Goal: Information Seeking & Learning: Find specific fact

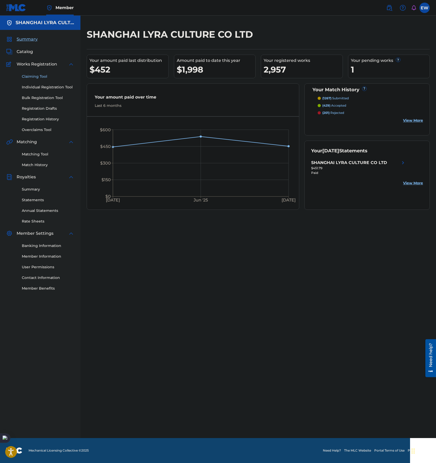
click at [41, 76] on link "Claiming Tool" at bounding box center [48, 76] width 52 height 5
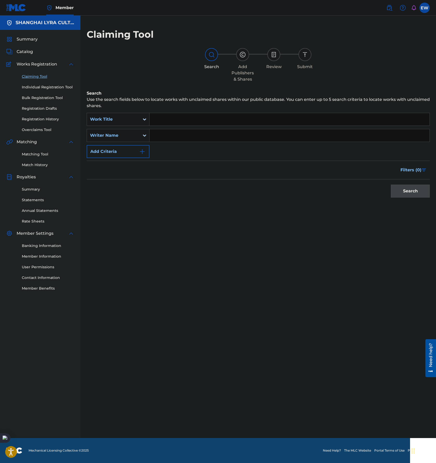
click at [253, 118] on input "Search Form" at bounding box center [290, 119] width 280 height 12
type input "LAO SHU AI DA MI"
click at [391, 184] on button "Search" at bounding box center [410, 190] width 39 height 13
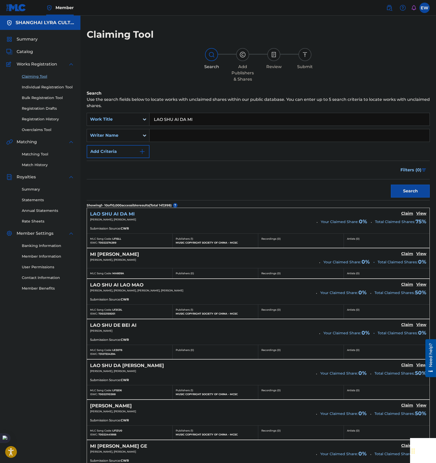
click at [119, 213] on h5 "LAO SHU AI DA MI" at bounding box center [112, 214] width 45 height 6
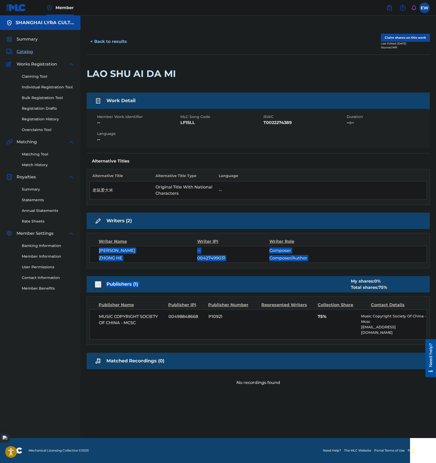
drag, startPoint x: 97, startPoint y: 248, endPoint x: 337, endPoint y: 279, distance: 242.2
click at [337, 279] on div "Work Detail Member Work Identifier -- MLC Song Code LF1SLL ISWC T0022274389 Dur…" at bounding box center [258, 238] width 343 height 293
click at [262, 281] on div "Publishers (1) My shares: 0 % Total shares: 75 %" at bounding box center [258, 284] width 343 height 16
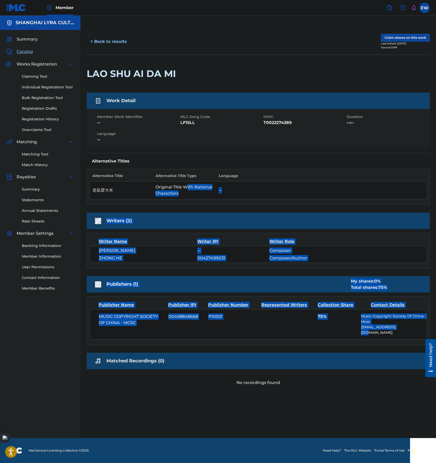
drag, startPoint x: 401, startPoint y: 329, endPoint x: 186, endPoint y: 188, distance: 257.3
click at [186, 188] on div "Work Detail Member Work Identifier -- MLC Song Code LF1SLL ISWC T0022274389 Dur…" at bounding box center [258, 238] width 343 height 293
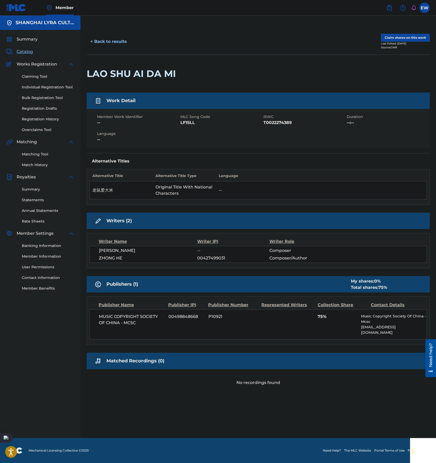
click at [320, 178] on th "Language" at bounding box center [321, 177] width 211 height 8
click at [272, 175] on th "Language" at bounding box center [321, 177] width 211 height 8
click at [234, 197] on td "--" at bounding box center [321, 190] width 211 height 18
click at [103, 37] on button "< Back to results" at bounding box center [109, 41] width 44 height 13
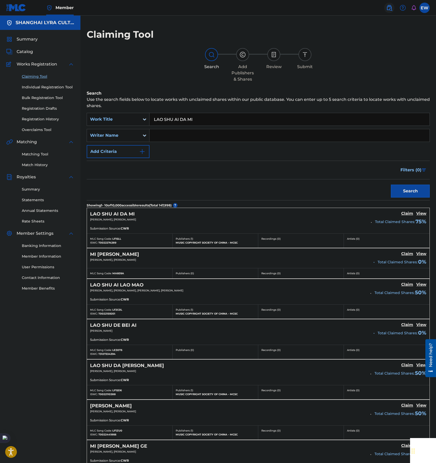
click at [392, 7] on img at bounding box center [389, 8] width 6 height 6
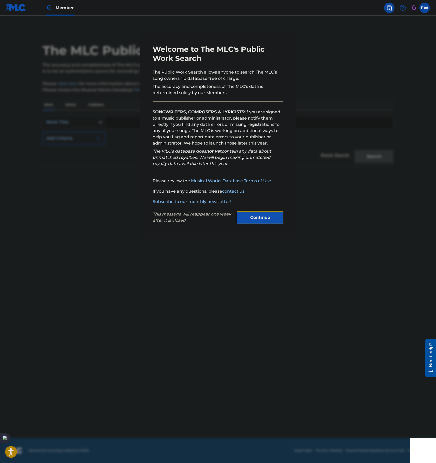
click at [259, 217] on button "Continue" at bounding box center [260, 217] width 47 height 13
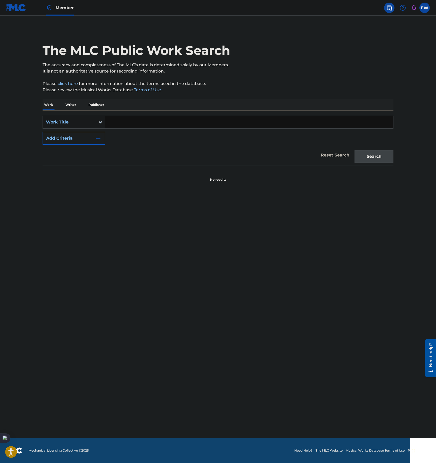
click at [168, 125] on input "Search Form" at bounding box center [249, 122] width 288 height 12
type input "捞"
type input "LAO SHU AI DA MI"
click at [355, 150] on button "Search" at bounding box center [374, 156] width 39 height 13
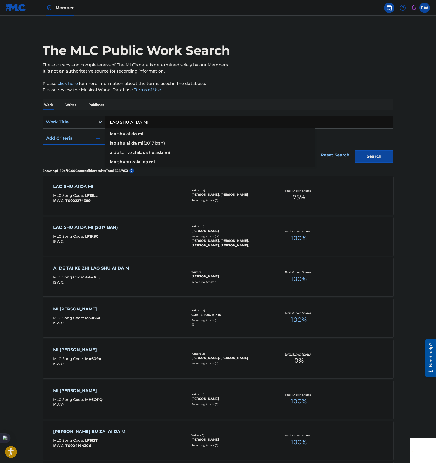
click at [158, 239] on div "LAO SHU AI DA MI (2017 BAN) MLC Song Code : LF1KSC ISWC :" at bounding box center [120, 235] width 134 height 23
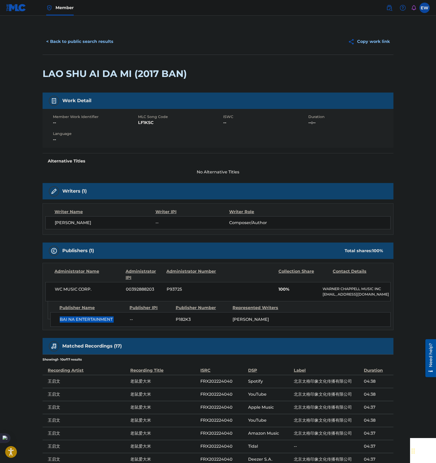
drag, startPoint x: 59, startPoint y: 317, endPoint x: 128, endPoint y: 319, distance: 68.3
click at [128, 319] on div "BAI NA ENTERTAINMENT -- P182K3 CHEN GANG YANG" at bounding box center [220, 319] width 341 height 15
copy div "BAI NA ENTERTAINMENT"
click at [363, 41] on button "Copy work link" at bounding box center [369, 41] width 49 height 13
click at [84, 39] on button "< Back to public search results" at bounding box center [80, 41] width 75 height 13
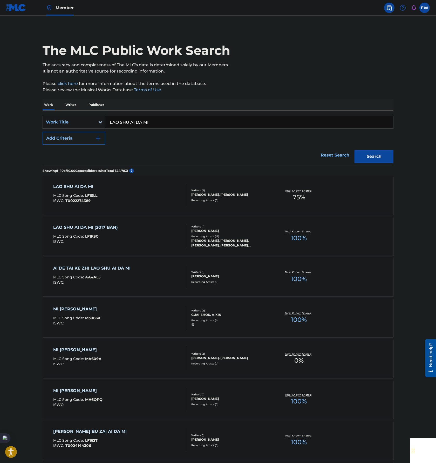
drag, startPoint x: 123, startPoint y: 118, endPoint x: 59, endPoint y: 113, distance: 64.4
click at [60, 113] on div "SearchWithCriteriae23271f4-b74f-41b3-829b-01329a2dc043 Work Title LAO SHU AI DA…" at bounding box center [218, 137] width 351 height 55
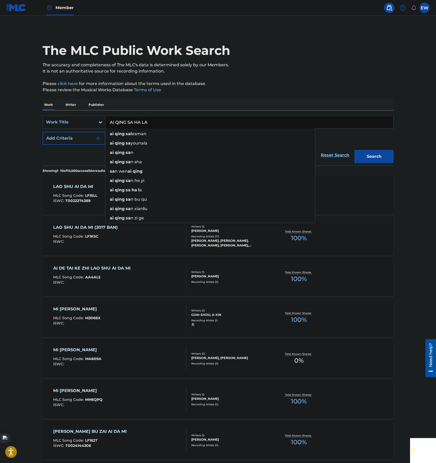
type input "AI QING SA HA LA"
click at [355, 150] on button "Search" at bounding box center [374, 156] width 39 height 13
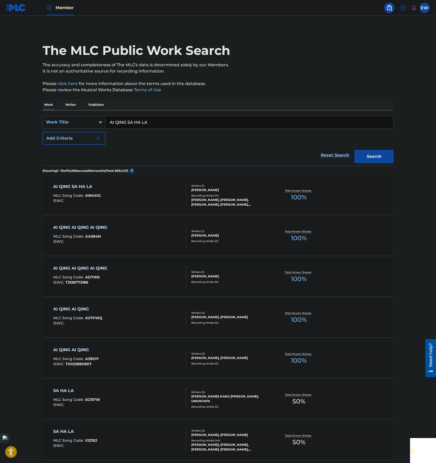
click at [145, 193] on div "AI QING SA HA LA MLC Song Code : AW4XIG ISWC :" at bounding box center [120, 194] width 134 height 23
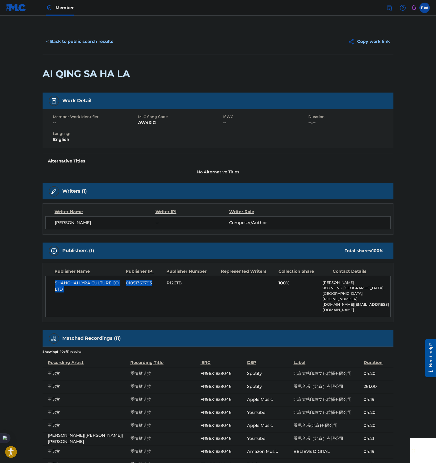
drag, startPoint x: 51, startPoint y: 281, endPoint x: 155, endPoint y: 300, distance: 105.6
click at [155, 300] on div "SHANGHAI LYRA CULTURE CO LTD 01051362793 P126TB 100% ERIC WANG 900 NONG QIU JIN…" at bounding box center [217, 296] width 345 height 41
click at [115, 301] on div "SHANGHAI LYRA CULTURE CO LTD 01051362793 P126TB 100% ERIC WANG 900 NONG QIU JIN…" at bounding box center [217, 296] width 345 height 41
click at [67, 43] on button "< Back to public search results" at bounding box center [80, 41] width 75 height 13
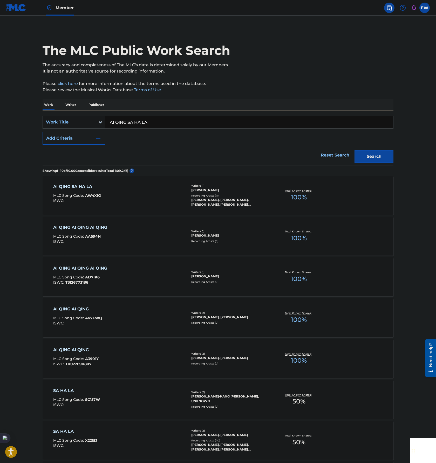
drag, startPoint x: 178, startPoint y: 122, endPoint x: 90, endPoint y: 97, distance: 91.7
click at [72, 110] on div "SearchWithCriteriae23271f4-b74f-41b3-829b-01329a2dc043 Work Title AI QING SA HA…" at bounding box center [218, 137] width 351 height 55
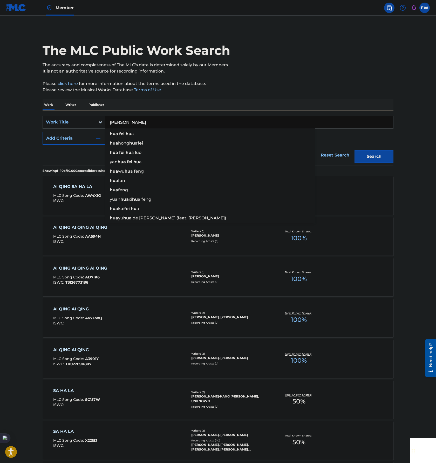
type input "[PERSON_NAME]"
click at [355, 150] on button "Search" at bounding box center [374, 156] width 39 height 13
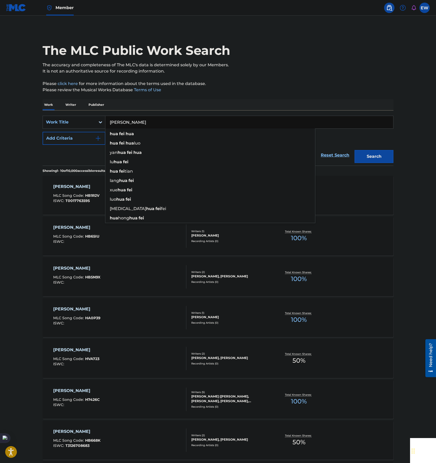
click at [16, 274] on main "The MLC Public Work Search The accuracy and completeness of The MLC's data is d…" at bounding box center [218, 313] width 436 height 595
click at [158, 198] on div "HUA FEI HUA MLC Song Code : HB1R2V ISWC : T0017763595" at bounding box center [120, 194] width 134 height 23
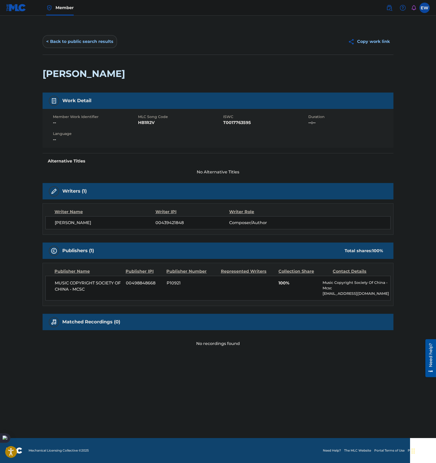
click at [60, 41] on button "< Back to public search results" at bounding box center [80, 41] width 75 height 13
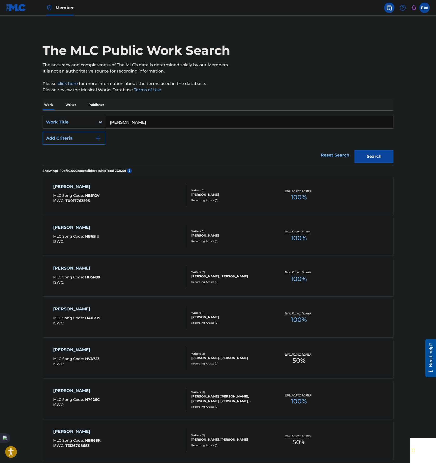
click at [131, 239] on div "HUA FEI HUA MLC Song Code : HB65IU ISWC :" at bounding box center [120, 235] width 134 height 23
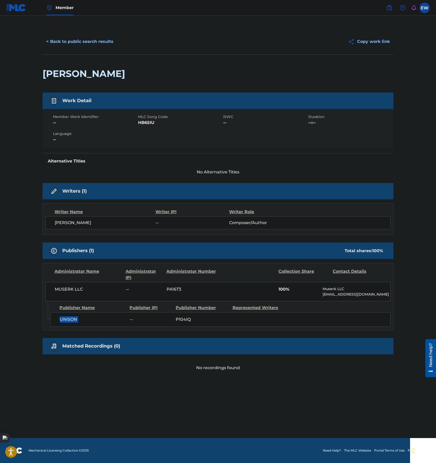
drag, startPoint x: 59, startPoint y: 319, endPoint x: 129, endPoint y: 324, distance: 69.7
click at [129, 324] on div "UNISON -- P104IQ" at bounding box center [220, 319] width 341 height 15
click at [210, 319] on span "P104IQ" at bounding box center [202, 319] width 53 height 6
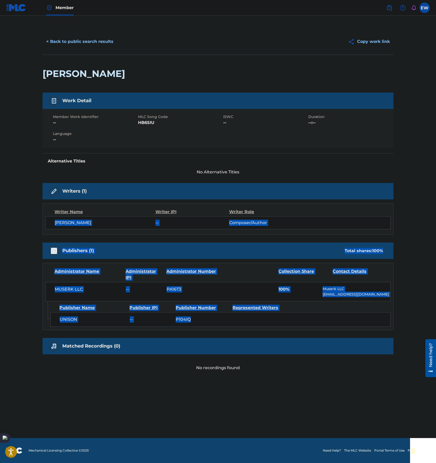
drag, startPoint x: 247, startPoint y: 324, endPoint x: 29, endPoint y: 217, distance: 242.4
click at [29, 217] on main "< Back to public search results Copy work link HUA FEI HUA Work Detail Member W…" at bounding box center [218, 227] width 436 height 422
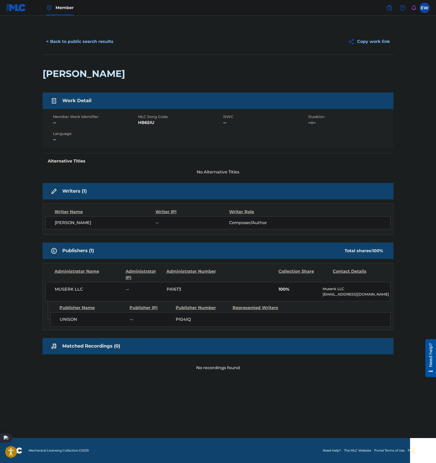
click at [291, 187] on div "Writers (1)" at bounding box center [218, 191] width 351 height 16
drag, startPoint x: 55, startPoint y: 319, endPoint x: 229, endPoint y: 326, distance: 174.7
click at [229, 326] on div "UNISON -- P104IQ" at bounding box center [220, 319] width 341 height 15
click at [246, 320] on div "UNISON -- P104IQ" at bounding box center [220, 319] width 341 height 15
click at [64, 41] on button "< Back to public search results" at bounding box center [80, 41] width 75 height 13
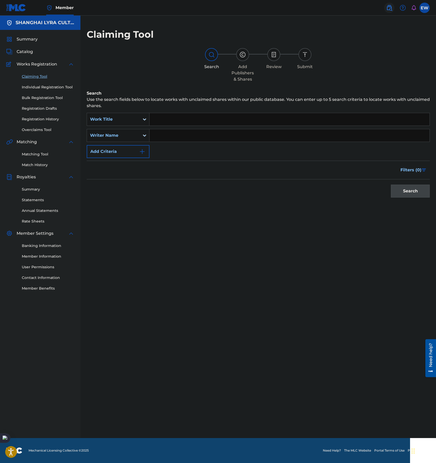
click at [393, 8] on link at bounding box center [389, 8] width 10 height 10
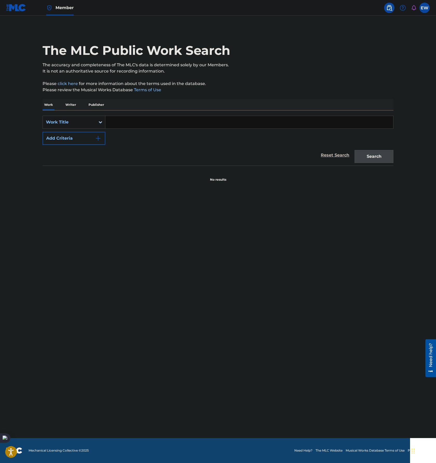
click at [147, 121] on input "Search Form" at bounding box center [249, 122] width 288 height 12
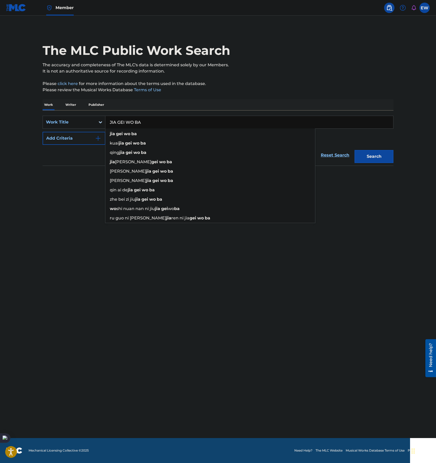
type input "JIA GEI WO BA"
click at [355, 150] on button "Search" at bounding box center [374, 156] width 39 height 13
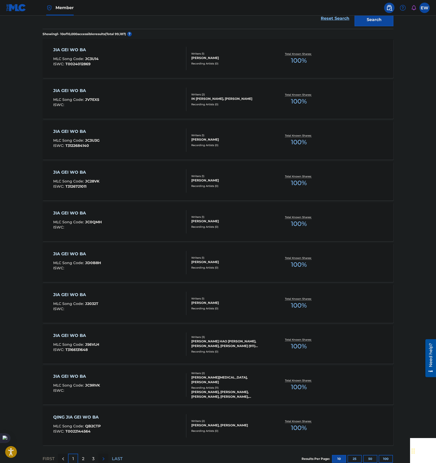
scroll to position [144, 0]
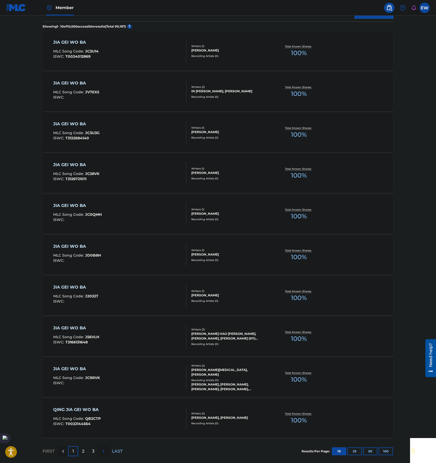
click at [139, 375] on div "JIA GEI WO BA MLC Song Code : JC9RVK ISWC :" at bounding box center [120, 376] width 134 height 23
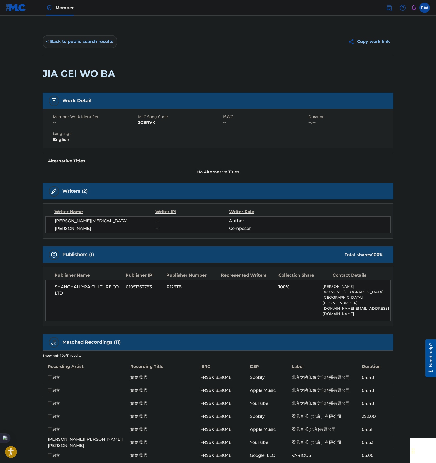
click at [57, 42] on button "< Back to public search results" at bounding box center [80, 41] width 75 height 13
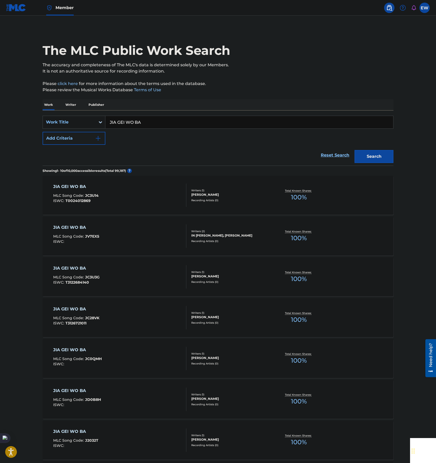
drag, startPoint x: 159, startPoint y: 122, endPoint x: 81, endPoint y: 116, distance: 78.2
click at [81, 116] on div "SearchWithCriteriae23271f4-b74f-41b3-829b-01329a2dc043 Work Title JIA GEI WO BA" at bounding box center [218, 122] width 351 height 13
type input "Y7A"
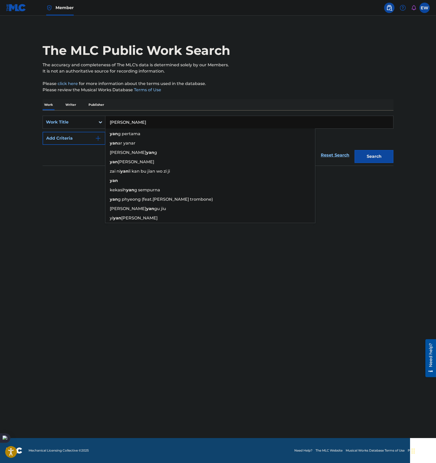
click at [363, 41] on div "The MLC Public Work Search" at bounding box center [218, 48] width 351 height 38
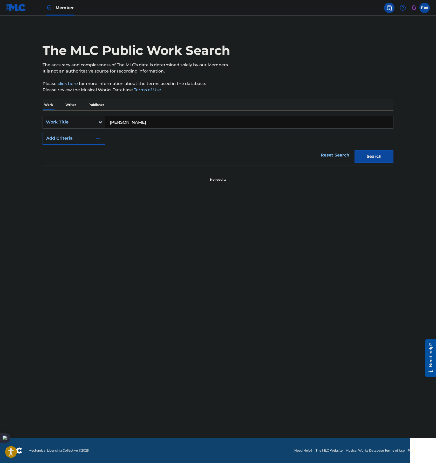
drag, startPoint x: 188, startPoint y: 124, endPoint x: 107, endPoint y: 116, distance: 81.4
click at [108, 119] on input "[PERSON_NAME]" at bounding box center [249, 122] width 288 height 12
type input "[PERSON_NAME] [PERSON_NAME] ME [PERSON_NAME] [PERSON_NAME]"
click at [355, 150] on button "Search" at bounding box center [374, 156] width 39 height 13
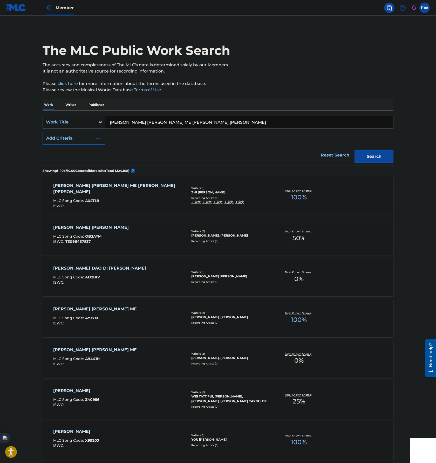
click at [162, 195] on div "[PERSON_NAME] [PERSON_NAME] ME [PERSON_NAME] [PERSON_NAME] MLC Song Code : AX4T…" at bounding box center [120, 194] width 134 height 25
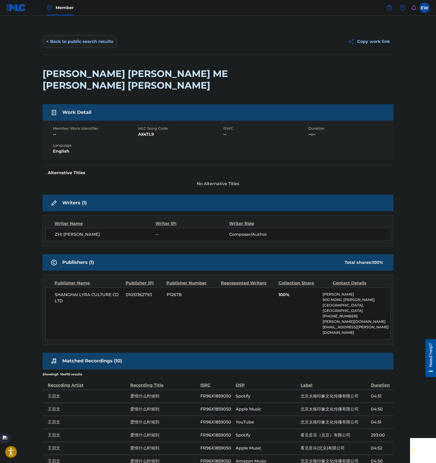
click at [72, 42] on button "< Back to public search results" at bounding box center [80, 41] width 75 height 13
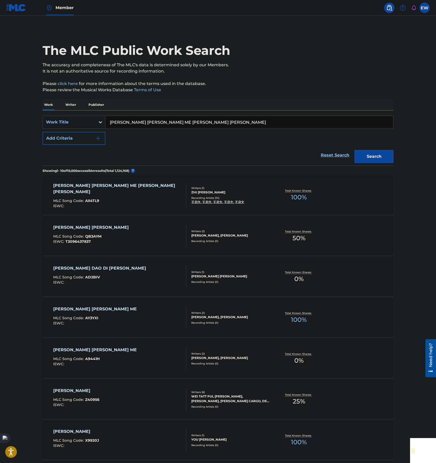
drag, startPoint x: 186, startPoint y: 122, endPoint x: 58, endPoint y: 114, distance: 127.8
click at [61, 117] on div "SearchWithCriteriadd4841ba-d8fa-4995-984b-2003d3d42f72 Work Title AI QING SHEN …" at bounding box center [218, 122] width 351 height 13
type input "Y"
type input "[PERSON_NAME] WO QIAN LE NI DE SHOU"
click at [355, 150] on button "Search" at bounding box center [374, 156] width 39 height 13
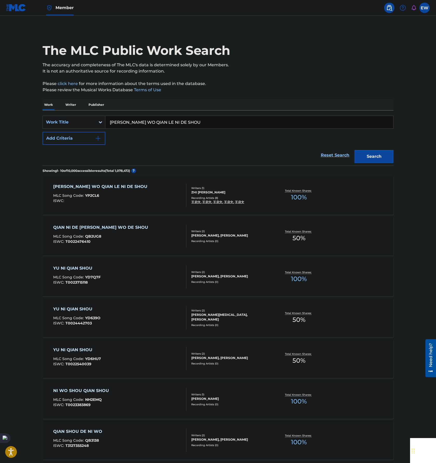
click at [153, 196] on div "[PERSON_NAME] WO QIAN LE NI DE SHOU MLC Song Code : YP2CL6 ISWC :" at bounding box center [120, 194] width 134 height 23
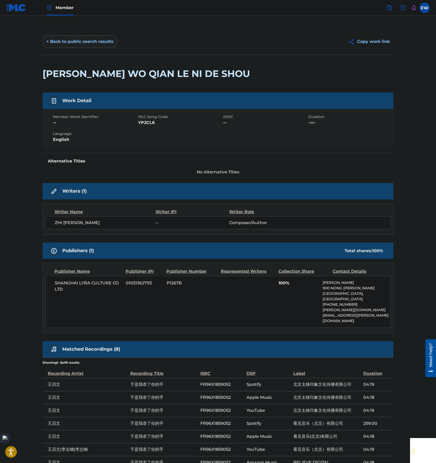
click at [85, 45] on button "< Back to public search results" at bounding box center [80, 41] width 75 height 13
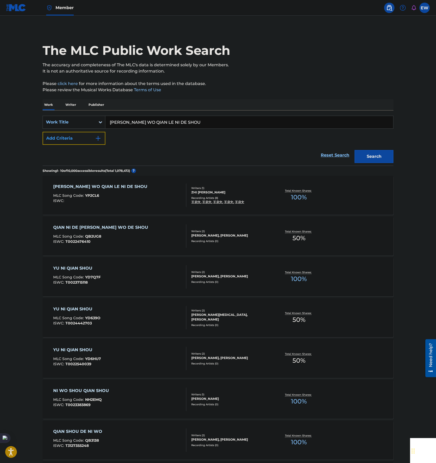
click at [79, 139] on button "Add Criteria" at bounding box center [74, 138] width 63 height 13
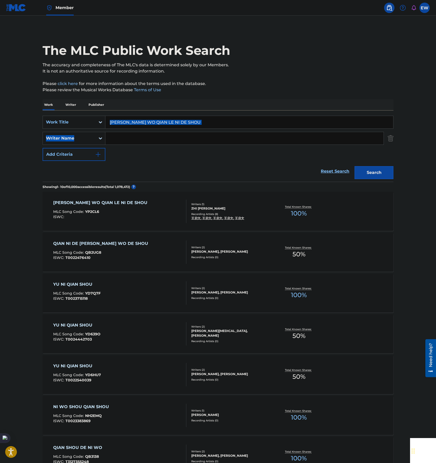
drag, startPoint x: 215, startPoint y: 128, endPoint x: 102, endPoint y: 116, distance: 113.4
click at [102, 116] on div "SearchWithCriteriadd4841ba-d8fa-4995-984b-2003d3d42f72 Work Title [PERSON_NAME]…" at bounding box center [218, 138] width 351 height 45
click at [189, 125] on input "[PERSON_NAME] WO QIAN LE NI DE SHOU" at bounding box center [249, 122] width 288 height 12
drag, startPoint x: 190, startPoint y: 120, endPoint x: 61, endPoint y: 117, distance: 128.9
click at [58, 120] on div "SearchWithCriteriadd4841ba-d8fa-4995-984b-2003d3d42f72 Work Title YU SHI WO QIA…" at bounding box center [218, 122] width 351 height 13
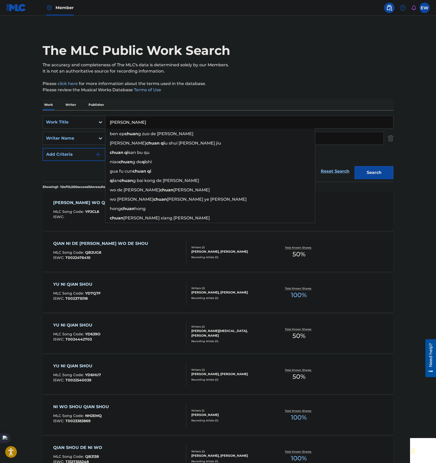
type input "[PERSON_NAME]"
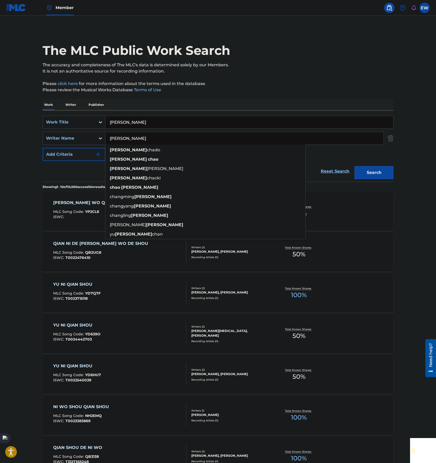
type input "[PERSON_NAME]"
click at [355, 166] on button "Search" at bounding box center [374, 172] width 39 height 13
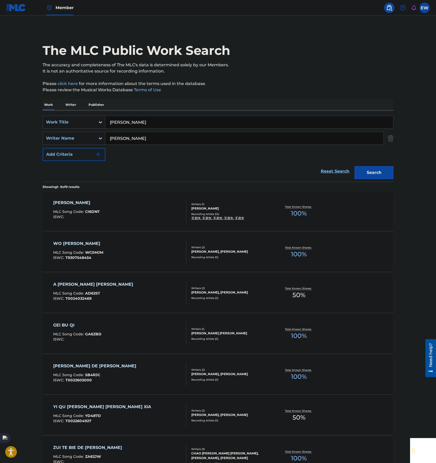
click at [12, 223] on main "The MLC Public Work Search The accuracy and completeness of The MLC's data is d…" at bounding box center [218, 300] width 436 height 568
drag, startPoint x: 159, startPoint y: 124, endPoint x: 62, endPoint y: 103, distance: 99.5
click at [47, 117] on div "SearchWithCriteriadd4841ba-d8fa-4995-984b-2003d3d42f72 Work Title [PERSON_NAME]" at bounding box center [218, 122] width 351 height 13
click at [355, 166] on button "Search" at bounding box center [374, 172] width 39 height 13
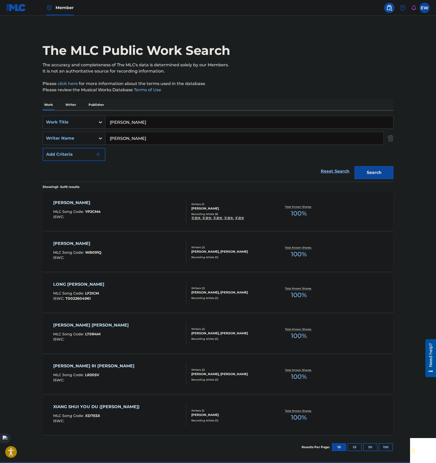
click at [339, 77] on div "The MLC Public Work Search The accuracy and completeness of The MLC's data is d…" at bounding box center [218, 244] width 364 height 430
drag, startPoint x: 140, startPoint y: 124, endPoint x: 83, endPoint y: 119, distance: 56.9
click at [83, 119] on div "SearchWithCriteriadd4841ba-d8fa-4995-984b-2003d3d42f72 Work Title [PERSON_NAME]" at bounding box center [218, 122] width 351 height 13
type input "[PERSON_NAME] WO QIAN LE NI DE SHOU"
click at [355, 166] on button "Search" at bounding box center [374, 172] width 39 height 13
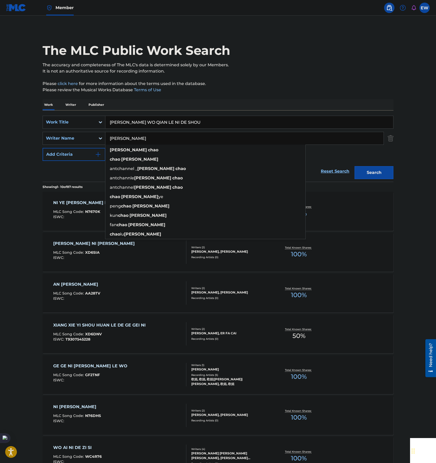
drag, startPoint x: 162, startPoint y: 139, endPoint x: 56, endPoint y: 139, distance: 106.0
click at [56, 139] on div "SearchWithCriteria149f1223-ff7f-4af6-87e4-25ce01a7a408 Writer Name [PERSON_NAME…" at bounding box center [218, 138] width 351 height 13
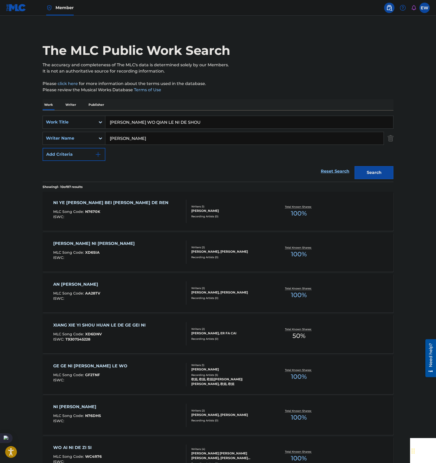
drag, startPoint x: 166, startPoint y: 136, endPoint x: 170, endPoint y: 138, distance: 4.9
click at [166, 136] on input "[PERSON_NAME]" at bounding box center [244, 138] width 278 height 12
drag, startPoint x: 175, startPoint y: 139, endPoint x: 0, endPoint y: 115, distance: 176.7
click at [2, 122] on main "The MLC Public Work Search The accuracy and completeness of The MLC's data is d…" at bounding box center [218, 321] width 436 height 611
type input "[PERSON_NAME] GANG"
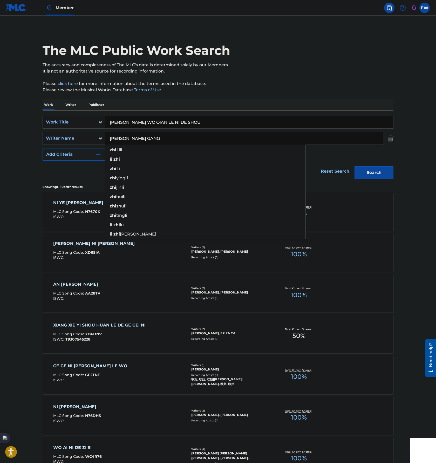
click at [355, 166] on button "Search" at bounding box center [374, 172] width 39 height 13
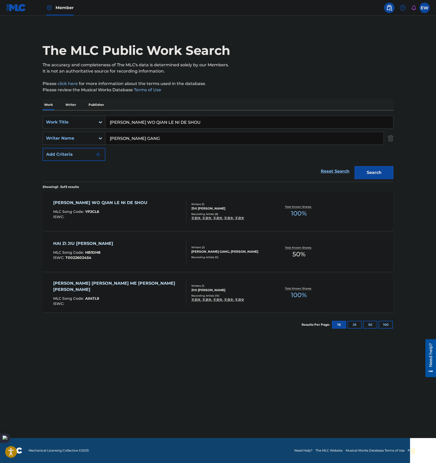
click at [302, 70] on p "It is not an authoritative source for recording information." at bounding box center [218, 71] width 351 height 6
drag, startPoint x: 168, startPoint y: 136, endPoint x: 24, endPoint y: 127, distance: 143.4
click at [23, 127] on main "The MLC Public Work Search The accuracy and completeness of The MLC's data is d…" at bounding box center [218, 227] width 436 height 422
drag, startPoint x: 189, startPoint y: 121, endPoint x: 39, endPoint y: 117, distance: 149.9
click at [39, 118] on div "The MLC Public Work Search The accuracy and completeness of The MLC's data is d…" at bounding box center [218, 183] width 364 height 308
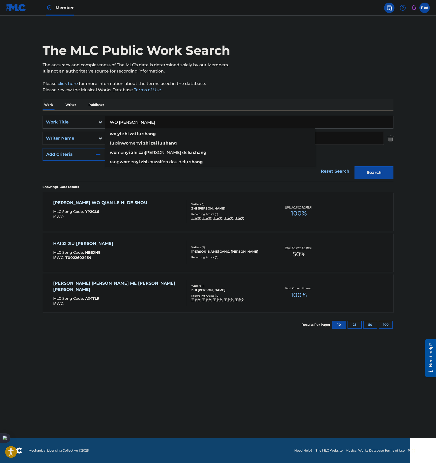
click at [355, 166] on button "Search" at bounding box center [374, 172] width 39 height 13
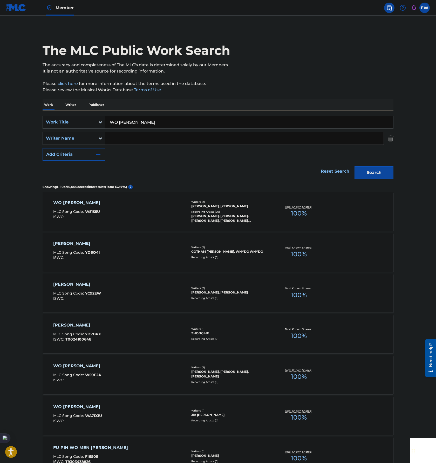
drag, startPoint x: 174, startPoint y: 122, endPoint x: 46, endPoint y: 115, distance: 128.2
click at [46, 116] on div "SearchWithCriteriadd4841ba-d8fa-4995-984b-2003d3d42f72 Work Title WO [PERSON_NA…" at bounding box center [218, 122] width 351 height 13
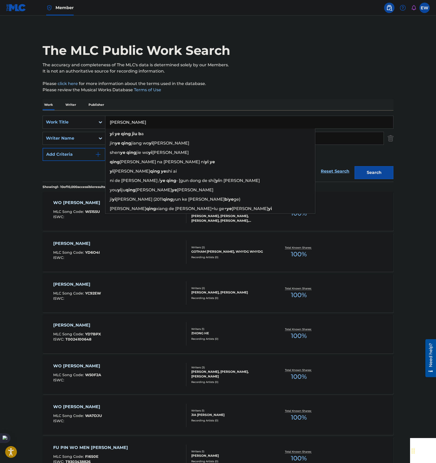
click at [355, 166] on button "Search" at bounding box center [374, 172] width 39 height 13
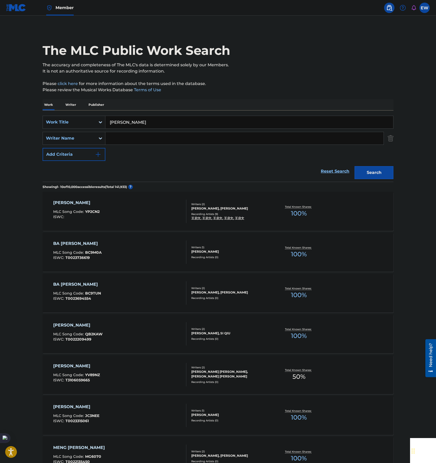
drag, startPoint x: 98, startPoint y: 111, endPoint x: 19, endPoint y: 78, distance: 84.9
click at [0, 107] on html "Accessibility Screen-Reader Guide, Feedback, and Issue Reporting | New window M…" at bounding box center [218, 231] width 436 height 463
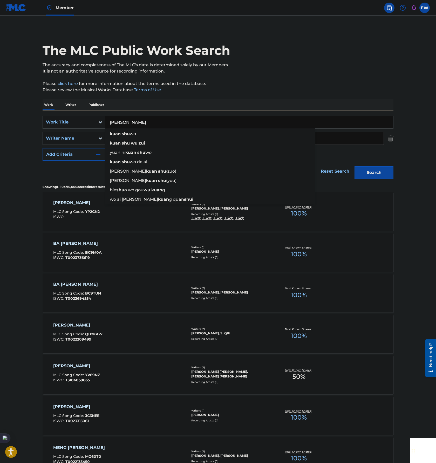
click at [355, 166] on button "Search" at bounding box center [374, 172] width 39 height 13
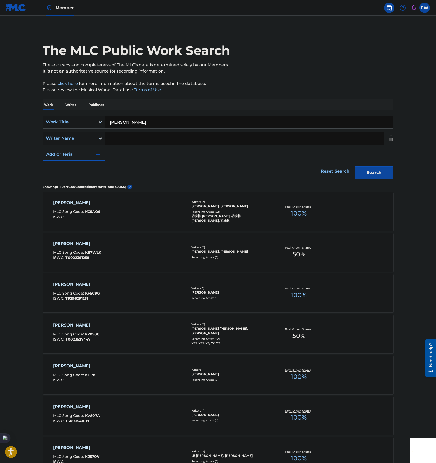
drag, startPoint x: 176, startPoint y: 126, endPoint x: 35, endPoint y: 107, distance: 141.5
click at [35, 110] on main "The MLC Public Work Search The accuracy and completeness of The MLC's data is d…" at bounding box center [218, 321] width 436 height 611
type input "TA DE KONG [PERSON_NAME]"
click at [355, 166] on button "Search" at bounding box center [374, 172] width 39 height 13
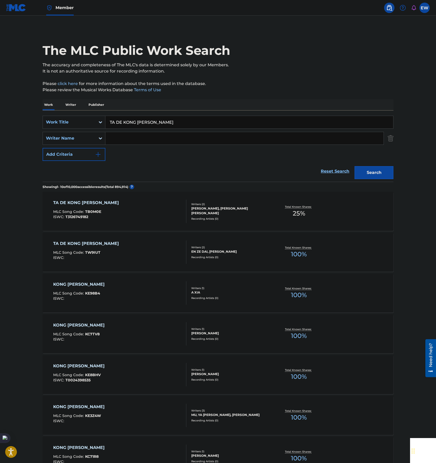
click at [146, 217] on div "TA DE KONG [PERSON_NAME] MLC Song Code : TB0M0E ISWC : T3126749182" at bounding box center [120, 210] width 134 height 23
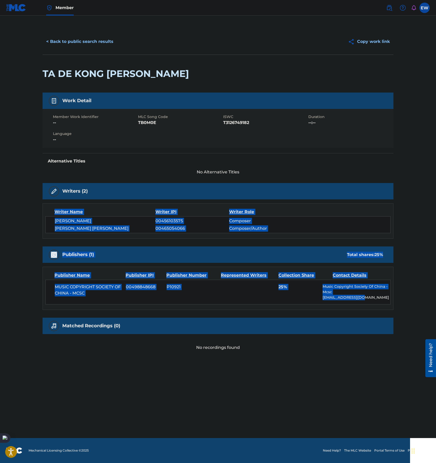
drag, startPoint x: 330, startPoint y: 263, endPoint x: 386, endPoint y: 307, distance: 70.7
click at [386, 307] on main "< Back to public search results Copy work link TA DE [PERSON_NAME] Work Detail …" at bounding box center [218, 227] width 436 height 422
click at [259, 299] on div "MUSIC COPYRIGHT SOCIETY OF CHINA - MCSC 00498848668 P10921 25% Music Copyright …" at bounding box center [217, 291] width 345 height 25
drag, startPoint x: 369, startPoint y: 298, endPoint x: 30, endPoint y: 181, distance: 358.0
click at [30, 181] on main "< Back to public search results Copy work link TA DE [PERSON_NAME] Work Detail …" at bounding box center [218, 227] width 436 height 422
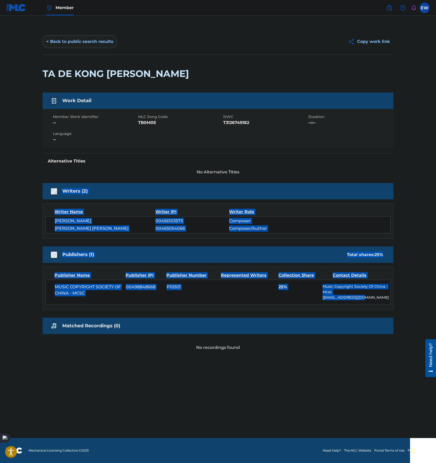
click at [71, 44] on button "< Back to public search results" at bounding box center [80, 41] width 75 height 13
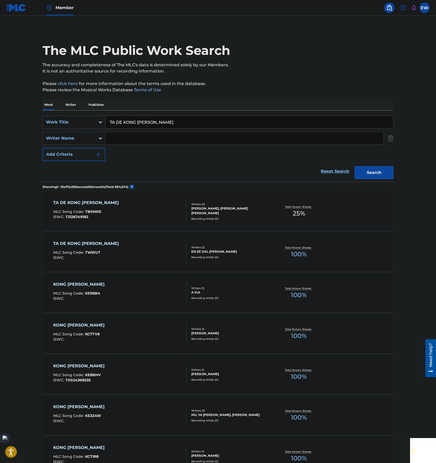
drag, startPoint x: 150, startPoint y: 124, endPoint x: 25, endPoint y: 108, distance: 126.5
click at [21, 114] on main "The MLC Public Work Search The accuracy and completeness of The MLC's data is d…" at bounding box center [218, 321] width 436 height 611
type input "[PERSON_NAME] NI [PERSON_NAME] WO"
click at [355, 166] on button "Search" at bounding box center [374, 172] width 39 height 13
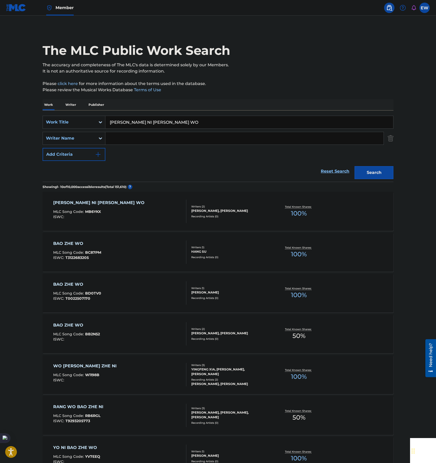
click at [127, 209] on div "[PERSON_NAME] NI [PERSON_NAME] WO MLC Song Code : MB6YKX ISWC :" at bounding box center [120, 210] width 134 height 23
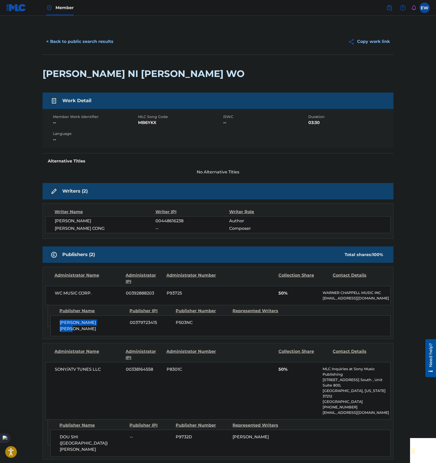
drag, startPoint x: 59, startPoint y: 322, endPoint x: 115, endPoint y: 326, distance: 55.2
click at [115, 326] on div "[PERSON_NAME] [PERSON_NAME] 00379723415 P503NC" at bounding box center [220, 325] width 341 height 21
click at [126, 392] on div "SONY/ATV TUNES LLC 00338164558 P8301C 50% MLC Inquiries at Sony Music Publishin…" at bounding box center [217, 390] width 345 height 57
drag, startPoint x: 60, startPoint y: 421, endPoint x: 126, endPoint y: 424, distance: 66.6
click at [126, 429] on div "DOU SHI ([GEOGRAPHIC_DATA]) [PERSON_NAME] -- P9732D [PERSON_NAME]" at bounding box center [220, 442] width 341 height 27
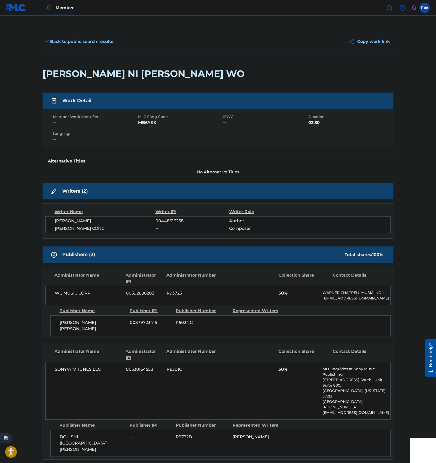
click at [239, 386] on div "SONY/ATV TUNES LLC 00338164558 P8301C 50% MLC Inquiries at Sony Music Publishin…" at bounding box center [217, 390] width 345 height 57
drag, startPoint x: 71, startPoint y: 322, endPoint x: 85, endPoint y: 323, distance: 13.8
click at [111, 325] on span "[PERSON_NAME] [PERSON_NAME]" at bounding box center [93, 325] width 66 height 12
click at [82, 322] on span "[PERSON_NAME] [PERSON_NAME]" at bounding box center [93, 325] width 66 height 12
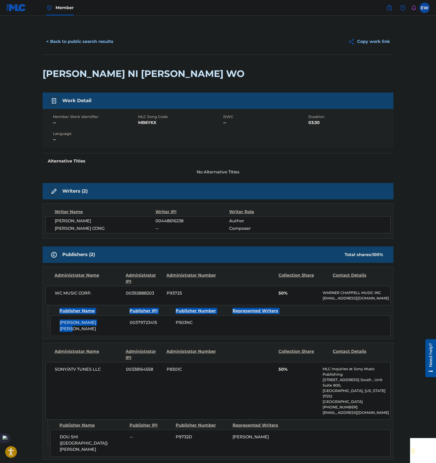
drag, startPoint x: 115, startPoint y: 325, endPoint x: 45, endPoint y: 324, distance: 69.9
click at [45, 324] on div "Admin Original Publisher Connecting Line Publisher Name Publisher IPI Publisher…" at bounding box center [218, 322] width 351 height 34
click at [112, 326] on div "[PERSON_NAME] [PERSON_NAME] 00379723415 P503NC" at bounding box center [220, 325] width 341 height 21
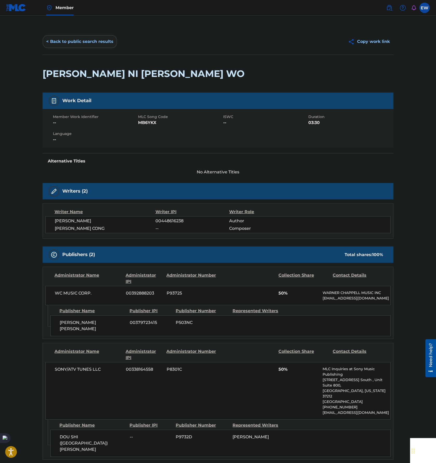
click at [76, 43] on button "< Back to public search results" at bounding box center [80, 41] width 75 height 13
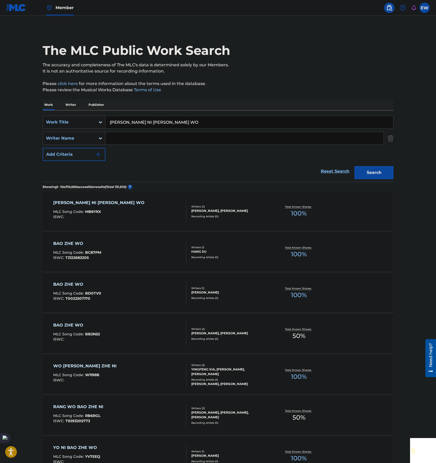
drag, startPoint x: 190, startPoint y: 123, endPoint x: 18, endPoint y: 105, distance: 172.7
click at [7, 127] on main "The MLC Public Work Search The accuracy and completeness of The MLC's data is d…" at bounding box center [218, 321] width 436 height 611
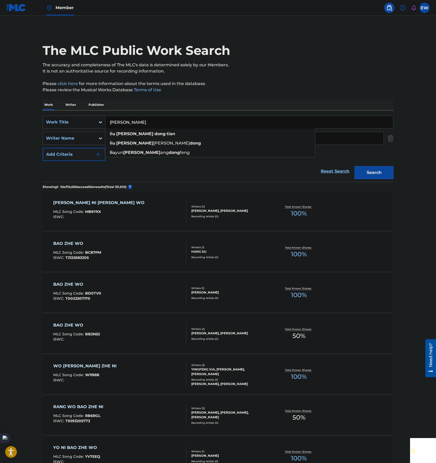
type input "[PERSON_NAME]"
click at [355, 166] on button "Search" at bounding box center [374, 172] width 39 height 13
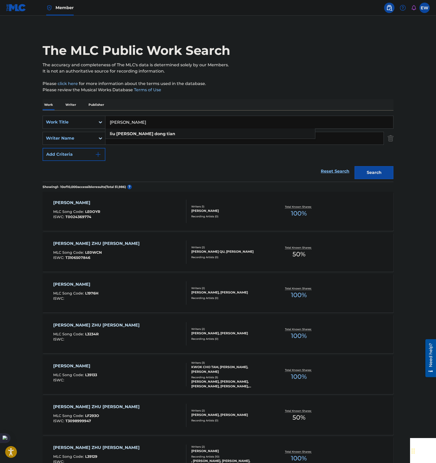
click at [145, 210] on div "[PERSON_NAME] ZHU [PERSON_NAME] MLC Song Code : LE0OYR ISWC : T0024369774" at bounding box center [120, 210] width 134 height 23
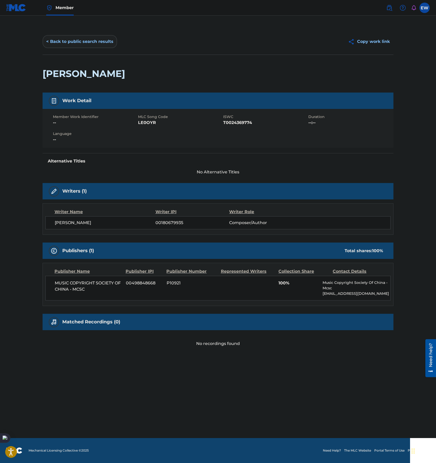
click at [56, 40] on button "< Back to public search results" at bounding box center [80, 41] width 75 height 13
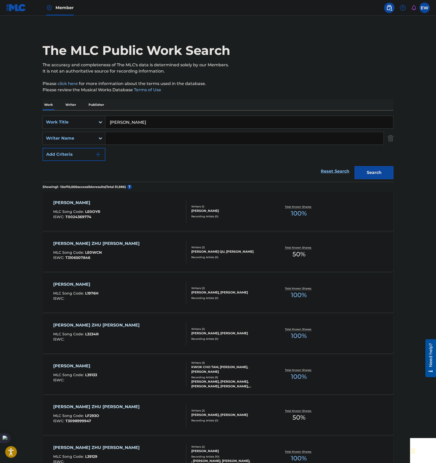
drag, startPoint x: 140, startPoint y: 122, endPoint x: 65, endPoint y: 106, distance: 76.9
click at [56, 114] on div "SearchWithCriteriadd4841ba-d8fa-4995-984b-2003d3d42f72 Work Title [PERSON_NAME]…" at bounding box center [218, 145] width 351 height 71
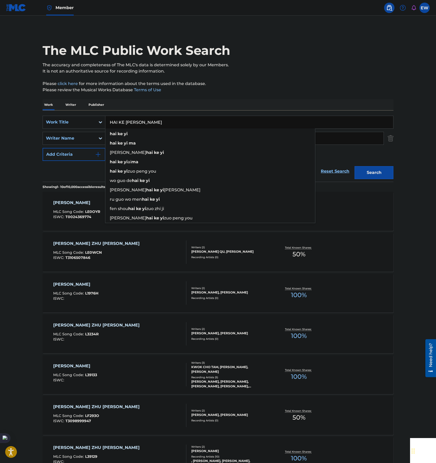
type input "HAI KE [PERSON_NAME]"
click at [355, 166] on button "Search" at bounding box center [374, 172] width 39 height 13
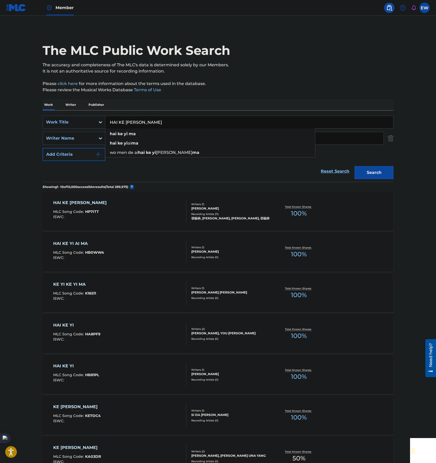
click at [137, 216] on div "HAI KE YI MA MLC Song Code : HP7ITT ISWC :" at bounding box center [120, 210] width 134 height 23
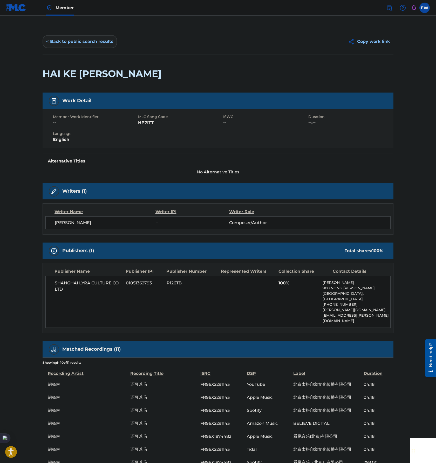
click at [71, 39] on button "< Back to public search results" at bounding box center [80, 41] width 75 height 13
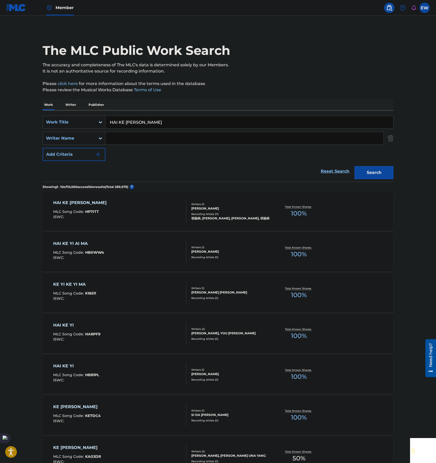
click at [124, 208] on div "HAI KE YI MA MLC Song Code : HP7ITT ISWC :" at bounding box center [120, 210] width 134 height 23
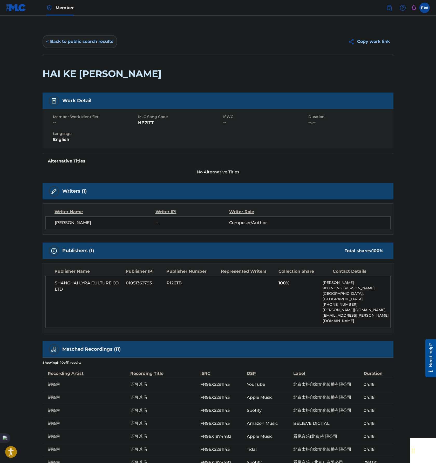
click at [59, 43] on button "< Back to public search results" at bounding box center [80, 41] width 75 height 13
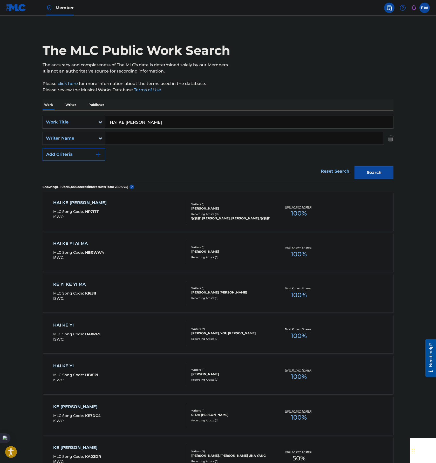
click at [176, 118] on input "HAI KE [PERSON_NAME]" at bounding box center [249, 122] width 288 height 12
paste input "ZHI [PERSON_NAME]"
click at [355, 166] on button "Search" at bounding box center [374, 172] width 39 height 13
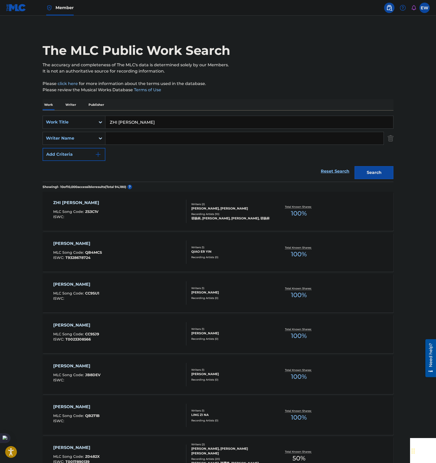
click at [175, 122] on input "ZHI [PERSON_NAME]" at bounding box center [249, 122] width 288 height 12
paste input "UI CHU DE ZUI ME"
click at [371, 171] on button "Search" at bounding box center [374, 172] width 39 height 13
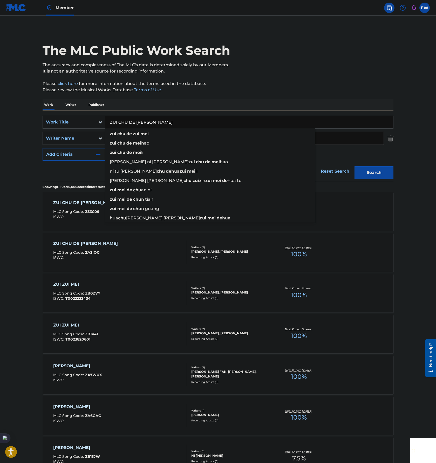
click at [182, 127] on input "ZUI CHU DE [PERSON_NAME]" at bounding box center [249, 122] width 288 height 12
paste input "WO MEN DE GU SH"
type input "WO MEN DE [PERSON_NAME]"
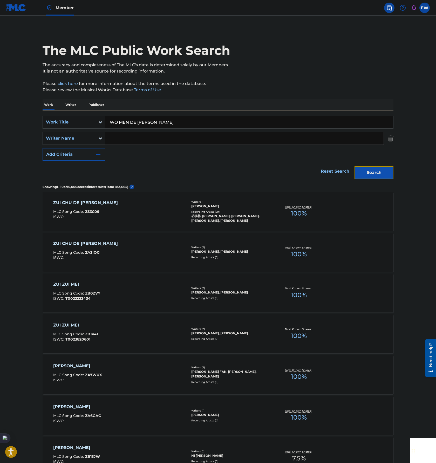
click at [380, 172] on button "Search" at bounding box center [374, 172] width 39 height 13
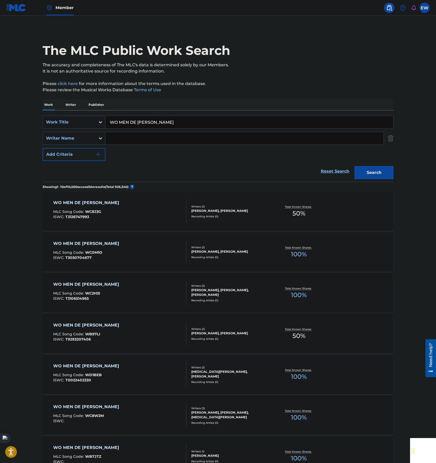
click at [157, 214] on div "WO MEN DE GU SHI MLC Song Code : WC8J3G ISWC : T3126747993" at bounding box center [120, 210] width 134 height 23
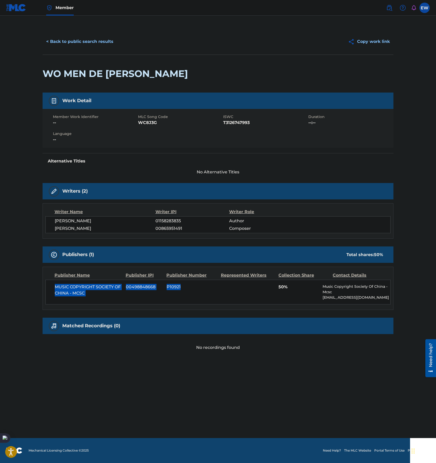
drag, startPoint x: 54, startPoint y: 280, endPoint x: 189, endPoint y: 297, distance: 136.6
click at [189, 297] on div "Publisher Name Publisher IPI Publisher Number Represented Writers Collection Sh…" at bounding box center [218, 288] width 351 height 43
click at [83, 45] on button "< Back to public search results" at bounding box center [80, 41] width 75 height 13
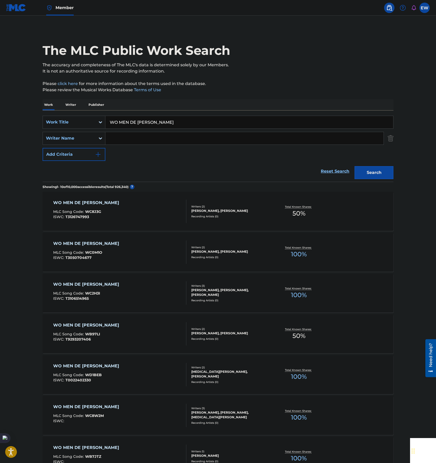
drag, startPoint x: 115, startPoint y: 143, endPoint x: 112, endPoint y: 145, distance: 3.0
click at [115, 143] on input "Search Form" at bounding box center [244, 138] width 278 height 12
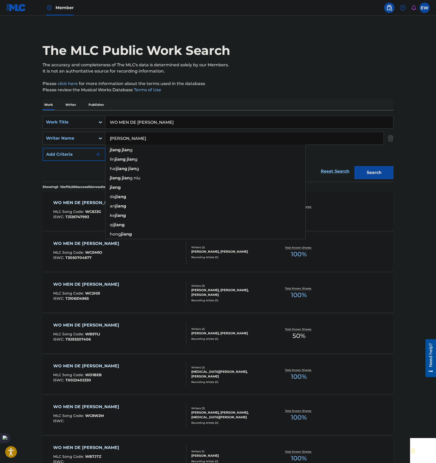
type input "[PERSON_NAME]"
click at [355, 166] on button "Search" at bounding box center [374, 172] width 39 height 13
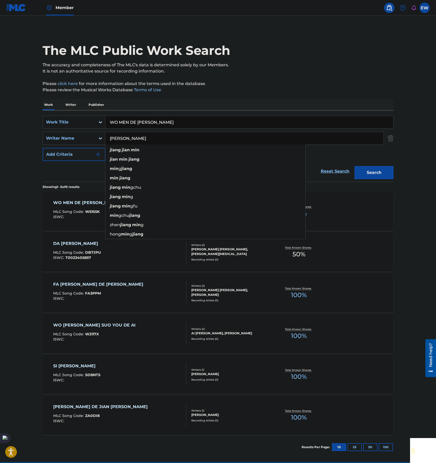
click at [3, 164] on main "The MLC Public Work Search The accuracy and completeness of The MLC's data is d…" at bounding box center [218, 239] width 436 height 446
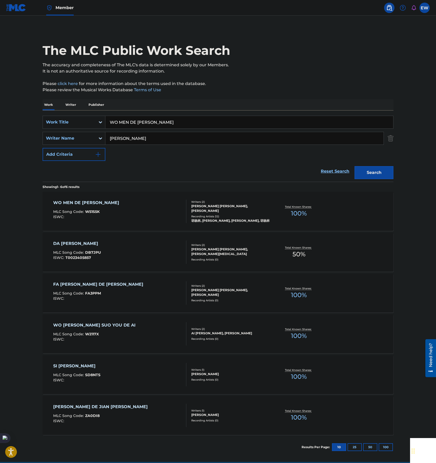
click at [189, 124] on input "WO MEN DE [PERSON_NAME]" at bounding box center [249, 122] width 288 height 12
drag, startPoint x: 182, startPoint y: 138, endPoint x: 137, endPoint y: 139, distance: 44.9
click at [2, 135] on main "The MLC Public Work Search The accuracy and completeness of The MLC's data is d…" at bounding box center [218, 239] width 436 height 446
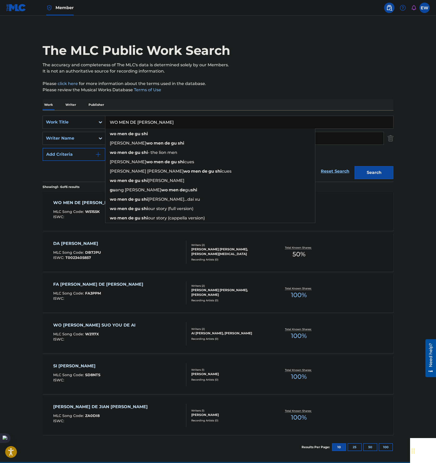
drag, startPoint x: 188, startPoint y: 118, endPoint x: -2, endPoint y: 116, distance: 189.9
click at [0, 116] on html "Accessibility Screen-Reader Guide, Feedback, and Issue Reporting | New window M…" at bounding box center [218, 231] width 436 height 463
paste input "[PERSON_NAME]"
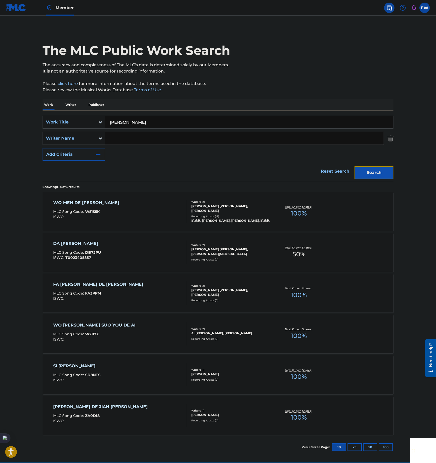
click at [383, 174] on button "Search" at bounding box center [374, 172] width 39 height 13
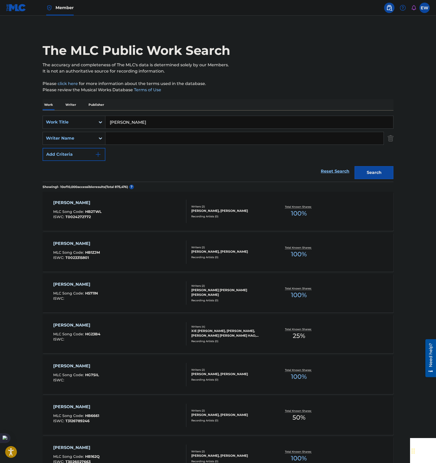
click at [198, 118] on input "[PERSON_NAME]" at bounding box center [249, 122] width 288 height 12
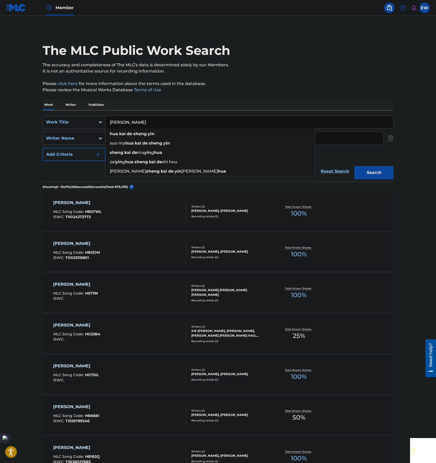
paste input "XIANG BU QI"
click at [378, 169] on button "Search" at bounding box center [374, 172] width 39 height 13
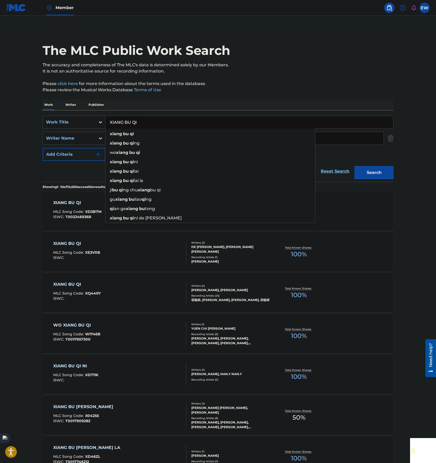
click at [220, 125] on input "XIANG BU QI" at bounding box center [249, 122] width 288 height 12
paste input "[PERSON_NAME]"
click at [377, 173] on button "Search" at bounding box center [374, 172] width 39 height 13
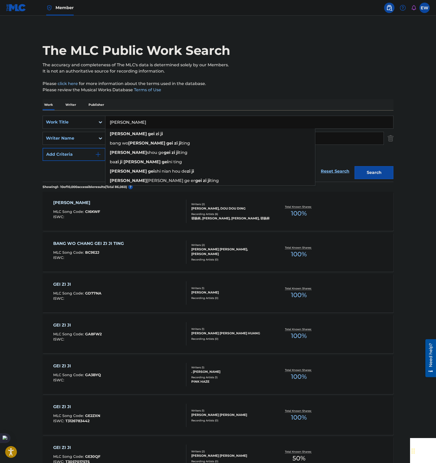
click at [211, 122] on input "[PERSON_NAME]" at bounding box center [249, 122] width 288 height 12
paste input "[PERSON_NAME] DE [PERSON_NAME]"
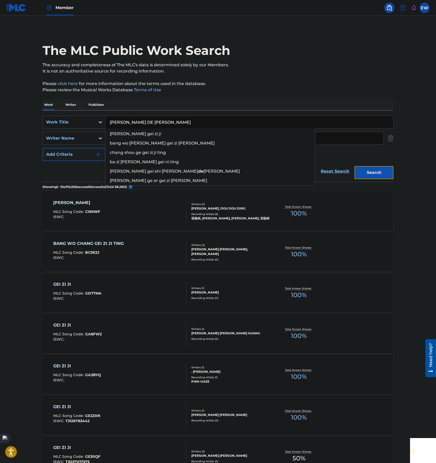
click at [382, 174] on button "Search" at bounding box center [374, 172] width 39 height 13
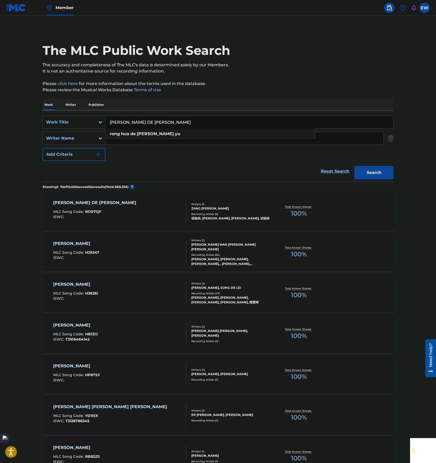
click at [241, 123] on input "[PERSON_NAME] DE [PERSON_NAME]" at bounding box center [249, 122] width 288 height 12
paste input "[PERSON_NAME] [PERSON_NAME] DE [PERSON_NAME]"
click at [383, 171] on button "Search" at bounding box center [374, 172] width 39 height 13
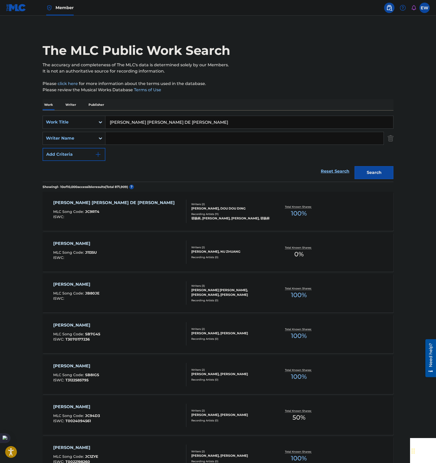
drag, startPoint x: 239, startPoint y: 120, endPoint x: 248, endPoint y: 123, distance: 9.6
click at [239, 120] on input "[PERSON_NAME] [PERSON_NAME] DE [PERSON_NAME]" at bounding box center [249, 122] width 288 height 12
paste input "[PERSON_NAME]"
type input "[PERSON_NAME]"
click at [389, 174] on button "Search" at bounding box center [374, 172] width 39 height 13
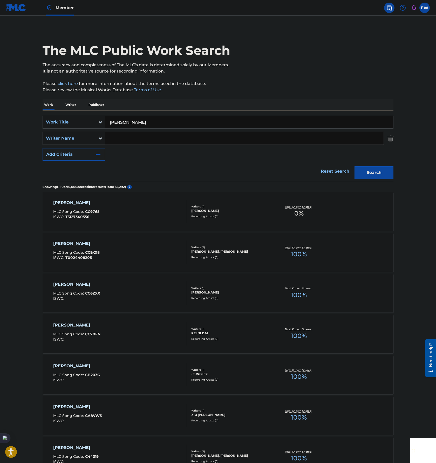
click at [133, 132] on input "Search Form" at bounding box center [244, 138] width 278 height 12
type input "付"
type input "FU [PERSON_NAME]"
click at [355, 166] on button "Search" at bounding box center [374, 172] width 39 height 13
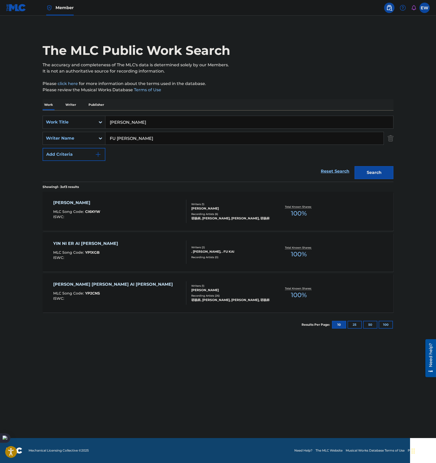
click at [188, 396] on main "The MLC Public Work Search The accuracy and completeness of The MLC's data is d…" at bounding box center [218, 227] width 436 height 422
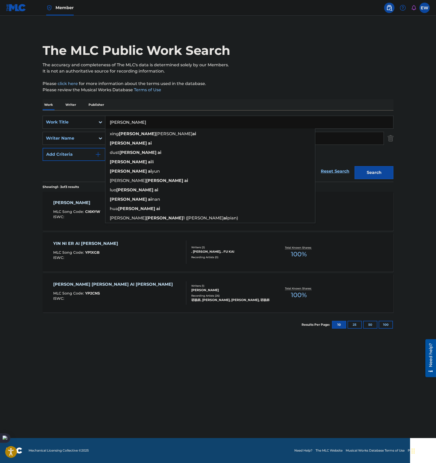
click at [189, 119] on input "[PERSON_NAME]" at bounding box center [249, 122] width 288 height 12
paste input "ZAI JIAN GOODBYE"
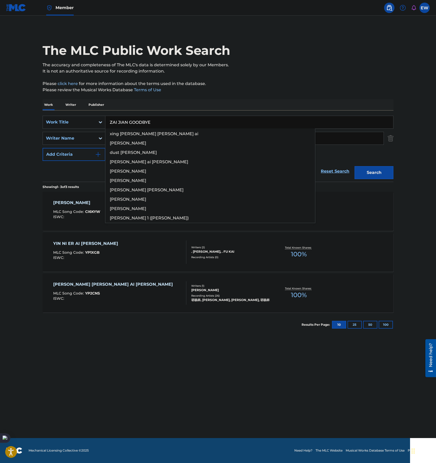
type input "ZAI JIAN GOODBYE"
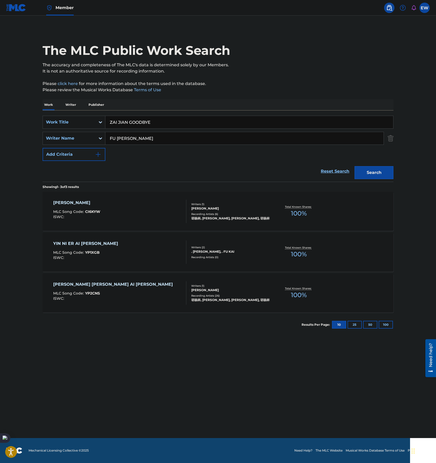
drag, startPoint x: 349, startPoint y: 138, endPoint x: 37, endPoint y: 122, distance: 312.4
click at [0, 116] on html "Accessibility Screen-Reader Guide, Feedback, and Issue Reporting | New window M…" at bounding box center [218, 231] width 436 height 463
click at [391, 167] on button "Search" at bounding box center [374, 172] width 39 height 13
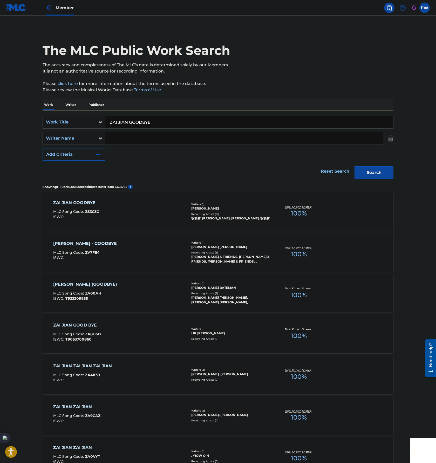
click at [218, 122] on input "ZAI JIAN GOODBYE" at bounding box center [249, 122] width 288 height 12
paste input "[PERSON_NAME] FU YOU GUAN"
type input "[PERSON_NAME] FU YOU GUAN"
click at [363, 169] on button "Search" at bounding box center [374, 172] width 39 height 13
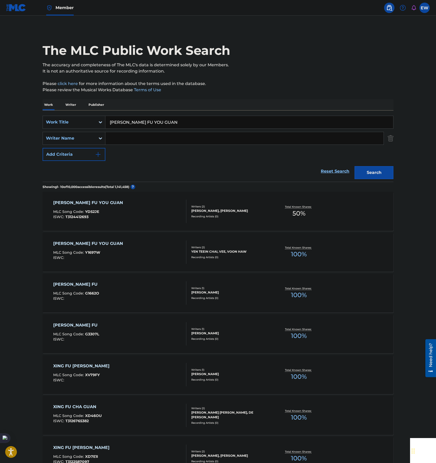
click at [137, 213] on div "[PERSON_NAME] FU YOU GUAN MLC Song Code : YD52JE ISWC : T3124412693" at bounding box center [120, 210] width 134 height 23
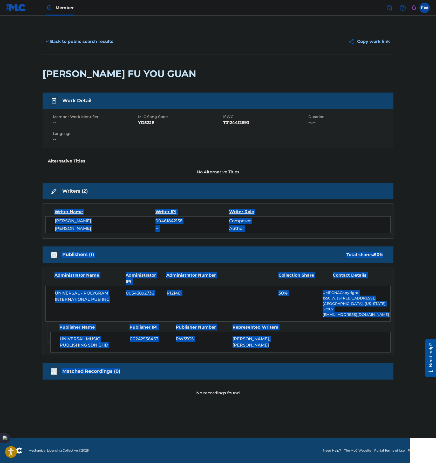
drag, startPoint x: 185, startPoint y: 290, endPoint x: 326, endPoint y: 367, distance: 160.9
click at [326, 367] on main "< Back to public search results Copy work link [PERSON_NAME] FU YOU GUAN Work D…" at bounding box center [218, 227] width 436 height 422
click at [125, 336] on span "UNIVERSAL MUSIC PUBLISHING SDN BHD" at bounding box center [93, 342] width 66 height 12
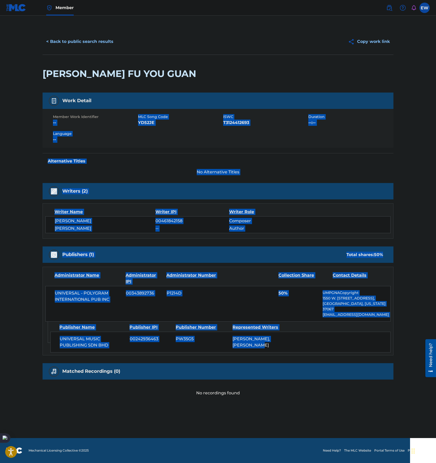
drag, startPoint x: 323, startPoint y: 343, endPoint x: -2, endPoint y: 121, distance: 393.2
click at [0, 121] on html "Accessibility Screen-Reader Guide, Feedback, and Issue Reporting | New window M…" at bounding box center [218, 231] width 436 height 463
click at [103, 47] on button "< Back to public search results" at bounding box center [80, 41] width 75 height 13
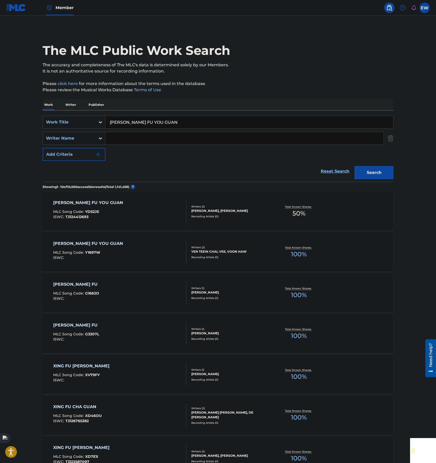
click at [181, 122] on input "[PERSON_NAME] FU YOU GUAN" at bounding box center [249, 122] width 288 height 12
paste input "XI H"
type input "XI HUAN"
click at [127, 140] on input "Search Form" at bounding box center [244, 138] width 278 height 12
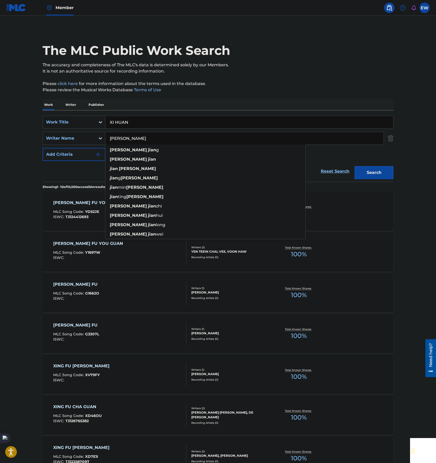
type input "[PERSON_NAME]"
click at [355, 166] on button "Search" at bounding box center [374, 172] width 39 height 13
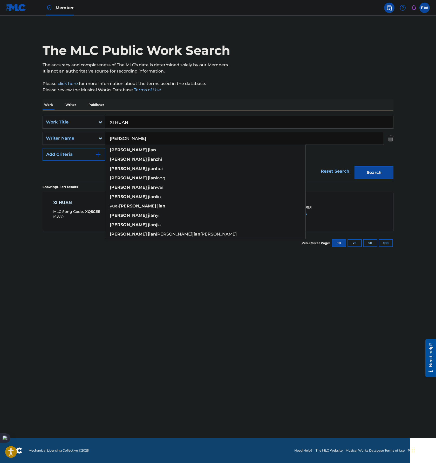
click at [8, 164] on main "The MLC Public Work Search The accuracy and completeness of The MLC's data is d…" at bounding box center [218, 227] width 436 height 422
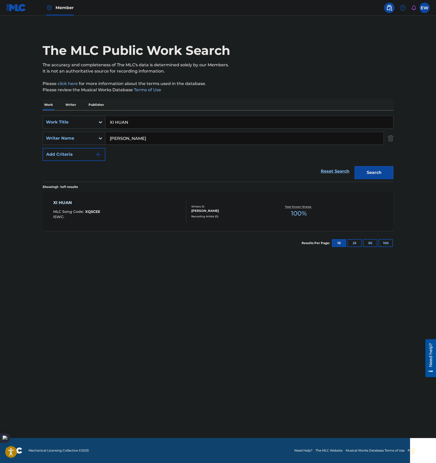
click at [131, 205] on div "XI HUAN MLC Song Code : XQ5CEE ISWC :" at bounding box center [120, 210] width 134 height 23
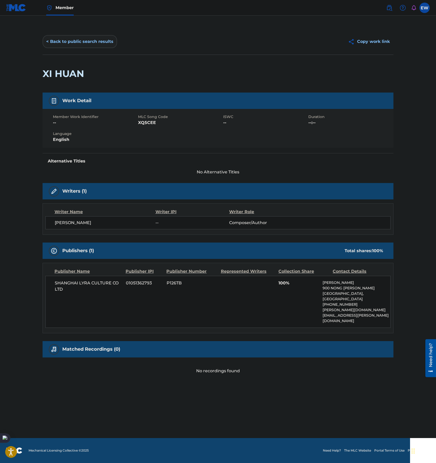
click at [65, 42] on button "< Back to public search results" at bounding box center [80, 41] width 75 height 13
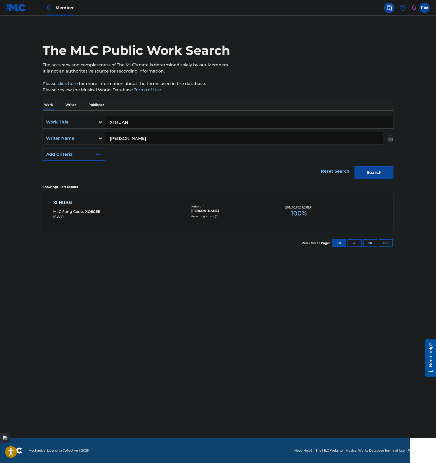
click at [154, 122] on input "XI HUAN" at bounding box center [249, 122] width 288 height 12
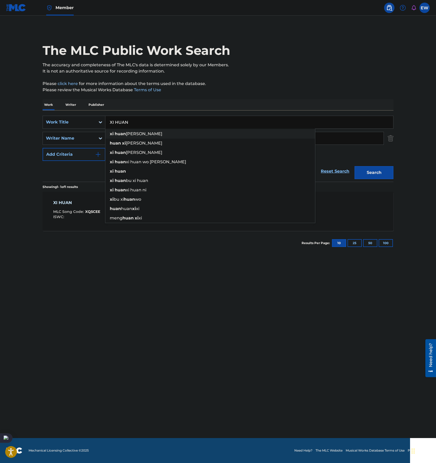
paste input "[PERSON_NAME] PIAN PI"
type input "[PERSON_NAME] PIAN PIAN"
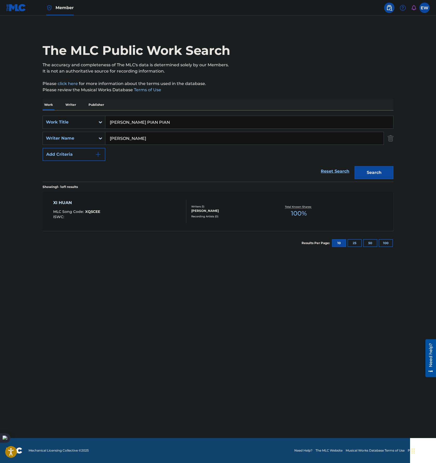
drag, startPoint x: 329, startPoint y: 138, endPoint x: 129, endPoint y: 132, distance: 200.3
click at [0, 118] on html "Accessibility Screen-Reader Guide, Feedback, and Issue Reporting | New window M…" at bounding box center [218, 231] width 436 height 463
click at [362, 170] on button "Search" at bounding box center [374, 172] width 39 height 13
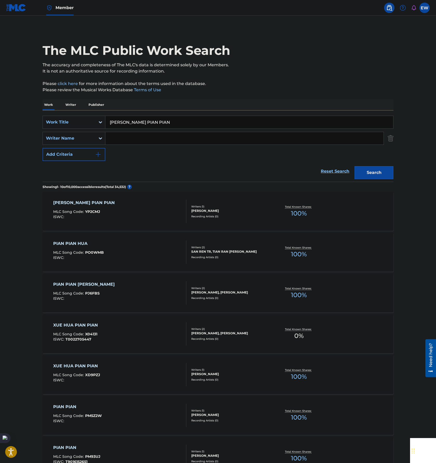
click at [143, 208] on div "[PERSON_NAME] PIAN PIAN MLC Song Code : YP2CMJ ISWC :" at bounding box center [120, 210] width 134 height 23
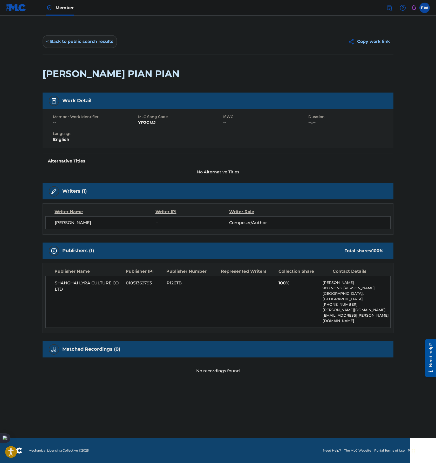
click at [60, 41] on button "< Back to public search results" at bounding box center [80, 41] width 75 height 13
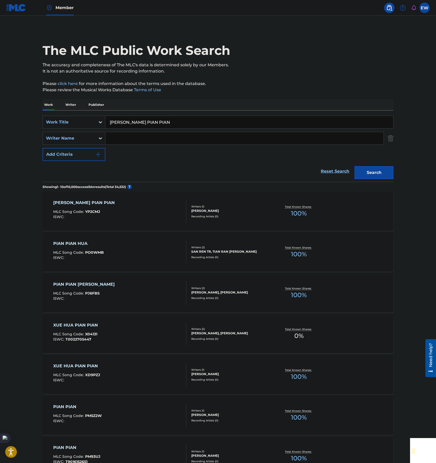
drag, startPoint x: 12, startPoint y: 115, endPoint x: 31, endPoint y: 114, distance: 19.0
click at [12, 115] on main "The MLC Public Work Search The accuracy and completeness of The MLC's data is d…" at bounding box center [218, 321] width 436 height 611
paste input "IN XIANG RI [PERSON_NAME]"
click at [390, 179] on div "Search" at bounding box center [373, 171] width 42 height 21
click at [392, 176] on button "Search" at bounding box center [374, 172] width 39 height 13
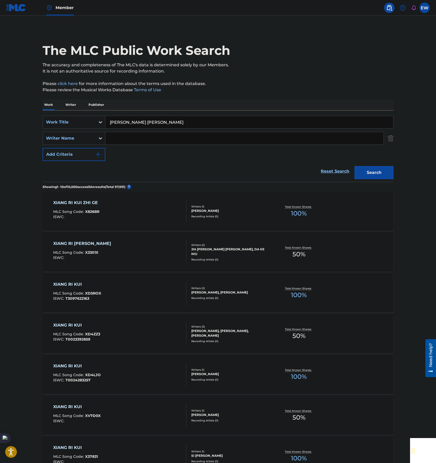
drag, startPoint x: 187, startPoint y: 124, endPoint x: 38, endPoint y: 99, distance: 150.6
click at [27, 108] on main "The MLC Public Work Search The accuracy and completeness of The MLC's data is d…" at bounding box center [218, 321] width 436 height 611
type input "X"
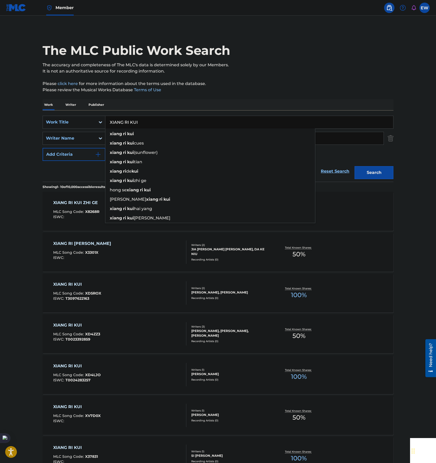
type input "XIANG RI KUI"
click at [80, 137] on div "Writer Name" at bounding box center [69, 138] width 47 height 6
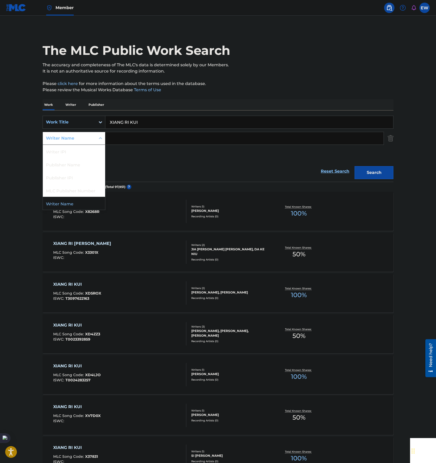
click at [156, 137] on input "Search Form" at bounding box center [244, 138] width 278 height 12
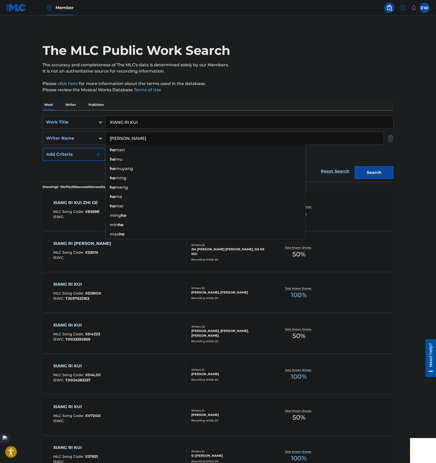
type input "[PERSON_NAME]"
click at [355, 166] on button "Search" at bounding box center [374, 172] width 39 height 13
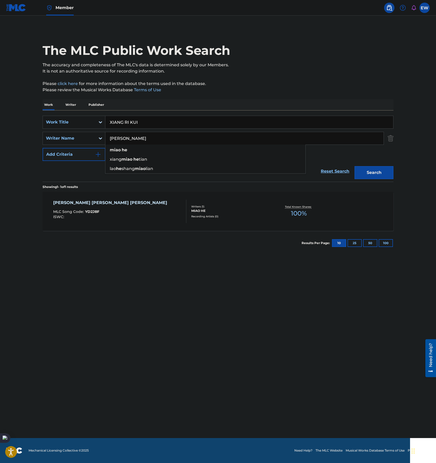
click at [14, 180] on main "The MLC Public Work Search The accuracy and completeness of The MLC's data is d…" at bounding box center [218, 227] width 436 height 422
click at [192, 121] on input "XIANG RI KUI" at bounding box center [249, 122] width 288 height 12
paste input "U NI [PERSON_NAME]"
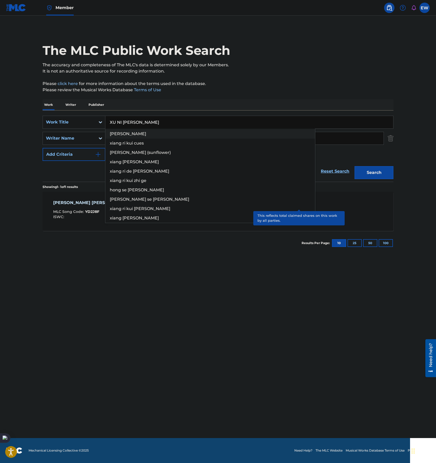
type input "XU NI [PERSON_NAME]"
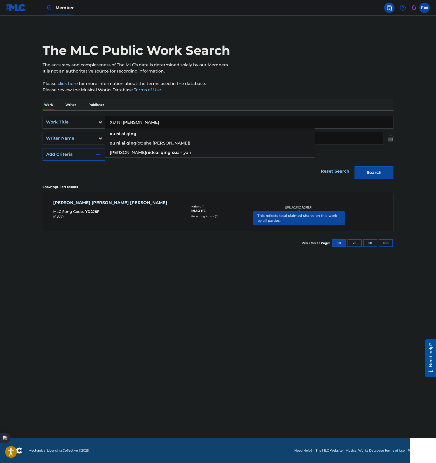
drag, startPoint x: 202, startPoint y: 134, endPoint x: 82, endPoint y: 114, distance: 120.9
click at [83, 114] on div "SearchWithCriteriadd4841ba-d8fa-4995-984b-2003d3d42f72 Work Title XU NI [PERSON…" at bounding box center [218, 145] width 351 height 71
click at [293, 90] on p "Please review the Musical Works Database Terms of Use" at bounding box center [218, 90] width 351 height 6
drag, startPoint x: 106, startPoint y: 129, endPoint x: 71, endPoint y: 129, distance: 34.5
click at [0, 120] on html "Accessibility Screen-Reader Guide, Feedback, and Issue Reporting | New window M…" at bounding box center [218, 231] width 436 height 463
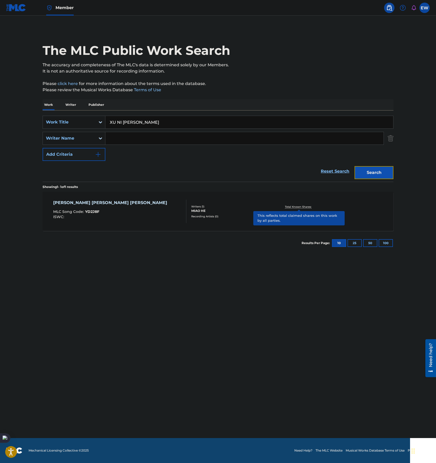
click at [377, 169] on button "Search" at bounding box center [374, 172] width 39 height 13
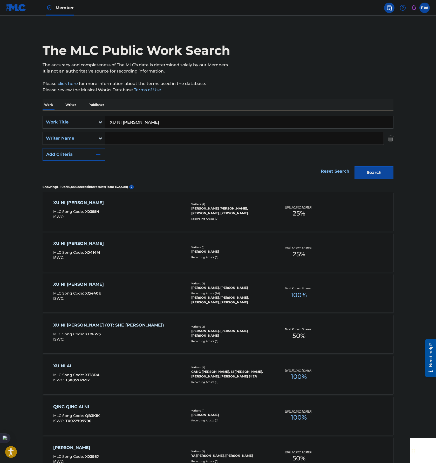
click at [124, 213] on div "XU NI AI QING MLC Song Code : X0355N ISWC :" at bounding box center [120, 210] width 134 height 23
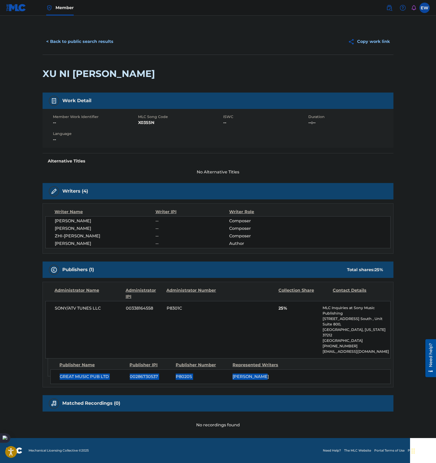
drag, startPoint x: 66, startPoint y: 366, endPoint x: 315, endPoint y: 374, distance: 249.2
click at [315, 374] on div "Admin Original Publisher Connecting Line Publisher Name Publisher IPI Publisher…" at bounding box center [218, 372] width 351 height 29
click at [281, 373] on div "[PERSON_NAME]" at bounding box center [259, 376] width 53 height 6
click at [75, 42] on button "< Back to public search results" at bounding box center [80, 41] width 75 height 13
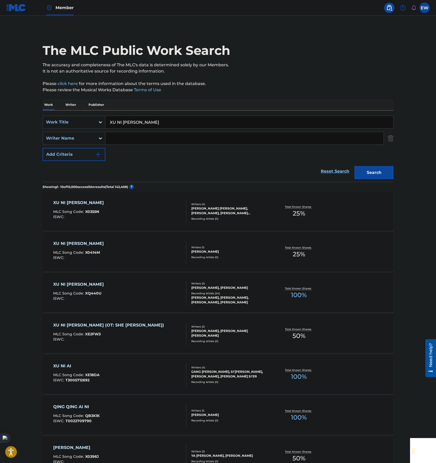
click at [185, 118] on input "XU NI [PERSON_NAME]" at bounding box center [249, 122] width 288 height 12
paste input "[PERSON_NAME] [PERSON_NAME] YOU [PERSON_NAME]"
click at [382, 166] on button "Search" at bounding box center [374, 172] width 39 height 13
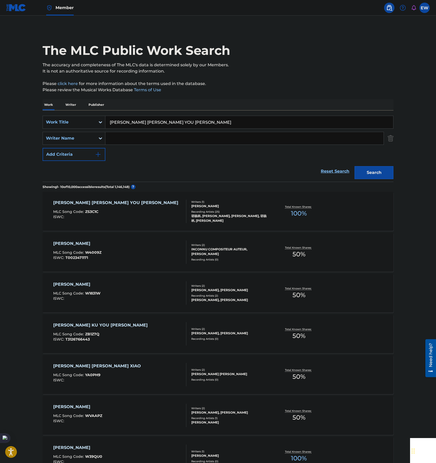
drag, startPoint x: 223, startPoint y: 120, endPoint x: 227, endPoint y: 118, distance: 4.3
click at [223, 120] on input "[PERSON_NAME] [PERSON_NAME] YOU [PERSON_NAME]" at bounding box center [249, 122] width 288 height 12
paste input "[PERSON_NAME] [PERSON_NAME] AI [PERSON_NAME]"
click at [378, 172] on button "Search" at bounding box center [374, 172] width 39 height 13
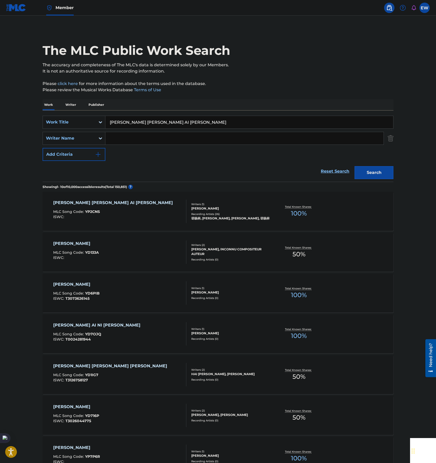
click at [181, 118] on input "[PERSON_NAME] [PERSON_NAME] AI [PERSON_NAME]" at bounding box center [249, 122] width 288 height 12
paste input "[PERSON_NAME]"
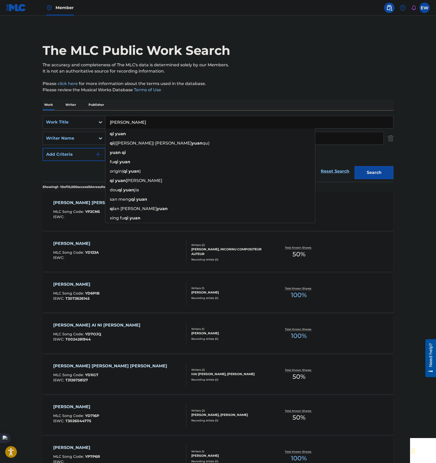
type input "[PERSON_NAME]"
click at [0, 116] on html "Accessibility Screen-Reader Guide, Feedback, and Issue Reporting | New window M…" at bounding box center [218, 231] width 436 height 463
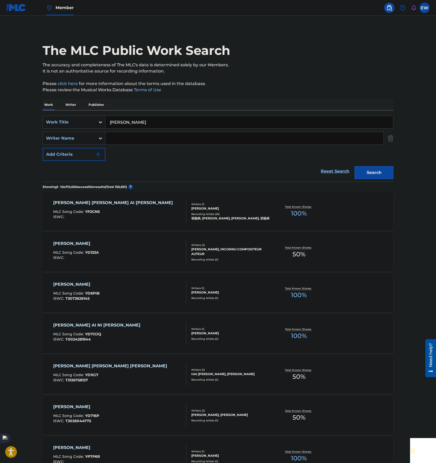
click at [157, 137] on input "Search Form" at bounding box center [244, 138] width 278 height 12
type input "FU [PERSON_NAME]"
click at [355, 166] on button "Search" at bounding box center [374, 172] width 39 height 13
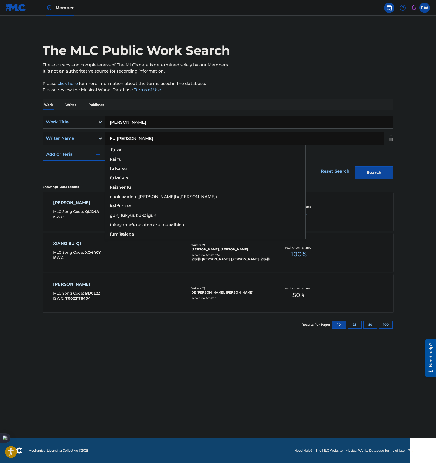
click at [15, 171] on main "The MLC Public Work Search The accuracy and completeness of The MLC's data is d…" at bounding box center [218, 227] width 436 height 422
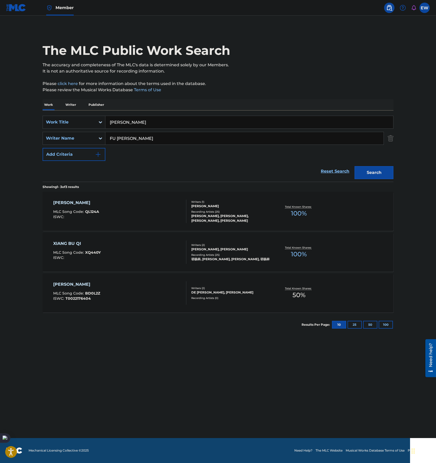
click at [235, 119] on input "[PERSON_NAME]" at bounding box center [249, 122] width 288 height 12
paste input "XIANG SHUI YOU DU"
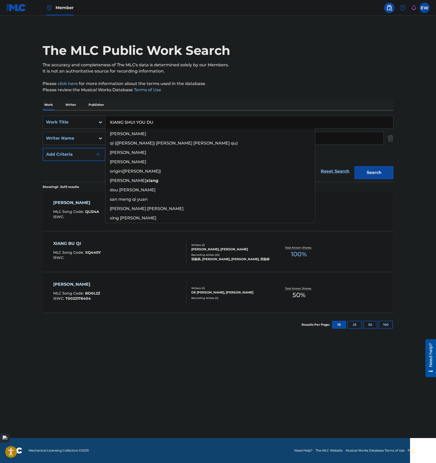
type input "XIANG SHUI YOU DU"
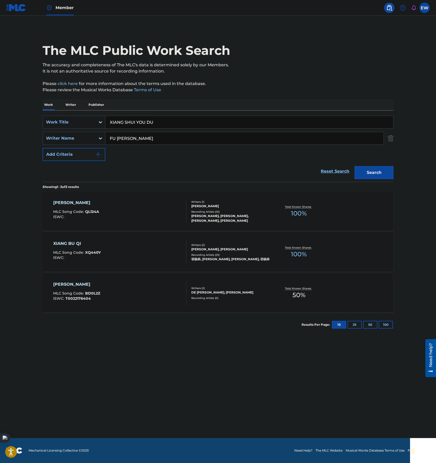
drag, startPoint x: 347, startPoint y: 140, endPoint x: 3, endPoint y: 121, distance: 344.9
click at [0, 122] on html "Accessibility Screen-Reader Guide, Feedback, and Issue Reporting | New window M…" at bounding box center [218, 231] width 436 height 463
click at [381, 172] on button "Search" at bounding box center [374, 172] width 39 height 13
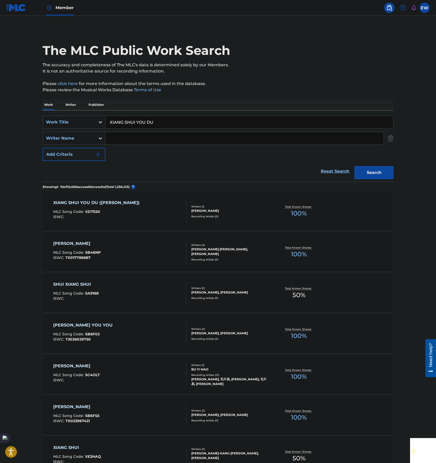
click at [128, 217] on div "ISWC :" at bounding box center [97, 217] width 89 height 4
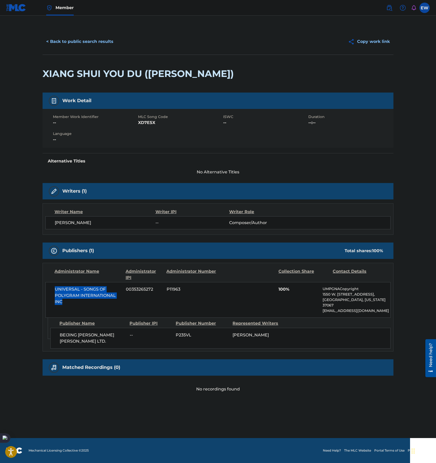
drag, startPoint x: 64, startPoint y: 293, endPoint x: 78, endPoint y: 303, distance: 17.3
click at [78, 303] on div "< Back to public search results Copy work link XIANG SHUI YOU DU ([PERSON_NAME]…" at bounding box center [218, 210] width 364 height 363
click at [167, 306] on div "UNIVERSAL - SONGS OF POLYGRAM INTERNATIONAL INC 00353265272 P11963 100% UMPGNAC…" at bounding box center [217, 300] width 345 height 36
drag, startPoint x: 79, startPoint y: 329, endPoint x: 121, endPoint y: 329, distance: 41.8
click at [121, 332] on span "BEIJING [PERSON_NAME] [PERSON_NAME] LTD." at bounding box center [93, 338] width 66 height 12
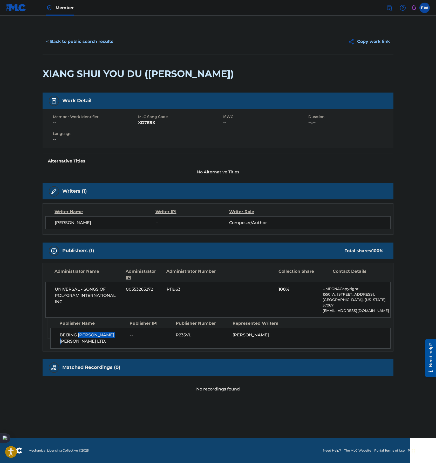
copy span "[PERSON_NAME]"
click at [70, 335] on span "BEIJING [PERSON_NAME] [PERSON_NAME] LTD." at bounding box center [93, 338] width 66 height 12
click at [60, 332] on span "BEIJING [PERSON_NAME] [PERSON_NAME] LTD." at bounding box center [93, 338] width 66 height 12
click at [61, 332] on span "BEIJING [PERSON_NAME] [PERSON_NAME] LTD." at bounding box center [93, 338] width 66 height 12
click at [102, 332] on span "BEIJING [PERSON_NAME] [PERSON_NAME] LTD." at bounding box center [93, 338] width 66 height 12
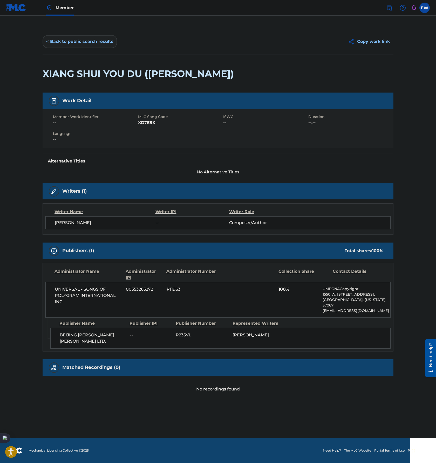
click at [84, 41] on button "< Back to public search results" at bounding box center [80, 41] width 75 height 13
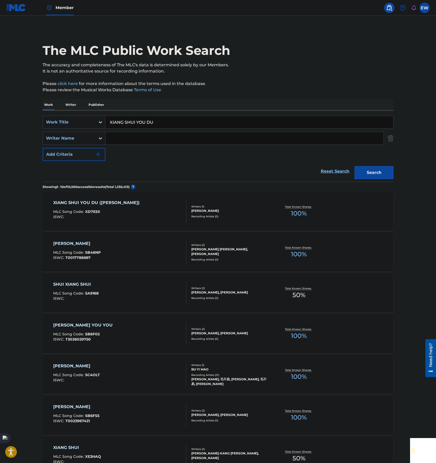
click at [18, 308] on main "The MLC Public Work Search The accuracy and completeness of The MLC's data is d…" at bounding box center [218, 321] width 436 height 611
click at [162, 121] on input "XIANG SHUI YOU DU" at bounding box center [249, 122] width 288 height 12
paste input "[PERSON_NAME]"
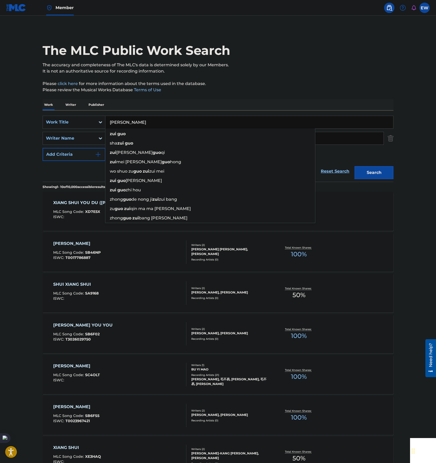
type input "[PERSON_NAME]"
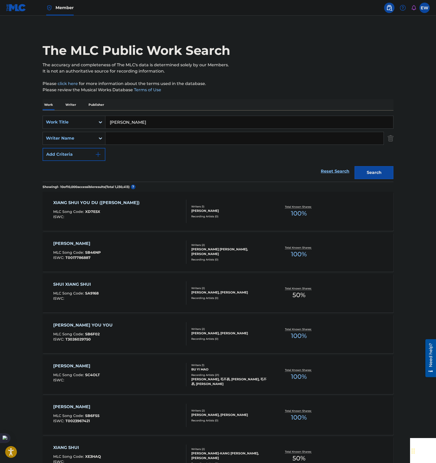
click at [179, 142] on input "Search Form" at bounding box center [244, 138] width 278 height 12
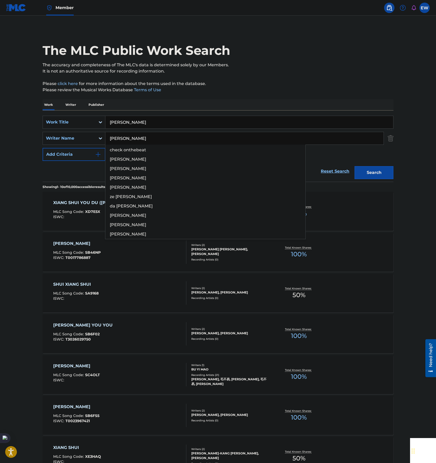
type input "[PERSON_NAME]"
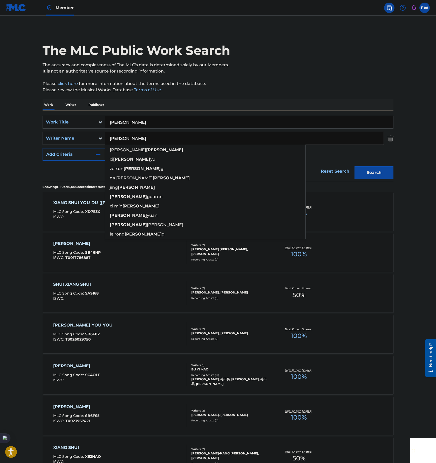
type input "[PERSON_NAME]"
click at [355, 166] on button "Search" at bounding box center [374, 172] width 39 height 13
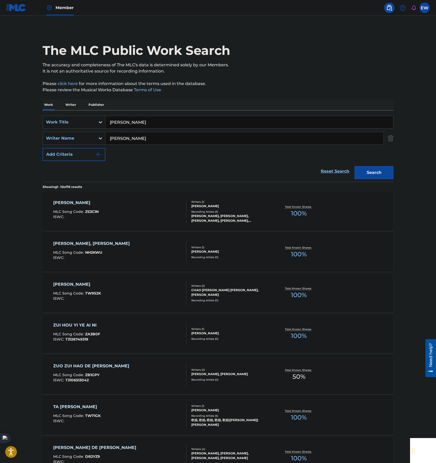
click at [2, 295] on main "The MLC Public Work Search The accuracy and completeness of The MLC's data is d…" at bounding box center [218, 321] width 436 height 611
click at [201, 120] on input "[PERSON_NAME]" at bounding box center [249, 122] width 288 height 12
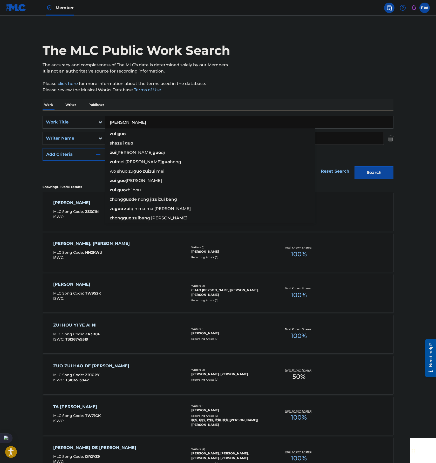
paste input "[PERSON_NAME]"
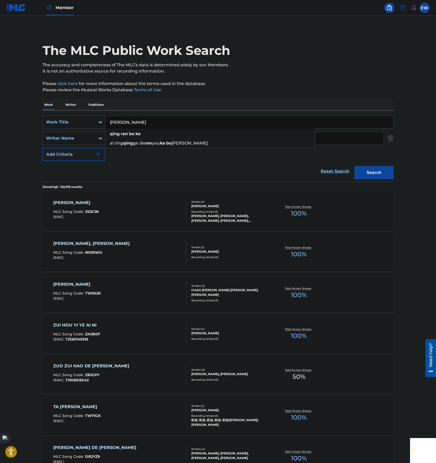
type input "[PERSON_NAME]"
drag, startPoint x: 353, startPoint y: 139, endPoint x: -2, endPoint y: 129, distance: 354.9
click at [0, 129] on html "Accessibility Screen-Reader Guide, Feedback, and Issue Reporting | New window M…" at bounding box center [218, 231] width 436 height 463
click at [371, 178] on button "Search" at bounding box center [374, 172] width 39 height 13
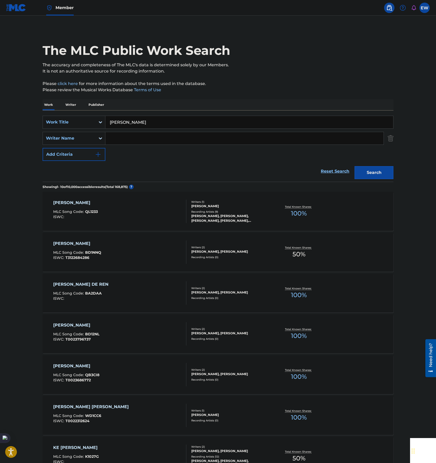
drag, startPoint x: 146, startPoint y: 117, endPoint x: -2, endPoint y: 103, distance: 148.0
click at [0, 103] on html "Accessibility Screen-Reader Guide, Feedback, and Issue Reporting | New window M…" at bounding box center [218, 231] width 436 height 463
paste input "[PERSON_NAME]"
type input "[PERSON_NAME]"
click at [260, 88] on p "Please review the Musical Works Database Terms of Use" at bounding box center [218, 90] width 351 height 6
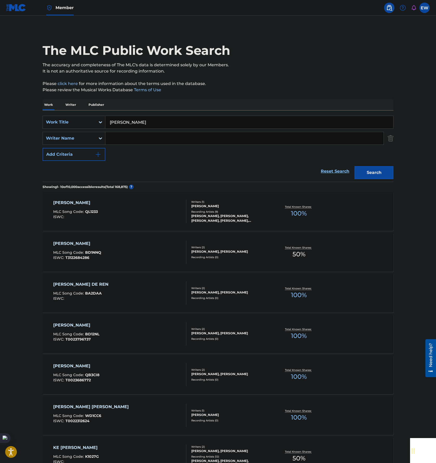
click at [227, 137] on input "Search Form" at bounding box center [244, 138] width 278 height 12
type input "[PERSON_NAME]"
click at [355, 166] on button "Search" at bounding box center [374, 172] width 39 height 13
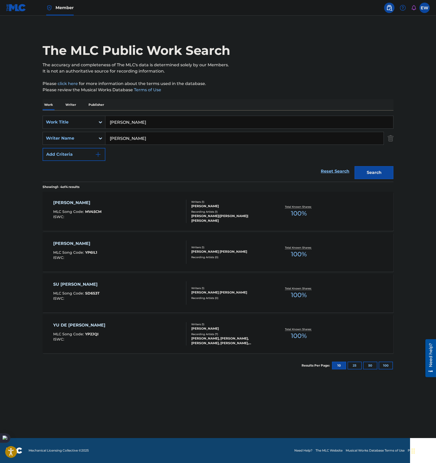
click at [4, 143] on main "The MLC Public Work Search The accuracy and completeness of The MLC's data is d…" at bounding box center [218, 227] width 436 height 422
click at [130, 209] on div "MI YAN MLC Song Code : MV45CM ISWC :" at bounding box center [120, 210] width 134 height 23
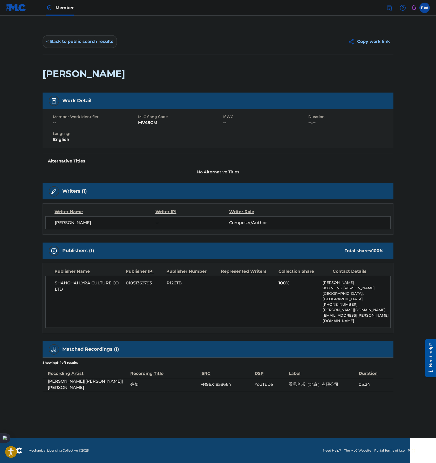
click at [56, 41] on button "< Back to public search results" at bounding box center [80, 41] width 75 height 13
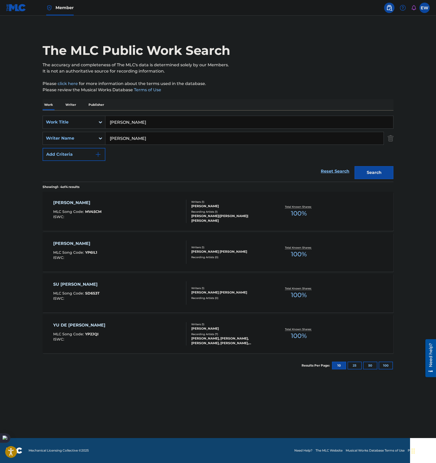
click at [132, 123] on input "[PERSON_NAME]" at bounding box center [249, 122] width 288 height 12
paste input "[PERSON_NAME] HAI LE WO NI [PERSON_NAME]"
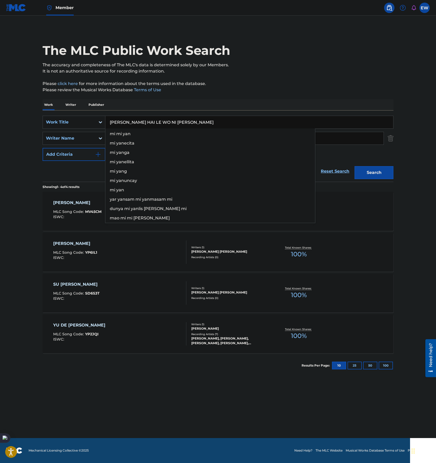
type input "[PERSON_NAME] HAI LE WO NI [PERSON_NAME]"
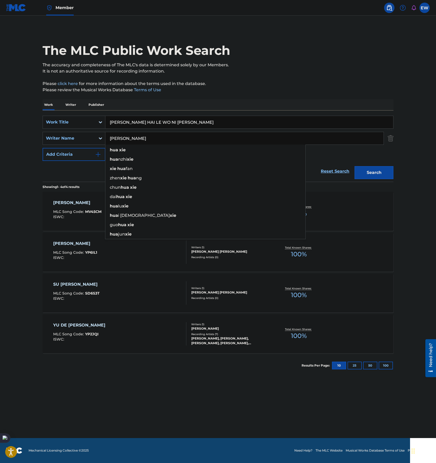
click at [349, 141] on input "[PERSON_NAME]" at bounding box center [244, 138] width 278 height 12
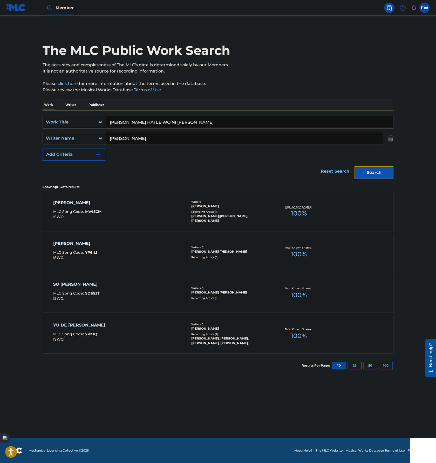
click at [380, 174] on button "Search" at bounding box center [374, 172] width 39 height 13
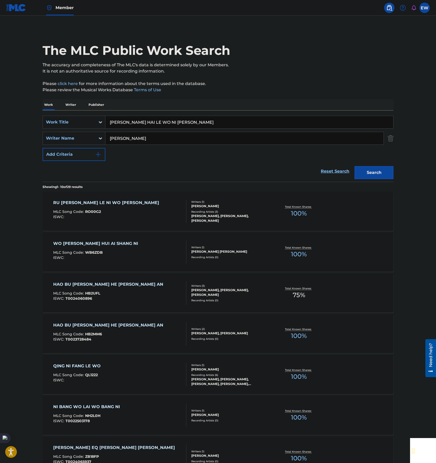
click at [163, 214] on div "[PERSON_NAME] HAI LE NI WO [PERSON_NAME] MLC Song Code : RO00G2 ISWC :" at bounding box center [120, 210] width 134 height 23
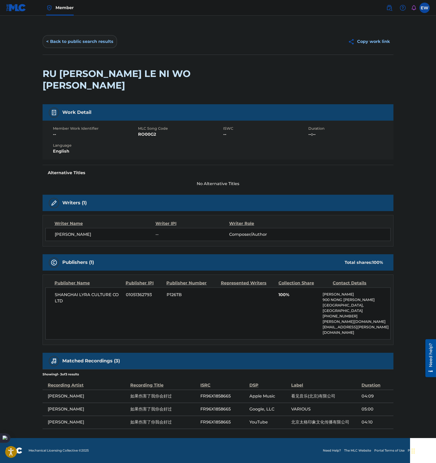
click at [68, 43] on button "< Back to public search results" at bounding box center [80, 41] width 75 height 13
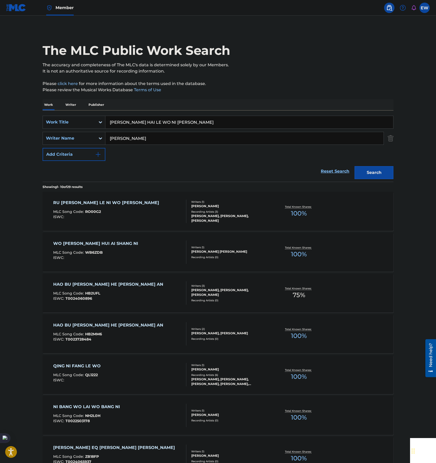
click at [175, 119] on input "[PERSON_NAME] HAI LE WO NI [PERSON_NAME]" at bounding box center [249, 122] width 288 height 12
paste input "QING NI FANG LE W"
type input "QING NI FANG LE WO"
click at [376, 175] on button "Search" at bounding box center [374, 172] width 39 height 13
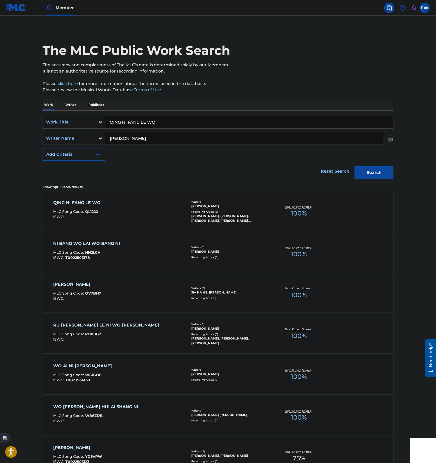
click at [148, 220] on div "QING NI FANG LE WO MLC Song Code : QL1222 ISWC :" at bounding box center [120, 210] width 134 height 23
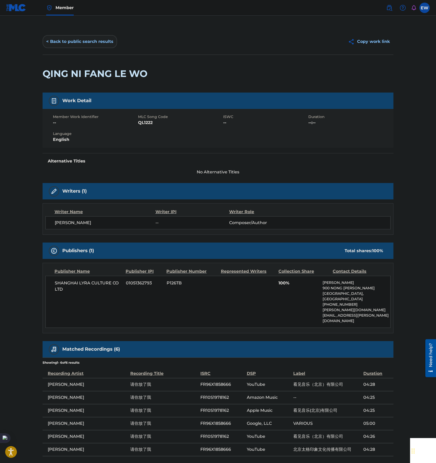
click at [63, 43] on button "< Back to public search results" at bounding box center [80, 41] width 75 height 13
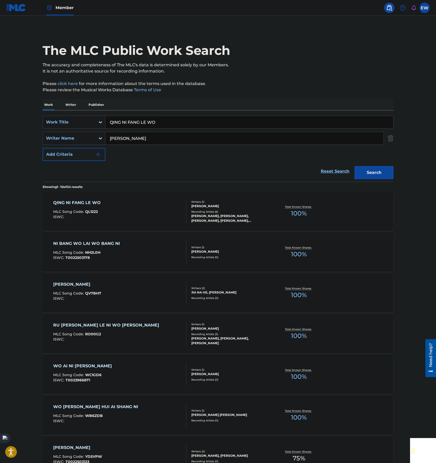
click at [192, 120] on input "QING NI FANG LE WO" at bounding box center [249, 122] width 288 height 12
paste input "NAI HE QIAO BIAN"
type input "NAI HE QIAO BIAN"
click at [371, 176] on button "Search" at bounding box center [374, 172] width 39 height 13
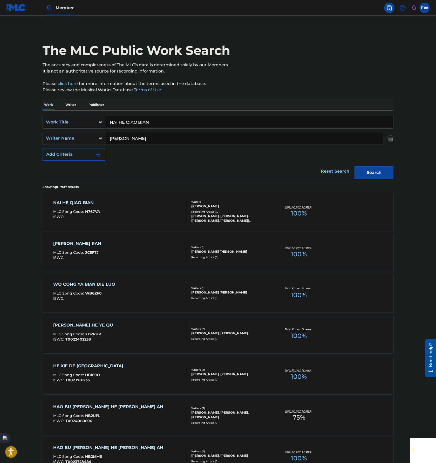
click at [116, 217] on div "NAI HE QIAO BIAN MLC Song Code : N767VA ISWC :" at bounding box center [120, 210] width 134 height 23
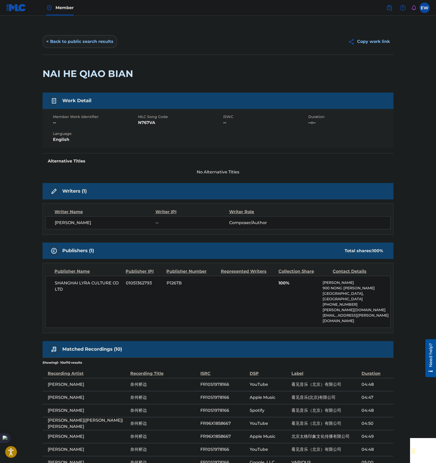
click at [70, 41] on button "< Back to public search results" at bounding box center [80, 41] width 75 height 13
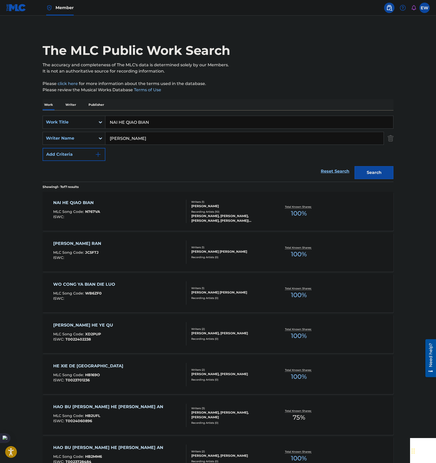
click at [162, 122] on input "NAI HE QIAO BIAN" at bounding box center [249, 122] width 288 height 12
paste input "[PERSON_NAME]"
type input "[PERSON_NAME]"
click at [382, 171] on button "Search" at bounding box center [374, 172] width 39 height 13
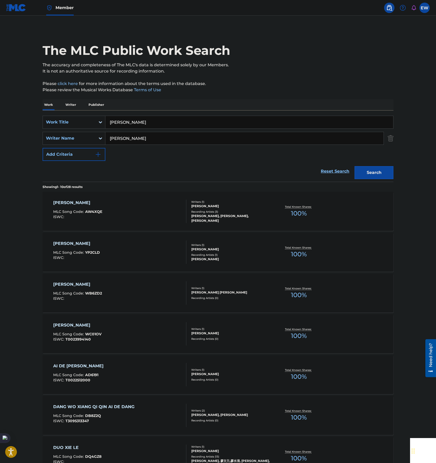
click at [164, 222] on div "[PERSON_NAME] LE MLC Song Code : AW4XQE ISWC :" at bounding box center [120, 210] width 134 height 23
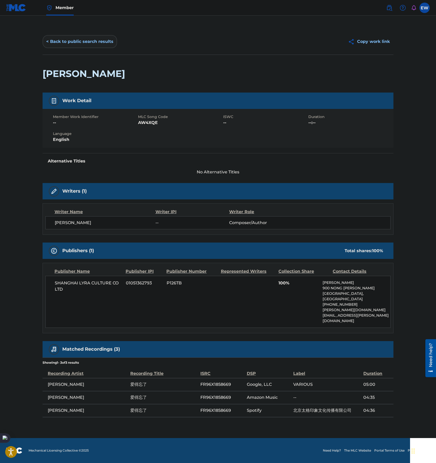
click at [72, 42] on button "< Back to public search results" at bounding box center [80, 41] width 75 height 13
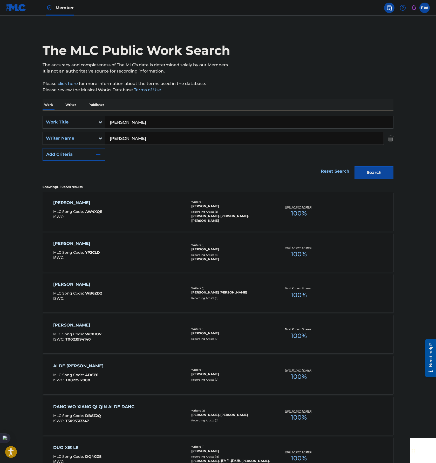
click at [164, 120] on input "[PERSON_NAME]" at bounding box center [249, 122] width 288 height 12
paste input "[PERSON_NAME]"
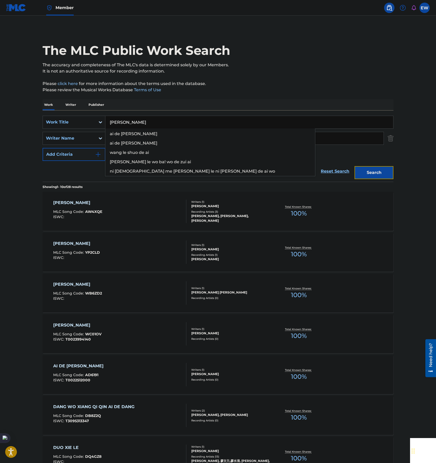
drag, startPoint x: 385, startPoint y: 176, endPoint x: 422, endPoint y: 203, distance: 45.2
click at [384, 176] on button "Search" at bounding box center [374, 172] width 39 height 13
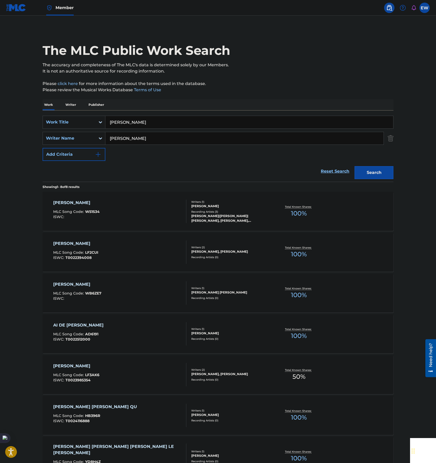
drag, startPoint x: 47, startPoint y: 117, endPoint x: 21, endPoint y: 114, distance: 26.4
click at [21, 114] on main "The MLC Public Work Search The accuracy and completeness of The MLC's data is d…" at bounding box center [218, 280] width 436 height 528
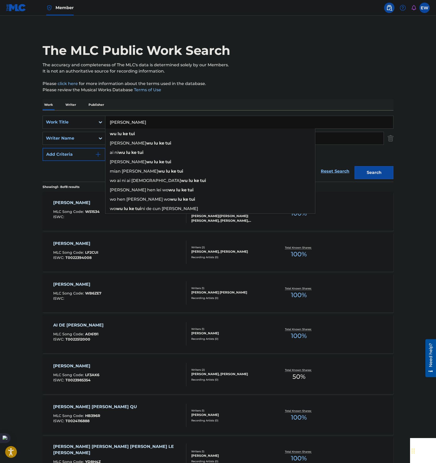
paste input "YU DE [PERSON_NAME]"
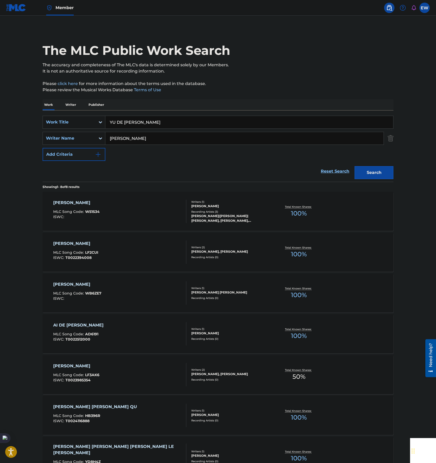
click at [383, 179] on div "Search" at bounding box center [373, 171] width 42 height 21
click at [380, 177] on button "Search" at bounding box center [374, 172] width 39 height 13
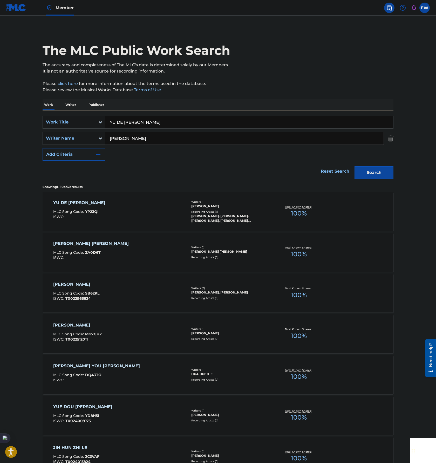
click at [193, 121] on input "YU DE [PERSON_NAME]" at bounding box center [249, 122] width 288 height 12
paste input "I [PERSON_NAME]"
type input "[PERSON_NAME]"
drag, startPoint x: 389, startPoint y: 170, endPoint x: 393, endPoint y: 170, distance: 4.4
click at [388, 170] on button "Search" at bounding box center [374, 172] width 39 height 13
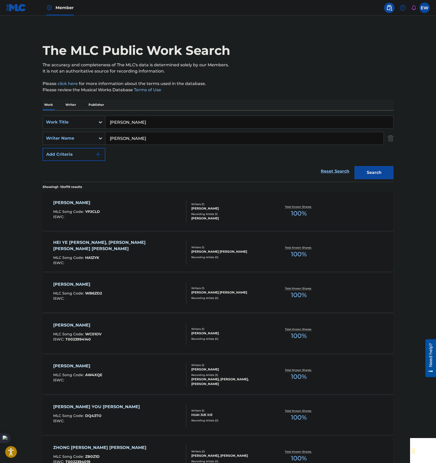
click at [165, 210] on div "[PERSON_NAME] MLC Song Code : YP2CLD ISWC :" at bounding box center [120, 210] width 134 height 23
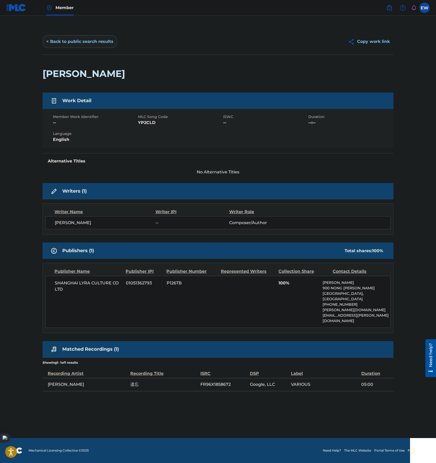
click at [66, 41] on button "< Back to public search results" at bounding box center [80, 41] width 75 height 13
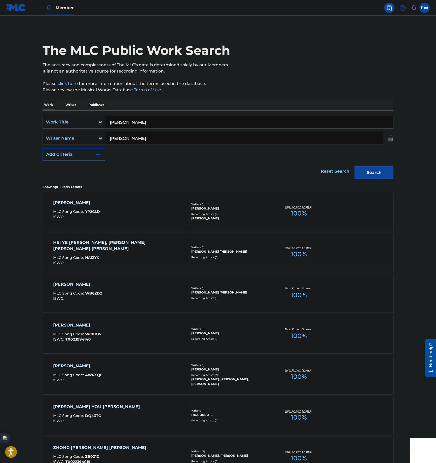
click at [198, 116] on input "[PERSON_NAME]" at bounding box center [249, 122] width 288 height 12
paste input "[PERSON_NAME] [PERSON_NAME]"
click at [366, 170] on button "Search" at bounding box center [374, 172] width 39 height 13
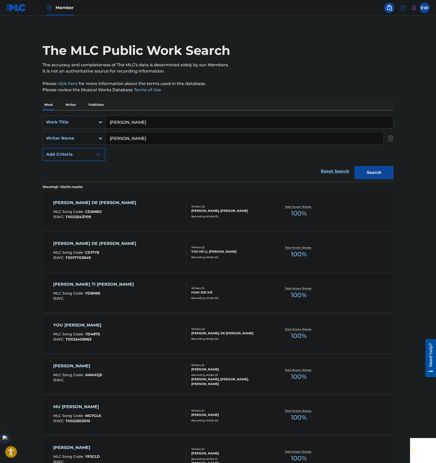
click at [197, 121] on input "[PERSON_NAME]" at bounding box center [249, 122] width 288 height 12
paste input "ZUI [PERSON_NAME] [PERSON_NAME]"
click at [382, 171] on button "Search" at bounding box center [374, 172] width 39 height 13
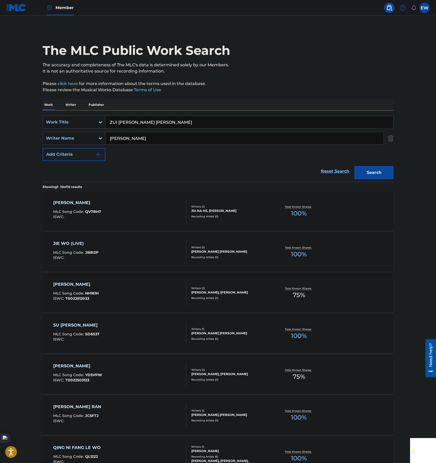
click at [221, 120] on input "ZUI [PERSON_NAME] [PERSON_NAME]" at bounding box center [249, 122] width 288 height 12
paste input "[PERSON_NAME] NI [PERSON_NAME]"
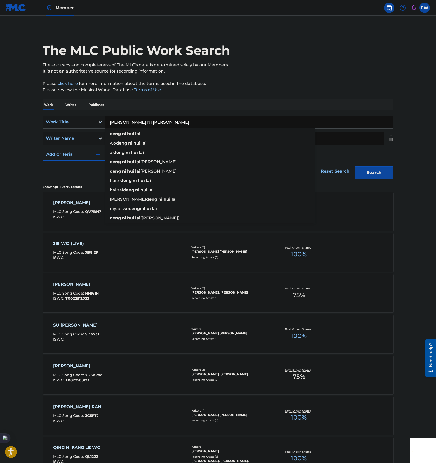
type input "[PERSON_NAME] NI [PERSON_NAME]"
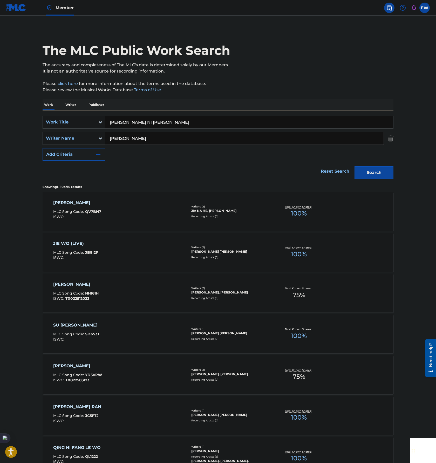
drag, startPoint x: 224, startPoint y: 137, endPoint x: 0, endPoint y: 138, distance: 224.4
click at [0, 141] on html "Accessibility Screen-Reader Guide, Feedback, and Issue Reporting | New window M…" at bounding box center [218, 231] width 436 height 463
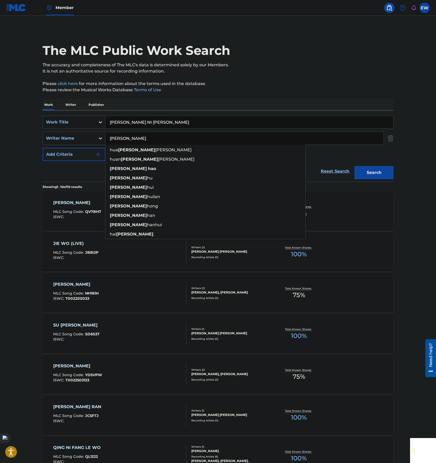
click at [355, 166] on button "Search" at bounding box center [374, 172] width 39 height 13
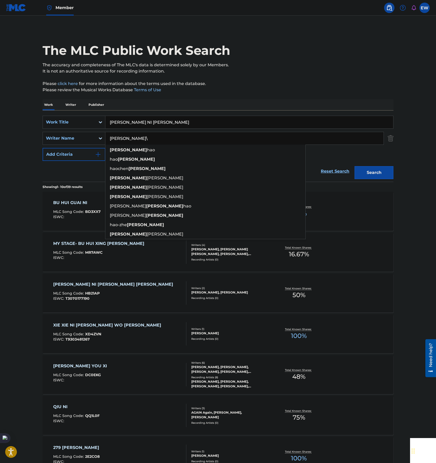
click at [356, 91] on p "Please review the Musical Works Database Terms of Use" at bounding box center [218, 90] width 351 height 6
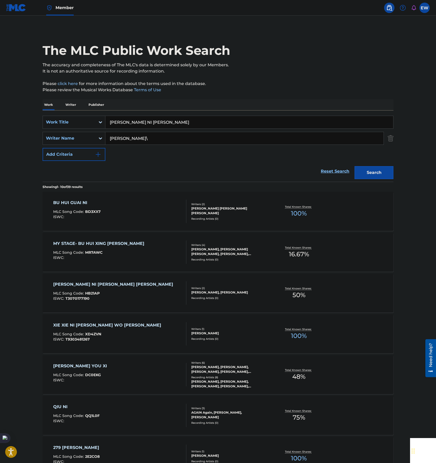
click at [216, 137] on input "[PERSON_NAME]\" at bounding box center [244, 138] width 278 height 12
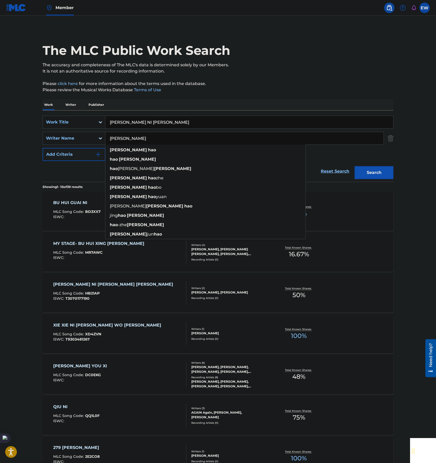
type input "[PERSON_NAME]"
click at [371, 174] on button "Search" at bounding box center [374, 172] width 39 height 13
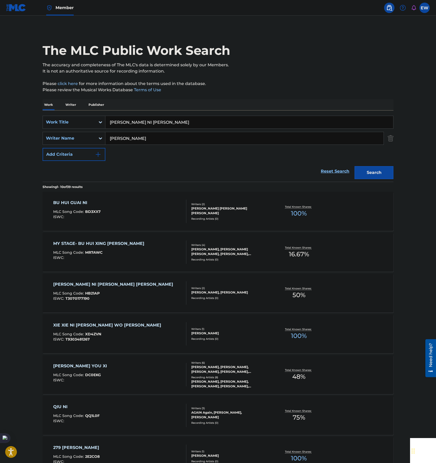
click at [208, 121] on input "[PERSON_NAME] NI [PERSON_NAME]" at bounding box center [249, 122] width 288 height 12
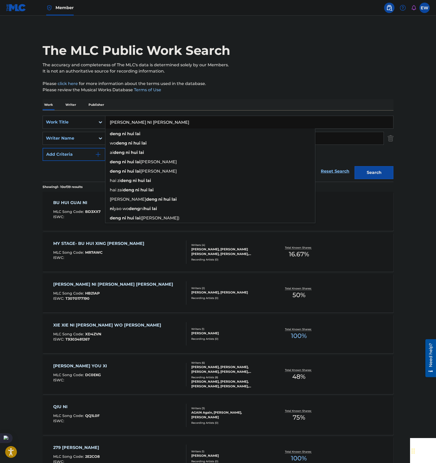
paste input "[PERSON_NAME]"
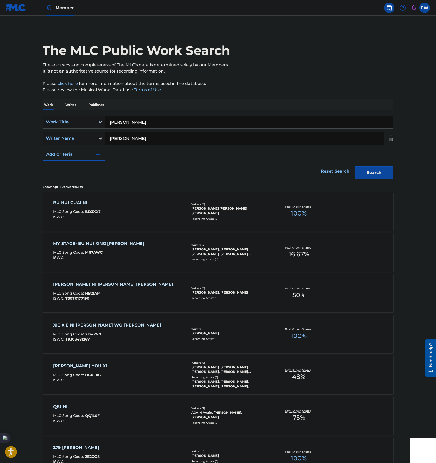
click at [256, 91] on p "Please review the Musical Works Database Terms of Use" at bounding box center [218, 90] width 351 height 6
click at [202, 124] on input "[PERSON_NAME]" at bounding box center [249, 122] width 288 height 12
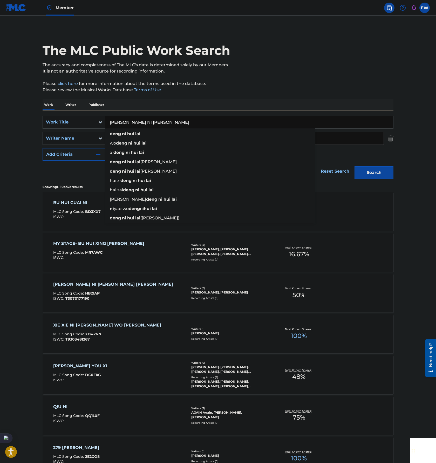
type input "[PERSON_NAME] NI [PERSON_NAME]"
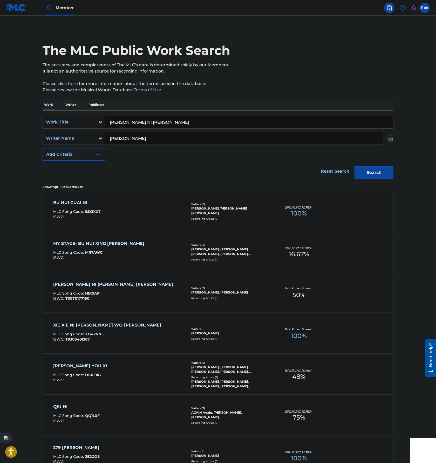
click at [337, 103] on div "Work Writer Publisher" at bounding box center [218, 104] width 351 height 11
drag, startPoint x: 289, startPoint y: 133, endPoint x: 31, endPoint y: 77, distance: 264.7
click at [66, 125] on div "SearchWithCriteriadd4841ba-d8fa-4995-984b-2003d3d42f72 Work Title [PERSON_NAME]…" at bounding box center [218, 138] width 351 height 45
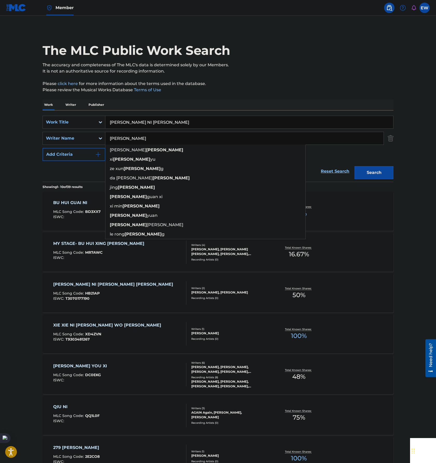
click at [355, 166] on button "Search" at bounding box center [374, 172] width 39 height 13
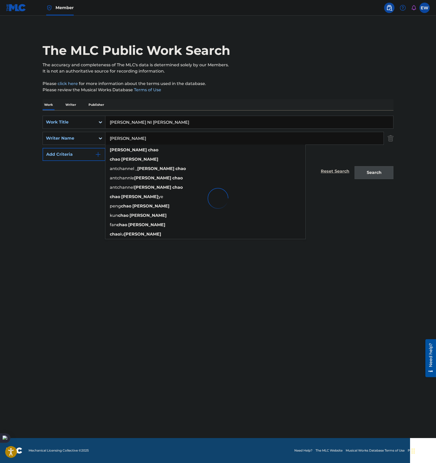
click at [15, 137] on main "The MLC Public Work Search The accuracy and completeness of The MLC's data is d…" at bounding box center [218, 227] width 436 height 422
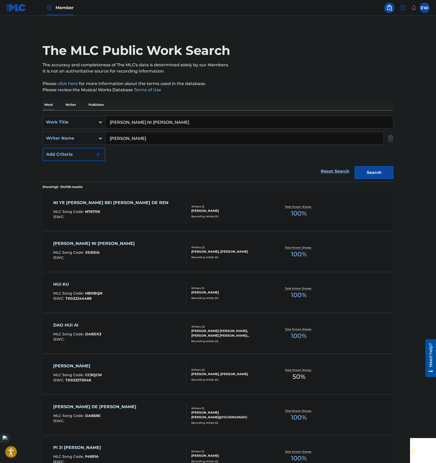
drag, startPoint x: 150, startPoint y: 138, endPoint x: 0, endPoint y: 117, distance: 151.8
click at [8, 121] on main "The MLC Public Work Search The accuracy and completeness of The MLC's data is d…" at bounding box center [218, 321] width 436 height 611
type input "[PERSON_NAME]"
click at [355, 166] on button "Search" at bounding box center [374, 172] width 39 height 13
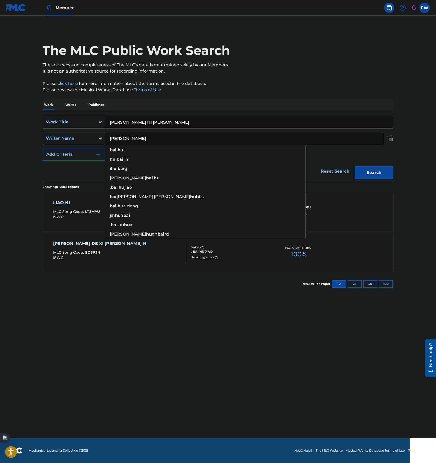
click at [1, 121] on main "The MLC Public Work Search The accuracy and completeness of The MLC's data is d…" at bounding box center [218, 227] width 436 height 422
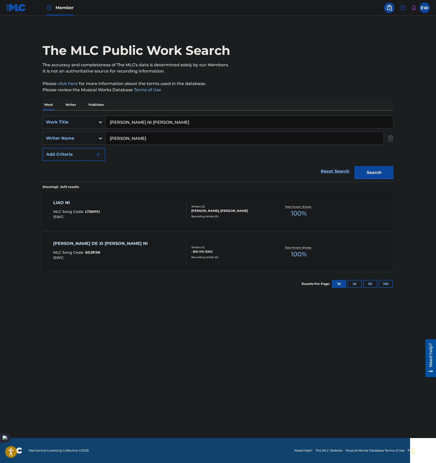
click at [173, 120] on input "[PERSON_NAME] NI [PERSON_NAME]" at bounding box center [249, 122] width 288 height 12
paste input "[PERSON_NAME] LE SHE"
type input "[PERSON_NAME] [PERSON_NAME]"
drag, startPoint x: 191, startPoint y: 139, endPoint x: 6, endPoint y: 117, distance: 186.5
click at [12, 120] on main "The MLC Public Work Search The accuracy and completeness of The MLC's data is d…" at bounding box center [218, 227] width 436 height 422
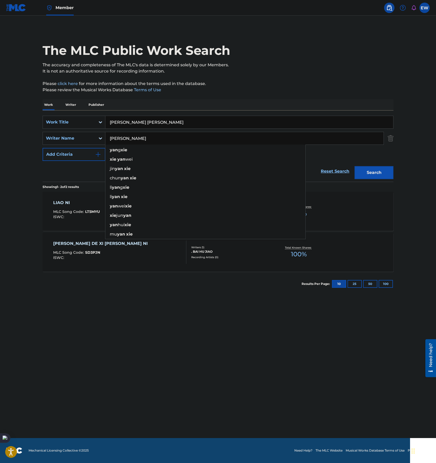
type input "[PERSON_NAME]"
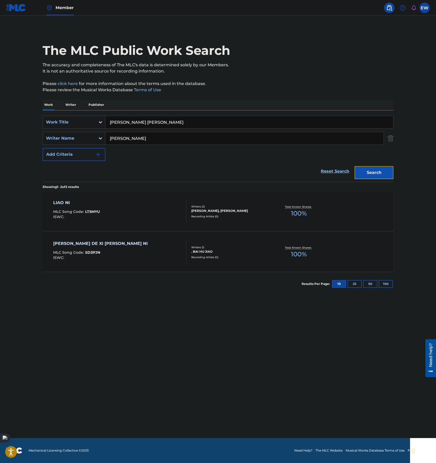
click at [383, 176] on button "Search" at bounding box center [374, 172] width 39 height 13
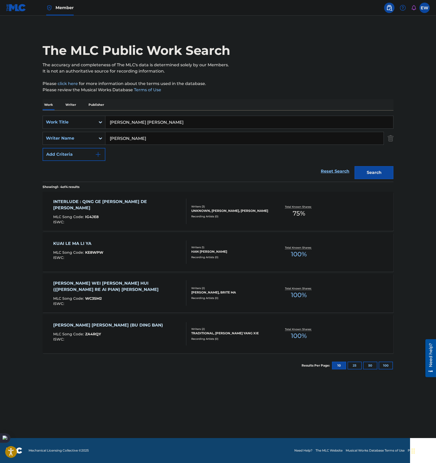
click at [206, 128] on div "[PERSON_NAME] [PERSON_NAME]" at bounding box center [249, 122] width 288 height 13
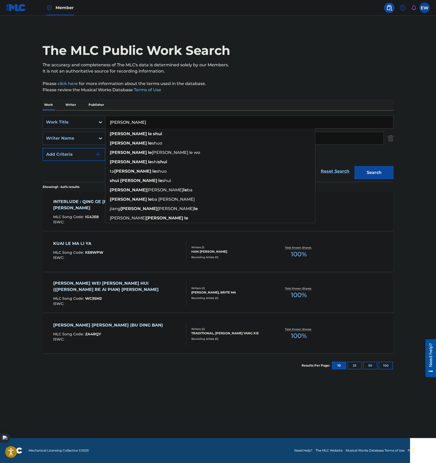
click at [355, 166] on button "Search" at bounding box center [374, 172] width 39 height 13
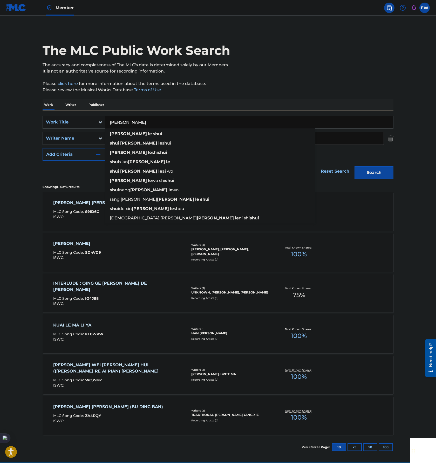
click at [17, 197] on main "The MLC Public Work Search The accuracy and completeness of The MLC's data is d…" at bounding box center [218, 239] width 436 height 446
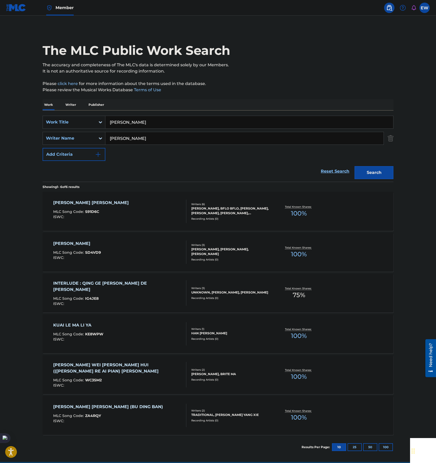
click at [195, 120] on input "[PERSON_NAME]" at bounding box center [249, 122] width 288 height 12
paste input "AI [PERSON_NAME] FA SH"
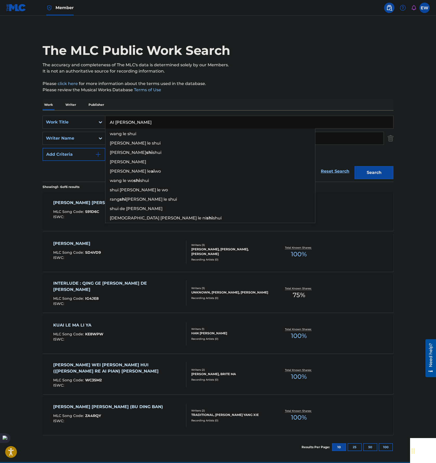
type input "AI [PERSON_NAME]"
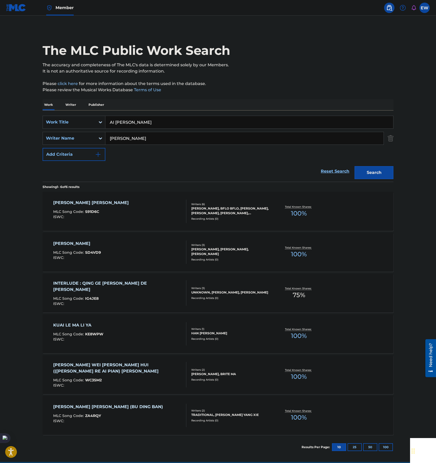
drag, startPoint x: 351, startPoint y: 135, endPoint x: -2, endPoint y: 105, distance: 354.2
click at [0, 105] on html "Accessibility Screen-Reader Guide, Feedback, and Issue Reporting | New window M…" at bounding box center [218, 231] width 436 height 463
click at [376, 174] on button "Search" at bounding box center [374, 172] width 39 height 13
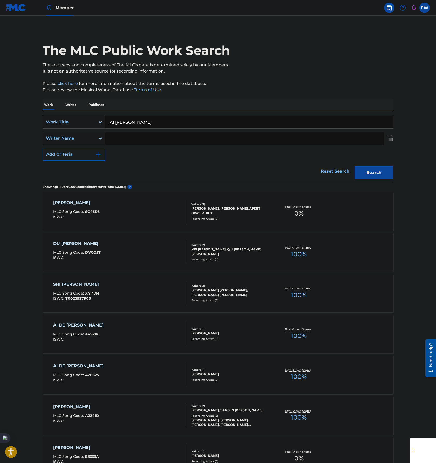
click at [216, 123] on input "AI [PERSON_NAME]" at bounding box center [249, 122] width 288 height 12
paste input "QIN AI DE BA BA MA MA"
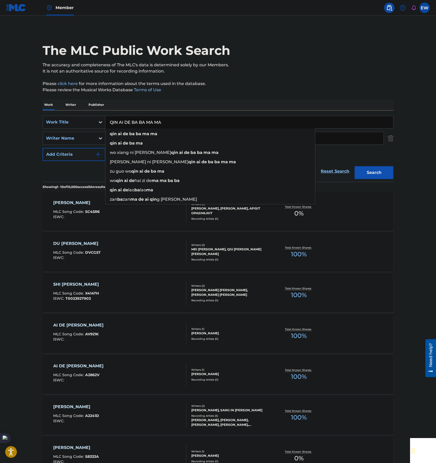
type input "QIN AI DE BA BA MA MA"
click at [377, 171] on button "Search" at bounding box center [374, 172] width 39 height 13
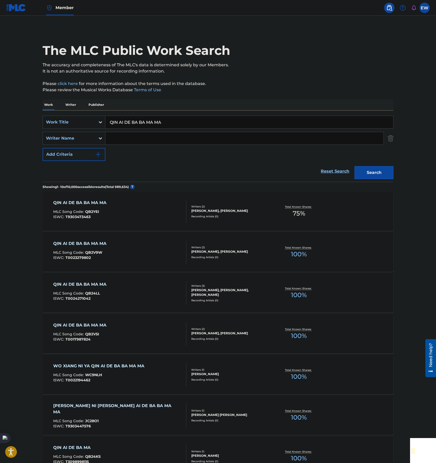
click at [149, 214] on div "QIN AI DE BA BA MA MA MLC Song Code : QB2YEI ISWC : T9303473463" at bounding box center [120, 210] width 134 height 23
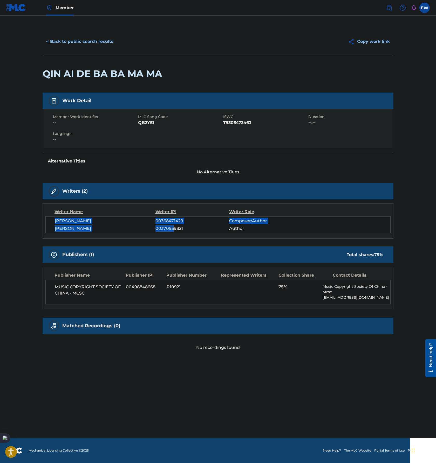
drag, startPoint x: 47, startPoint y: 222, endPoint x: 172, endPoint y: 231, distance: 125.8
click at [172, 231] on div "[PERSON_NAME] 00368471429 Composer/Author [PERSON_NAME] 00370959821 Author" at bounding box center [217, 224] width 345 height 17
click at [105, 229] on span "[PERSON_NAME]" at bounding box center [105, 228] width 101 height 6
click at [71, 34] on div "< Back to public search results Copy work link" at bounding box center [218, 42] width 351 height 26
click at [69, 43] on button "< Back to public search results" at bounding box center [80, 41] width 75 height 13
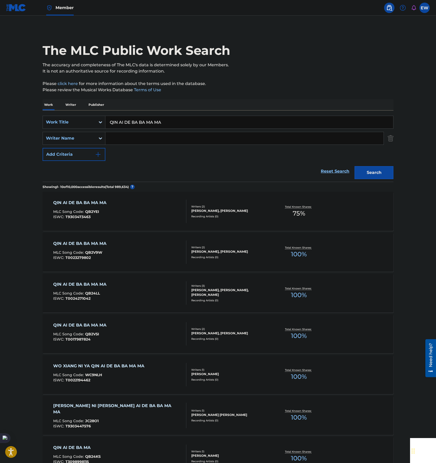
click at [141, 247] on div "QIN AI DE BA BA MA MA MLC Song Code : QB2V9W ISWC : T0023279802" at bounding box center [120, 251] width 134 height 23
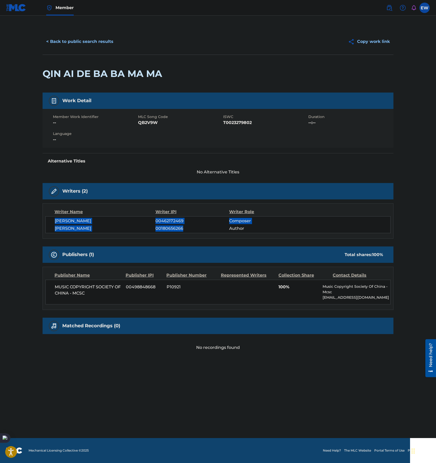
drag, startPoint x: 54, startPoint y: 221, endPoint x: 221, endPoint y: 229, distance: 166.7
click at [221, 229] on div "[PERSON_NAME] 00462172469 Composer [PERSON_NAME] 00180656266 Author" at bounding box center [217, 224] width 345 height 17
click at [112, 229] on span "[PERSON_NAME]" at bounding box center [105, 228] width 101 height 6
click at [86, 39] on button "< Back to public search results" at bounding box center [80, 41] width 75 height 13
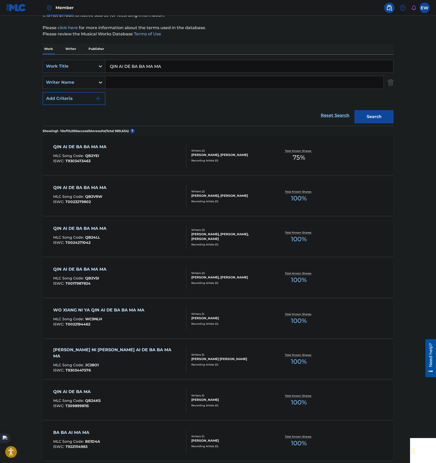
scroll to position [58, 0]
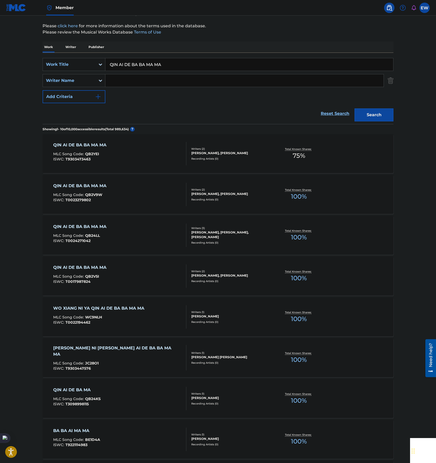
click at [139, 272] on div "QIN AI DE BA BA MA MA MLC Song Code : QB2V5I ISWC : T0017987824" at bounding box center [120, 275] width 134 height 23
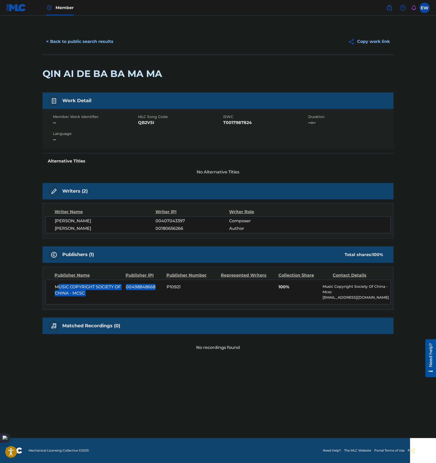
drag, startPoint x: 60, startPoint y: 281, endPoint x: 157, endPoint y: 288, distance: 97.7
click at [157, 288] on div "MUSIC COPYRIGHT SOCIETY OF CHINA - MCSC 00498848668 P10921 100% Music Copyright…" at bounding box center [217, 291] width 345 height 25
click at [107, 300] on div "MUSIC COPYRIGHT SOCIETY OF CHINA - MCSC 00498848668 P10921 100% Music Copyright…" at bounding box center [217, 291] width 345 height 25
click at [76, 40] on button "< Back to public search results" at bounding box center [80, 41] width 75 height 13
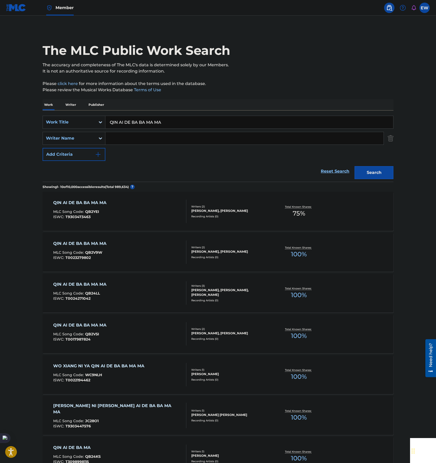
scroll to position [58, 0]
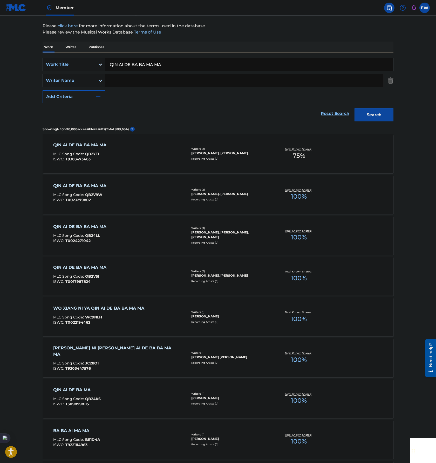
click at [150, 77] on input "Search Form" at bounding box center [244, 80] width 278 height 12
click at [355, 108] on button "Search" at bounding box center [374, 114] width 39 height 13
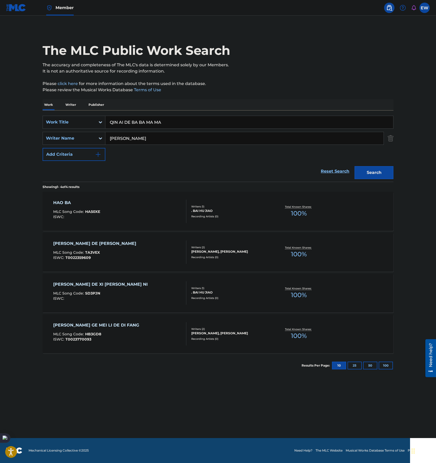
click at [13, 85] on main "The MLC Public Work Search The accuracy and completeness of The MLC's data is d…" at bounding box center [218, 227] width 436 height 422
drag, startPoint x: 134, startPoint y: 137, endPoint x: 58, endPoint y: 120, distance: 77.8
click at [49, 137] on div "SearchWithCriteria149f1223-ff7f-4af6-87e4-25ce01a7a408 Writer Name [PERSON_NAME]" at bounding box center [218, 138] width 351 height 13
type input "[PERSON_NAME]"
click at [355, 166] on button "Search" at bounding box center [374, 172] width 39 height 13
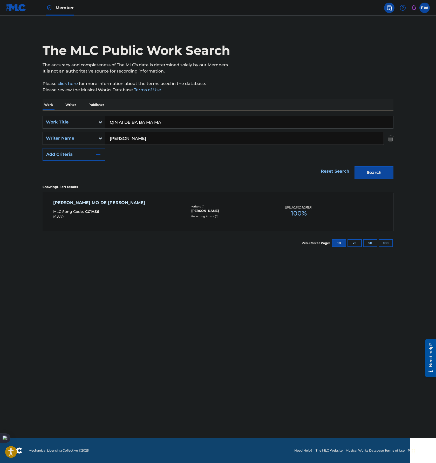
click at [192, 125] on input "QIN AI DE BA BA MA MA" at bounding box center [249, 122] width 288 height 12
paste input "[PERSON_NAME]"
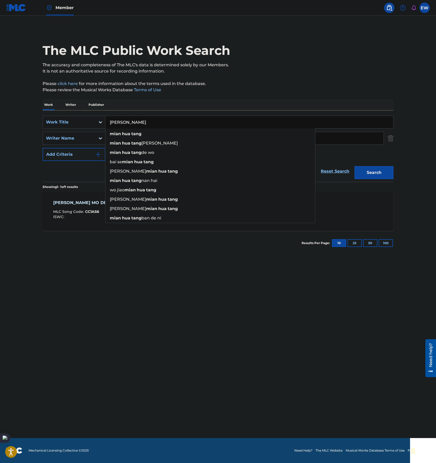
type input "[PERSON_NAME]"
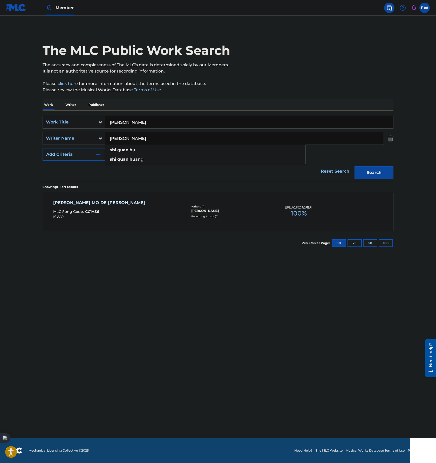
drag, startPoint x: 352, startPoint y: 134, endPoint x: 0, endPoint y: 66, distance: 358.7
click at [0, 67] on html "Accessibility Screen-Reader Guide, Feedback, and Issue Reporting | New window M…" at bounding box center [218, 231] width 436 height 463
drag, startPoint x: 382, startPoint y: 172, endPoint x: 387, endPoint y: 181, distance: 9.9
click at [382, 172] on button "Search" at bounding box center [374, 172] width 39 height 13
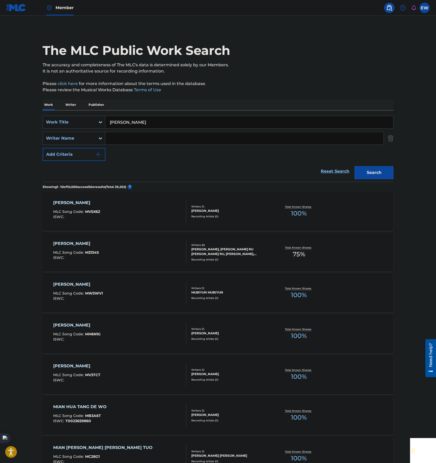
click at [119, 142] on input "Search Form" at bounding box center [244, 138] width 278 height 12
click at [355, 166] on button "Search" at bounding box center [374, 172] width 39 height 13
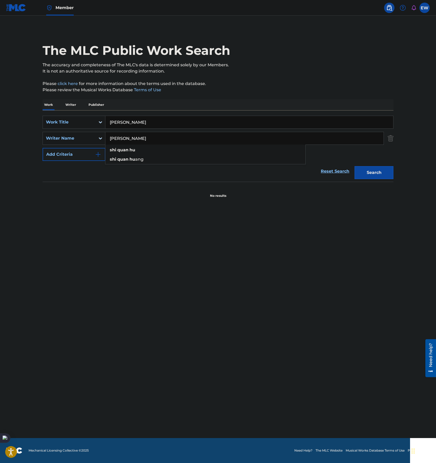
drag, startPoint x: 170, startPoint y: 137, endPoint x: 26, endPoint y: 125, distance: 144.7
click at [19, 129] on main "The MLC Public Work Search The accuracy and completeness of The MLC's data is d…" at bounding box center [218, 227] width 436 height 422
type input "[PERSON_NAME]"
click at [355, 166] on button "Search" at bounding box center [374, 172] width 39 height 13
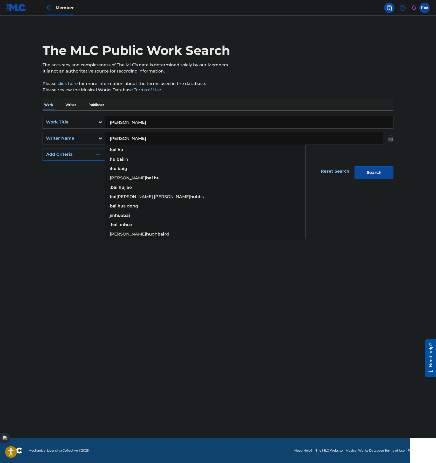
click at [16, 138] on main "The MLC Public Work Search The accuracy and completeness of The MLC's data is d…" at bounding box center [218, 227] width 436 height 422
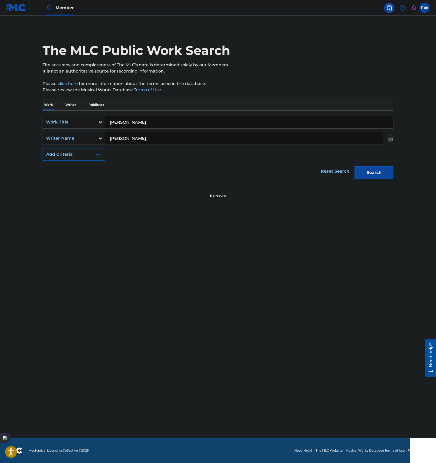
click at [191, 121] on input "[PERSON_NAME]" at bounding box center [249, 122] width 288 height 12
paste input "XING FU [PERSON_NAME]"
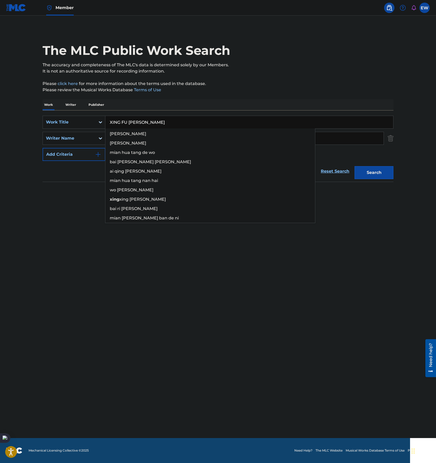
type input "XING FU [PERSON_NAME]"
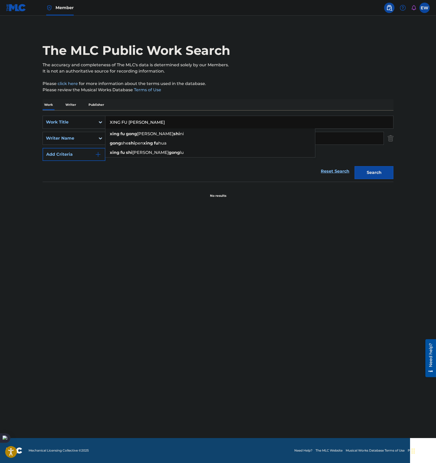
drag, startPoint x: 287, startPoint y: 138, endPoint x: 363, endPoint y: 141, distance: 75.6
click at [362, 138] on div "SearchWithCriteriadd4841ba-d8fa-4995-984b-2003d3d42f72 Work Title XING FU [PERS…" at bounding box center [218, 138] width 351 height 45
click at [363, 141] on input "[PERSON_NAME]" at bounding box center [244, 138] width 278 height 12
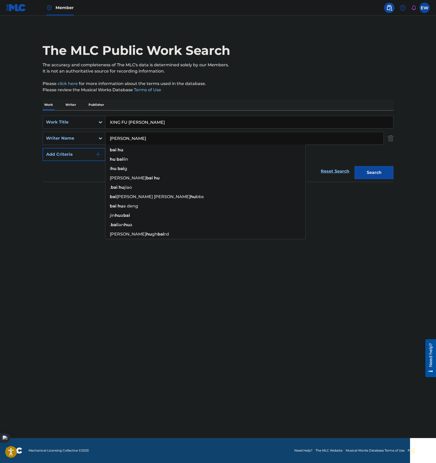
drag, startPoint x: 345, startPoint y: 136, endPoint x: 30, endPoint y: 117, distance: 316.1
click at [30, 119] on main "The MLC Public Work Search The accuracy and completeness of The MLC's data is d…" at bounding box center [218, 227] width 436 height 422
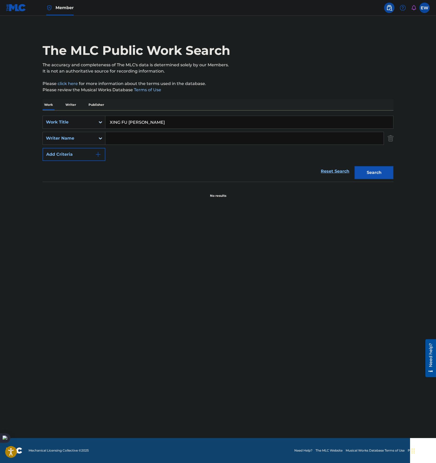
drag, startPoint x: 398, startPoint y: 177, endPoint x: 393, endPoint y: 178, distance: 4.7
click at [397, 177] on div "The MLC Public Work Search The accuracy and completeness of The MLC's data is d…" at bounding box center [218, 113] width 364 height 169
click at [384, 178] on button "Search" at bounding box center [374, 172] width 39 height 13
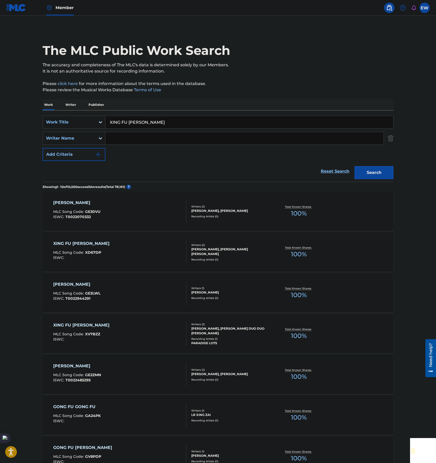
click at [181, 125] on input "XING FU [PERSON_NAME]" at bounding box center [249, 122] width 288 height 12
paste input "LIAN AI [PERSON_NAME]"
type input "LIAN AI [PERSON_NAME]"
click at [384, 167] on button "Search" at bounding box center [374, 172] width 39 height 13
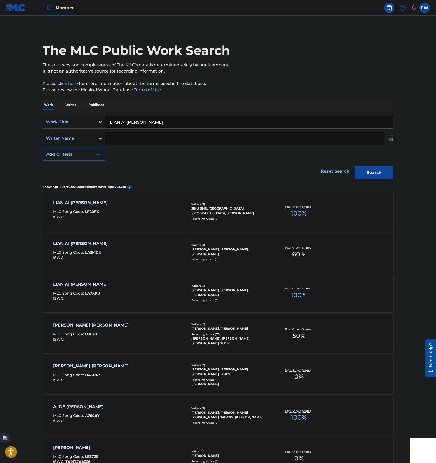
click at [146, 220] on div "LIAN AI XUN HAO MLC Song Code : LF20FX ISWC :" at bounding box center [120, 210] width 134 height 23
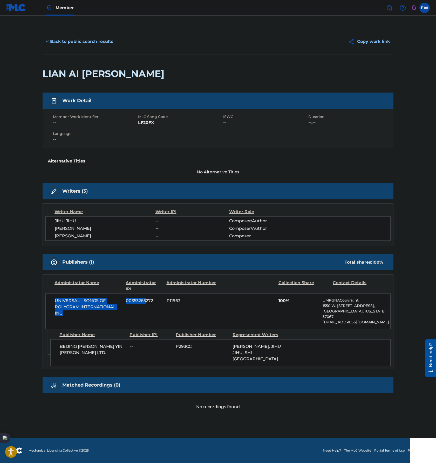
drag, startPoint x: 55, startPoint y: 299, endPoint x: 146, endPoint y: 311, distance: 91.9
click at [146, 311] on div "UNIVERSAL - SONGS OF POLYGRAM INTERNATIONAL INC 00353265272 P11963 100% UMPGNAC…" at bounding box center [217, 311] width 345 height 36
click at [93, 311] on span "UNIVERSAL - SONGS OF POLYGRAM INTERNATIONAL INC" at bounding box center [88, 306] width 67 height 19
click at [90, 45] on button "< Back to public search results" at bounding box center [80, 41] width 75 height 13
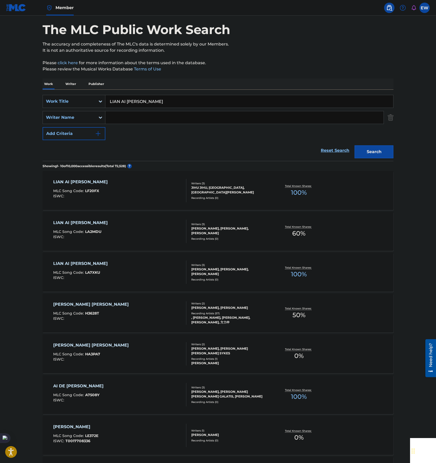
scroll to position [29, 0]
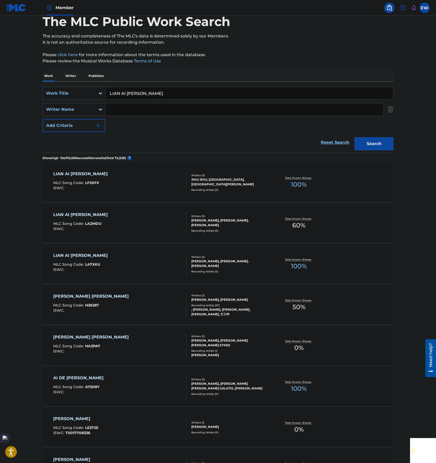
click at [117, 108] on input "Search Form" at bounding box center [244, 109] width 278 height 12
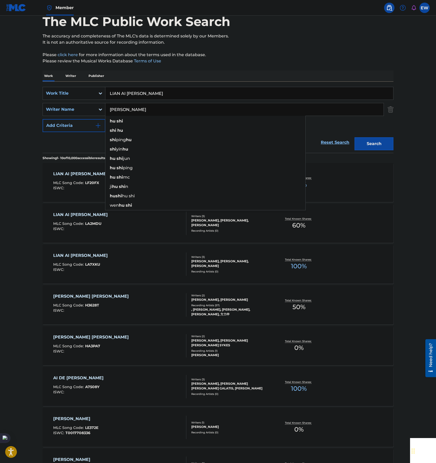
click at [355, 137] on button "Search" at bounding box center [374, 143] width 39 height 13
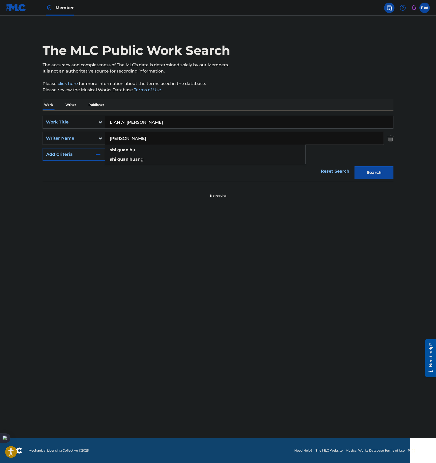
click at [148, 137] on input "[PERSON_NAME]" at bounding box center [244, 138] width 278 height 12
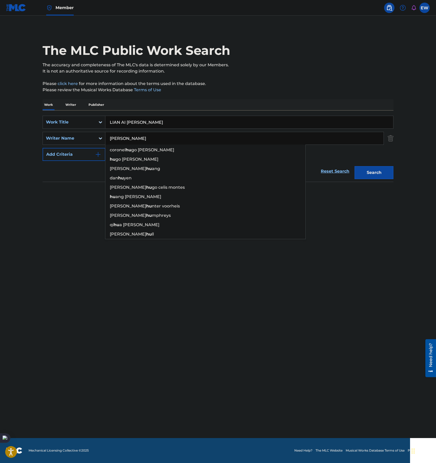
type input "[PERSON_NAME]"
click at [355, 166] on button "Search" at bounding box center [374, 172] width 39 height 13
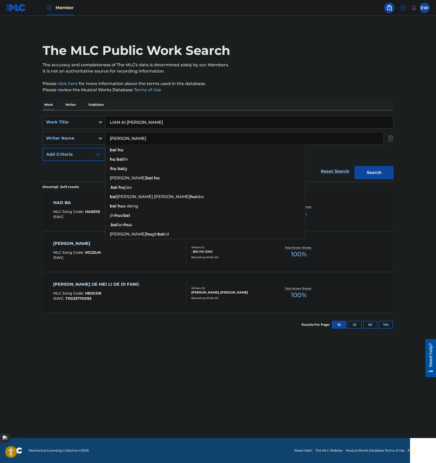
click at [32, 168] on main "The MLC Public Work Search The accuracy and completeness of The MLC's data is d…" at bounding box center [218, 227] width 436 height 422
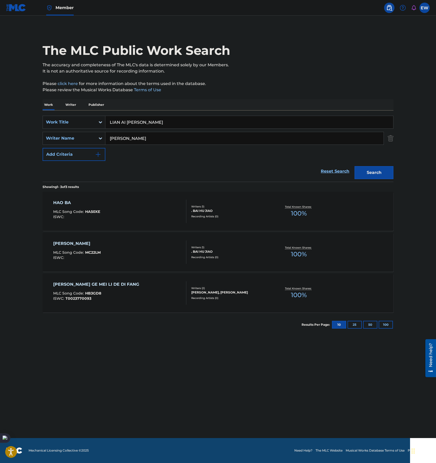
click at [177, 114] on div "SearchWithCriteriadd4841ba-d8fa-4995-984b-2003d3d42f72 Work Title LIAN AI [PERS…" at bounding box center [218, 145] width 351 height 71
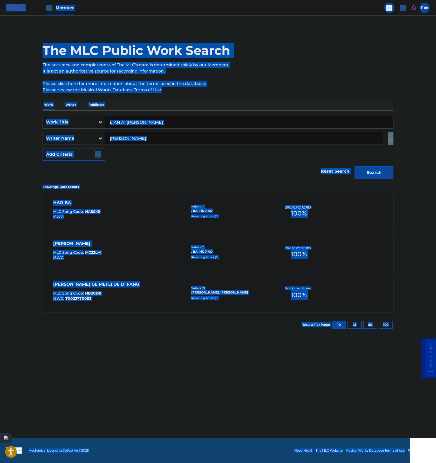
click at [182, 121] on input "LIAN AI [PERSON_NAME]" at bounding box center [249, 122] width 288 height 12
click at [202, 114] on div "SearchWithCriteriadd4841ba-d8fa-4995-984b-2003d3d42f72 Work Title LIAN AI [PERS…" at bounding box center [218, 145] width 351 height 71
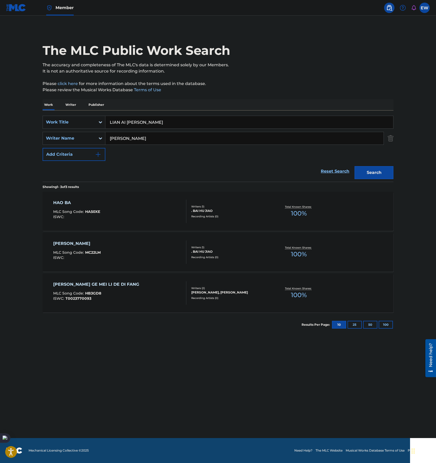
click at [197, 120] on input "LIAN AI [PERSON_NAME]" at bounding box center [249, 122] width 288 height 12
paste input "GU [PERSON_NAME] [PERSON_NAME]"
type input "GU [PERSON_NAME] [PERSON_NAME]"
drag, startPoint x: 357, startPoint y: 138, endPoint x: 16, endPoint y: 131, distance: 341.6
click at [0, 130] on html "Accessibility Screen-Reader Guide, Feedback, and Issue Reporting | New window M…" at bounding box center [218, 231] width 436 height 463
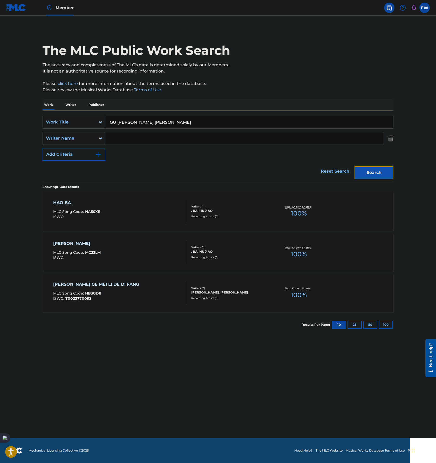
click at [375, 176] on button "Search" at bounding box center [374, 172] width 39 height 13
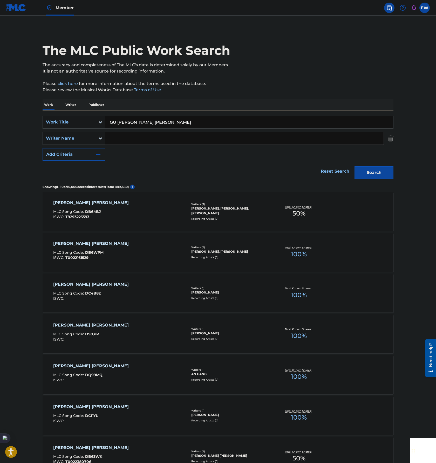
drag, startPoint x: 214, startPoint y: 122, endPoint x: 218, endPoint y: 119, distance: 4.9
click at [214, 122] on input "GU [PERSON_NAME] [PERSON_NAME]" at bounding box center [249, 122] width 288 height 12
paste input "[PERSON_NAME]"
type input "[PERSON_NAME]"
click at [121, 142] on input "Search Form" at bounding box center [244, 138] width 278 height 12
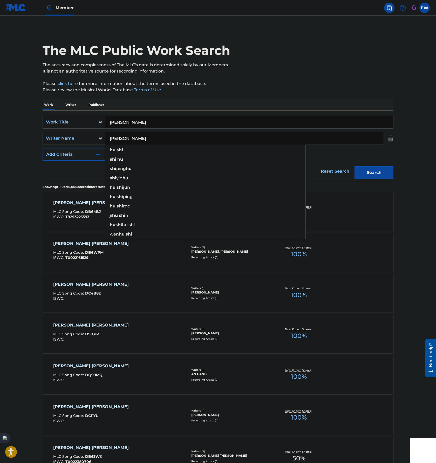
click at [355, 166] on button "Search" at bounding box center [374, 172] width 39 height 13
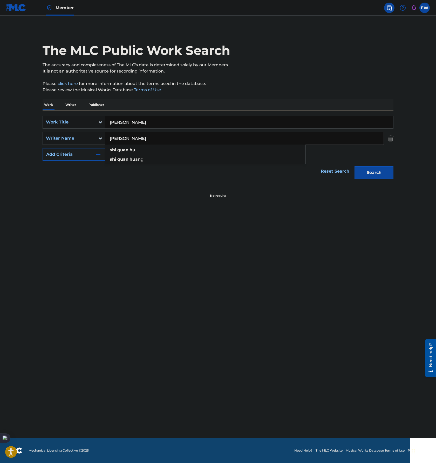
drag, startPoint x: 144, startPoint y: 134, endPoint x: 146, endPoint y: 137, distance: 3.2
click at [144, 134] on input "[PERSON_NAME]" at bounding box center [244, 138] width 278 height 12
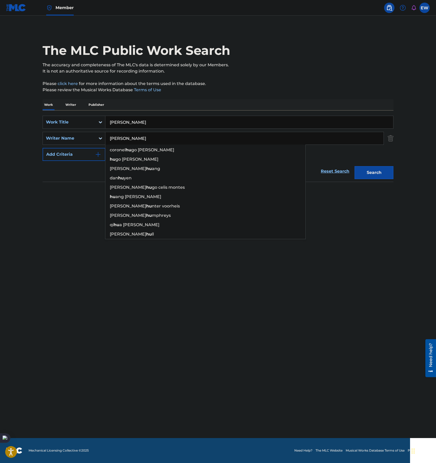
type input "[PERSON_NAME]"
click at [355, 166] on button "Search" at bounding box center [374, 172] width 39 height 13
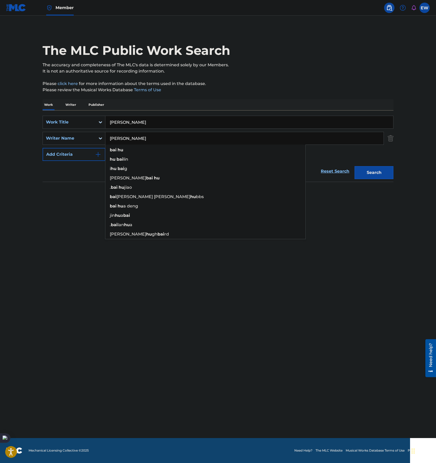
click at [19, 173] on main "The MLC Public Work Search The accuracy and completeness of The MLC's data is d…" at bounding box center [218, 227] width 436 height 422
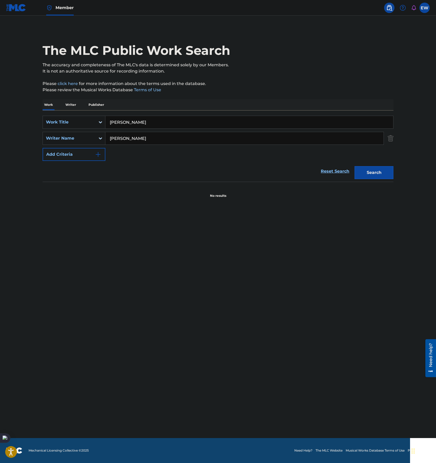
click at [197, 126] on input "[PERSON_NAME]" at bounding box center [249, 122] width 288 height 12
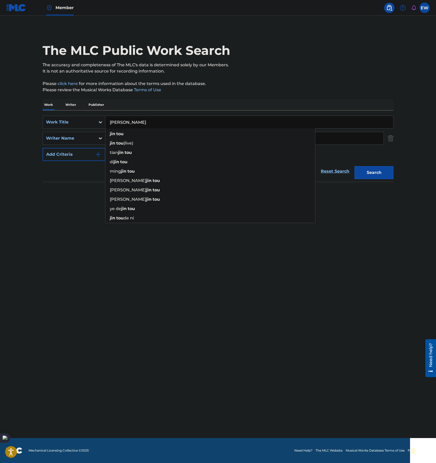
paste input "WO MEN [PERSON_NAME]"
type input "WO MEN [PERSON_NAME]"
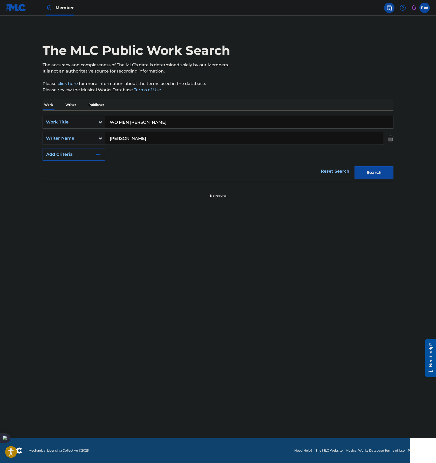
drag, startPoint x: 360, startPoint y: 139, endPoint x: -2, endPoint y: 108, distance: 362.9
click at [0, 108] on html "Accessibility Screen-Reader Guide, Feedback, and Issue Reporting | New window M…" at bounding box center [218, 231] width 436 height 463
click at [375, 174] on button "Search" at bounding box center [374, 172] width 39 height 13
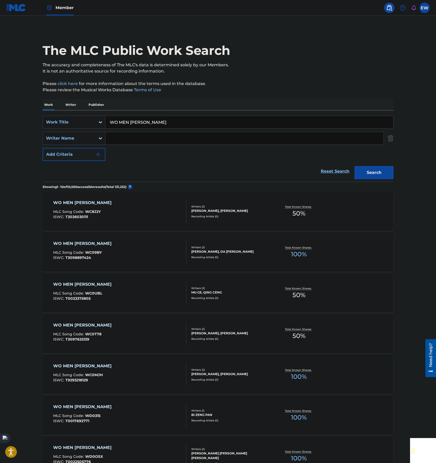
click at [154, 214] on div "WO MEN ZAI YI QI MLC Song Code : WC8J2Y ISWC : T3026030111" at bounding box center [120, 210] width 134 height 23
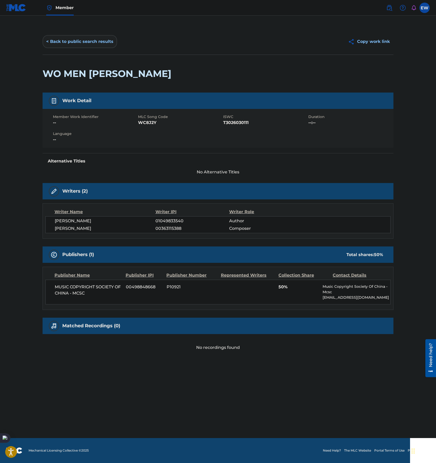
click at [84, 40] on button "< Back to public search results" at bounding box center [80, 41] width 75 height 13
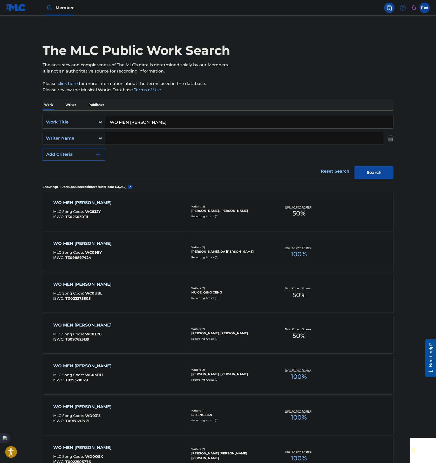
click at [129, 142] on input "Search Form" at bounding box center [244, 138] width 278 height 12
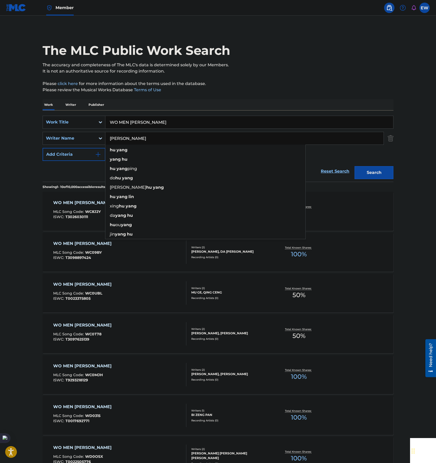
type input "[PERSON_NAME]"
click at [355, 166] on button "Search" at bounding box center [374, 172] width 39 height 13
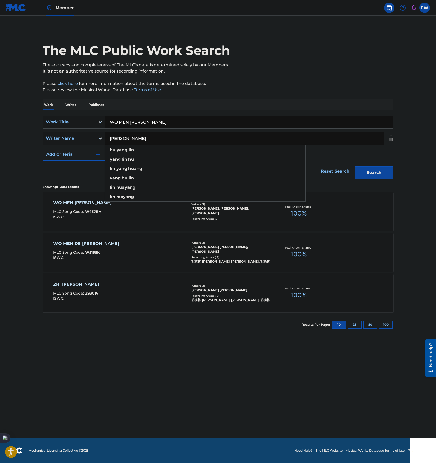
click at [4, 137] on main "The MLC Public Work Search The accuracy and completeness of The MLC's data is d…" at bounding box center [218, 227] width 436 height 422
click at [146, 203] on div "WO MEN ZAI YI QI MLC Song Code : W43JBA ISWC :" at bounding box center [120, 210] width 134 height 23
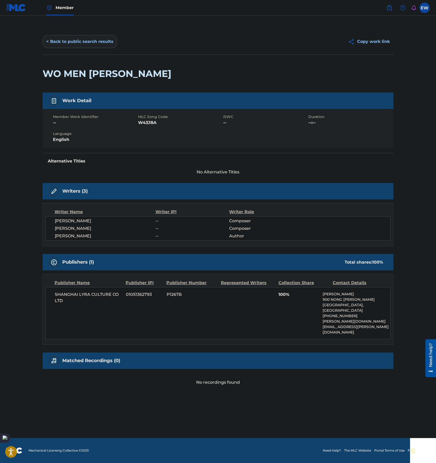
click at [66, 41] on button "< Back to public search results" at bounding box center [80, 41] width 75 height 13
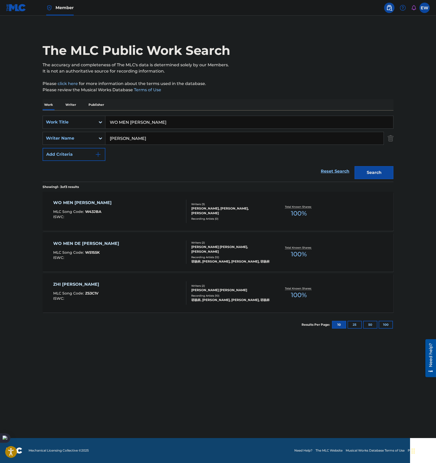
click at [51, 104] on p "Work" at bounding box center [49, 104] width 12 height 11
drag, startPoint x: 165, startPoint y: 121, endPoint x: 76, endPoint y: 108, distance: 89.8
click at [63, 109] on div "Work Writer Publisher SearchWithCriteriadd4841ba-d8fa-4995-984b-2003d3d42f72 Wo…" at bounding box center [218, 217] width 351 height 237
paste input "[PERSON_NAME] HE BEI J"
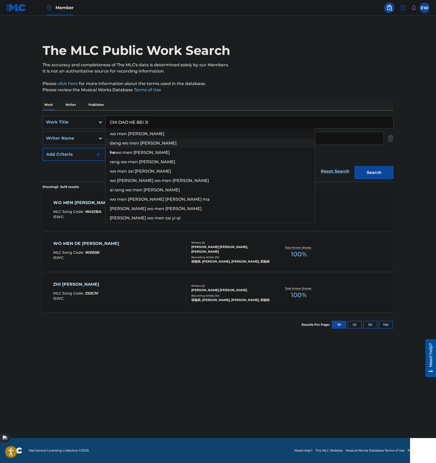
type input "CHI DAO HE BEI JI"
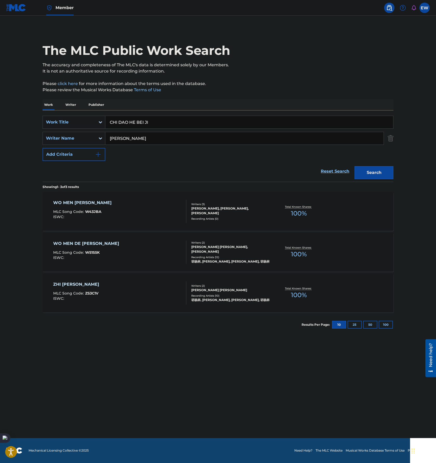
drag, startPoint x: 295, startPoint y: 139, endPoint x: 331, endPoint y: 138, distance: 36.4
click at [331, 132] on input "[PERSON_NAME]" at bounding box center [244, 138] width 278 height 12
drag, startPoint x: -2, startPoint y: 119, endPoint x: 42, endPoint y: 116, distance: 44.0
click at [0, 119] on html "Accessibility Screen-Reader Guide, Feedback, and Issue Reporting | New window M…" at bounding box center [218, 231] width 436 height 463
click at [382, 172] on button "Search" at bounding box center [374, 172] width 39 height 13
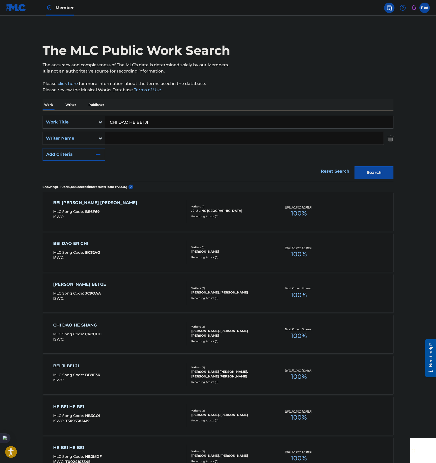
click at [184, 122] on input "CHI DAO HE BEI JI" at bounding box center [249, 122] width 288 height 12
paste input "DU [PERSON_NAME]"
type input "DU [PERSON_NAME]"
click at [293, 137] on div "SearchWithCriteriadd4841ba-d8fa-4995-984b-2003d3d42f72 Work Title DU CHANG Sear…" at bounding box center [218, 138] width 351 height 45
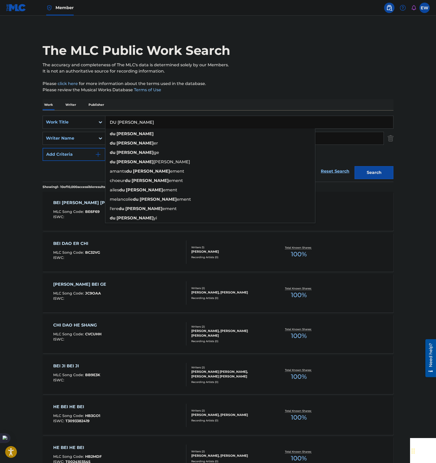
click at [350, 137] on input "Search Form" at bounding box center [244, 138] width 278 height 12
click at [346, 138] on input "ZHYA" at bounding box center [244, 138] width 278 height 12
type input "Z"
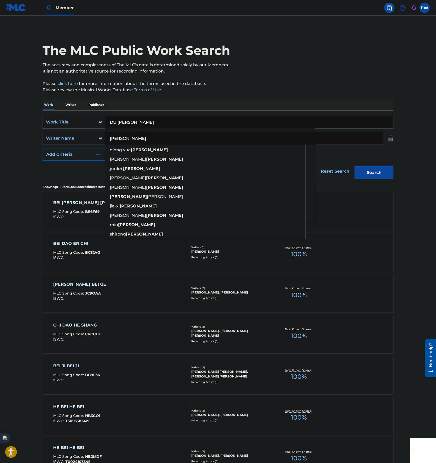
type input "[PERSON_NAME]"
click at [355, 166] on button "Search" at bounding box center [374, 172] width 39 height 13
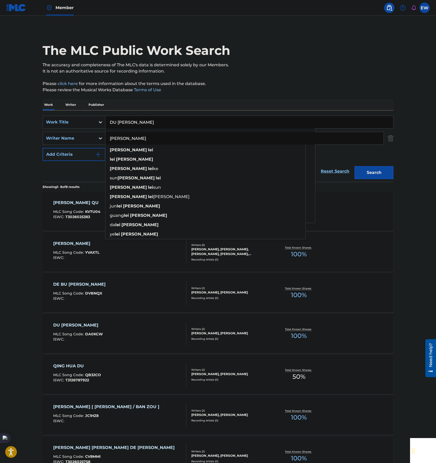
click at [12, 163] on main "The MLC Public Work Search The accuracy and completeness of The MLC's data is d…" at bounding box center [218, 280] width 436 height 528
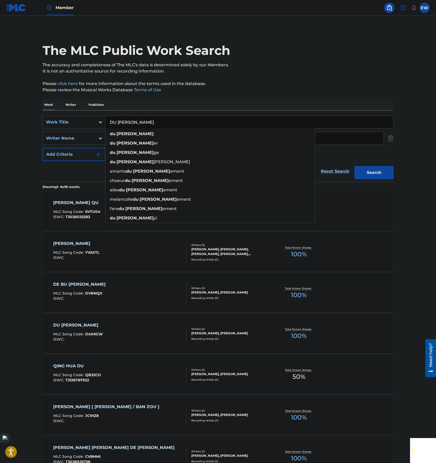
click at [201, 120] on input "DU [PERSON_NAME]" at bounding box center [249, 122] width 288 height 12
paste input "ANG NI DE XIU FA FU GUO WO DE LIAN"
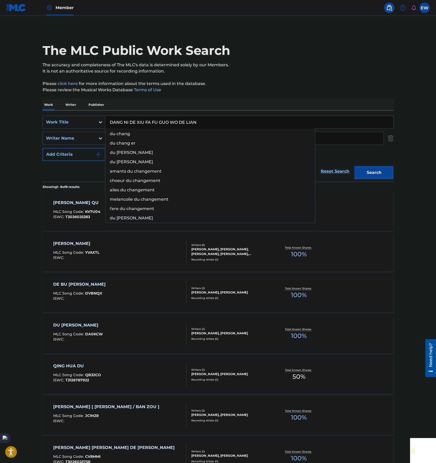
type input "DANG NI DE XIU FA FU GUO WO DE LIAN"
click at [362, 139] on input "[PERSON_NAME]" at bounding box center [244, 138] width 278 height 12
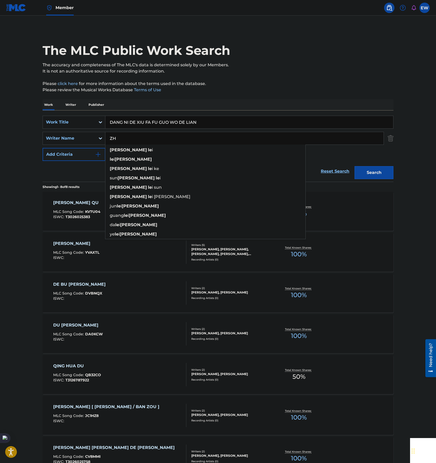
type input "Z"
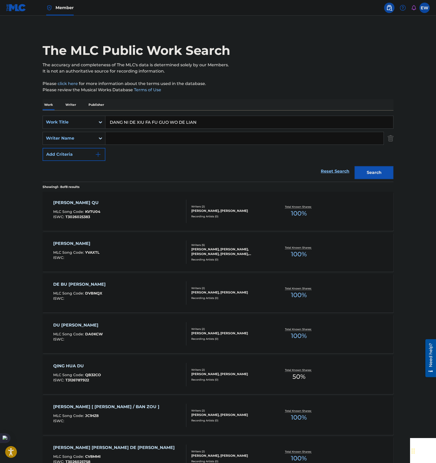
click at [379, 164] on div "Search" at bounding box center [373, 171] width 42 height 21
click at [382, 172] on button "Search" at bounding box center [374, 172] width 39 height 13
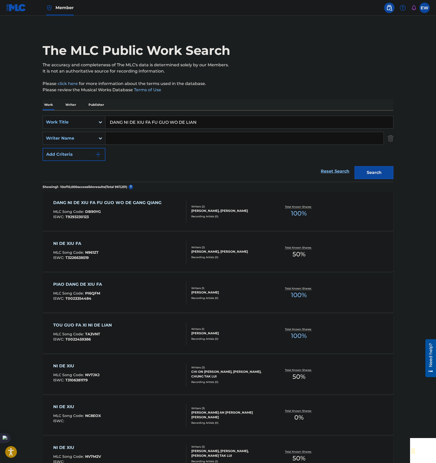
click at [134, 213] on div "MLC Song Code : DB90YG" at bounding box center [108, 212] width 111 height 5
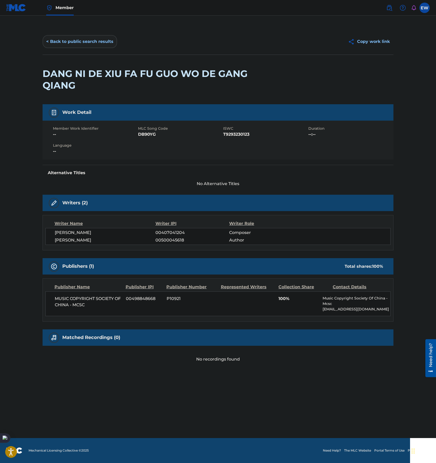
click at [62, 42] on button "< Back to public search results" at bounding box center [80, 41] width 75 height 13
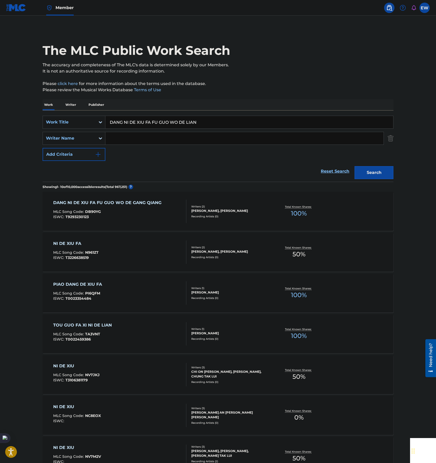
click at [152, 216] on div "ISWC : T9293230123" at bounding box center [108, 217] width 111 height 4
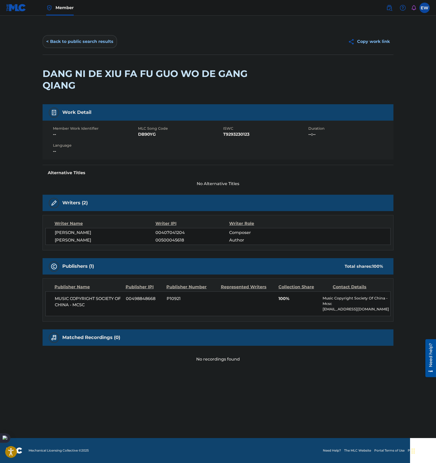
click at [74, 45] on button "< Back to public search results" at bounding box center [80, 41] width 75 height 13
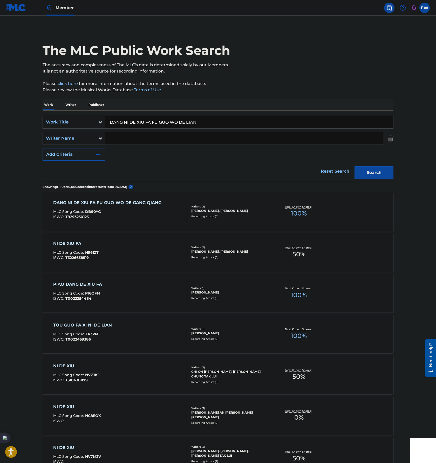
drag, startPoint x: 158, startPoint y: 113, endPoint x: 11, endPoint y: 103, distance: 146.5
click at [10, 103] on main "The MLC Public Work Search The accuracy and completeness of The MLC's data is d…" at bounding box center [218, 321] width 436 height 611
paste input "WO SHI MEI NU WO PA SHEI"
type input "WO SHI MEI NU WO PA SHEI"
drag, startPoint x: 378, startPoint y: 162, endPoint x: 379, endPoint y: 166, distance: 4.2
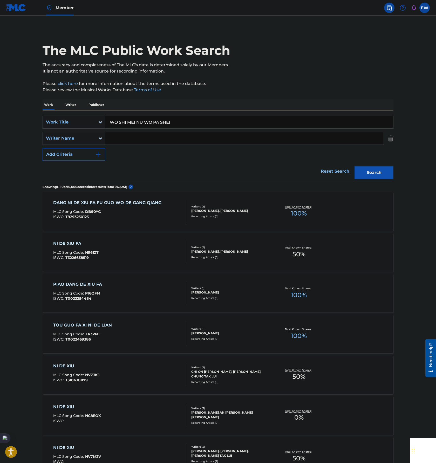
click at [378, 164] on div "Search" at bounding box center [373, 171] width 42 height 21
drag, startPoint x: 379, startPoint y: 168, endPoint x: 389, endPoint y: 164, distance: 9.8
click at [380, 168] on button "Search" at bounding box center [374, 172] width 39 height 13
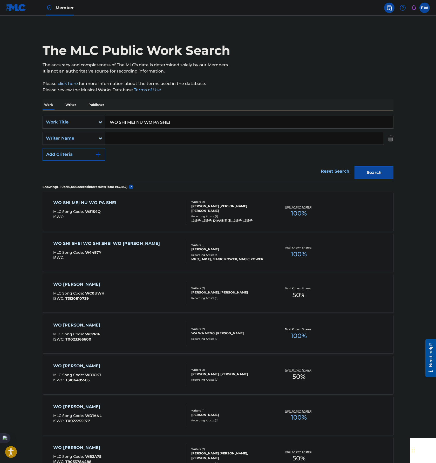
click at [145, 210] on div "WO SHI MEI NU WO PA SHEI MLC Song Code : W51S4Q ISWC :" at bounding box center [120, 210] width 134 height 23
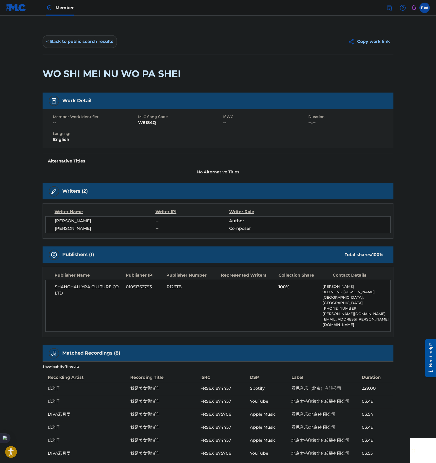
click at [66, 39] on button "< Back to public search results" at bounding box center [80, 41] width 75 height 13
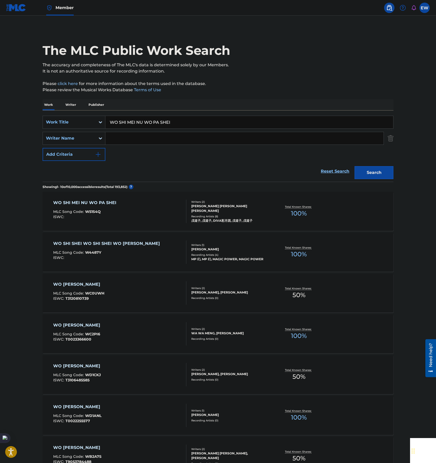
drag, startPoint x: 174, startPoint y: 118, endPoint x: 44, endPoint y: 109, distance: 130.4
click at [47, 111] on div "SearchWithCriteriadd4841ba-d8fa-4995-984b-2003d3d42f72 Work Title WO SHI MEI NU…" at bounding box center [218, 145] width 351 height 71
paste input "BIE JIAO WO BAO B"
type input "BIE JIAO WO BAO BEI"
click at [384, 171] on button "Search" at bounding box center [374, 172] width 39 height 13
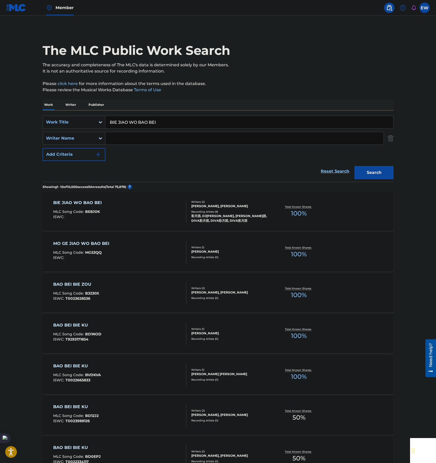
click at [147, 214] on div "BIE JIAO WO BAO BEI MLC Song Code : BE8J0K ISWC :" at bounding box center [120, 210] width 134 height 23
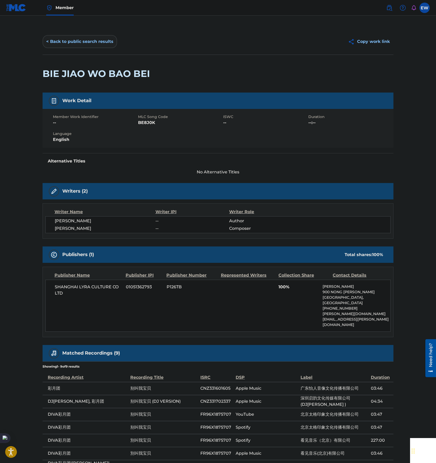
click at [74, 35] on button "< Back to public search results" at bounding box center [80, 41] width 75 height 13
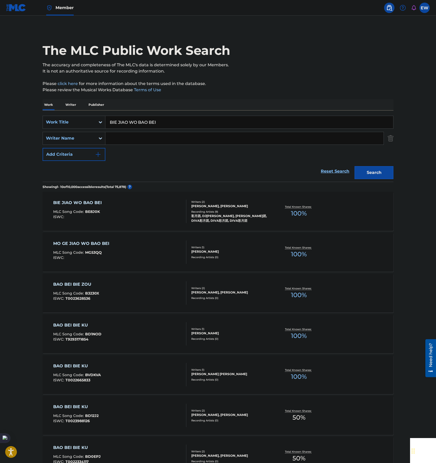
drag, startPoint x: 56, startPoint y: 114, endPoint x: 187, endPoint y: 119, distance: 131.3
click at [21, 110] on main "The MLC Public Work Search The accuracy and completeness of The MLC's data is d…" at bounding box center [218, 321] width 436 height 611
paste input "[PERSON_NAME] CA"
click at [380, 170] on button "Search" at bounding box center [374, 172] width 39 height 13
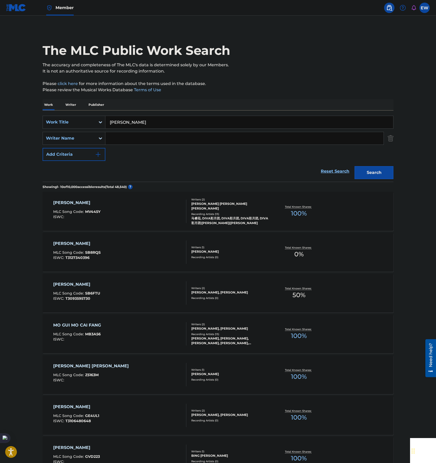
drag, startPoint x: 172, startPoint y: 120, endPoint x: 175, endPoint y: 121, distance: 2.8
click at [172, 120] on input "[PERSON_NAME]" at bounding box center [249, 122] width 288 height 12
paste input "[MEDICAL_DATA][PERSON_NAME]"
type input "[MEDICAL_DATA][PERSON_NAME]"
click at [392, 172] on button "Search" at bounding box center [374, 172] width 39 height 13
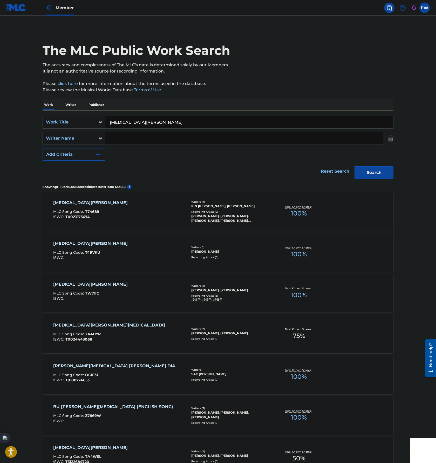
click at [133, 201] on div "[MEDICAL_DATA][PERSON_NAME] MLC Song Code : T74689 ISWC : T0023175474" at bounding box center [120, 210] width 134 height 23
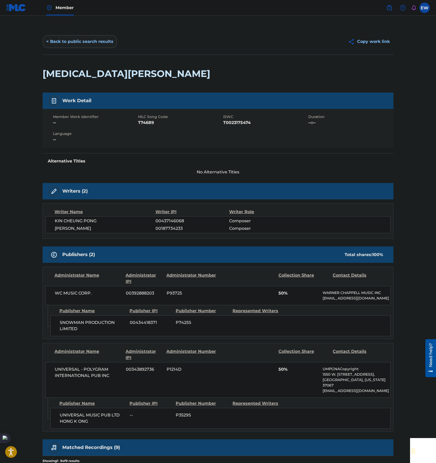
click at [65, 43] on button "< Back to public search results" at bounding box center [80, 41] width 75 height 13
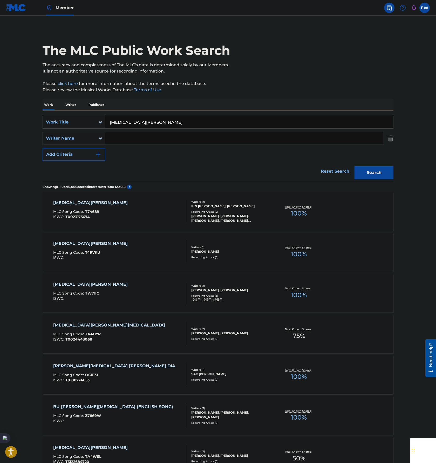
drag, startPoint x: 194, startPoint y: 124, endPoint x: 57, endPoint y: 103, distance: 138.8
click at [56, 103] on div "Work Writer Publisher SearchWithCriteriadd4841ba-d8fa-4995-984b-2003d3d42f72 Wo…" at bounding box center [218, 361] width 351 height 525
paste input "[PERSON_NAME]"
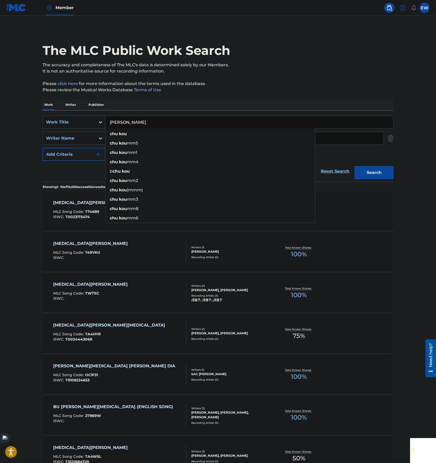
type input "[PERSON_NAME]"
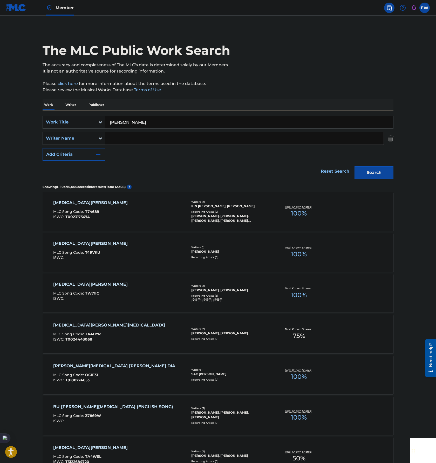
click at [164, 137] on input "Search Form" at bounding box center [244, 138] width 278 height 12
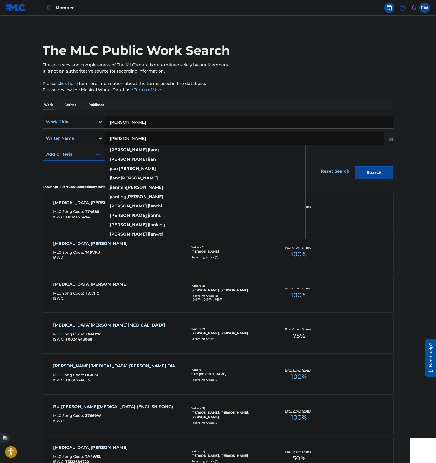
type input "[PERSON_NAME]"
click at [355, 166] on button "Search" at bounding box center [374, 172] width 39 height 13
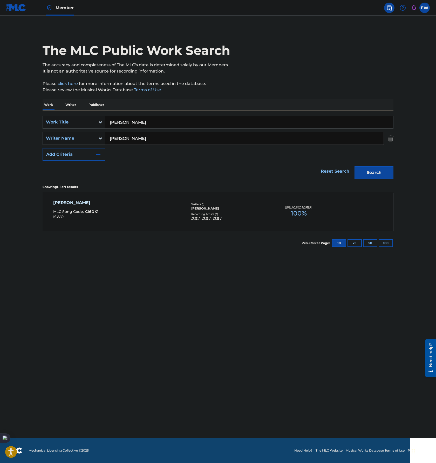
click at [96, 272] on main "The MLC Public Work Search The accuracy and completeness of The MLC's data is d…" at bounding box center [218, 227] width 436 height 422
click at [136, 215] on div "[PERSON_NAME] MLC Song Code : CI6DK1 ISWC :" at bounding box center [120, 210] width 134 height 23
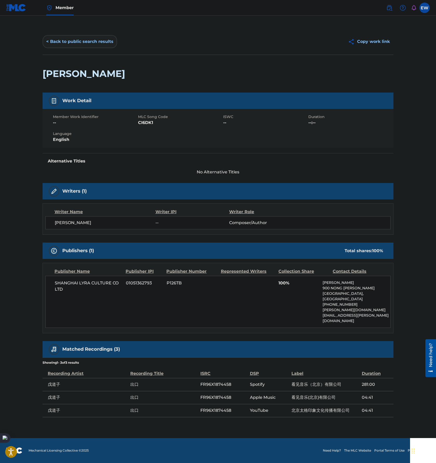
click at [82, 41] on button "< Back to public search results" at bounding box center [80, 41] width 75 height 13
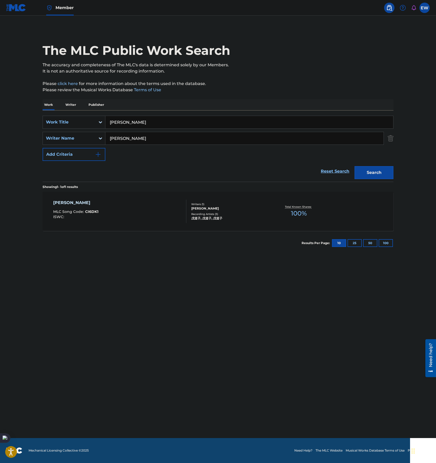
click at [191, 122] on input "[PERSON_NAME]" at bounding box center [249, 122] width 288 height 12
paste input "YI BEI ZI AI ZHE NI"
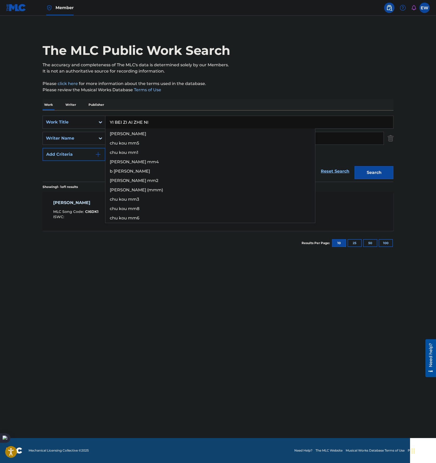
type input "YI BEI ZI AI ZHE NI"
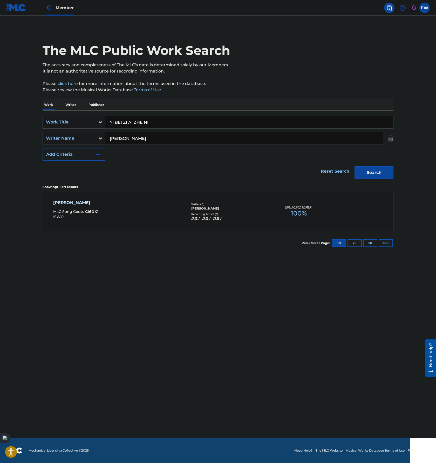
drag, startPoint x: 355, startPoint y: 137, endPoint x: -2, endPoint y: 106, distance: 357.7
click at [0, 106] on html "Accessibility Screen-Reader Guide, Feedback, and Issue Reporting | New window M…" at bounding box center [218, 231] width 436 height 463
click at [382, 174] on button "Search" at bounding box center [374, 172] width 39 height 13
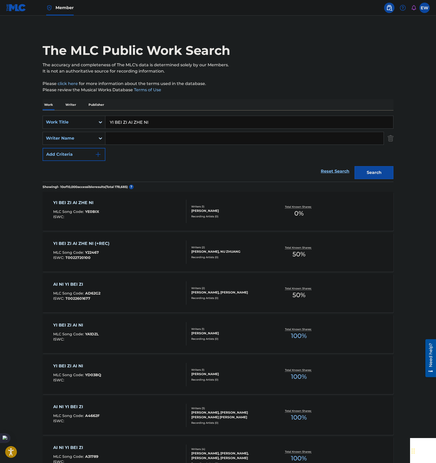
click at [127, 209] on div "[PERSON_NAME] BEI ZI AI ZHE NI MLC Song Code : YE0BIX ISWC :" at bounding box center [120, 210] width 134 height 23
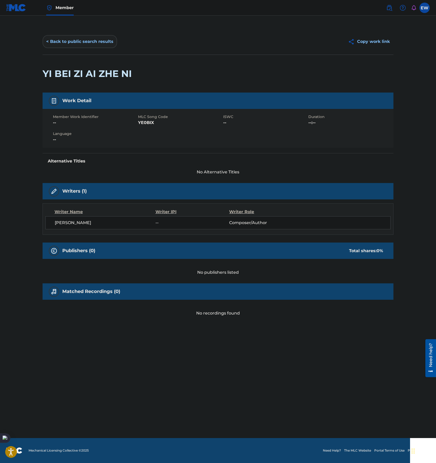
click at [81, 40] on button "< Back to public search results" at bounding box center [80, 41] width 75 height 13
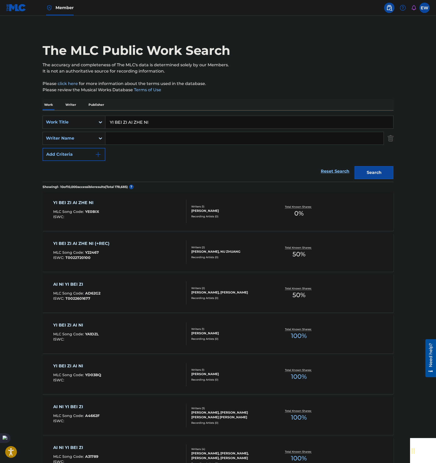
drag, startPoint x: 171, startPoint y: 123, endPoint x: 84, endPoint y: 119, distance: 86.9
click at [29, 114] on main "The MLC Public Work Search The accuracy and completeness of The MLC's data is d…" at bounding box center [218, 321] width 436 height 611
paste input "[PERSON_NAME]"
type input "[PERSON_NAME]"
click at [383, 174] on button "Search" at bounding box center [374, 172] width 39 height 13
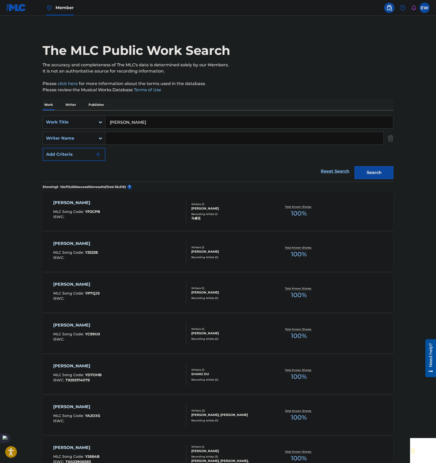
click at [128, 218] on div "[PERSON_NAME] [PERSON_NAME] MLC Song Code : YP2CPB ISWC :" at bounding box center [120, 210] width 134 height 23
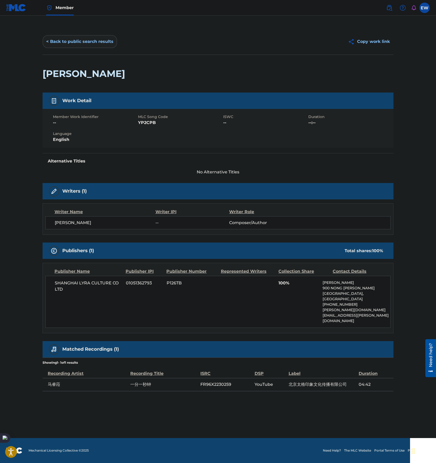
click at [64, 44] on button "< Back to public search results" at bounding box center [80, 41] width 75 height 13
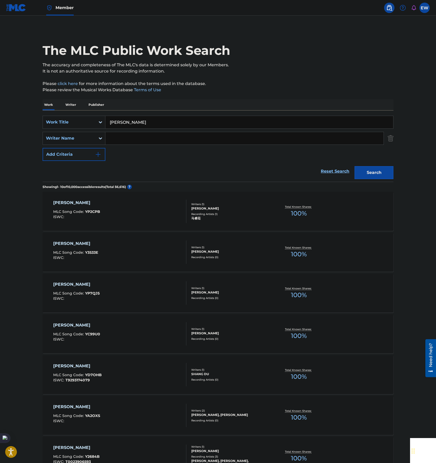
drag, startPoint x: 170, startPoint y: 120, endPoint x: 116, endPoint y: 94, distance: 60.9
click at [44, 103] on div "Work Writer Publisher SearchWithCriteriadd4841ba-d8fa-4995-984b-2003d3d42f72 Wo…" at bounding box center [218, 361] width 351 height 525
paste input "N [PERSON_NAME] MO"
type input "[PERSON_NAME]"
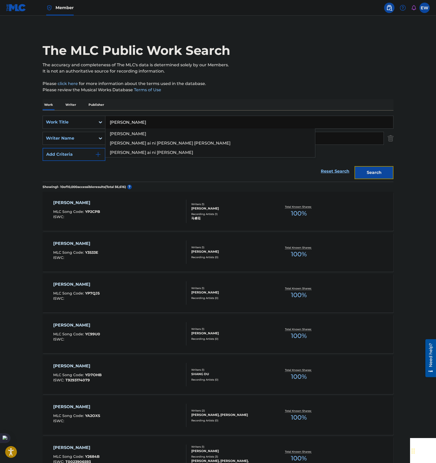
click at [375, 170] on button "Search" at bounding box center [374, 172] width 39 height 13
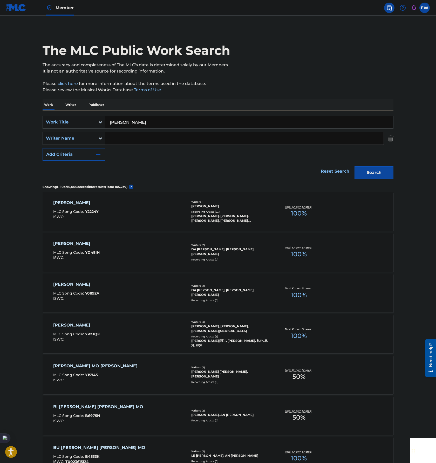
click at [137, 216] on div "[PERSON_NAME] MO MLC Song Code : Y2224Y ISWC :" at bounding box center [120, 210] width 134 height 23
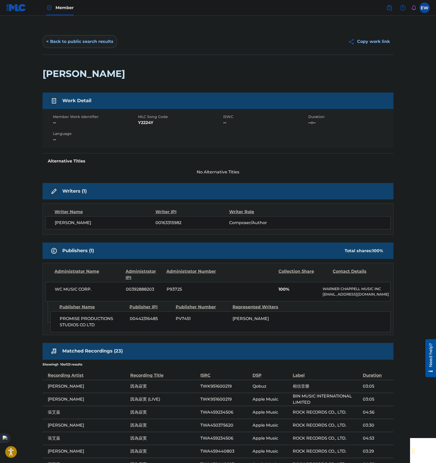
click at [72, 40] on button "< Back to public search results" at bounding box center [80, 41] width 75 height 13
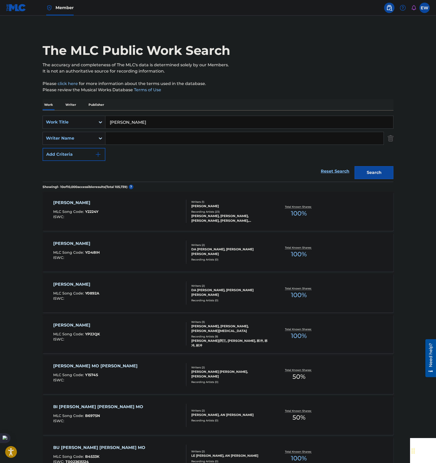
click at [156, 335] on div "[PERSON_NAME] JI MO MLC Song Code : YP2JQK ISWC :" at bounding box center [120, 333] width 134 height 23
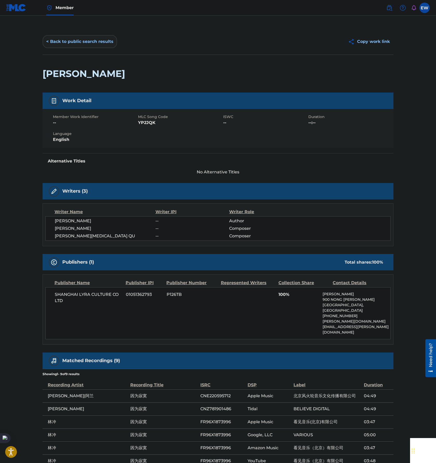
click at [76, 42] on button "< Back to public search results" at bounding box center [80, 41] width 75 height 13
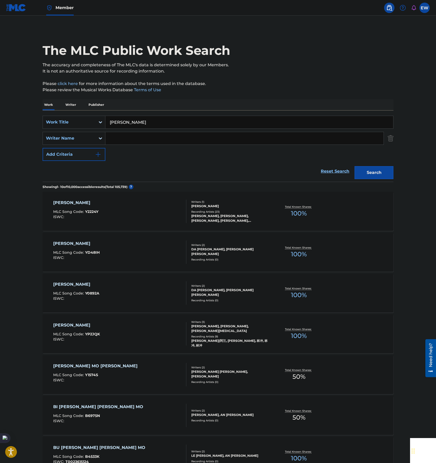
drag, startPoint x: 162, startPoint y: 118, endPoint x: 28, endPoint y: 102, distance: 134.4
click at [32, 107] on main "The MLC Public Work Search The accuracy and completeness of The MLC's data is d…" at bounding box center [218, 321] width 436 height 611
paste input "WO DE AI QING BIE ZOU"
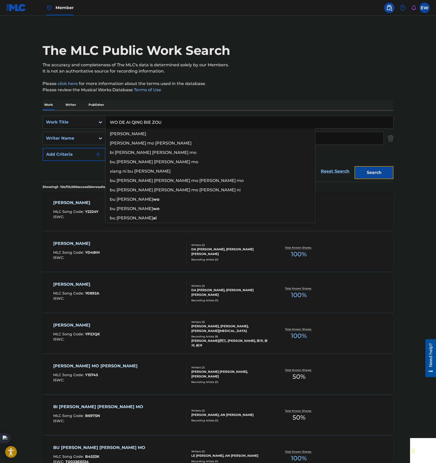
click at [375, 172] on button "Search" at bounding box center [374, 172] width 39 height 13
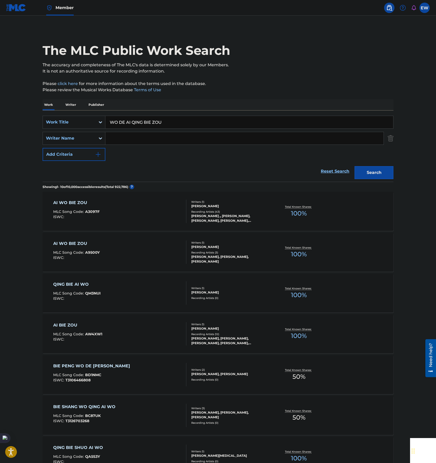
click at [51, 114] on div "SearchWithCriteriadd4841ba-d8fa-4995-984b-2003d3d42f72 Work Title WO DE AI QING…" at bounding box center [218, 145] width 351 height 71
paste input "BEI [PERSON_NAME] MAI BEI [PERSON_NAME]"
type input "BEI [PERSON_NAME] MAI BEI [PERSON_NAME]"
click at [370, 169] on button "Search" at bounding box center [374, 172] width 39 height 13
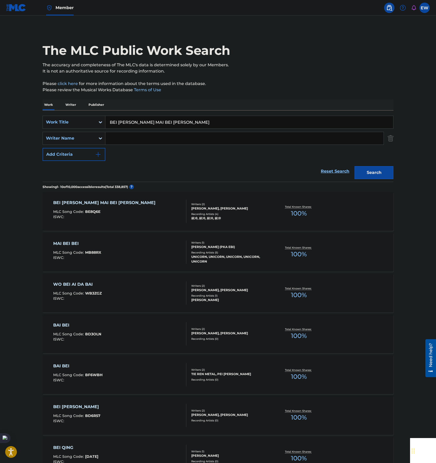
click at [154, 210] on div "BEI AI CHU MAI BEI QING DA BAI MLC Song Code : BE8Q6E ISWC :" at bounding box center [120, 210] width 134 height 23
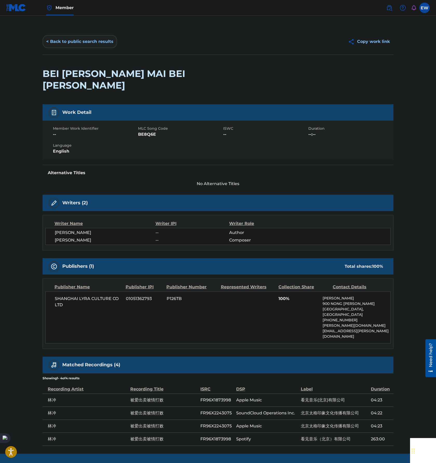
click at [69, 41] on button "< Back to public search results" at bounding box center [80, 41] width 75 height 13
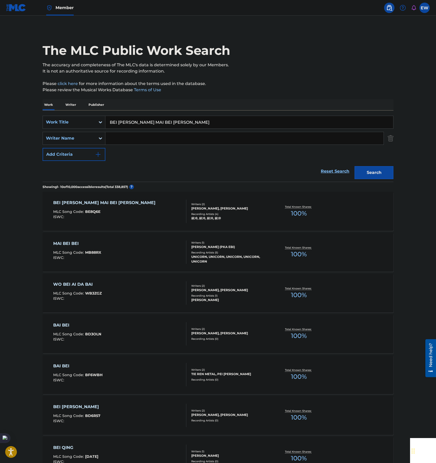
click at [188, 122] on input "BEI [PERSON_NAME] MAI BEI [PERSON_NAME]" at bounding box center [249, 122] width 288 height 12
paste input "NI JIU SHI WO [PERSON_NAME] BEI ZI ZUI XIANG AI DE REN"
type input "NI JIU SHI WO [PERSON_NAME] BEI ZI ZUI XIANG AI DE REN"
click at [364, 168] on button "Search" at bounding box center [374, 172] width 39 height 13
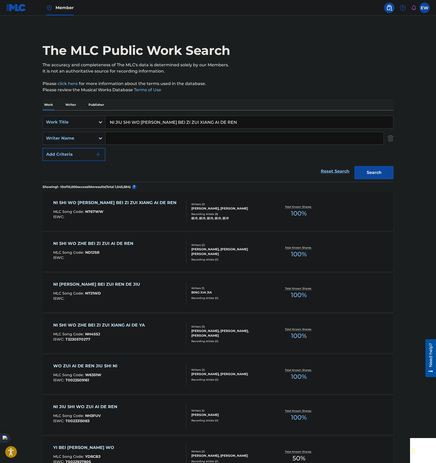
click at [166, 218] on div "NI SHI WO [PERSON_NAME] BEI ZI ZUI XIANG AI DE REN MLC Song Code : N767WW ISWC :" at bounding box center [120, 210] width 134 height 23
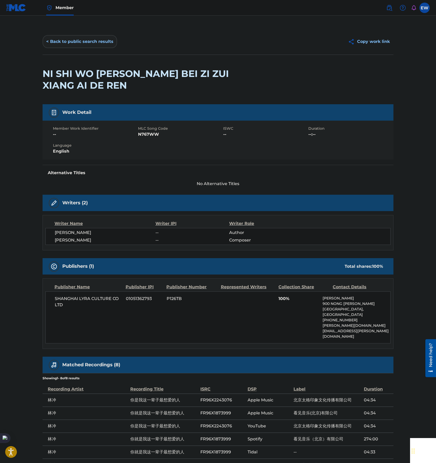
click at [79, 44] on button "< Back to public search results" at bounding box center [80, 41] width 75 height 13
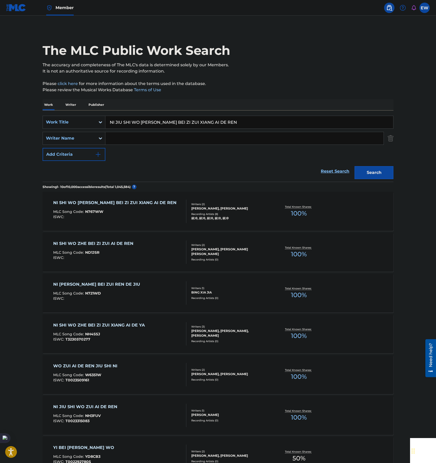
click at [216, 125] on input "NI JIU SHI WO [PERSON_NAME] BEI ZI ZUI XIANG AI DE REN" at bounding box center [249, 122] width 288 height 12
paste input "WEI AI LIU LEI DE NAN"
type input "WEI AI LIU LEI DE [PERSON_NAME]"
click at [380, 174] on button "Search" at bounding box center [374, 172] width 39 height 13
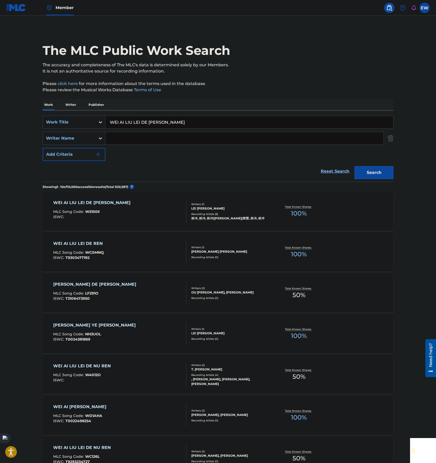
click at [158, 216] on div "WEI AI [PERSON_NAME] DE [PERSON_NAME] MLC Song Code : W51S0X ISWC :" at bounding box center [120, 210] width 134 height 23
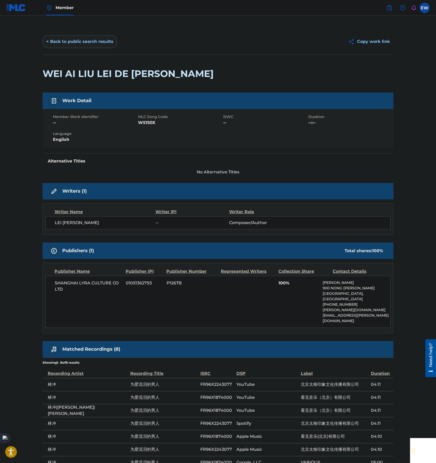
click at [81, 40] on button "< Back to public search results" at bounding box center [80, 41] width 75 height 13
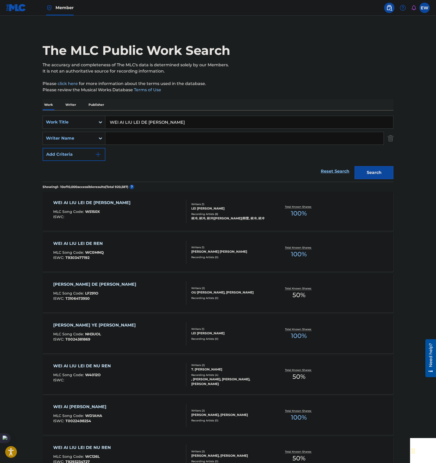
click at [212, 121] on input "WEI AI LIU LEI DE [PERSON_NAME]" at bounding box center [249, 122] width 288 height 12
paste input "XIN [PERSON_NAME]"
click at [375, 173] on button "Search" at bounding box center [374, 172] width 39 height 13
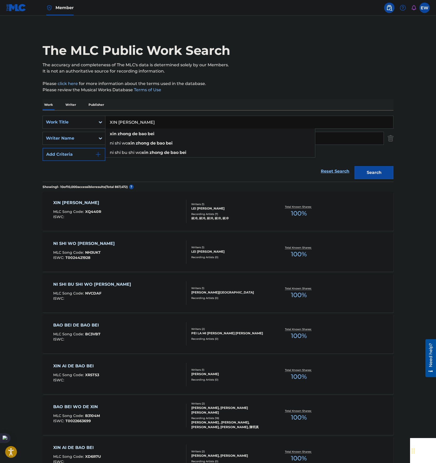
click at [233, 119] on input "XIN [PERSON_NAME]" at bounding box center [249, 122] width 288 height 12
paste input "ZUI BU DONG AI DE REN"
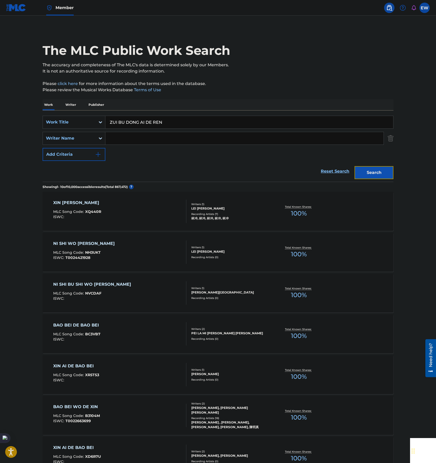
click at [382, 169] on button "Search" at bounding box center [374, 172] width 39 height 13
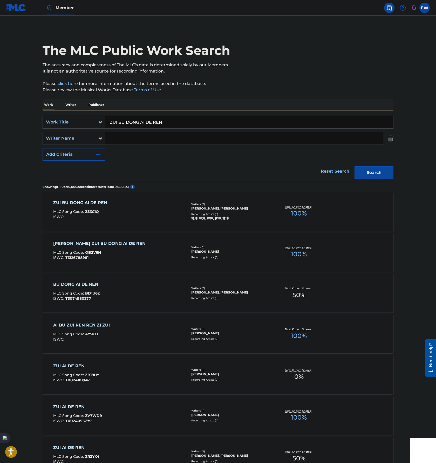
click at [231, 117] on input "ZUI BU DONG AI DE REN" at bounding box center [249, 122] width 288 height 12
paste input "HOU DE [PERSON_NAME]"
type input "ZUI HOU DE [PERSON_NAME]"
click at [378, 176] on button "Search" at bounding box center [374, 172] width 39 height 13
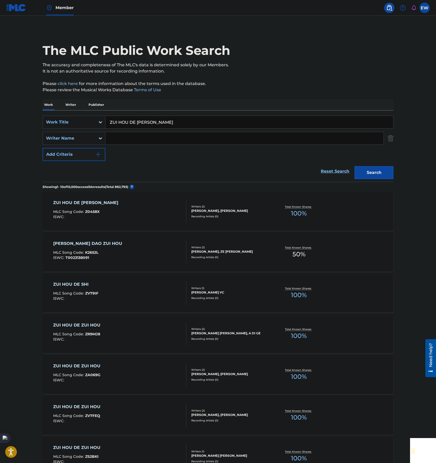
click at [140, 211] on div "ZUI HOU DE [PERSON_NAME] MLC Song Code : Z0458X ISWC :" at bounding box center [120, 210] width 134 height 23
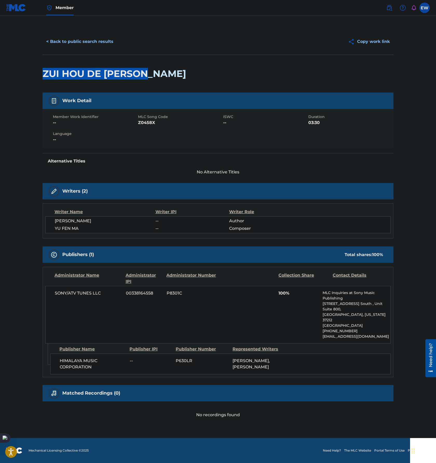
drag, startPoint x: 41, startPoint y: 72, endPoint x: 183, endPoint y: 74, distance: 141.6
click at [183, 74] on div "< Back to public search results Copy work link ZUI HOU DE [PERSON_NAME] Work De…" at bounding box center [218, 223] width 364 height 389
click at [310, 84] on div "ZUI HOU DE [PERSON_NAME]" at bounding box center [218, 74] width 351 height 38
click at [74, 41] on button "< Back to public search results" at bounding box center [80, 41] width 75 height 13
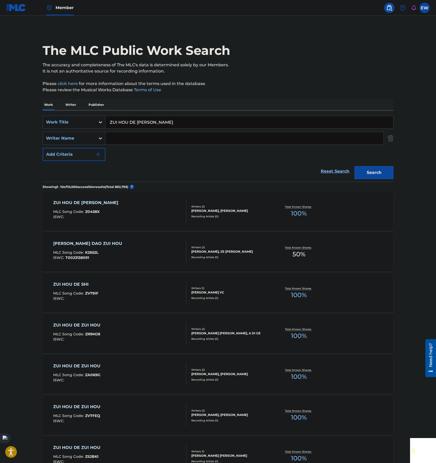
click at [186, 120] on input "ZUI HOU DE [PERSON_NAME]" at bounding box center [249, 122] width 288 height 12
paste input "ONG YOU AI WO DE NA [PERSON_NAME]"
click at [369, 176] on button "Search" at bounding box center [374, 172] width 39 height 13
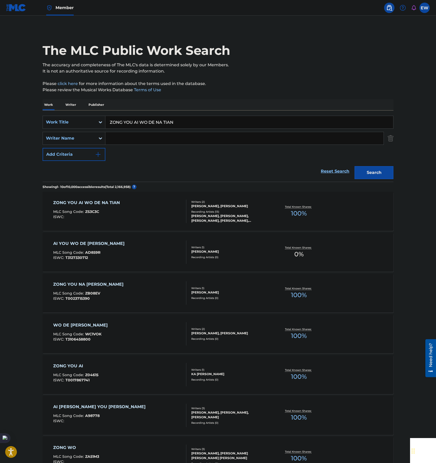
click at [215, 120] on input "ZONG YOU AI WO DE NA TIAN" at bounding box center [249, 122] width 288 height 12
paste input "[PERSON_NAME] LE AI"
type input "[PERSON_NAME] LE AI"
click at [370, 168] on button "Search" at bounding box center [374, 172] width 39 height 13
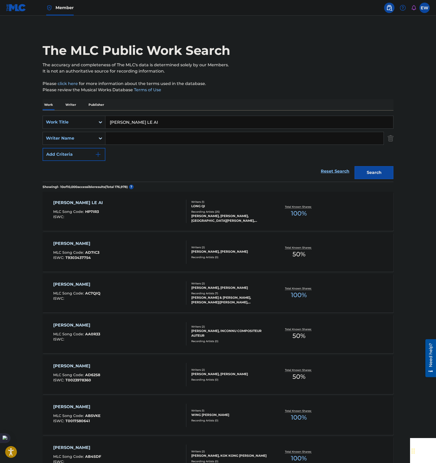
drag, startPoint x: 110, startPoint y: 180, endPoint x: 121, endPoint y: 200, distance: 22.9
click at [111, 184] on div "SearchWithCriteriadd4841ba-d8fa-4995-984b-2003d3d42f72 Work Title HUO LE AI Sea…" at bounding box center [218, 367] width 351 height 514
click at [130, 208] on div "HUO LE AI MLC Song Code : HP7IR3 ISWC :" at bounding box center [120, 210] width 134 height 23
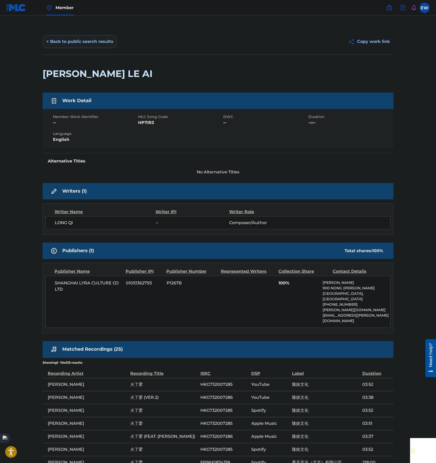
click at [73, 41] on button "< Back to public search results" at bounding box center [80, 41] width 75 height 13
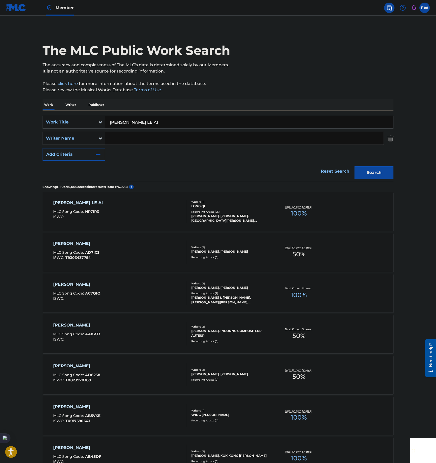
click at [189, 118] on input "[PERSON_NAME] LE AI" at bounding box center [249, 122] width 288 height 12
paste input "YI BEI [PERSON_NAME]"
type input "YI BEI [PERSON_NAME]"
click at [371, 171] on button "Search" at bounding box center [374, 172] width 39 height 13
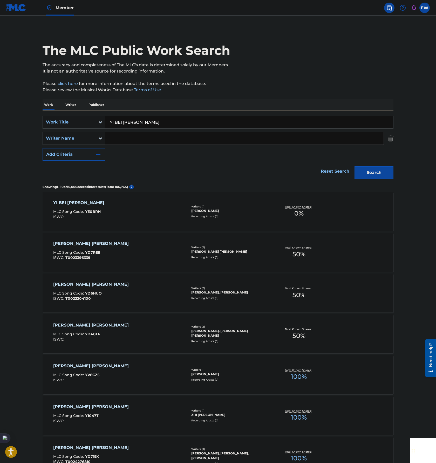
click at [148, 213] on div "YI BEI [PERSON_NAME] [PERSON_NAME] MLC Song Code : YE0BRH ISWC :" at bounding box center [120, 210] width 134 height 23
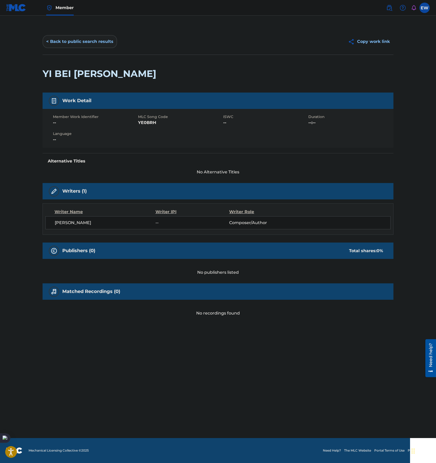
click at [77, 43] on button "< Back to public search results" at bounding box center [80, 41] width 75 height 13
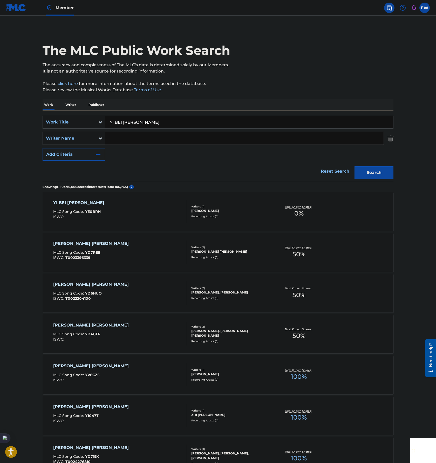
click at [202, 124] on input "YI BEI [PERSON_NAME]" at bounding box center [249, 122] width 288 height 12
paste input "[PERSON_NAME]"
type input "[PERSON_NAME]"
click at [376, 174] on button "Search" at bounding box center [374, 172] width 39 height 13
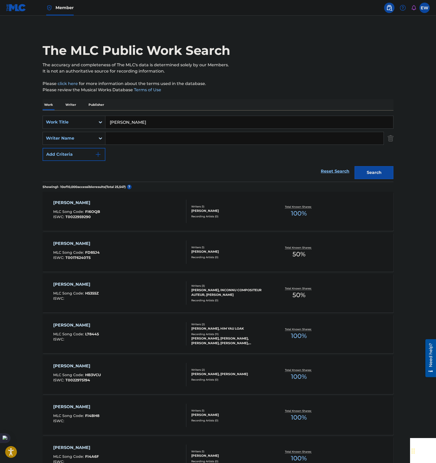
click at [123, 136] on input "Search Form" at bounding box center [244, 138] width 278 height 12
type input "[PERSON_NAME]"
click at [355, 166] on button "Search" at bounding box center [374, 172] width 39 height 13
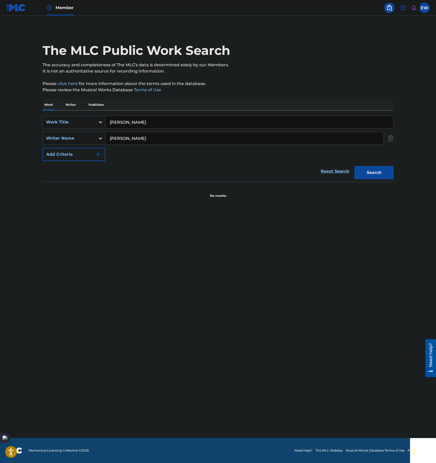
click at [20, 151] on main "The MLC Public Work Search The accuracy and completeness of The MLC's data is d…" at bounding box center [218, 227] width 436 height 422
drag, startPoint x: 208, startPoint y: 139, endPoint x: 206, endPoint y: 133, distance: 6.5
click at [208, 139] on input "[PERSON_NAME]" at bounding box center [244, 138] width 278 height 12
click at [197, 124] on input "[PERSON_NAME]" at bounding box center [249, 122] width 288 height 12
paste input "ZUI HOU YI YE AI NI"
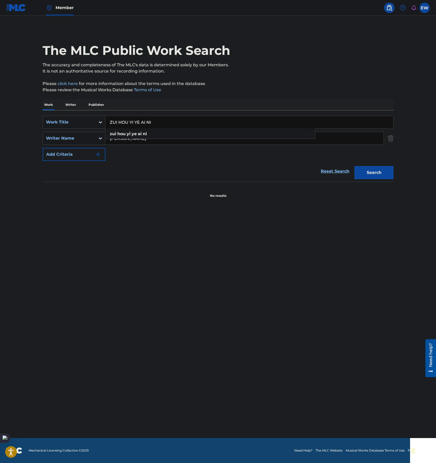
type input "ZUI HOU YI YE AI NI"
drag, startPoint x: 365, startPoint y: 137, endPoint x: -2, endPoint y: 124, distance: 367.0
click at [0, 124] on html "Accessibility Screen-Reader Guide, Feedback, and Issue Reporting | New window M…" at bounding box center [218, 231] width 436 height 463
click at [371, 175] on button "Search" at bounding box center [374, 172] width 39 height 13
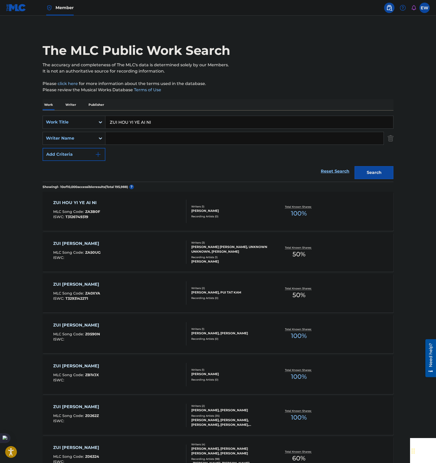
click at [128, 219] on div "ZUI HOU YI YE AI NI MLC Song Code : ZA3B0F ISWC : T3126749319" at bounding box center [120, 210] width 134 height 23
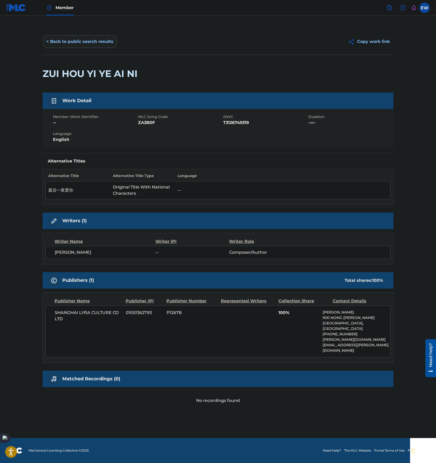
click at [64, 43] on button "< Back to public search results" at bounding box center [80, 41] width 75 height 13
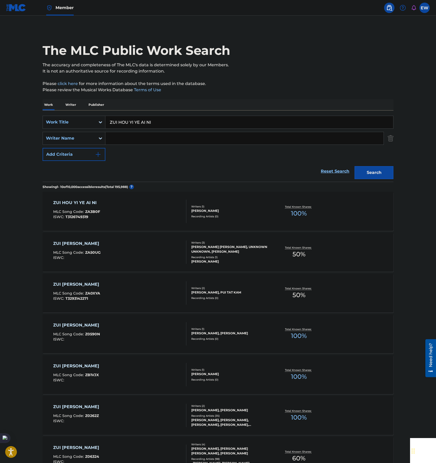
click at [170, 120] on input "ZUI HOU YI YE AI NI" at bounding box center [249, 122] width 288 height 12
paste input "[PERSON_NAME]"
type input "[PERSON_NAME]"
click at [381, 170] on button "Search" at bounding box center [374, 172] width 39 height 13
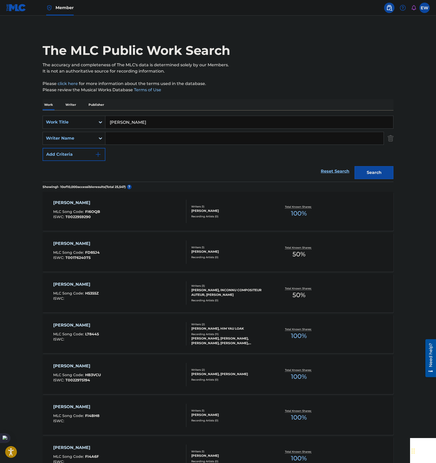
click at [138, 216] on div "[PERSON_NAME] MLC Song Code : FI6OQB ISWC : T0022959290" at bounding box center [120, 210] width 134 height 23
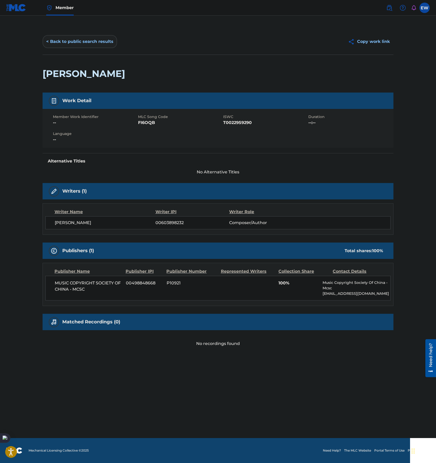
click at [66, 42] on button "< Back to public search results" at bounding box center [80, 41] width 75 height 13
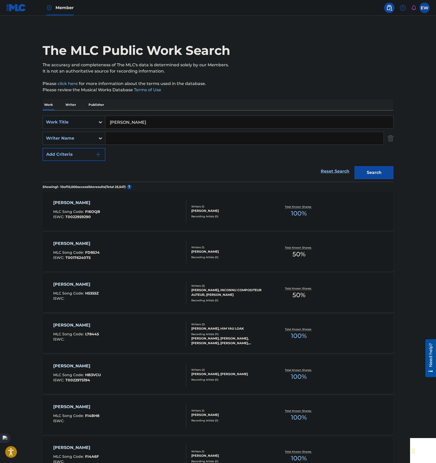
click at [169, 122] on input "[PERSON_NAME]" at bounding box center [249, 122] width 288 height 12
paste input "YI BEI [PERSON_NAME]"
type input "YI BEI [PERSON_NAME]"
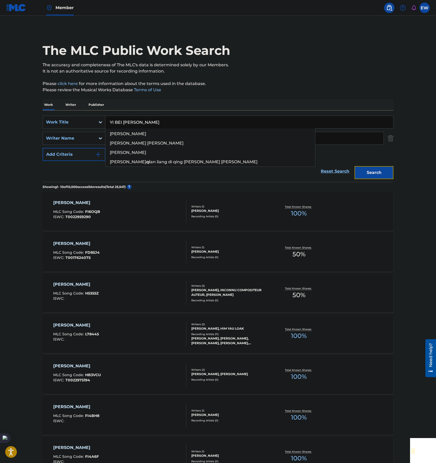
click at [374, 173] on button "Search" at bounding box center [374, 172] width 39 height 13
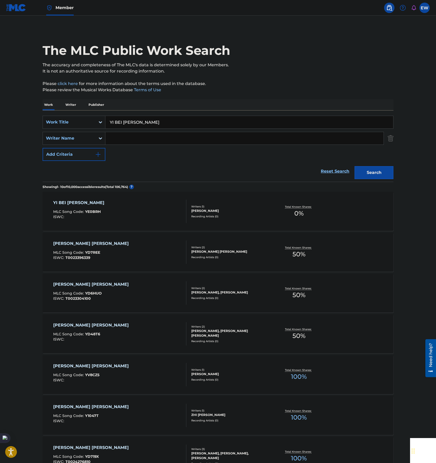
click at [154, 219] on div "YI BEI [PERSON_NAME] [PERSON_NAME] MLC Song Code : YE0BRH ISWC :" at bounding box center [120, 210] width 134 height 23
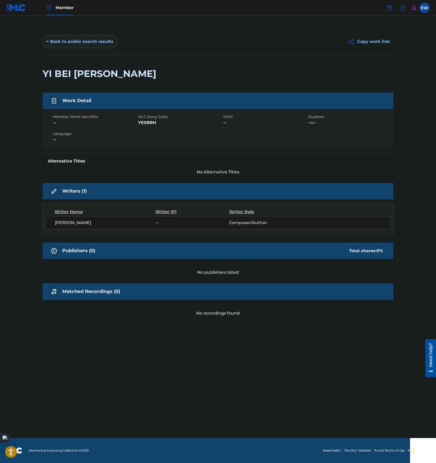
click at [69, 42] on button "< Back to public search results" at bounding box center [80, 41] width 75 height 13
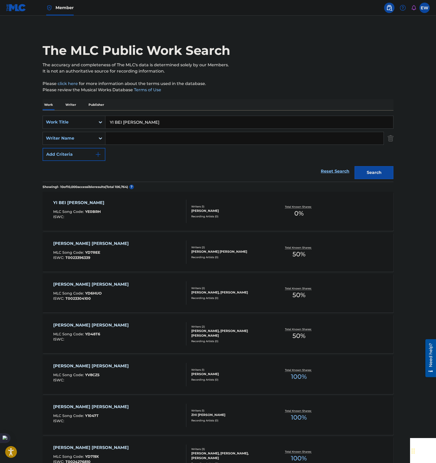
click at [195, 125] on input "YI BEI [PERSON_NAME]" at bounding box center [249, 122] width 288 height 12
paste input "[PERSON_NAME] LE A"
click at [370, 171] on button "Search" at bounding box center [374, 172] width 39 height 13
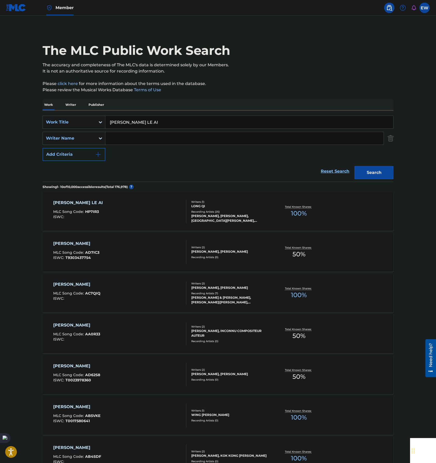
click at [20, 251] on main "The MLC Public Work Search The accuracy and completeness of The MLC's data is d…" at bounding box center [218, 321] width 436 height 611
click at [166, 125] on input "[PERSON_NAME] LE AI" at bounding box center [249, 122] width 288 height 12
paste input "ZONG YOU AI WO DE NA TIAN"
click at [391, 175] on button "Search" at bounding box center [374, 172] width 39 height 13
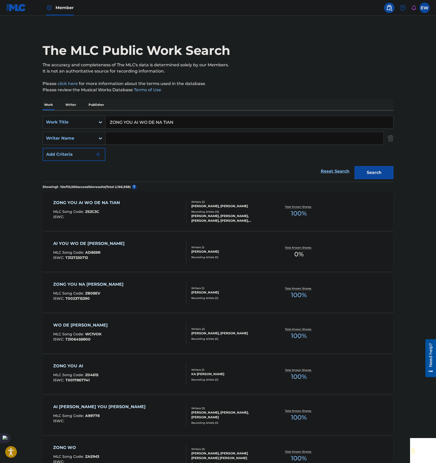
drag, startPoint x: 207, startPoint y: 123, endPoint x: 220, endPoint y: 122, distance: 12.8
click at [207, 123] on input "ZONG YOU AI WO DE NA TIAN" at bounding box center [249, 122] width 288 height 12
paste input "UI HOU DE [PERSON_NAME]"
click at [373, 175] on button "Search" at bounding box center [374, 172] width 39 height 13
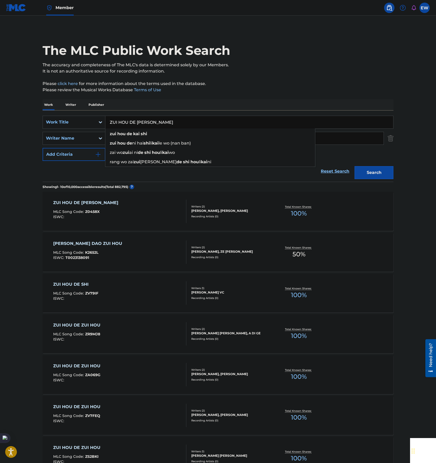
click at [206, 123] on input "ZUI HOU DE [PERSON_NAME]" at bounding box center [249, 122] width 288 height 12
paste input "BU DONG AI DE REN"
click at [377, 176] on button "Search" at bounding box center [374, 172] width 39 height 13
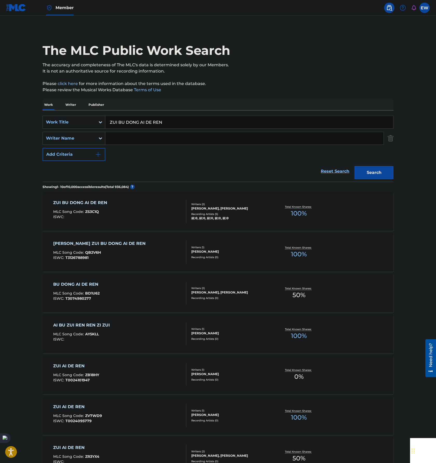
click at [212, 125] on input "ZUI BU DONG AI DE REN" at bounding box center [249, 122] width 288 height 12
paste input "XIN [PERSON_NAME]"
click at [378, 176] on button "Search" at bounding box center [374, 172] width 39 height 13
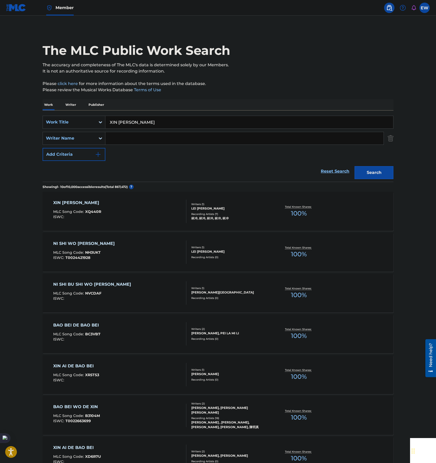
click at [227, 120] on input "XIN [PERSON_NAME]" at bounding box center [249, 122] width 288 height 12
paste input "WEI AI LIU LEI DE [PERSON_NAME]"
type input "WEI AI LIU LEI DE [PERSON_NAME]"
click at [370, 171] on button "Search" at bounding box center [374, 172] width 39 height 13
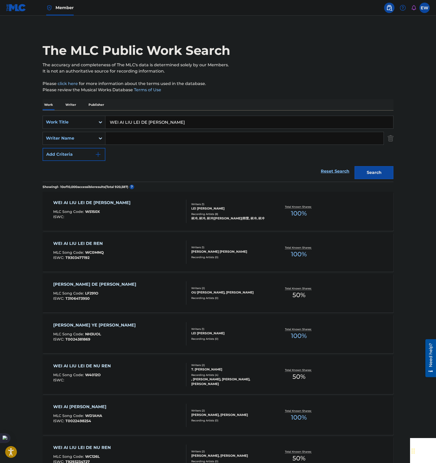
click at [137, 215] on div "WEI AI [PERSON_NAME] DE [PERSON_NAME] MLC Song Code : W51S0X ISWC :" at bounding box center [120, 210] width 134 height 23
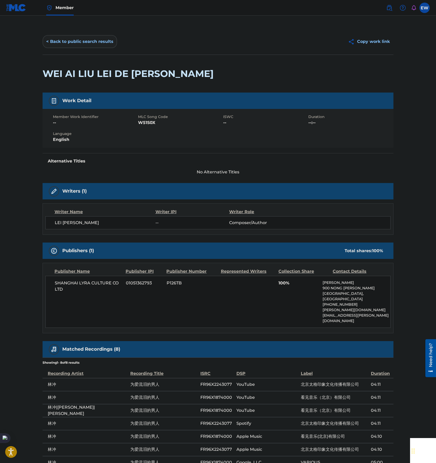
click at [71, 42] on button "< Back to public search results" at bounding box center [80, 41] width 75 height 13
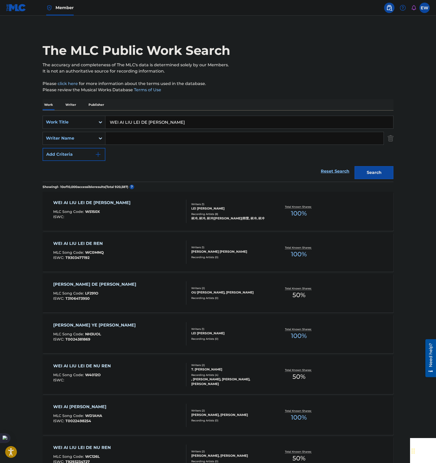
click at [182, 122] on input "WEI AI LIU LEI DE [PERSON_NAME]" at bounding box center [249, 122] width 288 height 12
paste input "NI JIU SHI WO [PERSON_NAME] BEI ZI ZUI XIANG AI DE"
click at [358, 170] on button "Search" at bounding box center [374, 172] width 39 height 13
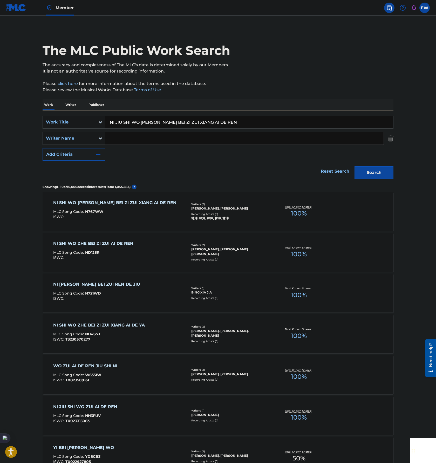
click at [206, 119] on input "NI JIU SHI WO [PERSON_NAME] BEI ZI ZUI XIANG AI DE REN" at bounding box center [249, 122] width 288 height 12
paste input "BEI [PERSON_NAME] MAI BEI [PERSON_NAME]"
click at [360, 175] on button "Search" at bounding box center [374, 172] width 39 height 13
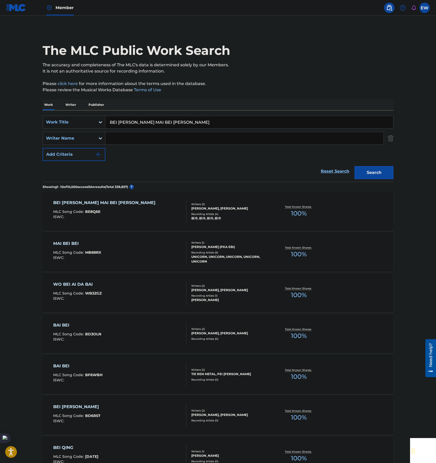
click at [204, 122] on input "BEI [PERSON_NAME] MAI BEI [PERSON_NAME]" at bounding box center [249, 122] width 288 height 12
paste input "WO DE AI QING BIE ZOU"
click at [377, 172] on button "Search" at bounding box center [374, 172] width 39 height 13
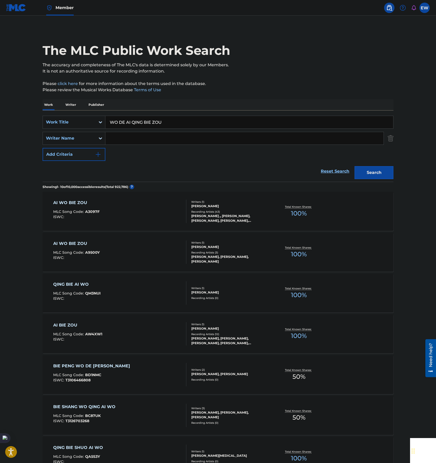
click at [208, 119] on input "WO DE AI QING BIE ZOU" at bounding box center [249, 122] width 288 height 12
paste input "[PERSON_NAME]"
click at [372, 169] on button "Search" at bounding box center [374, 172] width 39 height 13
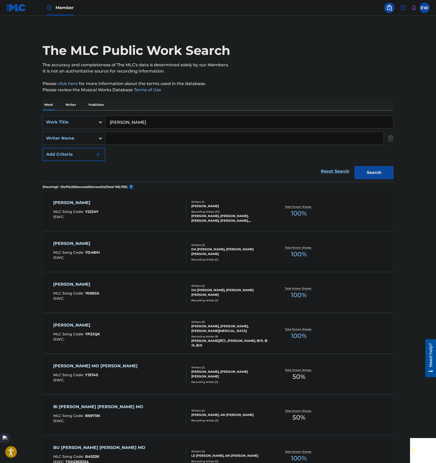
click at [201, 118] on input "[PERSON_NAME]" at bounding box center [249, 122] width 288 height 12
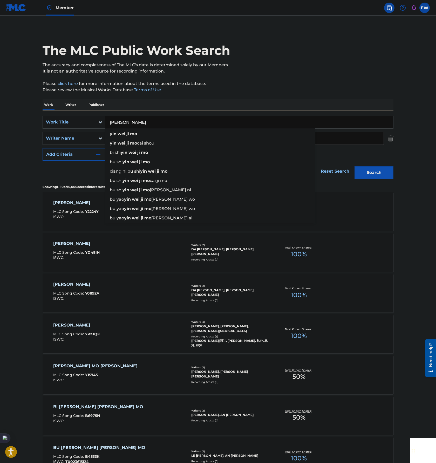
paste input "[PERSON_NAME]"
type input "[PERSON_NAME]"
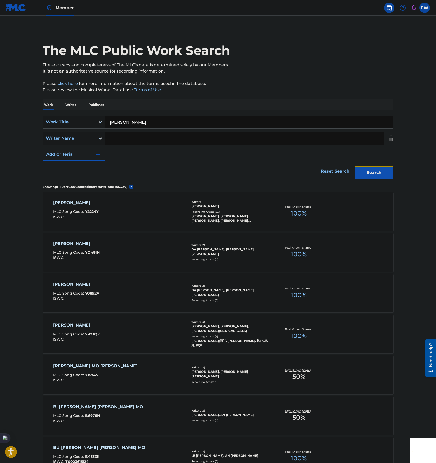
click at [377, 170] on button "Search" at bounding box center [374, 172] width 39 height 13
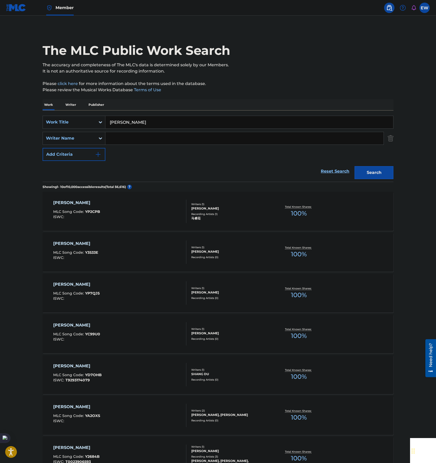
click at [152, 214] on div "[PERSON_NAME] [PERSON_NAME] MLC Song Code : YP2CPB ISWC :" at bounding box center [120, 210] width 134 height 23
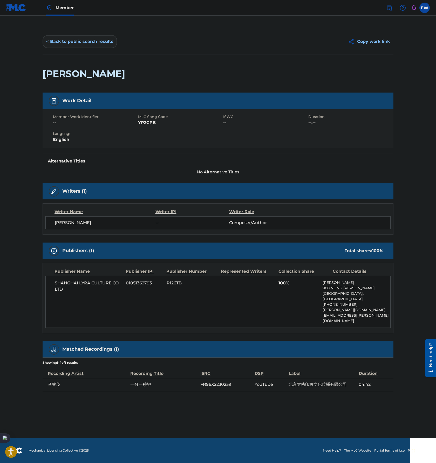
click at [66, 42] on button "< Back to public search results" at bounding box center [80, 41] width 75 height 13
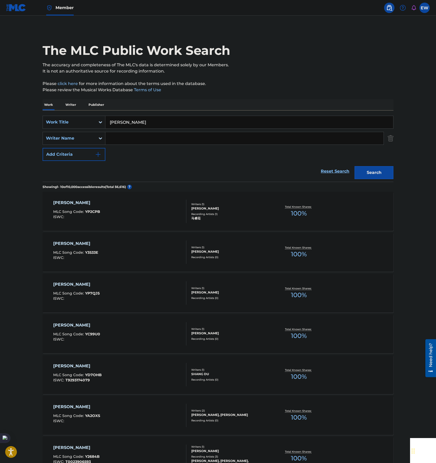
click at [208, 122] on input "[PERSON_NAME]" at bounding box center [249, 122] width 288 height 12
paste input "BEI ZI AI ZHE NI"
type input "YI BEI ZI AI ZHE NI"
click at [370, 167] on button "Search" at bounding box center [374, 172] width 39 height 13
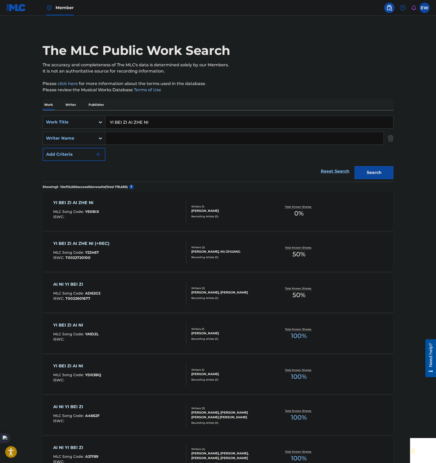
click at [166, 203] on div "[PERSON_NAME] BEI ZI AI ZHE NI MLC Song Code : YE0BIX ISWC :" at bounding box center [120, 210] width 134 height 23
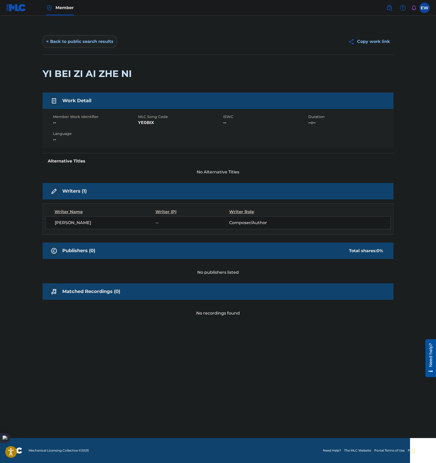
click at [67, 41] on button "< Back to public search results" at bounding box center [80, 41] width 75 height 13
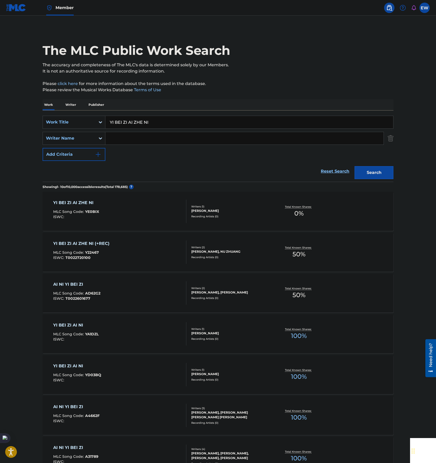
click at [206, 122] on input "YI BEI ZI AI ZHE NI" at bounding box center [249, 122] width 288 height 12
paste input "[PERSON_NAME]"
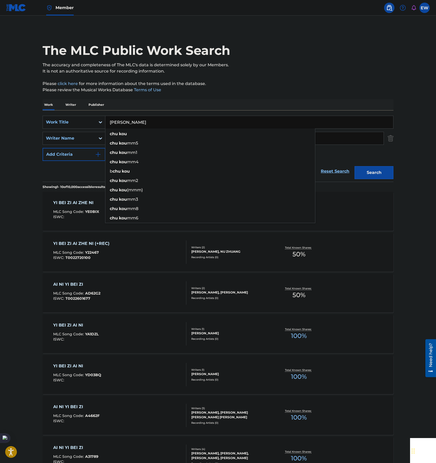
type input "[PERSON_NAME]"
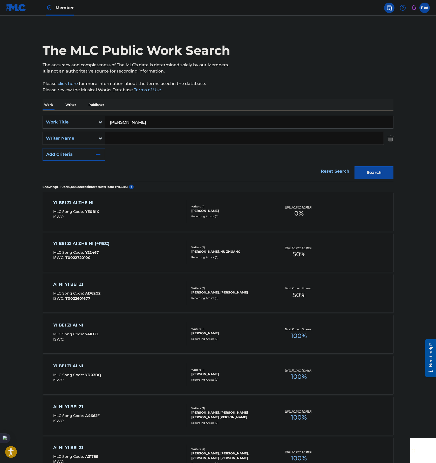
click at [17, 159] on main "The MLC Public Work Search The accuracy and completeness of The MLC's data is d…" at bounding box center [218, 321] width 436 height 611
click at [148, 138] on input "Search Form" at bounding box center [244, 138] width 278 height 12
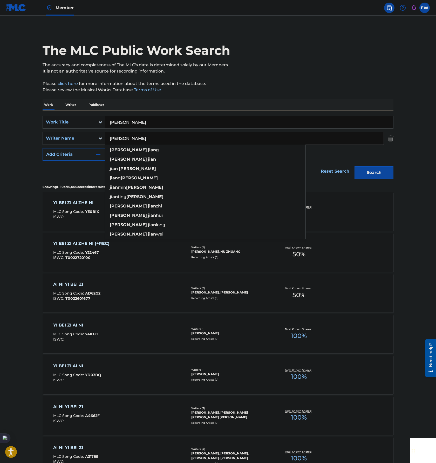
type input "[PERSON_NAME]"
click at [355, 166] on button "Search" at bounding box center [374, 172] width 39 height 13
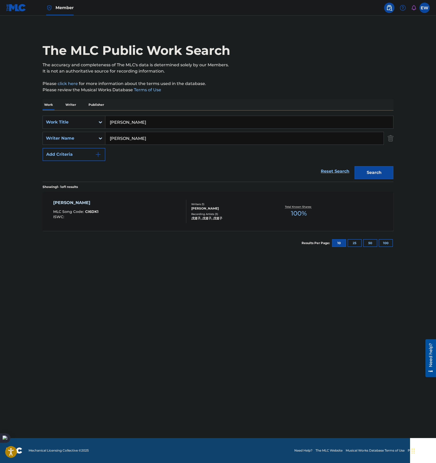
click at [41, 277] on main "The MLC Public Work Search The accuracy and completeness of The MLC's data is d…" at bounding box center [218, 227] width 436 height 422
click at [177, 207] on div "[PERSON_NAME] MLC Song Code : CI6DK1 ISWC :" at bounding box center [120, 210] width 134 height 23
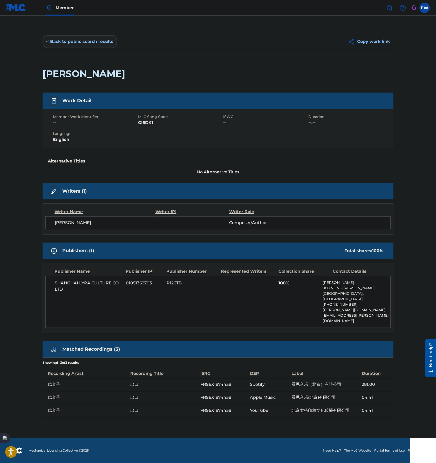
click at [64, 42] on button "< Back to public search results" at bounding box center [80, 41] width 75 height 13
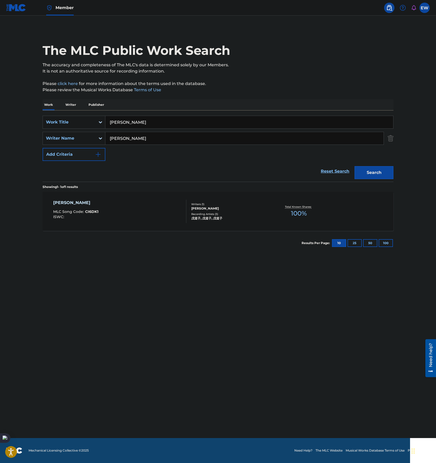
click at [188, 120] on input "[PERSON_NAME]" at bounding box center [249, 122] width 288 height 12
paste input "[MEDICAL_DATA][PERSON_NAME]"
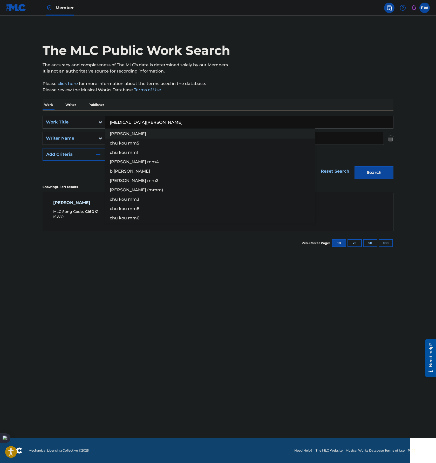
type input "[MEDICAL_DATA][PERSON_NAME]"
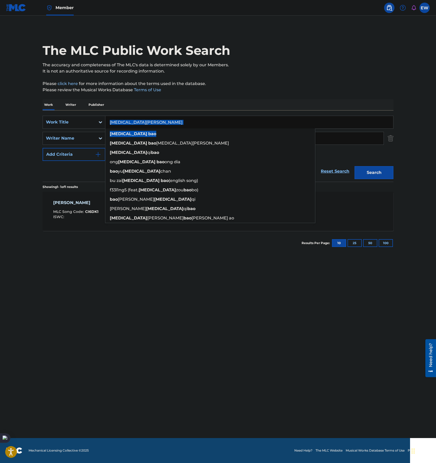
drag, startPoint x: 235, startPoint y: 137, endPoint x: 326, endPoint y: 133, distance: 91.3
click at [260, 113] on div "SearchWithCriteriadd4841ba-d8fa-4995-984b-2003d3d42f72 Work Title [MEDICAL_DATA…" at bounding box center [218, 145] width 351 height 71
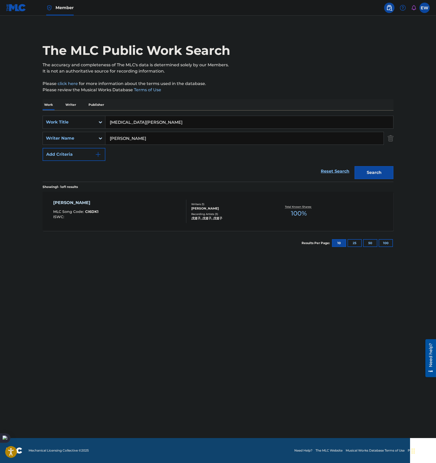
click at [327, 133] on input "[PERSON_NAME]" at bounding box center [244, 138] width 278 height 12
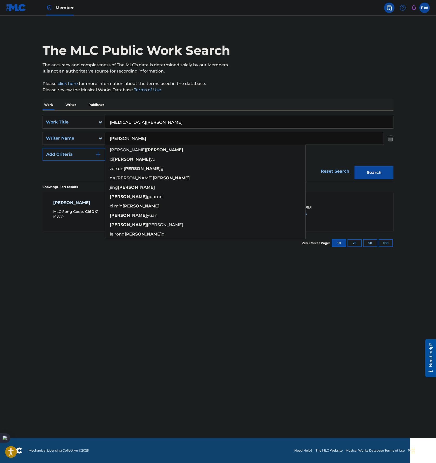
type input "[PERSON_NAME]"
click at [355, 166] on button "Search" at bounding box center [374, 172] width 39 height 13
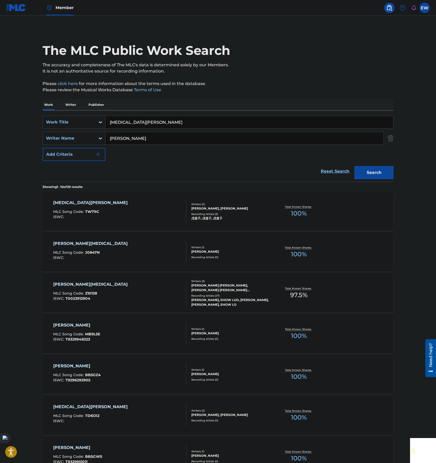
click at [18, 289] on main "The MLC Public Work Search The accuracy and completeness of The MLC's data is d…" at bounding box center [218, 321] width 436 height 611
click at [148, 207] on div "[MEDICAL_DATA][PERSON_NAME] MLC Song Code : TW71IC ISWC :" at bounding box center [120, 210] width 134 height 23
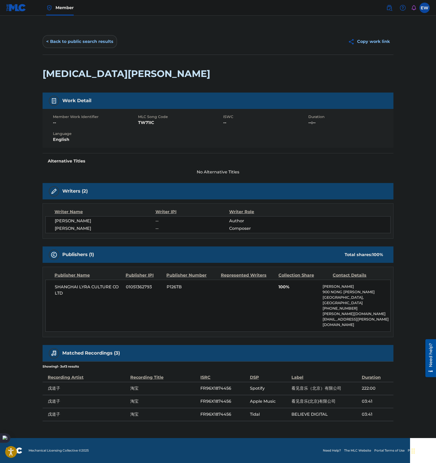
click at [56, 43] on button "< Back to public search results" at bounding box center [80, 41] width 75 height 13
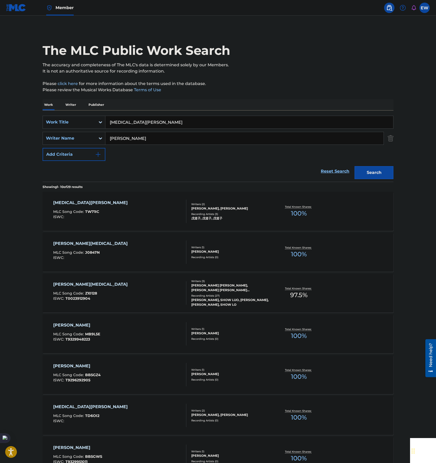
click at [190, 119] on input "[MEDICAL_DATA][PERSON_NAME]" at bounding box center [249, 122] width 288 height 12
paste input "[PERSON_NAME]"
type input "[PERSON_NAME]"
click at [360, 140] on input "[PERSON_NAME]" at bounding box center [244, 138] width 278 height 12
click at [355, 166] on button "Search" at bounding box center [374, 172] width 39 height 13
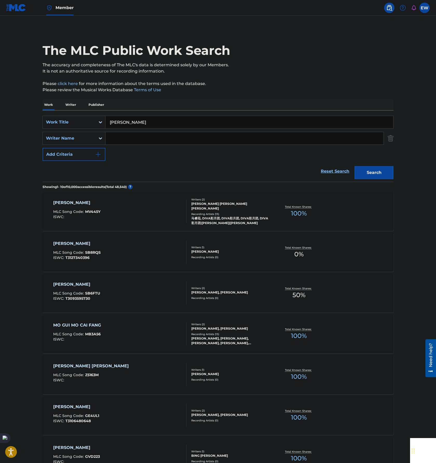
click at [249, 127] on div "SearchWithCriteriadd4841ba-d8fa-4995-984b-2003d3d42f72 Work Title MO [PERSON_NA…" at bounding box center [218, 138] width 351 height 45
drag, startPoint x: 252, startPoint y: 119, endPoint x: 256, endPoint y: 116, distance: 4.2
click at [252, 121] on input "[PERSON_NAME]" at bounding box center [249, 122] width 288 height 12
paste input "BIE JIAO WO BAO BE"
click at [375, 159] on div "SearchWithCriteriadd4841ba-d8fa-4995-984b-2003d3d42f72 Work Title BIE JIAO WO B…" at bounding box center [218, 138] width 351 height 45
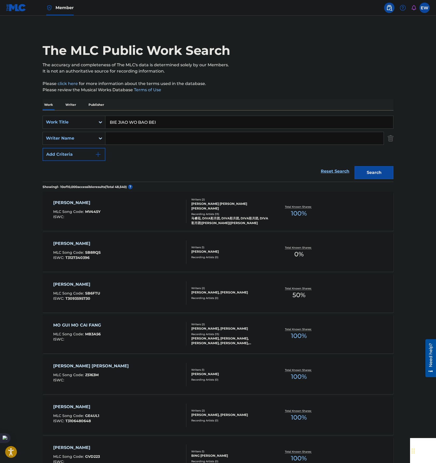
click at [378, 165] on div "Search" at bounding box center [373, 171] width 42 height 21
click at [377, 170] on button "Search" at bounding box center [374, 172] width 39 height 13
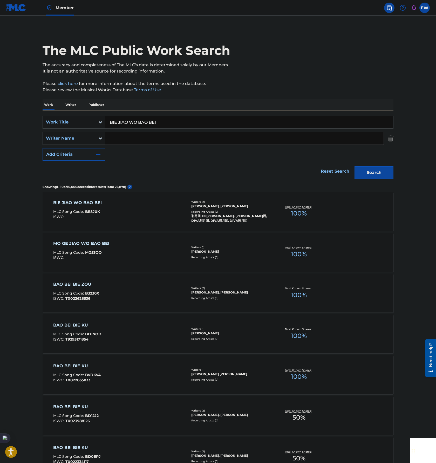
click at [227, 126] on input "BIE JIAO WO BAO BEI" at bounding box center [249, 122] width 288 height 12
paste input "WO SHI MEI NU WO PA SH"
click at [391, 176] on button "Search" at bounding box center [374, 172] width 39 height 13
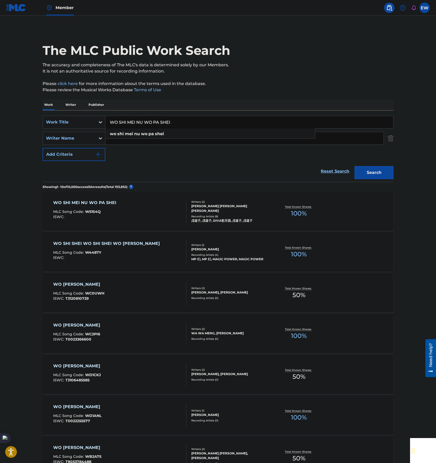
click at [248, 119] on input "WO SHI MEI NU WO PA SHEI" at bounding box center [249, 122] width 288 height 12
paste input "DANG NI DE XIU FA FU GUO WO DE LIAN"
click at [375, 178] on button "Search" at bounding box center [374, 172] width 39 height 13
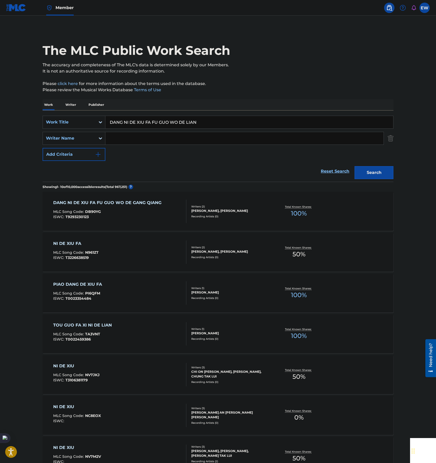
click at [241, 117] on input "DANG NI DE XIU FA FU GUO WO DE LIAN" at bounding box center [249, 122] width 288 height 12
paste input "U [PERSON_NAME]"
type input "DU [PERSON_NAME]"
click at [380, 180] on div "Search" at bounding box center [373, 171] width 42 height 21
click at [380, 175] on button "Search" at bounding box center [374, 172] width 39 height 13
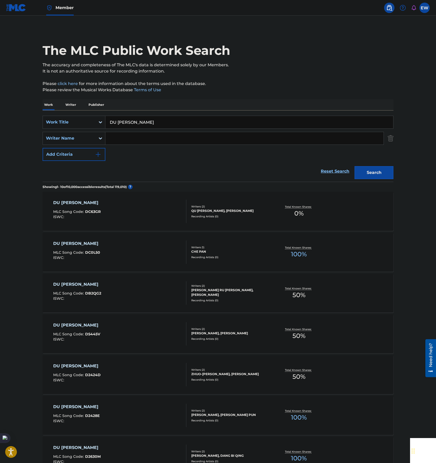
click at [133, 143] on input "Search Form" at bounding box center [244, 138] width 278 height 12
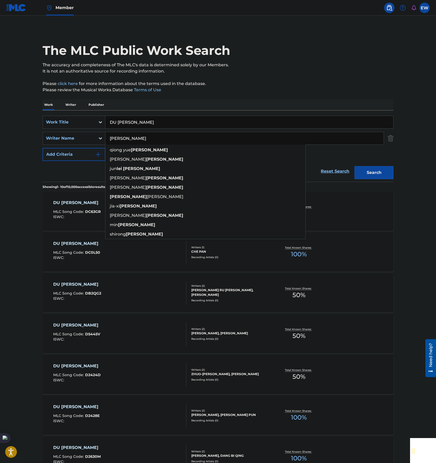
type input "[PERSON_NAME]"
click at [355, 166] on button "Search" at bounding box center [374, 172] width 39 height 13
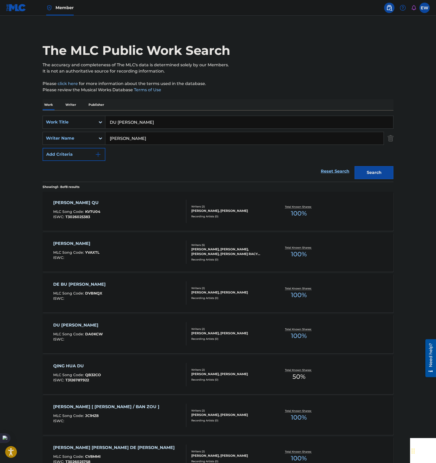
click at [12, 210] on main "The MLC Public Work Search The accuracy and completeness of The MLC's data is d…" at bounding box center [218, 280] width 436 height 528
click at [205, 126] on input "DU [PERSON_NAME]" at bounding box center [249, 122] width 288 height 12
paste input "CHI DAO HE BEI JI"
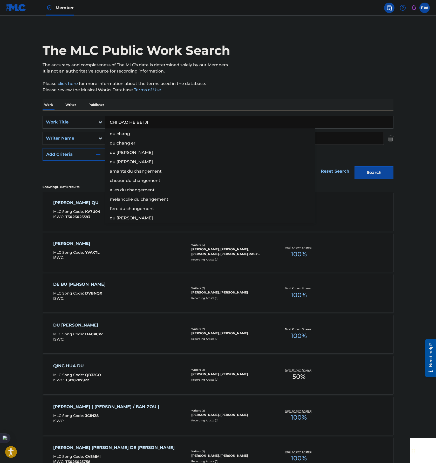
type input "CHI DAO HE BEI JI"
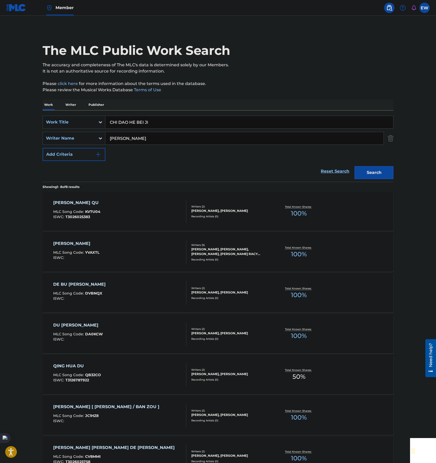
click at [371, 136] on input "[PERSON_NAME]" at bounding box center [244, 138] width 278 height 12
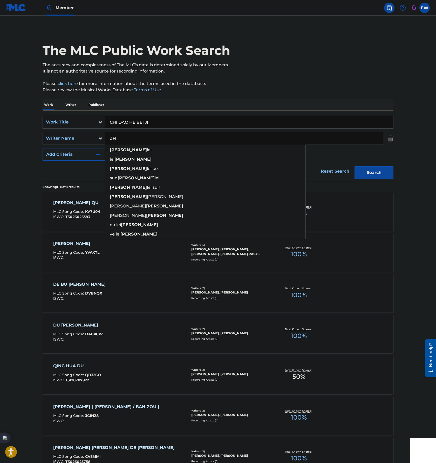
type input "Z"
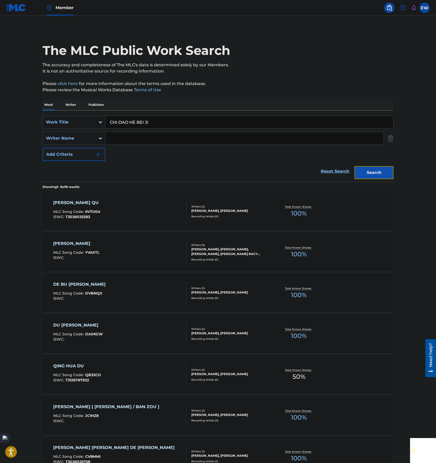
click at [380, 176] on button "Search" at bounding box center [374, 172] width 39 height 13
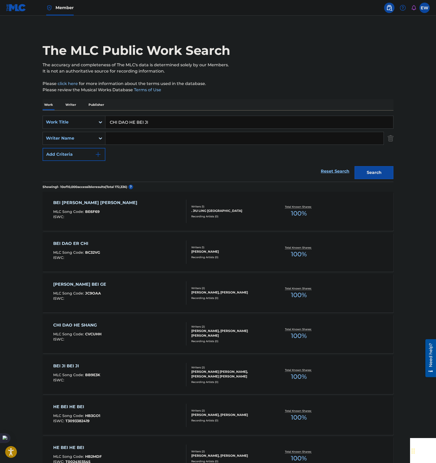
click at [240, 122] on input "CHI DAO HE BEI JI" at bounding box center [249, 122] width 288 height 12
paste input "WO MEN ZAI YI Q"
type input "WO MEN [PERSON_NAME]"
click at [375, 174] on button "Search" at bounding box center [374, 172] width 39 height 13
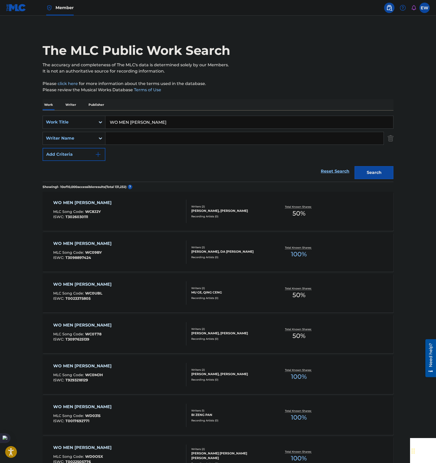
click at [107, 141] on input "Search Form" at bounding box center [244, 138] width 278 height 12
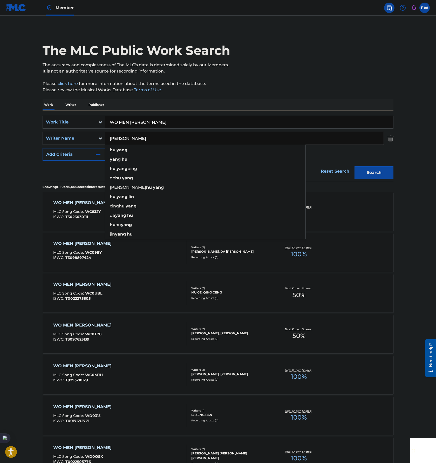
type input "[PERSON_NAME]"
click at [355, 166] on button "Search" at bounding box center [374, 172] width 39 height 13
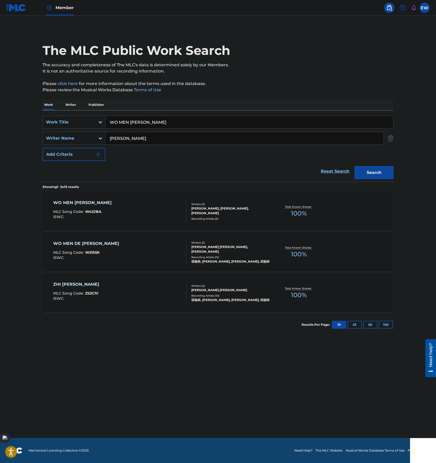
click at [135, 357] on main "The MLC Public Work Search The accuracy and completeness of The MLC's data is d…" at bounding box center [218, 227] width 436 height 422
click at [150, 210] on div "WO MEN ZAI YI QI MLC Song Code : W43JBA ISWC :" at bounding box center [120, 210] width 134 height 23
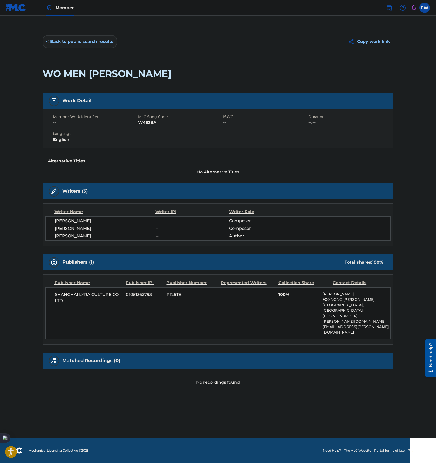
click at [73, 41] on button "< Back to public search results" at bounding box center [80, 41] width 75 height 13
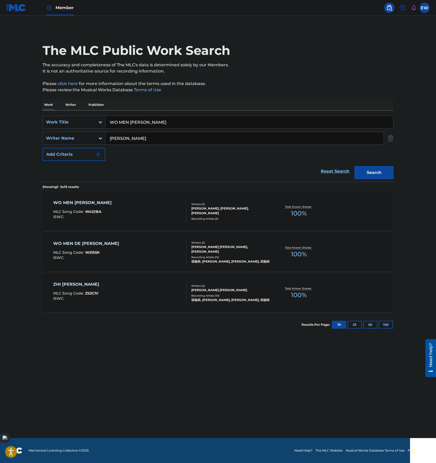
click at [201, 123] on input "WO MEN [PERSON_NAME]" at bounding box center [249, 122] width 288 height 12
paste input "[PERSON_NAME]"
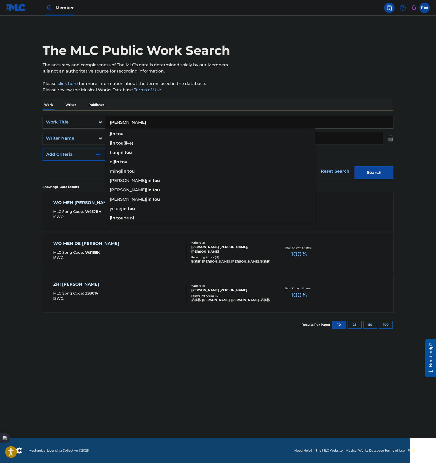
type input "[PERSON_NAME]"
click at [247, 94] on div "The MLC Public Work Search The accuracy and completeness of The MLC's data is d…" at bounding box center [218, 183] width 364 height 308
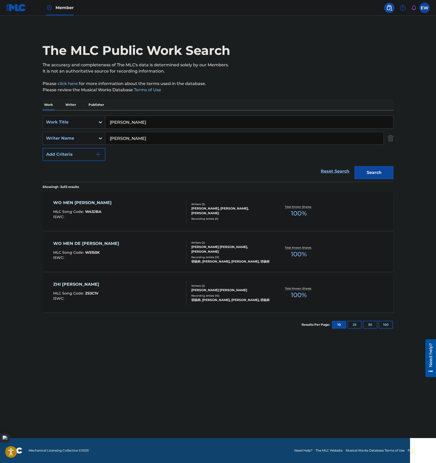
click at [180, 141] on input "[PERSON_NAME]" at bounding box center [244, 138] width 278 height 12
click at [355, 166] on button "Search" at bounding box center [374, 172] width 39 height 13
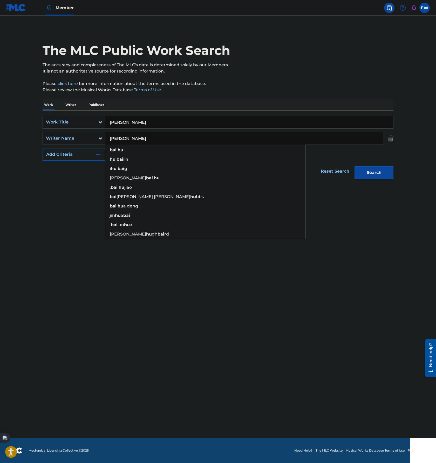
click at [181, 137] on input "[PERSON_NAME]" at bounding box center [244, 138] width 278 height 12
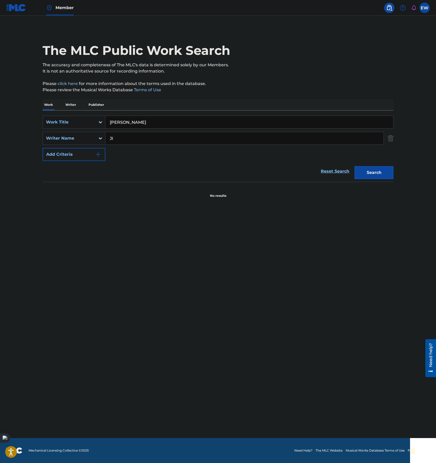
type input "J"
type input "[PERSON_NAME]"
click at [355, 166] on button "Search" at bounding box center [374, 172] width 39 height 13
click at [197, 122] on input "[PERSON_NAME]" at bounding box center [249, 122] width 288 height 12
paste input "GU [PERSON_NAME] [PERSON_NAME]"
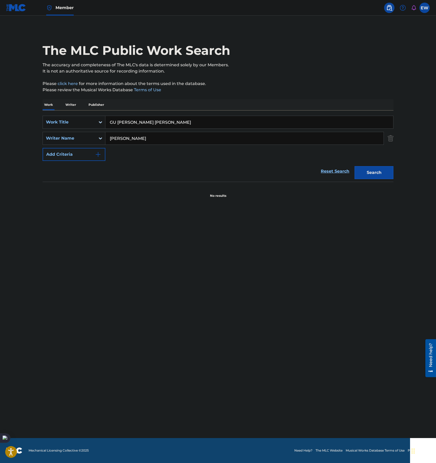
type input "GU [PERSON_NAME] [PERSON_NAME]"
click at [337, 134] on input "[PERSON_NAME]" at bounding box center [244, 138] width 278 height 12
click at [378, 173] on button "Search" at bounding box center [374, 172] width 39 height 13
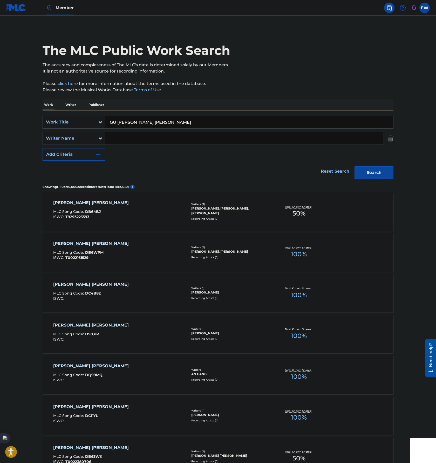
click at [250, 114] on div "SearchWithCriteriadd4841ba-d8fa-4995-984b-2003d3d42f72 Work Title GU [PERSON_NA…" at bounding box center [218, 145] width 351 height 71
click at [253, 122] on input "GU [PERSON_NAME] [PERSON_NAME]" at bounding box center [249, 122] width 288 height 12
paste input "LIAN AI [PERSON_NAME]"
click at [381, 168] on button "Search" at bounding box center [374, 172] width 39 height 13
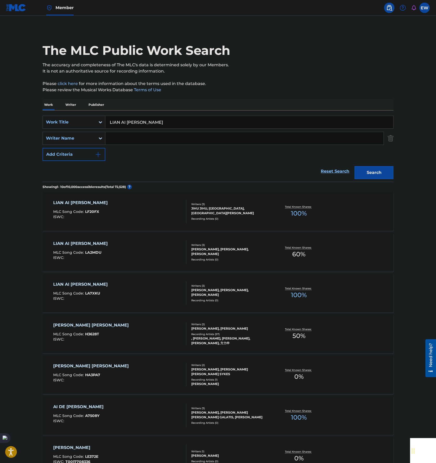
click at [225, 118] on input "LIAN AI [PERSON_NAME]" at bounding box center [249, 122] width 288 height 12
paste input "XING FU [PERSON_NAME]"
click at [385, 177] on button "Search" at bounding box center [374, 172] width 39 height 13
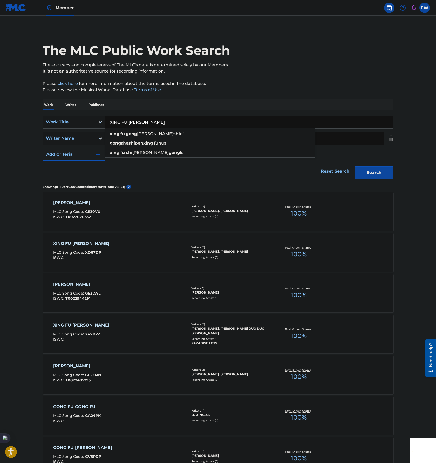
click at [251, 121] on input "XING FU [PERSON_NAME]" at bounding box center [249, 122] width 288 height 12
paste input "[PERSON_NAME]"
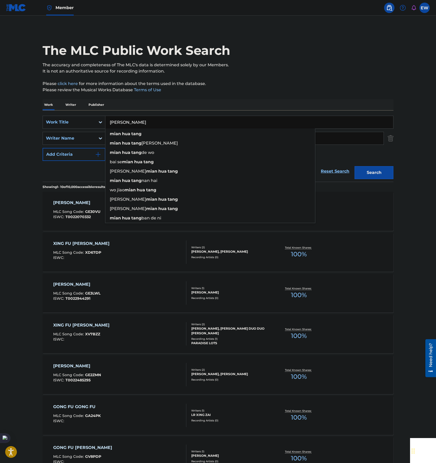
type input "[PERSON_NAME]"
click at [424, 122] on main "The MLC Public Work Search The accuracy and completeness of The MLC's data is d…" at bounding box center [218, 321] width 436 height 611
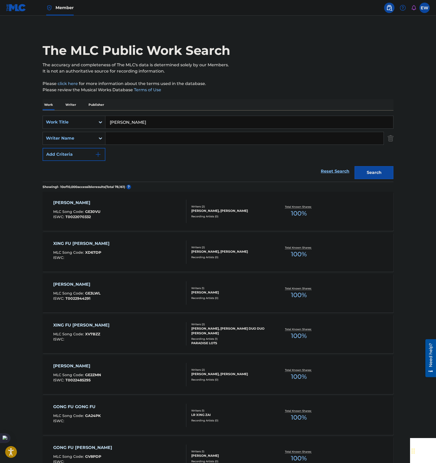
click at [185, 140] on input "Search Form" at bounding box center [244, 138] width 278 height 12
click at [355, 166] on button "Search" at bounding box center [374, 172] width 39 height 13
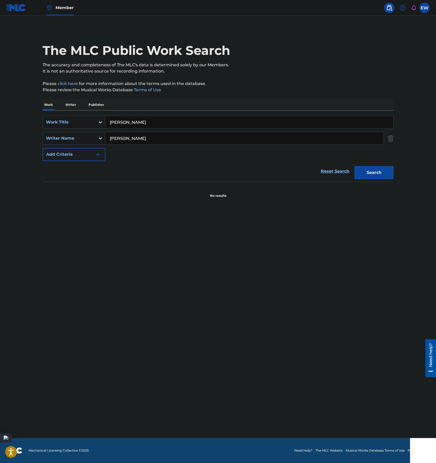
type input "J"
type input "[PERSON_NAME]"
click at [355, 166] on button "Search" at bounding box center [374, 172] width 39 height 13
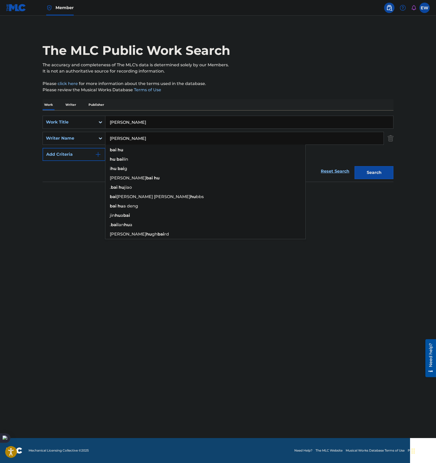
click at [355, 166] on button "Search" at bounding box center [374, 172] width 39 height 13
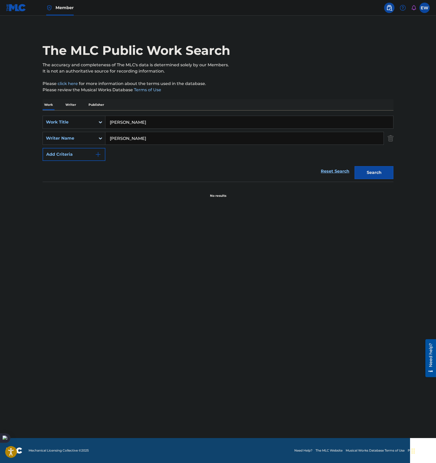
click at [376, 74] on div "The MLC Public Work Search The accuracy and completeness of The MLC's data is d…" at bounding box center [218, 113] width 364 height 169
click at [222, 121] on input "[PERSON_NAME]" at bounding box center [249, 122] width 288 height 12
paste input "QIN AI DE BA BA MA MA"
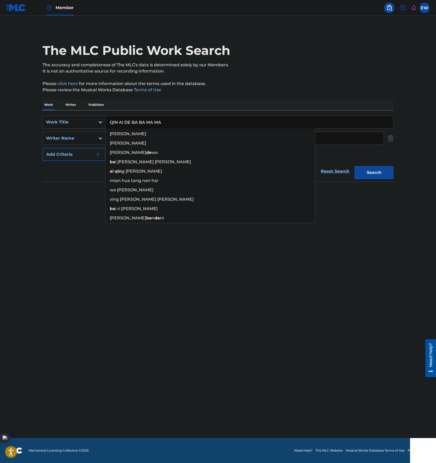
type input "QIN AI DE BA BA MA MA"
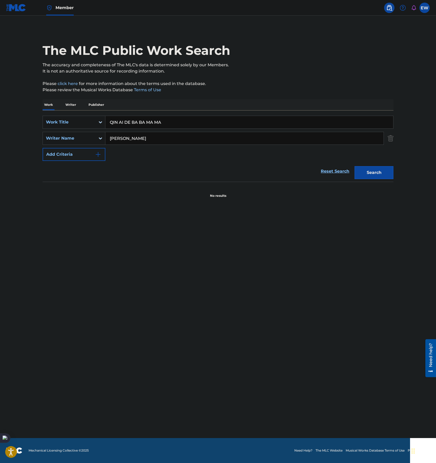
click at [364, 138] on input "[PERSON_NAME]" at bounding box center [244, 138] width 278 height 12
click at [355, 166] on button "Search" at bounding box center [374, 172] width 39 height 13
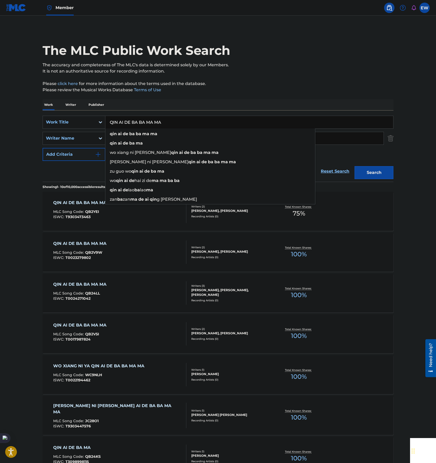
click at [188, 125] on input "QIN AI DE BA BA MA MA" at bounding box center [249, 122] width 288 height 12
paste input "AI [PERSON_NAME]"
click at [382, 170] on button "Search" at bounding box center [374, 172] width 39 height 13
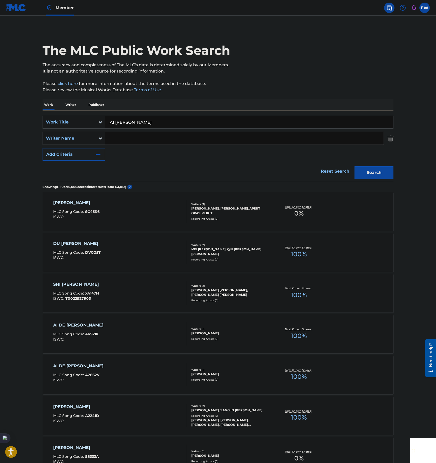
click at [201, 119] on input "AI [PERSON_NAME]" at bounding box center [249, 122] width 288 height 12
paste input "[PERSON_NAME] LE SHE"
click at [375, 170] on button "Search" at bounding box center [374, 172] width 39 height 13
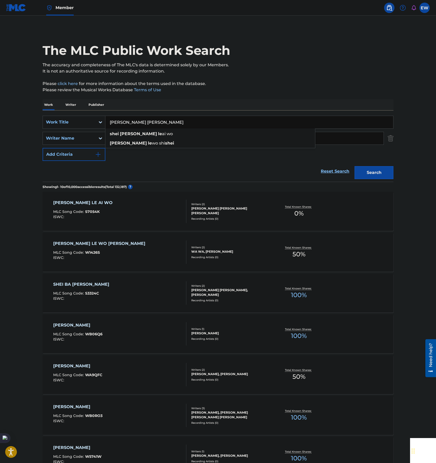
click at [287, 126] on input "[PERSON_NAME] [PERSON_NAME]" at bounding box center [249, 122] width 288 height 12
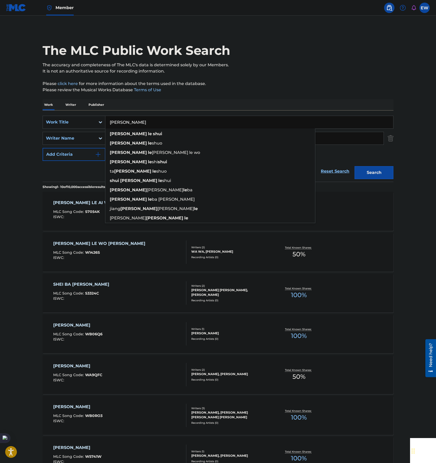
type input "[PERSON_NAME]"
click at [355, 166] on button "Search" at bounding box center [374, 172] width 39 height 13
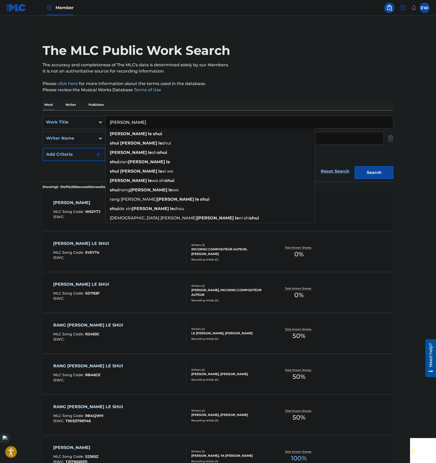
click at [29, 237] on main "The MLC Public Work Search The accuracy and completeness of The MLC's data is d…" at bounding box center [218, 321] width 436 height 611
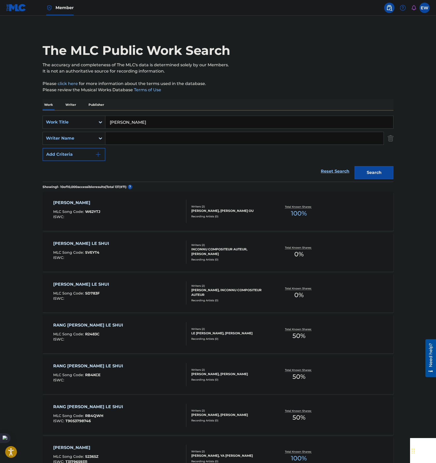
drag, startPoint x: 135, startPoint y: 138, endPoint x: 142, endPoint y: 136, distance: 7.6
click at [135, 138] on input "Search Form" at bounding box center [244, 138] width 278 height 12
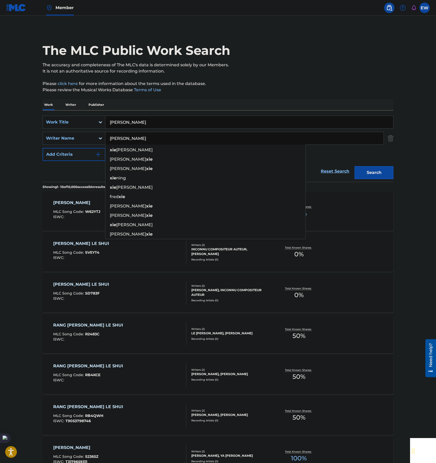
type input "[PERSON_NAME]"
click at [355, 166] on button "Search" at bounding box center [374, 172] width 39 height 13
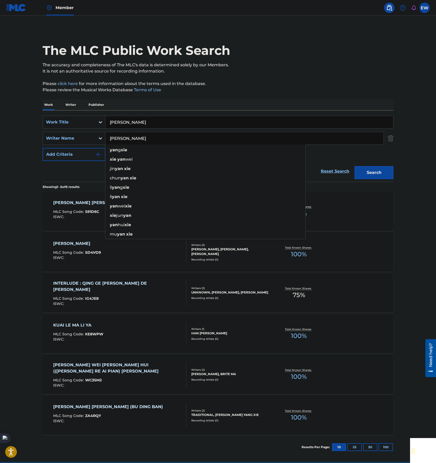
click at [15, 205] on main "The MLC Public Work Search The accuracy and completeness of The MLC's data is d…" at bounding box center [218, 239] width 436 height 446
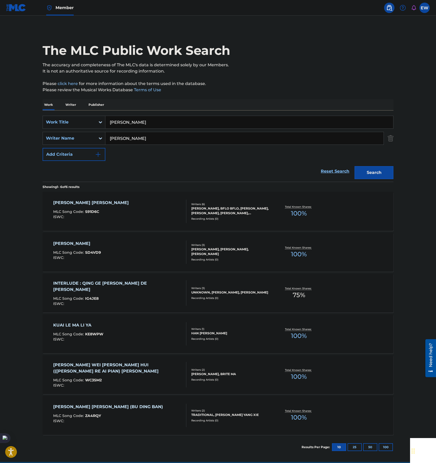
click at [177, 124] on input "[PERSON_NAME]" at bounding box center [249, 122] width 288 height 12
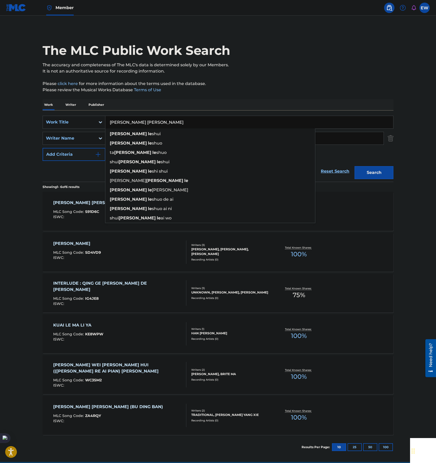
click at [355, 166] on button "Search" at bounding box center [374, 172] width 39 height 13
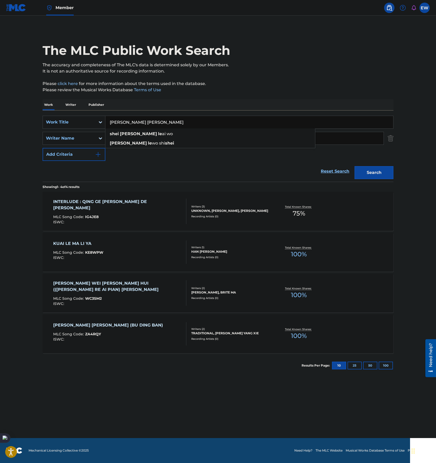
click at [18, 205] on main "The MLC Public Work Search The accuracy and completeness of The MLC's data is d…" at bounding box center [218, 227] width 436 height 422
click at [216, 123] on input "[PERSON_NAME] [PERSON_NAME]" at bounding box center [249, 122] width 288 height 12
paste input "[PERSON_NAME]"
type input "[PERSON_NAME]"
click at [349, 135] on input "[PERSON_NAME]" at bounding box center [244, 138] width 278 height 12
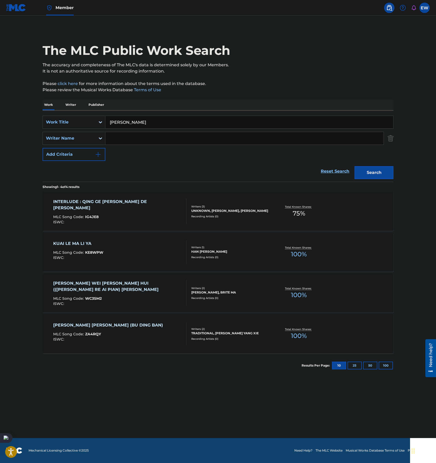
click at [355, 166] on button "Search" at bounding box center [374, 172] width 39 height 13
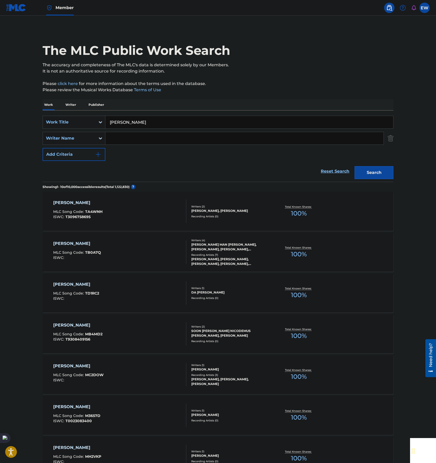
click at [166, 137] on input "Search Form" at bounding box center [244, 138] width 278 height 12
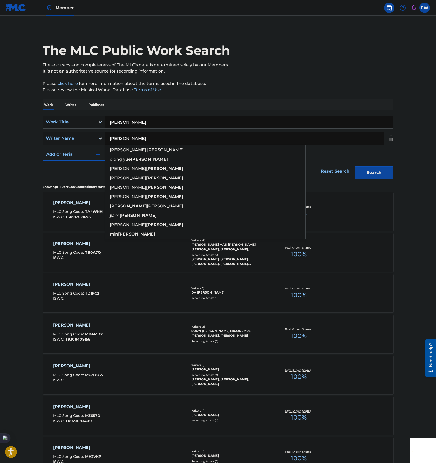
click at [355, 166] on button "Search" at bounding box center [374, 172] width 39 height 13
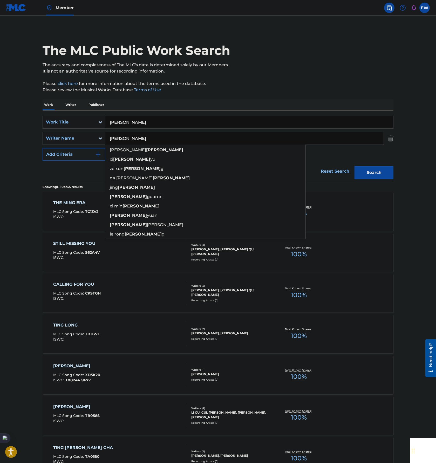
type input "[PERSON_NAME]"
click at [355, 166] on button "Search" at bounding box center [374, 172] width 39 height 13
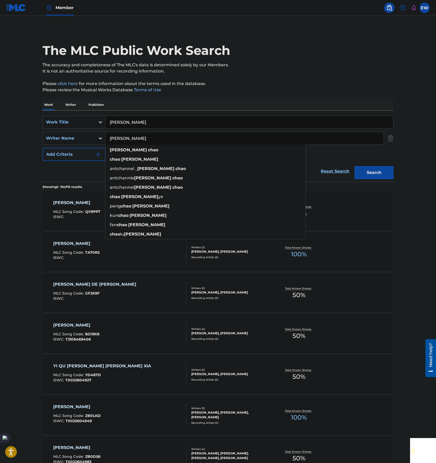
click at [18, 168] on main "The MLC Public Work Search The accuracy and completeness of The MLC's data is d…" at bounding box center [218, 321] width 436 height 611
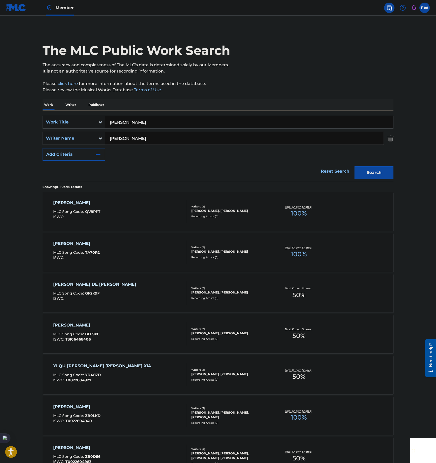
click at [204, 120] on input "[PERSON_NAME]" at bounding box center [249, 122] width 288 height 12
paste input "[PERSON_NAME] NI [PERSON_NAME]"
type input "[PERSON_NAME] NI [PERSON_NAME]"
click at [362, 142] on input "[PERSON_NAME]" at bounding box center [244, 138] width 278 height 12
click at [355, 166] on button "Search" at bounding box center [374, 172] width 39 height 13
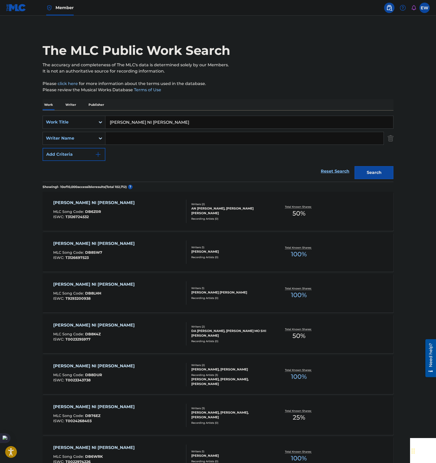
click at [130, 136] on input "Search Form" at bounding box center [244, 138] width 278 height 12
type input "[PERSON_NAME]"
click at [355, 166] on button "Search" at bounding box center [374, 172] width 39 height 13
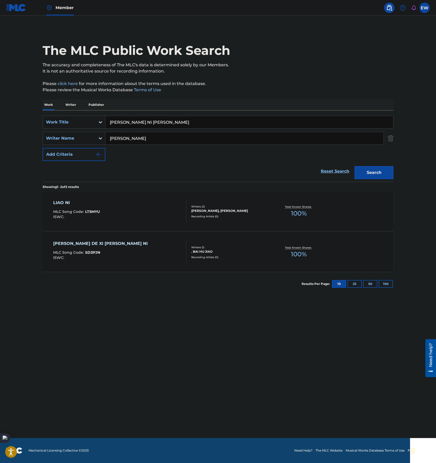
click at [17, 179] on main "The MLC Public Work Search The accuracy and completeness of The MLC's data is d…" at bounding box center [218, 227] width 436 height 422
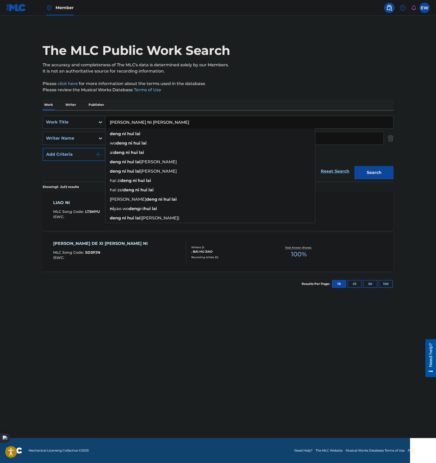
click at [182, 116] on input "[PERSON_NAME] NI [PERSON_NAME]" at bounding box center [249, 122] width 288 height 12
paste input "ZUI [PERSON_NAME] [PERSON_NAME]"
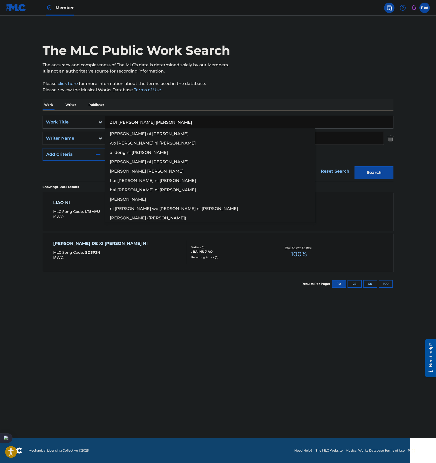
type input "ZUI [PERSON_NAME] [PERSON_NAME]"
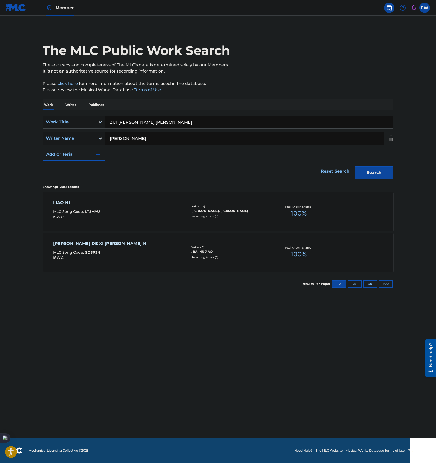
click at [352, 143] on input "[PERSON_NAME]" at bounding box center [244, 138] width 278 height 12
click at [355, 166] on button "Search" at bounding box center [374, 172] width 39 height 13
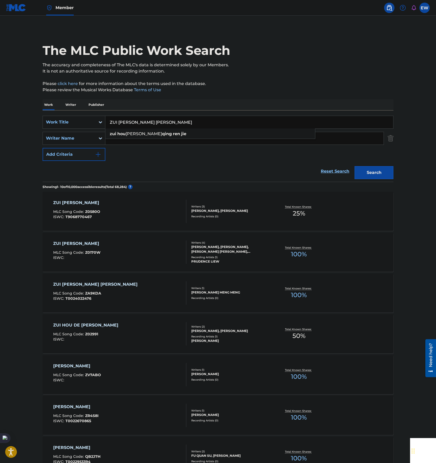
click at [177, 122] on input "ZUI [PERSON_NAME] [PERSON_NAME]" at bounding box center [249, 122] width 288 height 12
paste input "[PERSON_NAME]"
click at [382, 167] on button "Search" at bounding box center [374, 172] width 39 height 13
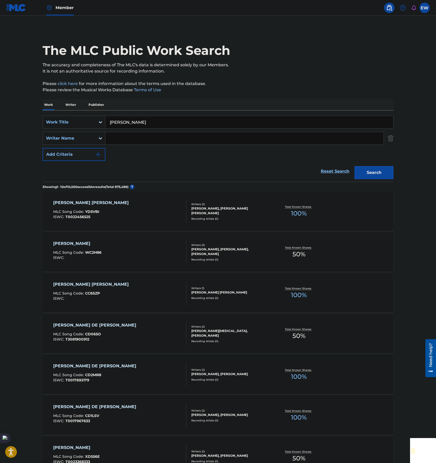
click at [215, 120] on input "[PERSON_NAME]" at bounding box center [249, 122] width 288 height 12
paste
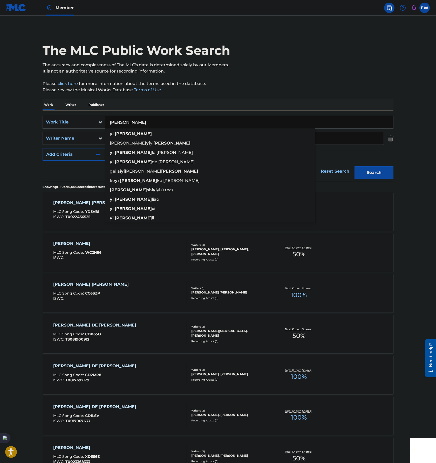
type input "[PERSON_NAME]"
click at [349, 137] on input "Search Form" at bounding box center [244, 138] width 278 height 12
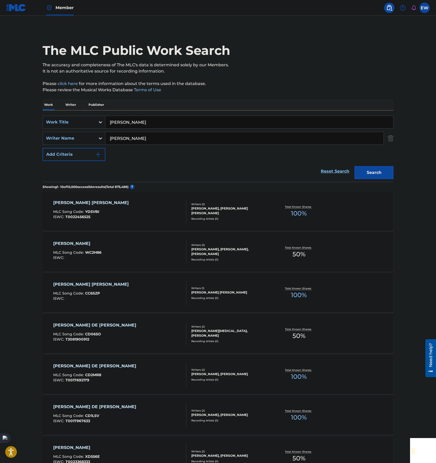
type input "[PERSON_NAME]"
click at [355, 166] on button "Search" at bounding box center [374, 172] width 39 height 13
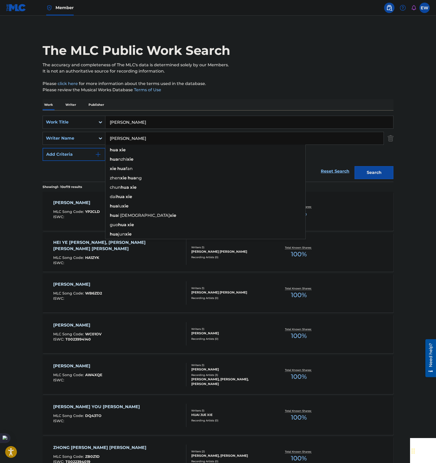
click at [368, 88] on p "Please review the Musical Works Database Terms of Use" at bounding box center [218, 90] width 351 height 6
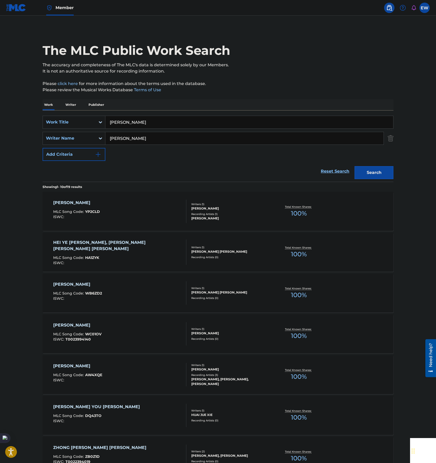
click at [230, 205] on div "Writers ( 1 )" at bounding box center [230, 204] width 78 height 4
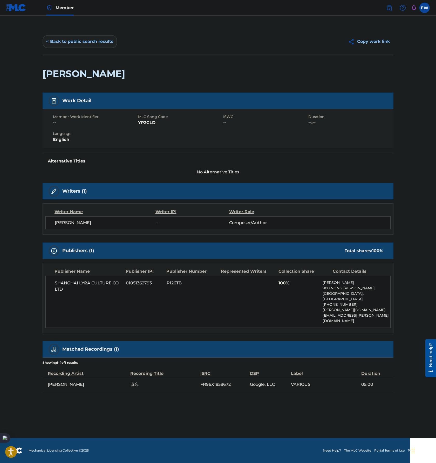
click at [45, 38] on button "< Back to public search results" at bounding box center [80, 41] width 75 height 13
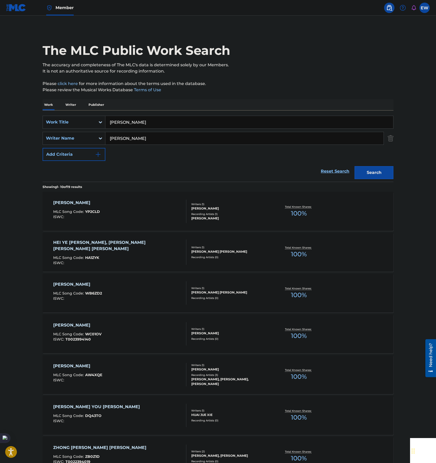
click at [182, 116] on input "[PERSON_NAME]" at bounding box center [249, 122] width 288 height 12
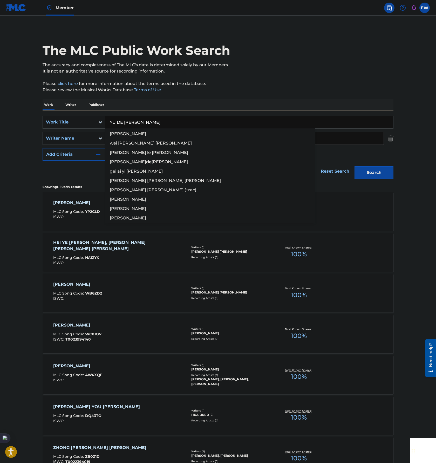
type input "YU DE [PERSON_NAME]"
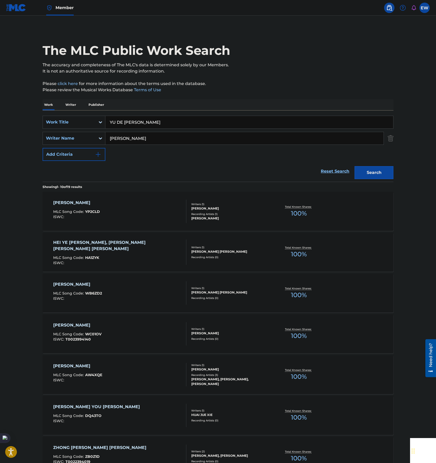
click at [351, 138] on input "[PERSON_NAME]" at bounding box center [244, 138] width 278 height 12
click at [355, 166] on button "Search" at bounding box center [374, 172] width 39 height 13
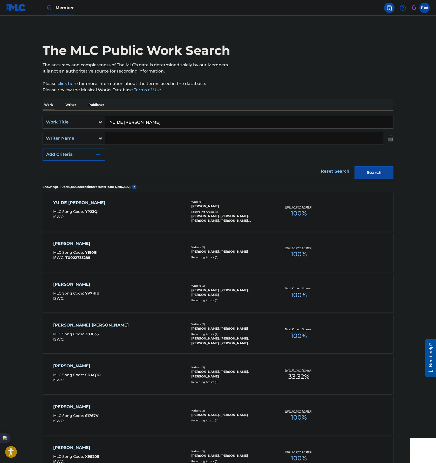
click at [159, 209] on div "[PERSON_NAME] YOU [PERSON_NAME] DAO MLC Song Code : YP2JQI ISWC :" at bounding box center [120, 210] width 134 height 23
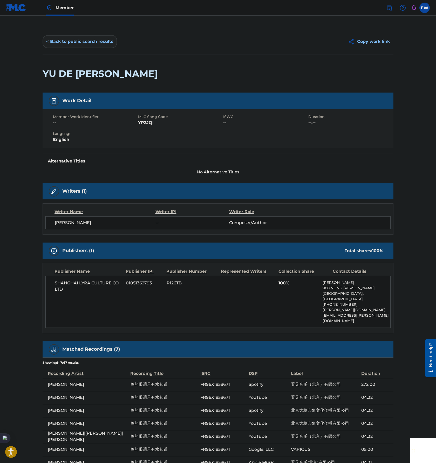
click at [89, 43] on button "< Back to public search results" at bounding box center [80, 41] width 75 height 13
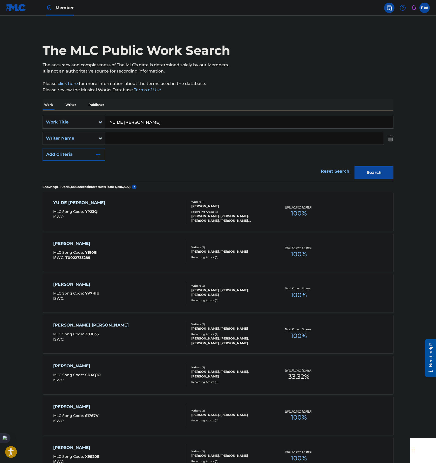
click at [224, 126] on input "YU DE [PERSON_NAME]" at bounding box center [249, 122] width 288 height 12
type input "[PERSON_NAME]"
click at [384, 167] on button "Search" at bounding box center [374, 172] width 39 height 13
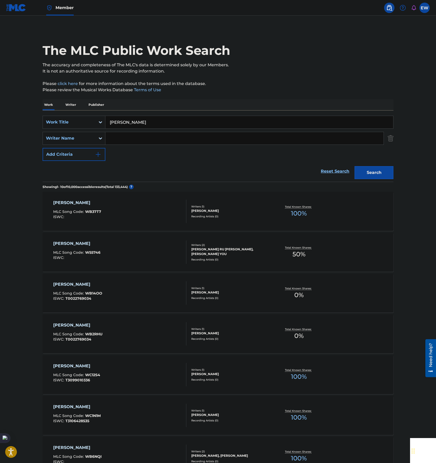
click at [141, 144] on div "Search Form" at bounding box center [244, 138] width 279 height 13
type input "[PERSON_NAME]"
click at [355, 166] on button "Search" at bounding box center [374, 172] width 39 height 13
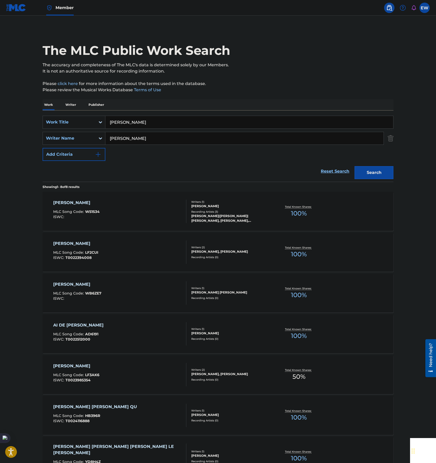
click at [349, 86] on p "Please click here for more information about the terms used in the database." at bounding box center [218, 84] width 351 height 6
click at [163, 205] on div "[PERSON_NAME] KE TUI MLC Song Code : W51S34 ISWC :" at bounding box center [120, 210] width 134 height 23
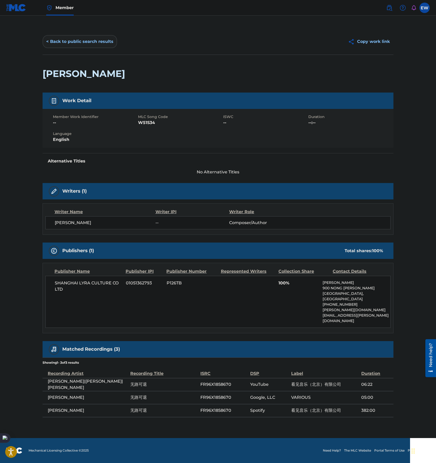
click at [83, 41] on button "< Back to public search results" at bounding box center [80, 41] width 75 height 13
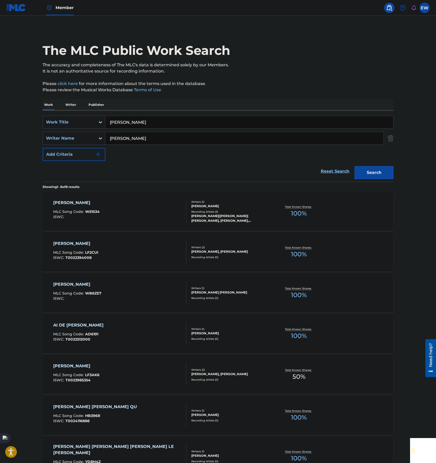
click at [154, 121] on input "[PERSON_NAME]" at bounding box center [249, 122] width 288 height 12
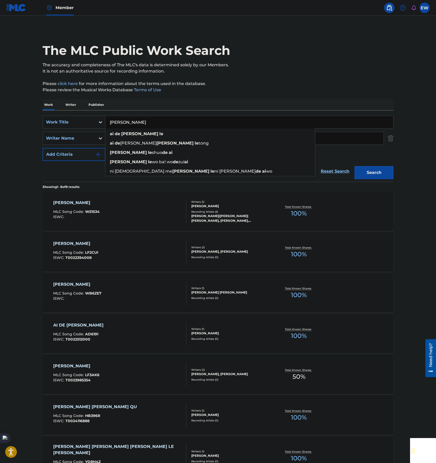
type input "[PERSON_NAME]"
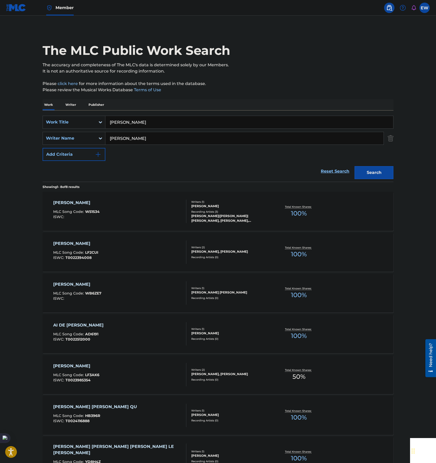
click at [358, 155] on div "SearchWithCriteriadd4841ba-d8fa-4995-984b-2003d3d42f72 Work Title AI DE WANG LE…" at bounding box center [218, 138] width 351 height 45
click at [371, 169] on button "Search" at bounding box center [374, 172] width 39 height 13
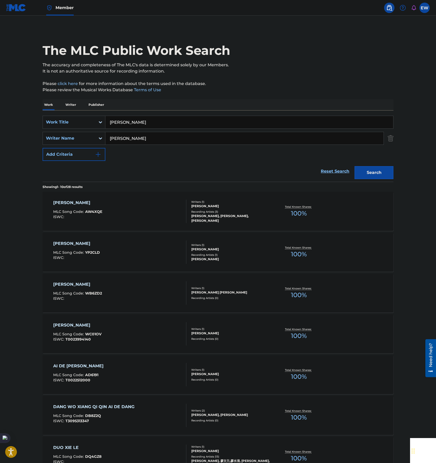
click at [145, 210] on div "[PERSON_NAME] LE MLC Song Code : AW4XQE ISWC :" at bounding box center [120, 210] width 134 height 23
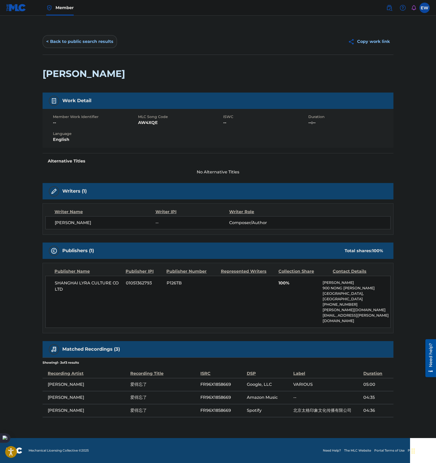
click at [81, 42] on button "< Back to public search results" at bounding box center [80, 41] width 75 height 13
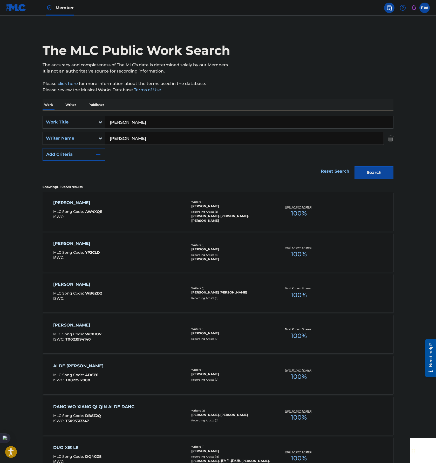
click at [213, 120] on input "[PERSON_NAME]" at bounding box center [249, 122] width 288 height 12
click at [371, 177] on button "Search" at bounding box center [374, 172] width 39 height 13
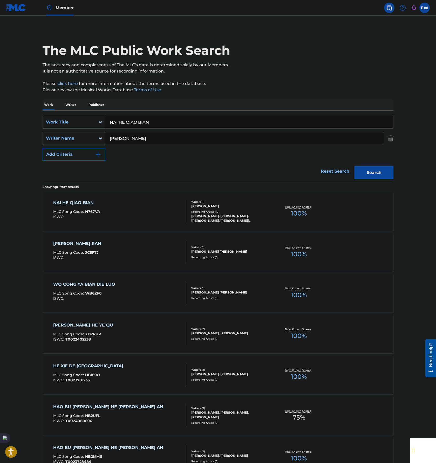
click at [252, 118] on input "NAI HE QIAO BIAN" at bounding box center [249, 122] width 288 height 12
drag, startPoint x: 384, startPoint y: 164, endPoint x: 383, endPoint y: 167, distance: 3.2
click at [384, 164] on div "Search" at bounding box center [373, 171] width 42 height 21
click at [382, 171] on button "Search" at bounding box center [374, 172] width 39 height 13
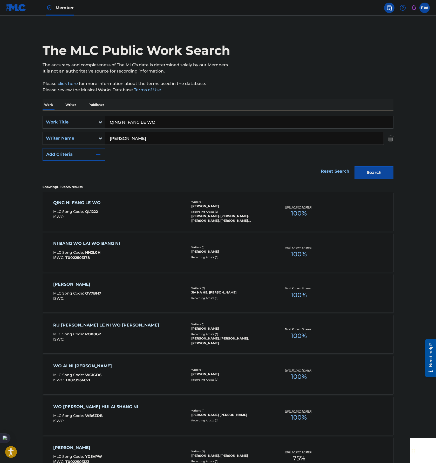
click at [266, 124] on input "QING NI FANG LE WO" at bounding box center [249, 122] width 288 height 12
click at [376, 156] on div "SearchWithCriteriadd4841ba-d8fa-4995-984b-2003d3d42f72 Work Title RU [PERSON_NA…" at bounding box center [218, 138] width 351 height 45
click at [375, 164] on div "Search" at bounding box center [373, 171] width 42 height 21
click at [375, 172] on button "Search" at bounding box center [374, 172] width 39 height 13
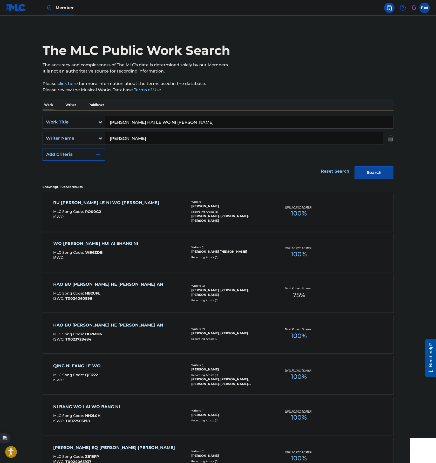
click at [259, 123] on input "[PERSON_NAME] HAI LE WO NI [PERSON_NAME]" at bounding box center [249, 122] width 288 height 12
click at [380, 171] on button "Search" at bounding box center [374, 172] width 39 height 13
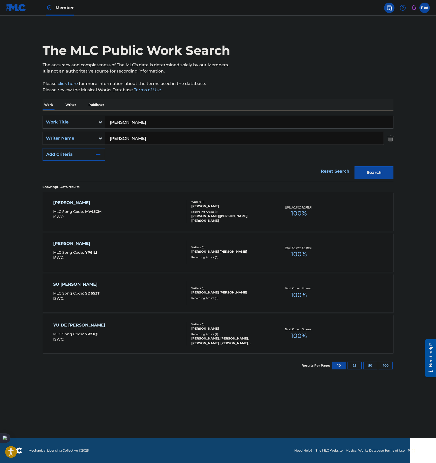
click at [251, 121] on input "[PERSON_NAME]" at bounding box center [249, 122] width 288 height 12
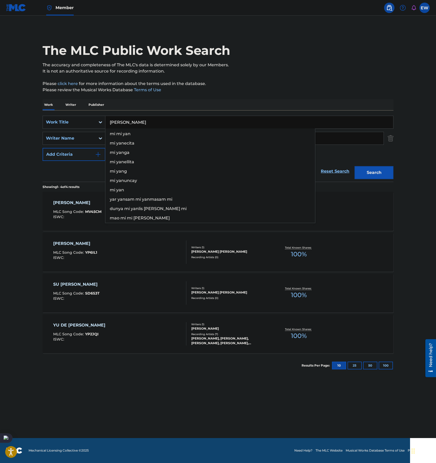
type input "[PERSON_NAME]"
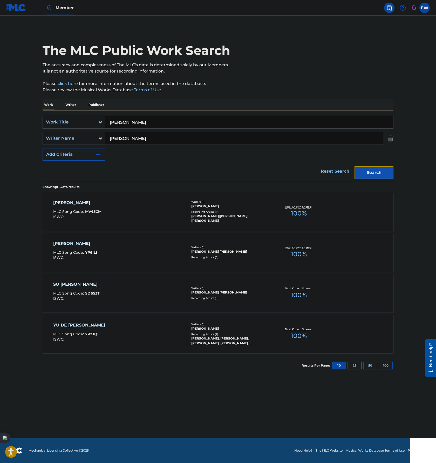
click at [384, 172] on button "Search" at bounding box center [374, 172] width 39 height 13
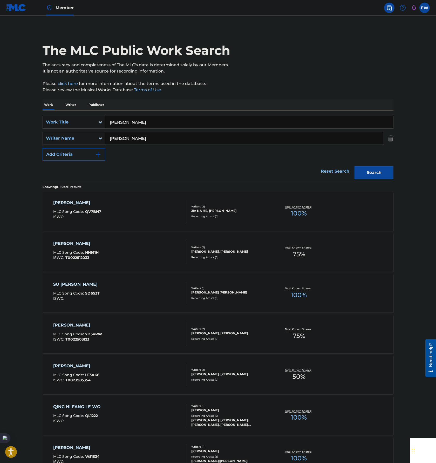
drag, startPoint x: 183, startPoint y: 136, endPoint x: 26, endPoint y: 108, distance: 159.4
click at [4, 136] on main "The MLC Public Work Search The accuracy and completeness of The MLC's data is d…" at bounding box center [218, 321] width 436 height 611
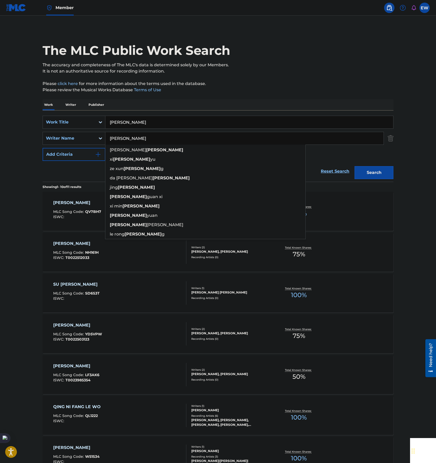
type input "[PERSON_NAME]"
click at [355, 166] on button "Search" at bounding box center [374, 172] width 39 height 13
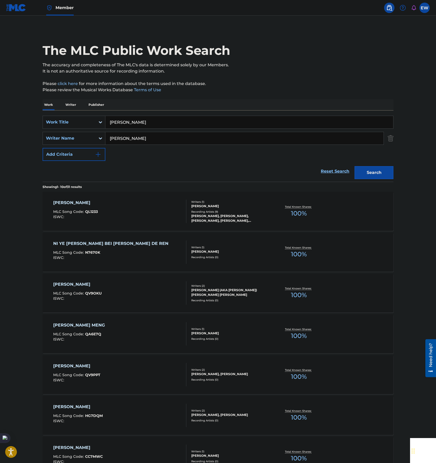
click at [17, 219] on main "The MLC Public Work Search The accuracy and completeness of The MLC's data is d…" at bounding box center [218, 321] width 436 height 611
click at [137, 208] on div "QING REN BO KE MLC Song Code : QL1233 ISWC :" at bounding box center [120, 210] width 134 height 23
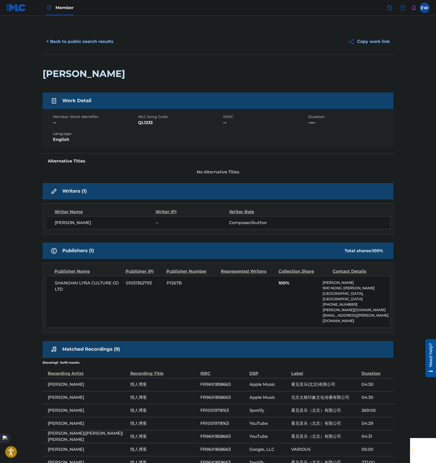
click at [78, 39] on button "< Back to public search results" at bounding box center [80, 41] width 75 height 13
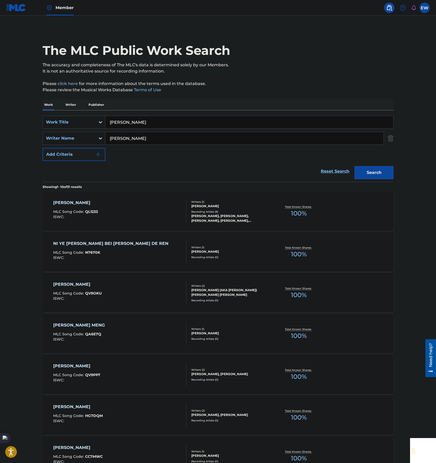
click at [46, 108] on div "Work Writer Publisher SearchWithCriteriadd4841ba-d8fa-4995-984b-2003d3d42f72 Wo…" at bounding box center [218, 361] width 351 height 525
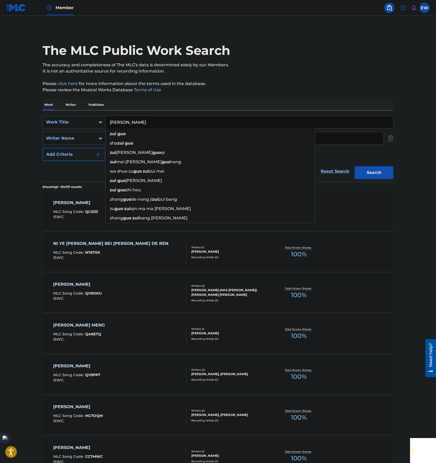
type input "[PERSON_NAME]"
click at [371, 171] on button "Search" at bounding box center [374, 172] width 39 height 13
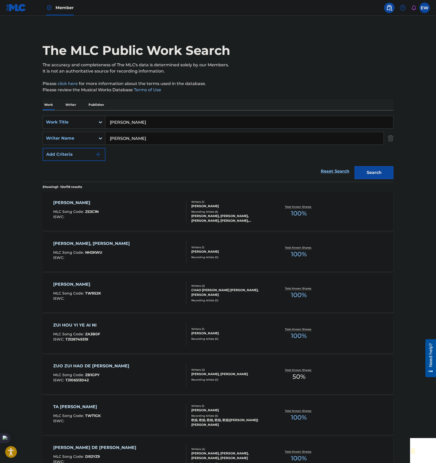
click at [142, 214] on div "[PERSON_NAME] MLC Song Code : ZS3C1N ISWC :" at bounding box center [120, 210] width 134 height 23
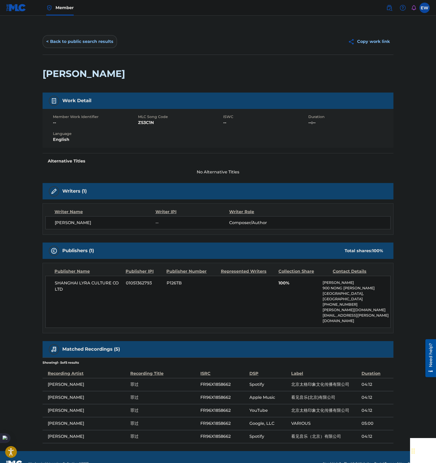
click at [69, 40] on button "< Back to public search results" at bounding box center [80, 41] width 75 height 13
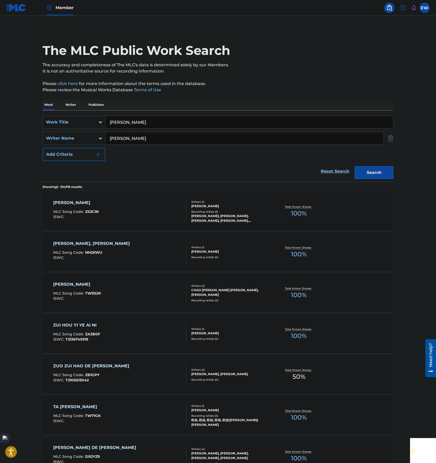
drag, startPoint x: 162, startPoint y: 121, endPoint x: 3, endPoint y: 105, distance: 159.4
click at [5, 105] on main "The MLC Public Work Search The accuracy and completeness of The MLC's data is d…" at bounding box center [218, 321] width 436 height 611
type input "AI QING SA HA LA"
click at [362, 144] on input "[PERSON_NAME]" at bounding box center [244, 138] width 278 height 12
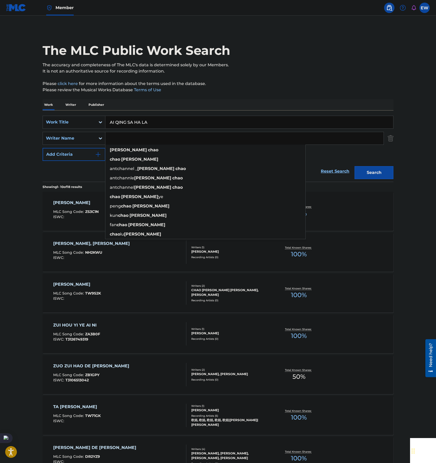
click at [355, 166] on button "Search" at bounding box center [374, 172] width 39 height 13
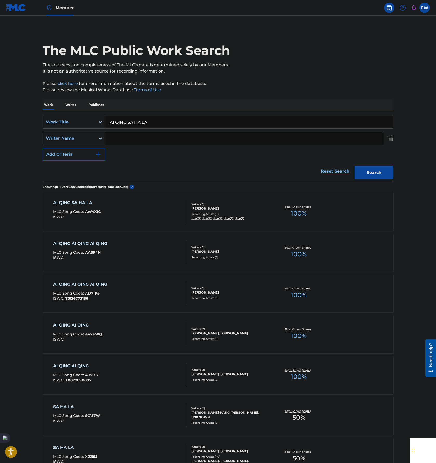
click at [135, 214] on div "AI QING SA HA LA MLC Song Code : AW4XIG ISWC :" at bounding box center [120, 210] width 134 height 23
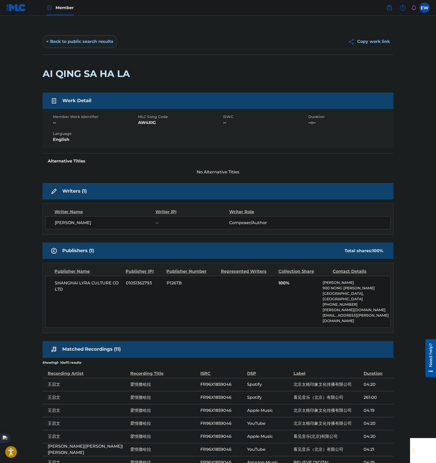
click at [78, 44] on button "< Back to public search results" at bounding box center [80, 41] width 75 height 13
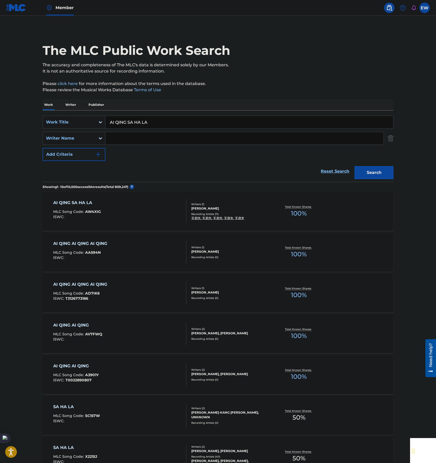
click at [260, 122] on input "AI QING SA HA LA" at bounding box center [249, 122] width 288 height 12
click at [208, 118] on input "[PERSON_NAME]" at bounding box center [249, 122] width 288 height 12
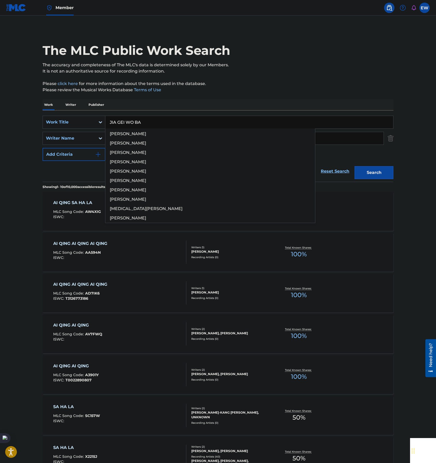
type input "JIA GEI WO BA"
click at [389, 170] on button "Search" at bounding box center [374, 172] width 39 height 13
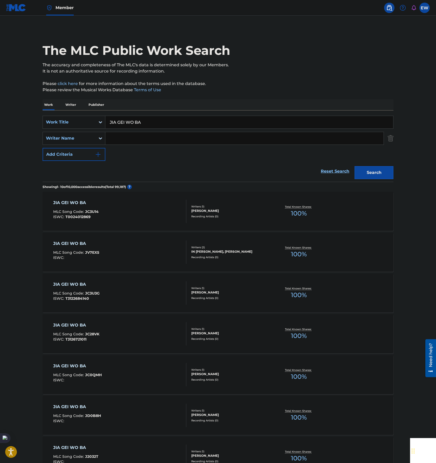
click at [146, 135] on input "Search Form" at bounding box center [244, 138] width 278 height 12
type input "[PERSON_NAME][MEDICAL_DATA]"
click at [355, 166] on button "Search" at bounding box center [374, 172] width 39 height 13
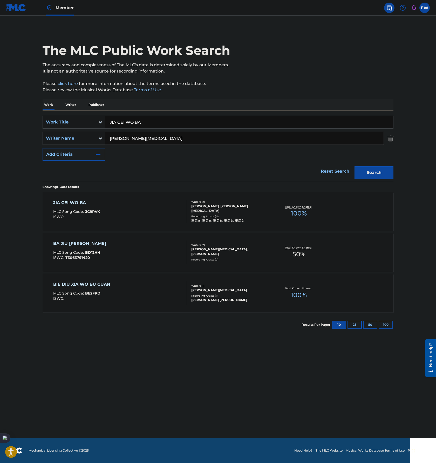
click at [136, 216] on div "JIA GEI WO BA MLC Song Code : JC9RVK ISWC :" at bounding box center [120, 210] width 134 height 23
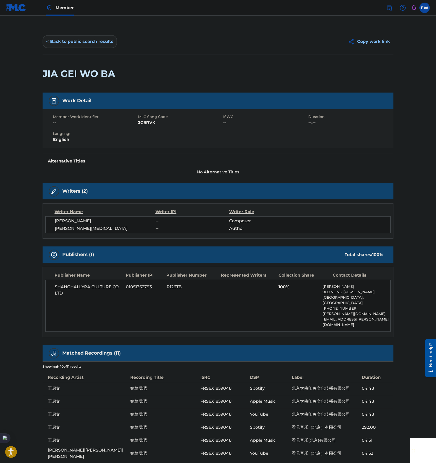
click at [83, 39] on button "< Back to public search results" at bounding box center [80, 41] width 75 height 13
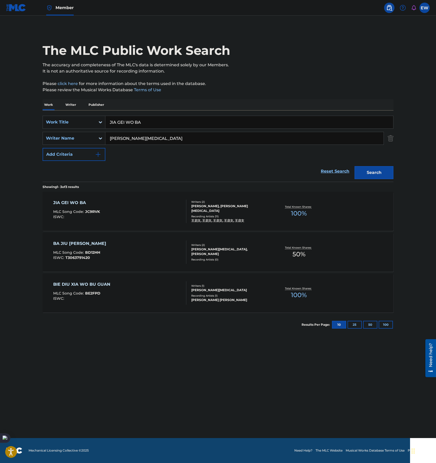
click at [197, 122] on input "JIA GEI WO BA" at bounding box center [249, 122] width 288 height 12
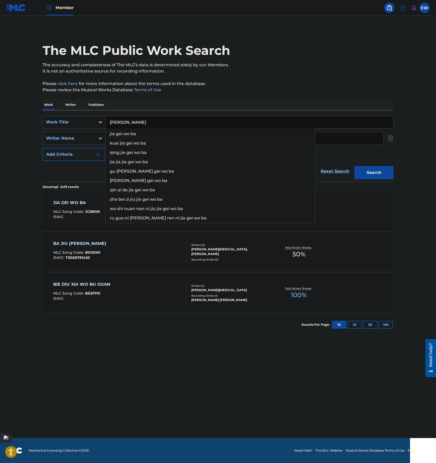
type input "[PERSON_NAME]"
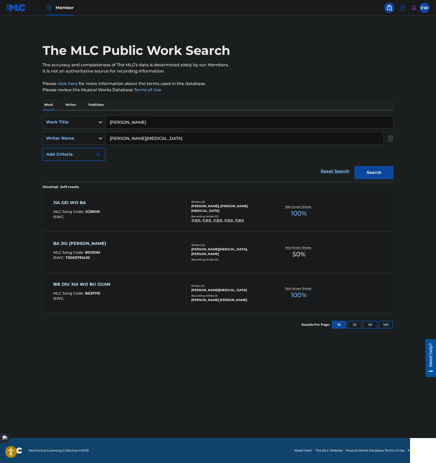
click at [361, 142] on input "[PERSON_NAME][MEDICAL_DATA]" at bounding box center [244, 138] width 278 height 12
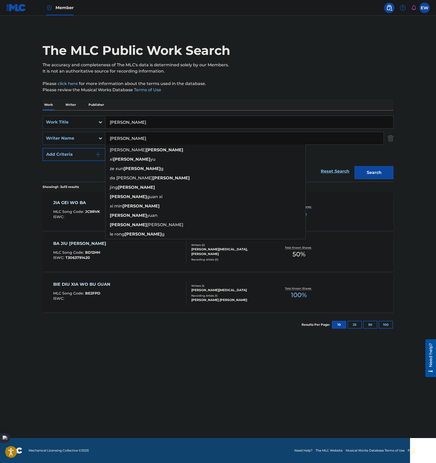
type input "[PERSON_NAME]"
click at [355, 166] on button "Search" at bounding box center [374, 172] width 39 height 13
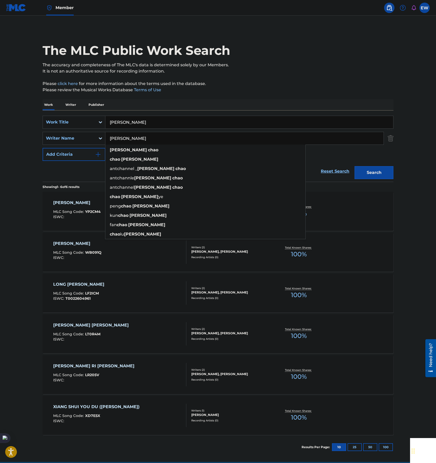
click at [2, 213] on main "The MLC Public Work Search The accuracy and completeness of The MLC's data is d…" at bounding box center [218, 239] width 436 height 446
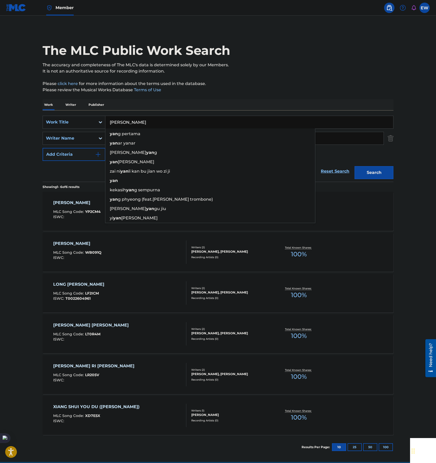
click at [227, 123] on input "[PERSON_NAME]" at bounding box center [249, 122] width 288 height 12
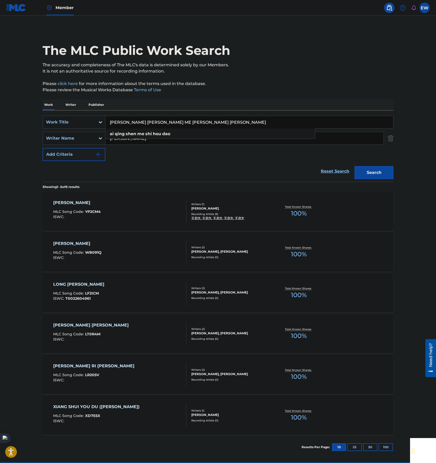
type input "[PERSON_NAME] [PERSON_NAME] ME [PERSON_NAME] [PERSON_NAME]"
click at [412, 142] on main "The MLC Public Work Search The accuracy and completeness of The MLC's data is d…" at bounding box center [218, 239] width 436 height 446
click at [304, 138] on input "[PERSON_NAME]" at bounding box center [244, 138] width 278 height 12
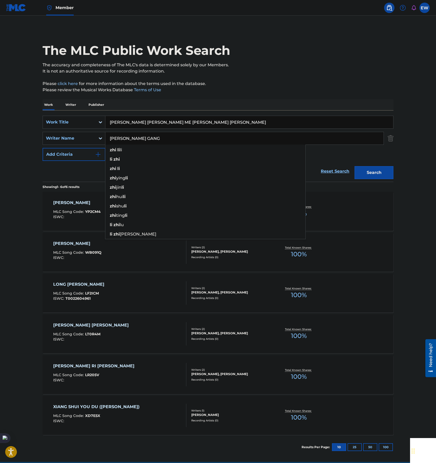
type input "[PERSON_NAME] GANG"
click at [355, 166] on button "Search" at bounding box center [374, 172] width 39 height 13
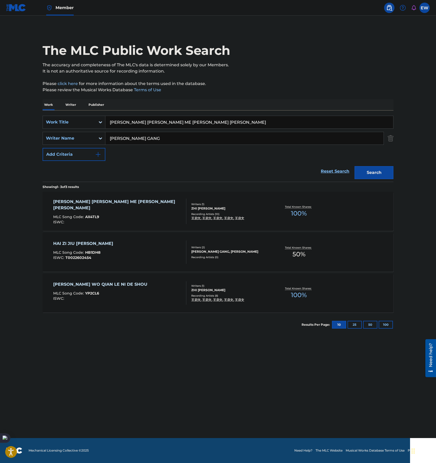
click at [229, 125] on input "[PERSON_NAME] [PERSON_NAME] ME [PERSON_NAME] [PERSON_NAME]" at bounding box center [249, 122] width 288 height 12
click at [249, 137] on div "ai qi ng shen me shi [PERSON_NAME]" at bounding box center [210, 133] width 210 height 9
click at [273, 124] on input "[PERSON_NAME]" at bounding box center [249, 122] width 288 height 12
type input "[PERSON_NAME]"
click at [362, 138] on input "[PERSON_NAME] GANG" at bounding box center [244, 138] width 278 height 12
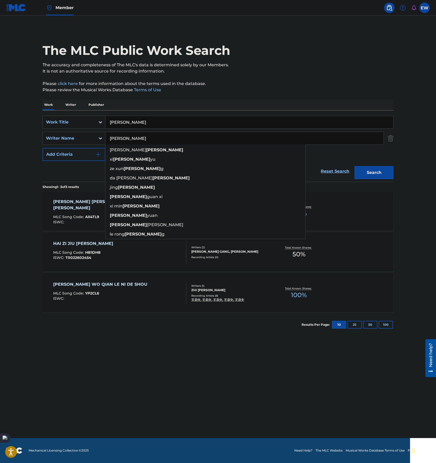
type input "[PERSON_NAME]"
click at [355, 166] on button "Search" at bounding box center [374, 172] width 39 height 13
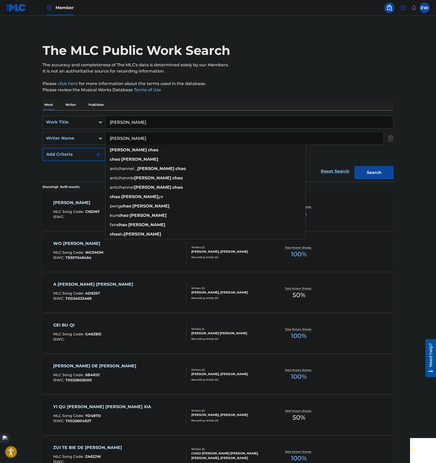
click at [8, 288] on main "The MLC Public Work Search The accuracy and completeness of The MLC's data is d…" at bounding box center [218, 300] width 436 height 568
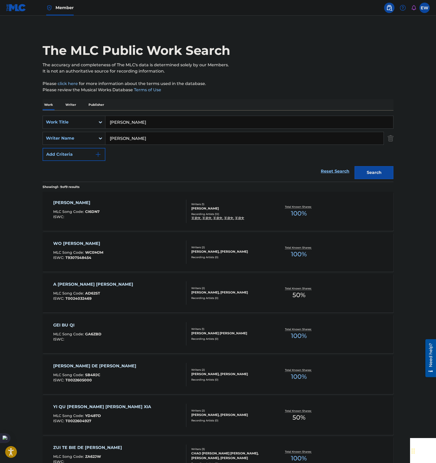
click at [214, 118] on input "[PERSON_NAME]" at bounding box center [249, 122] width 288 height 12
type input "[PERSON_NAME] WO QIAN LE NI DE SHOU"
click at [2, 165] on main "The MLC Public Work Search The accuracy and completeness of The MLC's data is d…" at bounding box center [218, 300] width 436 height 568
click at [163, 141] on input "[PERSON_NAME]" at bounding box center [244, 138] width 278 height 12
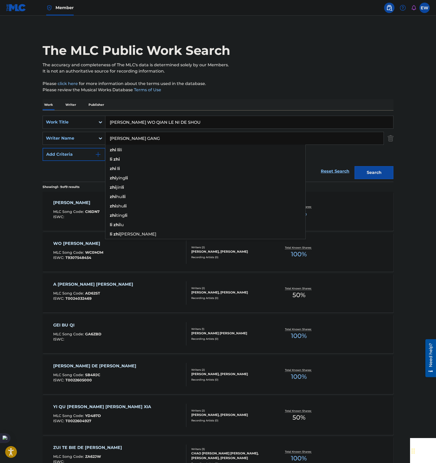
type input "[PERSON_NAME] GANG"
click at [355, 166] on button "Search" at bounding box center [374, 172] width 39 height 13
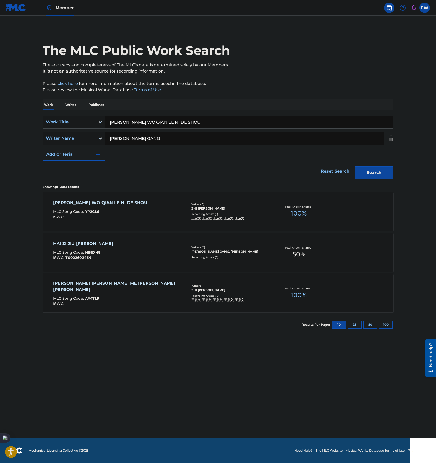
click at [232, 117] on input "[PERSON_NAME] WO QIAN LE NI DE SHOU" at bounding box center [249, 122] width 288 height 12
type input "WO [PERSON_NAME]"
click at [165, 141] on input "[PERSON_NAME] GANG" at bounding box center [244, 138] width 278 height 12
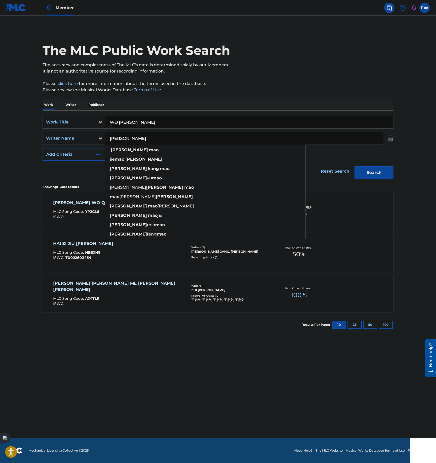
type input "[PERSON_NAME]"
click at [355, 166] on button "Search" at bounding box center [374, 172] width 39 height 13
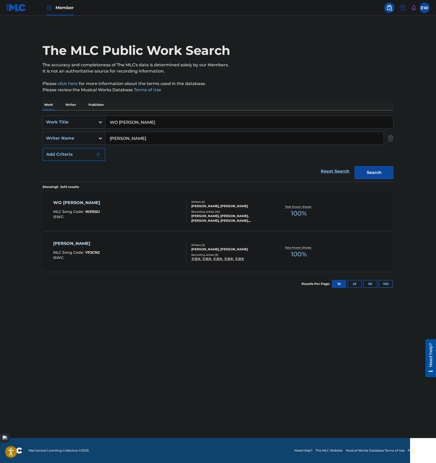
click at [218, 125] on input "WO [PERSON_NAME]" at bounding box center [249, 122] width 288 height 12
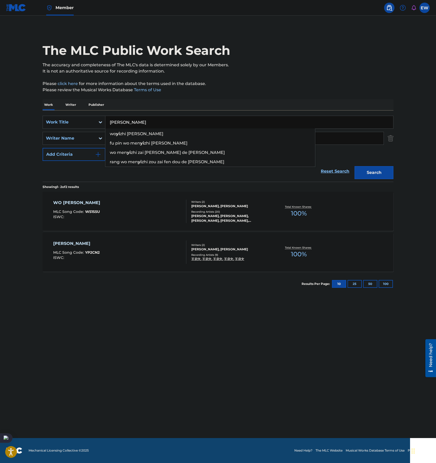
click at [355, 166] on button "Search" at bounding box center [374, 172] width 39 height 13
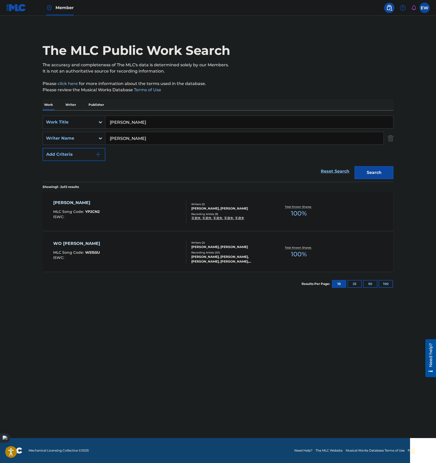
click at [243, 117] on input "[PERSON_NAME]" at bounding box center [249, 122] width 288 height 12
type input "[PERSON_NAME]"
click at [361, 138] on input "[PERSON_NAME]" at bounding box center [244, 138] width 278 height 12
drag, startPoint x: 386, startPoint y: 167, endPoint x: 384, endPoint y: 173, distance: 6.1
click at [387, 166] on button "Search" at bounding box center [374, 172] width 39 height 13
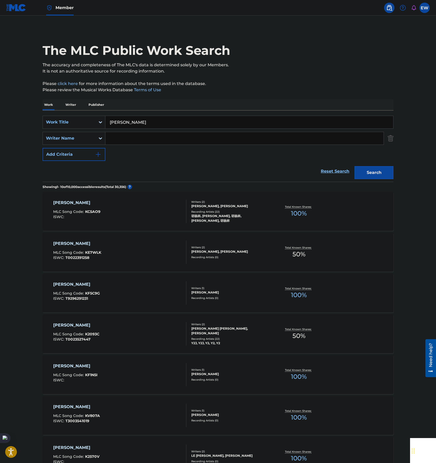
click at [153, 215] on div "KUAN SHU WU ZUI MLC Song Code : KC5AO9 ISWC :" at bounding box center [120, 210] width 134 height 23
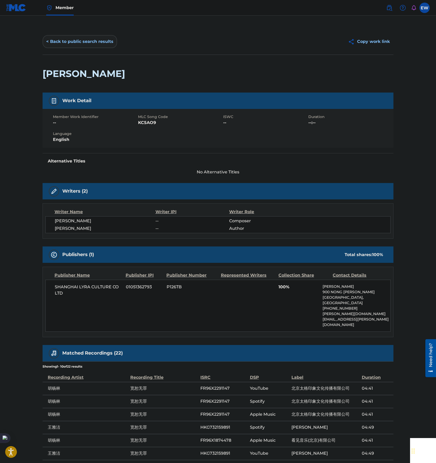
click at [68, 43] on button "< Back to public search results" at bounding box center [80, 41] width 75 height 13
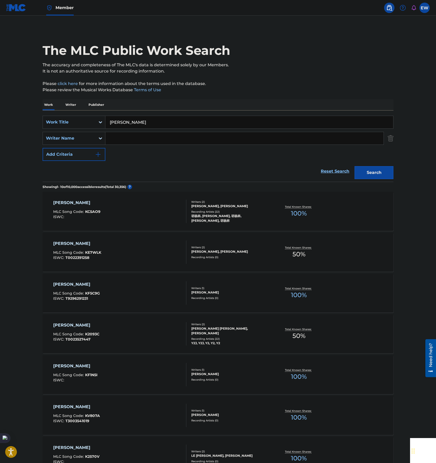
click at [187, 123] on input "[PERSON_NAME]" at bounding box center [249, 122] width 288 height 12
type input "TA DE KONG [PERSON_NAME]"
click at [380, 176] on button "Search" at bounding box center [374, 172] width 39 height 13
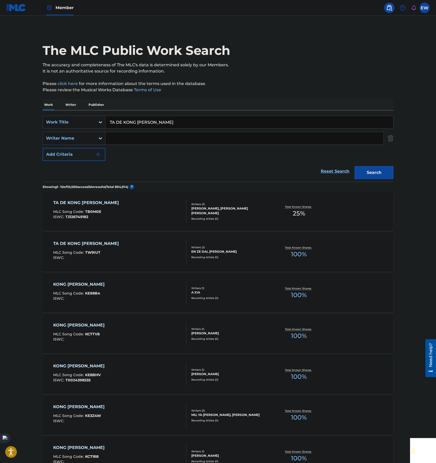
click at [142, 214] on div "TA DE KONG [PERSON_NAME] MLC Song Code : TB0M0E ISWC : T3126749182" at bounding box center [120, 210] width 134 height 23
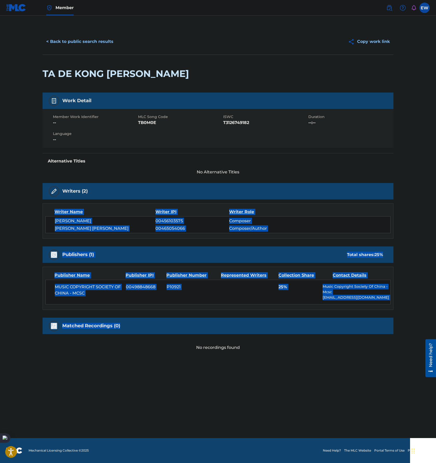
drag, startPoint x: 102, startPoint y: 233, endPoint x: 371, endPoint y: 322, distance: 283.3
click at [371, 322] on main "< Back to public search results Copy work link TA DE [PERSON_NAME] Work Detail …" at bounding box center [218, 227] width 436 height 422
click at [204, 297] on div "MUSIC COPYRIGHT SOCIETY OF CHINA - MCSC 00498848668 P10921 25% Music Copyright …" at bounding box center [217, 291] width 345 height 25
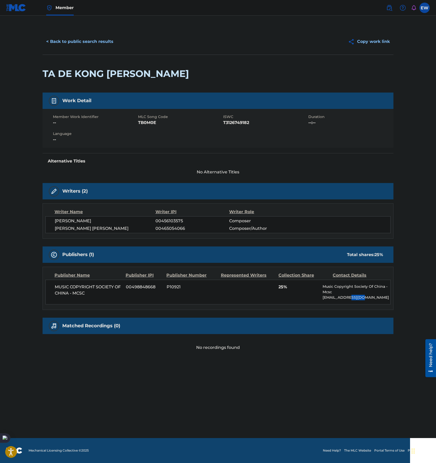
drag, startPoint x: 369, startPoint y: 303, endPoint x: 352, endPoint y: 295, distance: 18.5
click at [352, 295] on div "MUSIC COPYRIGHT SOCIETY OF CHINA - MCSC 00498848668 P10921 25% Music Copyright …" at bounding box center [217, 291] width 345 height 25
click at [265, 300] on div "MUSIC COPYRIGHT SOCIETY OF CHINA - MCSC 00498848668 P10921 25% Music Copyright …" at bounding box center [217, 291] width 345 height 25
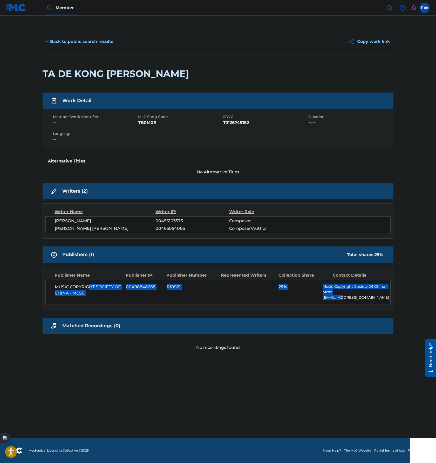
drag, startPoint x: 88, startPoint y: 282, endPoint x: 261, endPoint y: 304, distance: 174.4
click at [346, 309] on div "Work Detail Member Work Identifier -- MLC Song Code TB0M0E ISWC T3126749182 Dur…" at bounding box center [218, 221] width 351 height 258
click at [254, 303] on div "MUSIC COPYRIGHT SOCIETY OF CHINA - MCSC 00498848668 P10921 25% Music Copyright …" at bounding box center [217, 291] width 345 height 25
click at [74, 45] on button "< Back to public search results" at bounding box center [80, 41] width 75 height 13
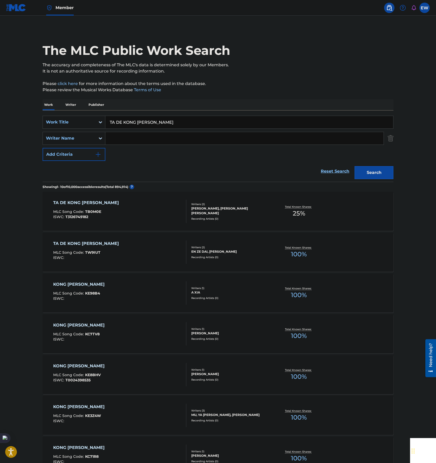
click at [193, 116] on input "TA DE KONG [PERSON_NAME]" at bounding box center [249, 122] width 288 height 12
type input "[PERSON_NAME] NI [PERSON_NAME] WO"
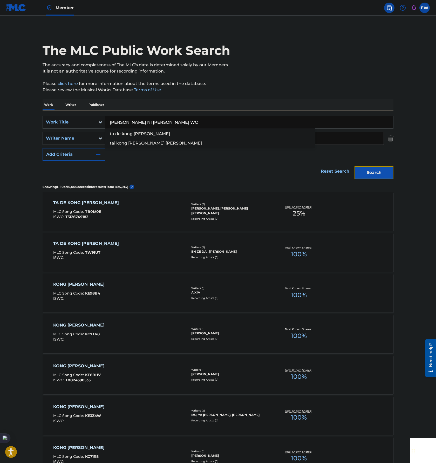
click at [377, 171] on button "Search" at bounding box center [374, 172] width 39 height 13
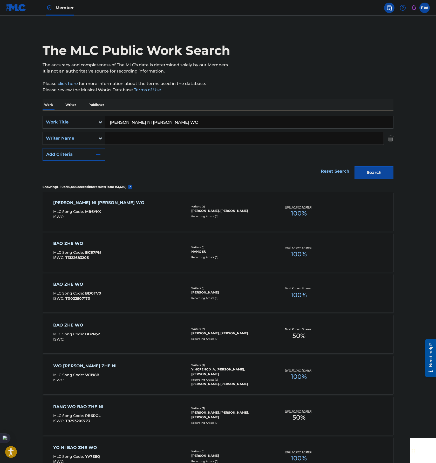
click at [154, 216] on div "[PERSON_NAME] NI [PERSON_NAME] WO MLC Song Code : MB6YKX ISWC :" at bounding box center [120, 210] width 134 height 23
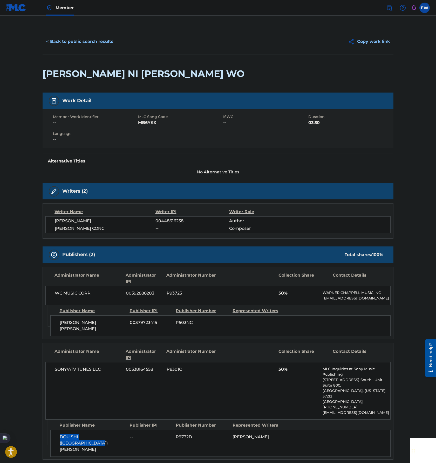
drag, startPoint x: 59, startPoint y: 422, endPoint x: 123, endPoint y: 422, distance: 63.4
click at [123, 429] on div "DOU SHI ([GEOGRAPHIC_DATA]) [PERSON_NAME] -- P9732D [PERSON_NAME]" at bounding box center [220, 442] width 341 height 27
drag, startPoint x: 58, startPoint y: 322, endPoint x: 108, endPoint y: 325, distance: 50.0
click at [108, 325] on div "[PERSON_NAME] [PERSON_NAME] 00379723415 P503NC" at bounding box center [220, 325] width 341 height 21
click at [86, 45] on button "< Back to public search results" at bounding box center [80, 41] width 75 height 13
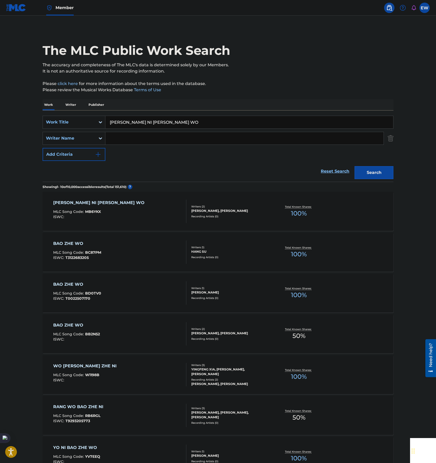
click at [169, 121] on input "[PERSON_NAME] NI [PERSON_NAME] WO" at bounding box center [249, 122] width 288 height 12
type input "[PERSON_NAME]"
click at [367, 168] on button "Search" at bounding box center [374, 172] width 39 height 13
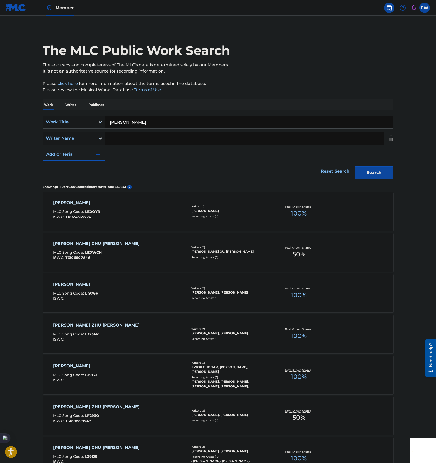
click at [103, 212] on div "[PERSON_NAME] ZHU [PERSON_NAME] MLC Song Code : LE0OYR ISWC : T0024369774" at bounding box center [120, 210] width 134 height 23
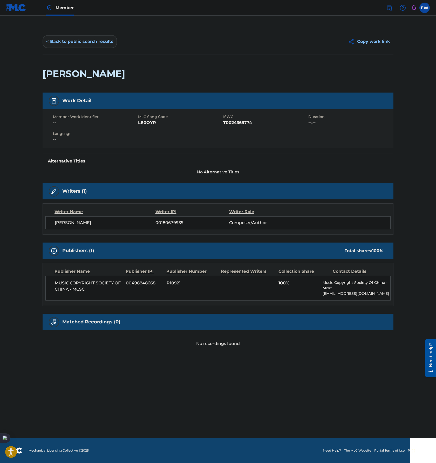
click at [83, 40] on button "< Back to public search results" at bounding box center [80, 41] width 75 height 13
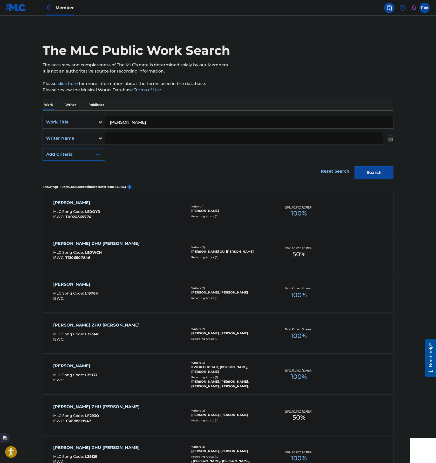
click at [186, 124] on input "[PERSON_NAME]" at bounding box center [249, 122] width 288 height 12
type input "HAI KE [PERSON_NAME]"
click at [390, 182] on section "Showing 1 - 10 of 10,000 accessible results (Total 51,986 ) ?" at bounding box center [218, 186] width 351 height 8
click at [382, 171] on button "Search" at bounding box center [374, 172] width 39 height 13
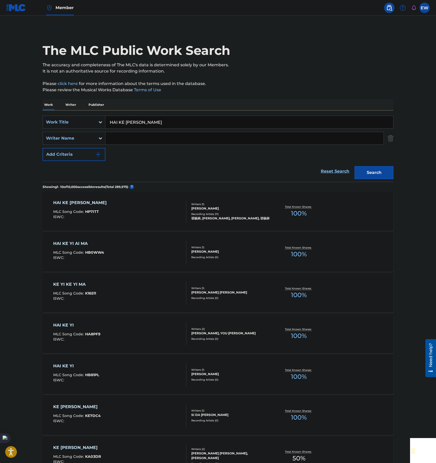
click at [205, 138] on input "Search Form" at bounding box center [244, 138] width 278 height 12
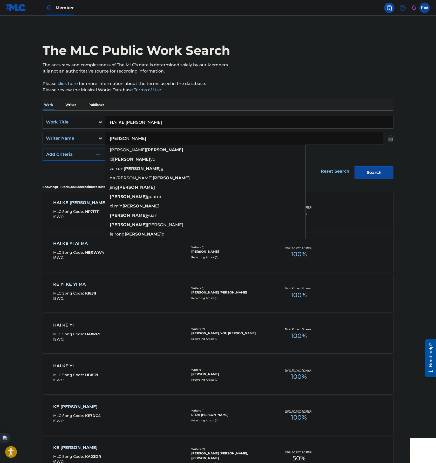
type input "[PERSON_NAME]"
click at [355, 166] on button "Search" at bounding box center [374, 172] width 39 height 13
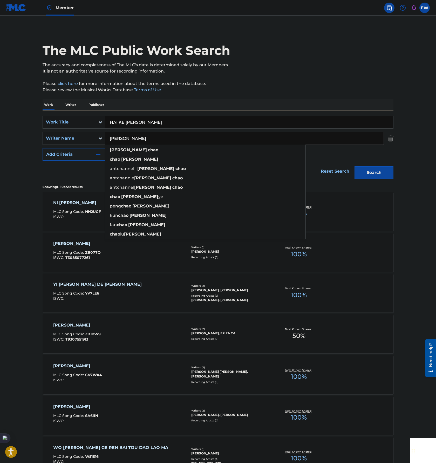
click at [23, 172] on main "The MLC Public Work Search The accuracy and completeness of The MLC's data is d…" at bounding box center [218, 321] width 436 height 611
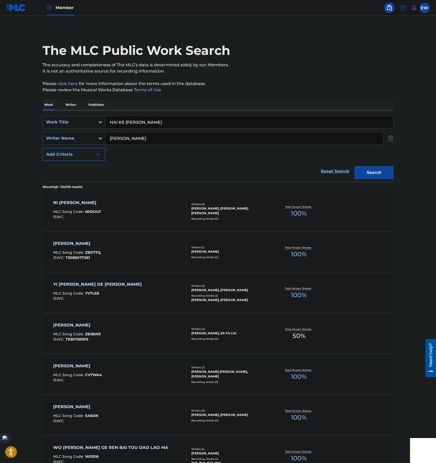
click at [216, 116] on input "HAI KE [PERSON_NAME]" at bounding box center [249, 122] width 288 height 12
type input "ZHI [PERSON_NAME]"
drag, startPoint x: 181, startPoint y: 137, endPoint x: 53, endPoint y: 138, distance: 128.1
click at [7, 126] on main "The MLC Public Work Search The accuracy and completeness of The MLC's data is d…" at bounding box center [218, 321] width 436 height 611
click at [372, 172] on button "Search" at bounding box center [374, 172] width 39 height 13
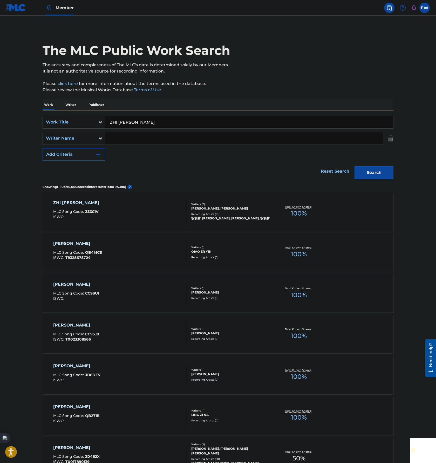
click at [130, 232] on section "ZHI [PERSON_NAME] MLC Song Code : ZS3C1V ISWC : Writers ( 2 ) [PERSON_NAME], [P…" at bounding box center [218, 393] width 351 height 409
click at [139, 218] on div "ZHI ZAO QI JI MLC Song Code : ZS3C1V ISWC :" at bounding box center [120, 210] width 134 height 23
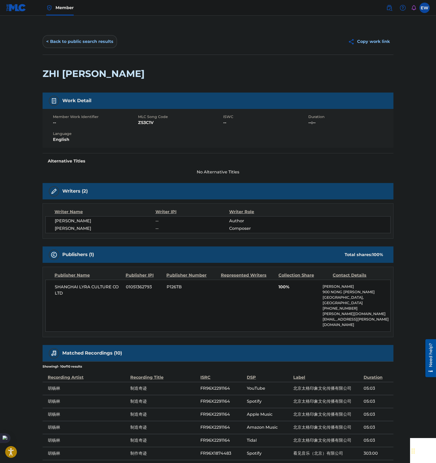
click at [74, 43] on button "< Back to public search results" at bounding box center [80, 41] width 75 height 13
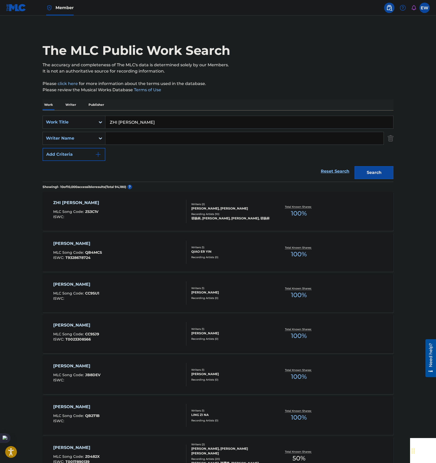
click at [203, 123] on input "ZHI [PERSON_NAME]" at bounding box center [249, 122] width 288 height 12
type input "ZUI CHU DE [PERSON_NAME]"
click at [371, 166] on div "Search" at bounding box center [373, 171] width 42 height 21
click at [371, 167] on button "Search" at bounding box center [374, 172] width 39 height 13
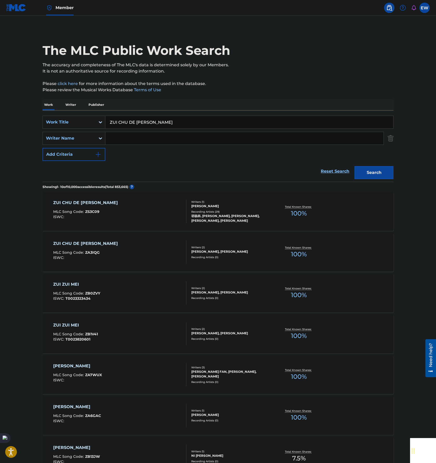
click at [150, 213] on div "ZUI CHU DE ZUI MEI MLC Song Code : ZS3C09 ISWC :" at bounding box center [120, 210] width 134 height 23
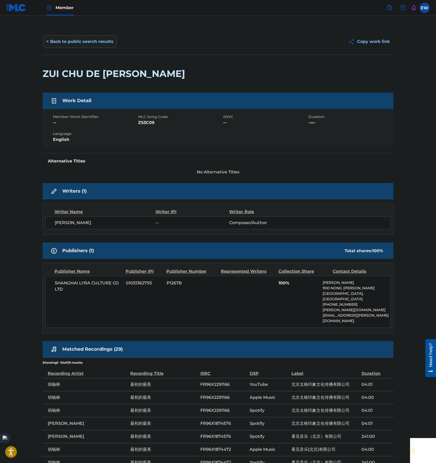
drag, startPoint x: 65, startPoint y: 43, endPoint x: 77, endPoint y: 47, distance: 13.5
click at [65, 42] on button "< Back to public search results" at bounding box center [80, 41] width 75 height 13
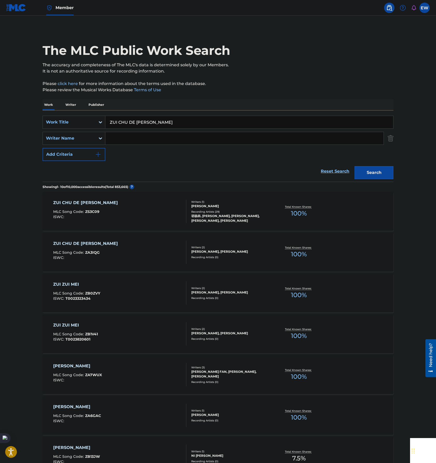
click at [195, 117] on input "ZUI CHU DE [PERSON_NAME]" at bounding box center [249, 122] width 288 height 12
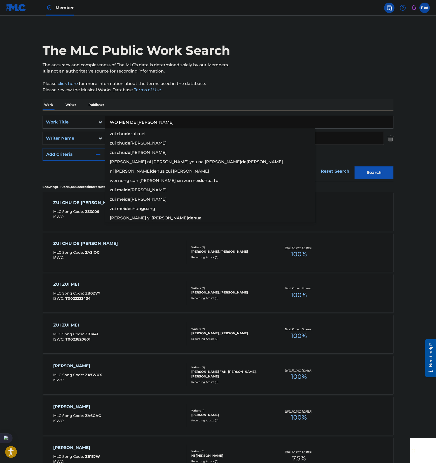
type input "WO MEN DE [PERSON_NAME]"
click at [385, 174] on button "Search" at bounding box center [374, 172] width 39 height 13
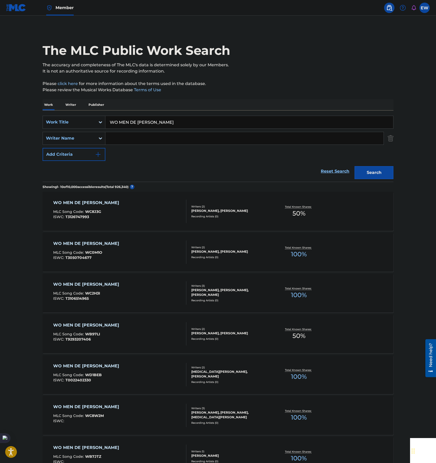
click at [141, 142] on input "Search Form" at bounding box center [244, 138] width 278 height 12
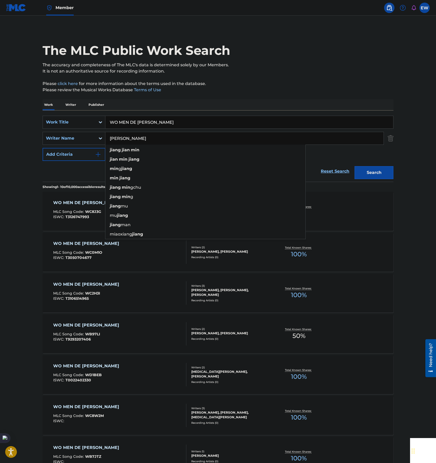
type input "[PERSON_NAME]"
click at [355, 166] on button "Search" at bounding box center [374, 172] width 39 height 13
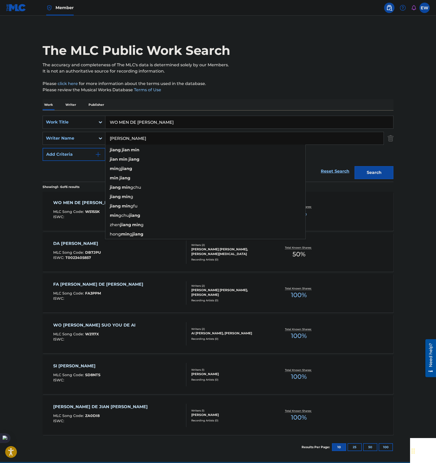
click at [9, 187] on main "The MLC Public Work Search The accuracy and completeness of The MLC's data is d…" at bounding box center [218, 239] width 436 height 446
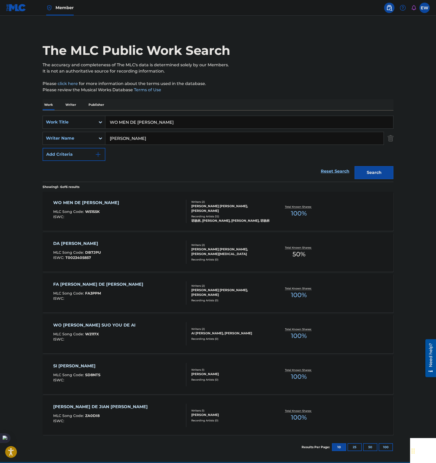
click at [153, 225] on div "WO MEN DE GU SHI MLC Song Code : W51S5K ISWC : Writers ( 2 ) [PERSON_NAME] [PER…" at bounding box center [218, 211] width 351 height 39
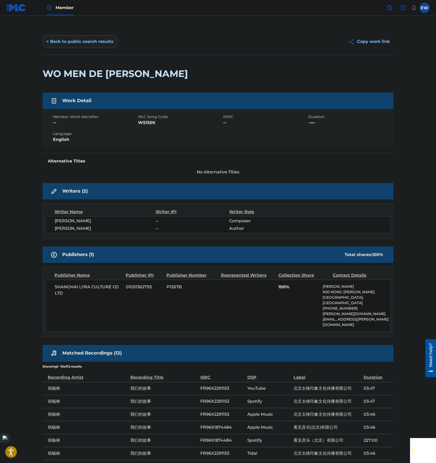
click at [77, 39] on button "< Back to public search results" at bounding box center [80, 41] width 75 height 13
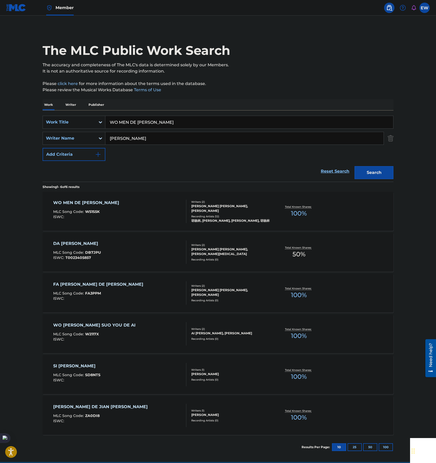
drag, startPoint x: 118, startPoint y: 115, endPoint x: 223, endPoint y: 127, distance: 105.6
click at [0, 106] on html "Accessibility Screen-Reader Guide, Feedback, and Issue Reporting | New window M…" at bounding box center [218, 231] width 436 height 463
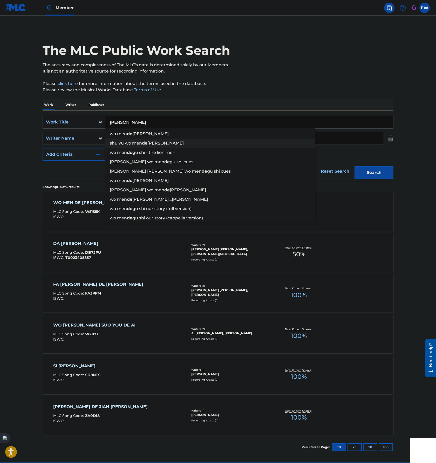
click at [304, 139] on div "[PERSON_NAME] wo men de [PERSON_NAME]" at bounding box center [210, 142] width 210 height 9
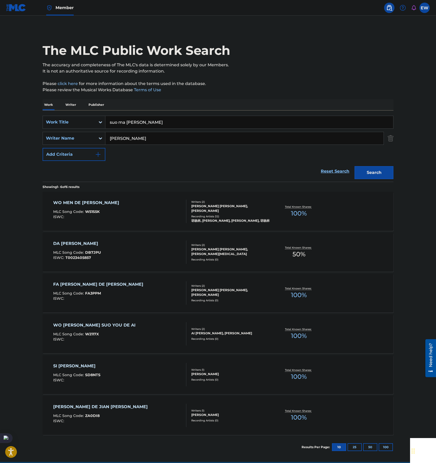
click at [304, 123] on input "suo ma [PERSON_NAME]" at bounding box center [249, 122] width 288 height 12
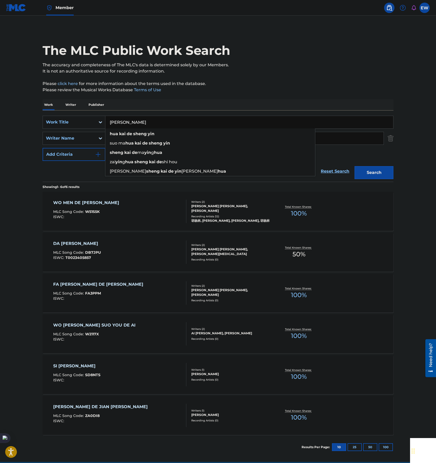
type input "[PERSON_NAME]"
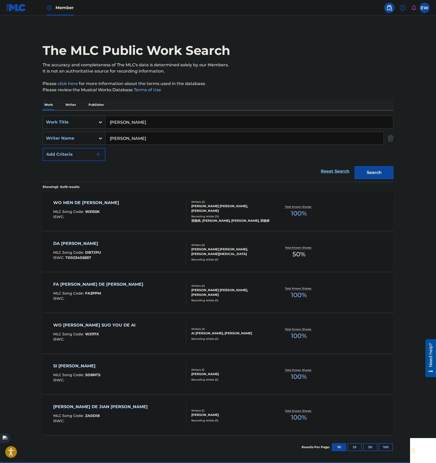
click at [359, 137] on input "[PERSON_NAME]" at bounding box center [244, 138] width 278 height 12
type input "[PERSON_NAME]"
click at [355, 166] on button "Search" at bounding box center [374, 172] width 39 height 13
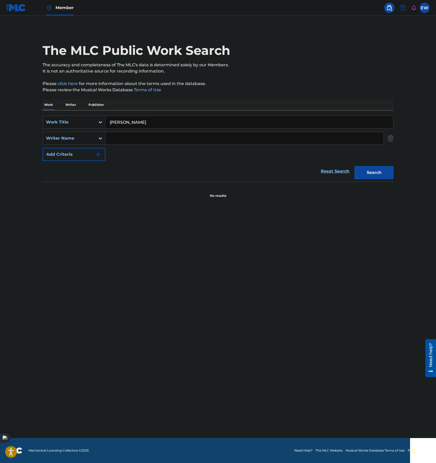
click at [355, 166] on button "Search" at bounding box center [374, 172] width 39 height 13
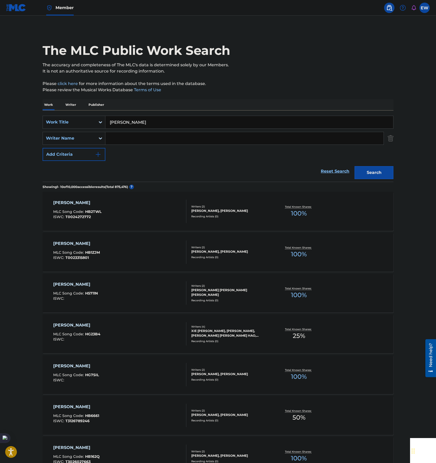
click at [187, 120] on input "[PERSON_NAME]" at bounding box center [249, 122] width 288 height 12
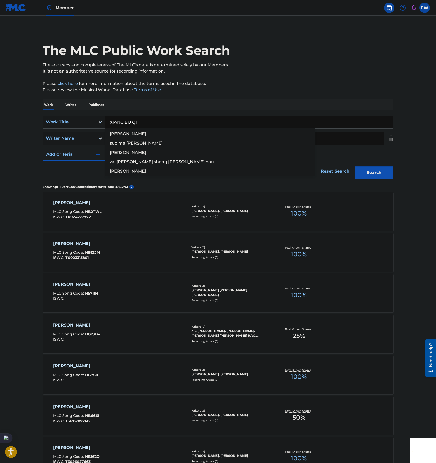
type input "XIANG BU QI"
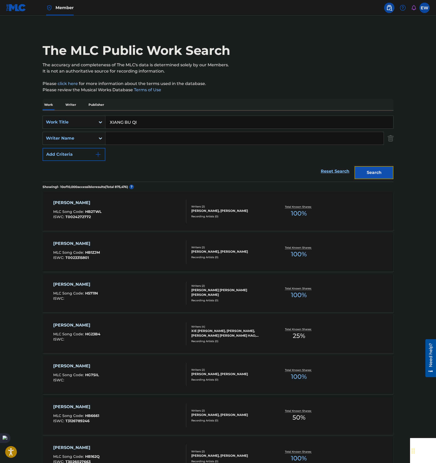
click at [386, 178] on button "Search" at bounding box center [374, 172] width 39 height 13
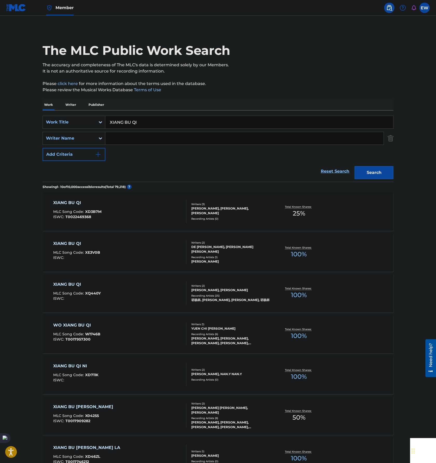
click at [114, 139] on input "Search Form" at bounding box center [244, 138] width 278 height 12
type input "FU [PERSON_NAME]"
click at [355, 166] on button "Search" at bounding box center [374, 172] width 39 height 13
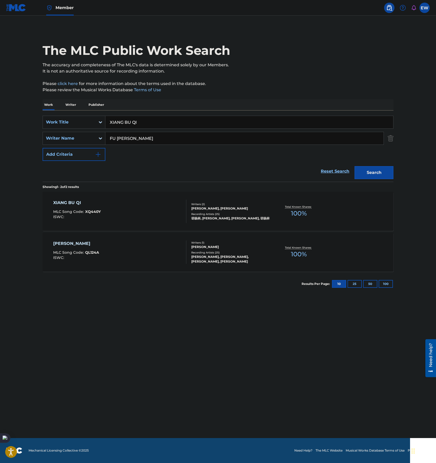
click at [24, 271] on main "The MLC Public Work Search The accuracy and completeness of The MLC's data is d…" at bounding box center [218, 227] width 436 height 422
click at [206, 121] on input "XIANG BU QI" at bounding box center [249, 122] width 288 height 12
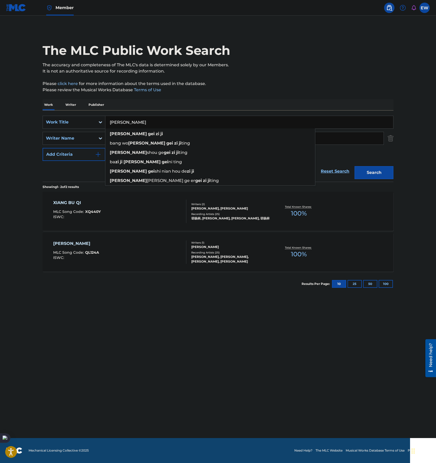
type input "[PERSON_NAME]"
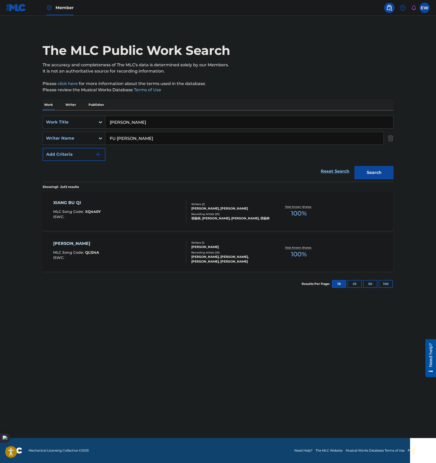
click at [345, 139] on input "FU [PERSON_NAME]" at bounding box center [244, 138] width 278 height 12
click at [355, 166] on button "Search" at bounding box center [374, 172] width 39 height 13
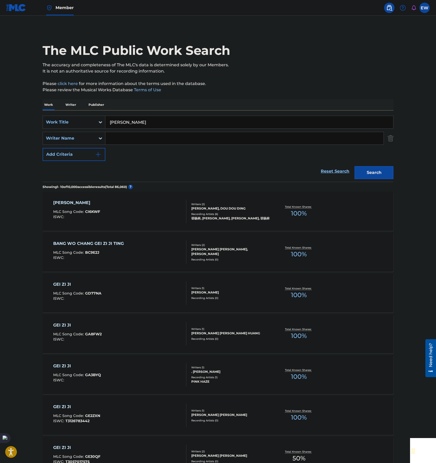
click at [229, 120] on input "[PERSON_NAME]" at bounding box center [249, 122] width 288 height 12
click at [381, 172] on button "Search" at bounding box center [374, 172] width 39 height 13
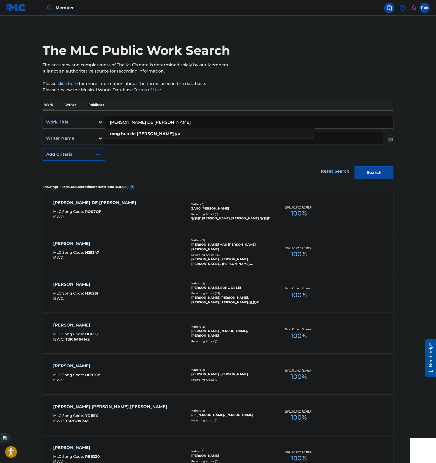
click at [203, 124] on input "[PERSON_NAME] DE [PERSON_NAME]" at bounding box center [249, 122] width 288 height 12
click at [390, 179] on button "Search" at bounding box center [374, 172] width 39 height 13
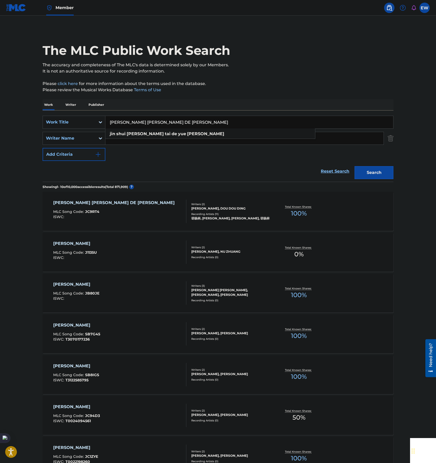
click at [233, 119] on input "[PERSON_NAME] [PERSON_NAME] DE [PERSON_NAME]" at bounding box center [249, 122] width 288 height 12
type input "[PERSON_NAME]"
click at [355, 138] on input "Search Form" at bounding box center [244, 138] width 278 height 12
type input "FU [PERSON_NAME]"
click at [355, 166] on button "Search" at bounding box center [374, 172] width 39 height 13
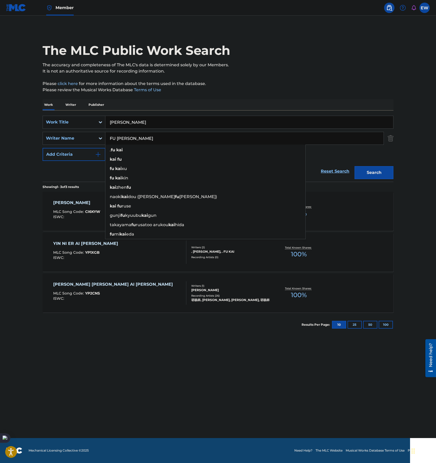
click at [162, 363] on main "The MLC Public Work Search The accuracy and completeness of The MLC's data is d…" at bounding box center [218, 227] width 436 height 422
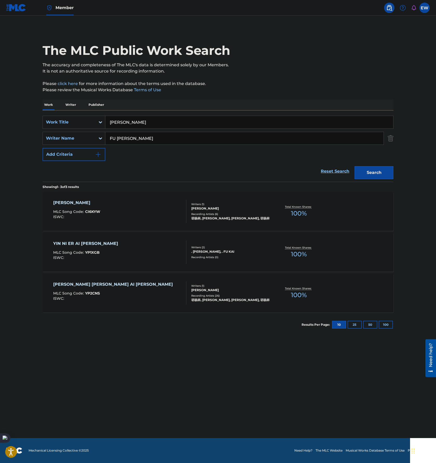
click at [120, 212] on div "[PERSON_NAME] AI MLC Song Code : CI6KYW ISWC :" at bounding box center [120, 210] width 134 height 23
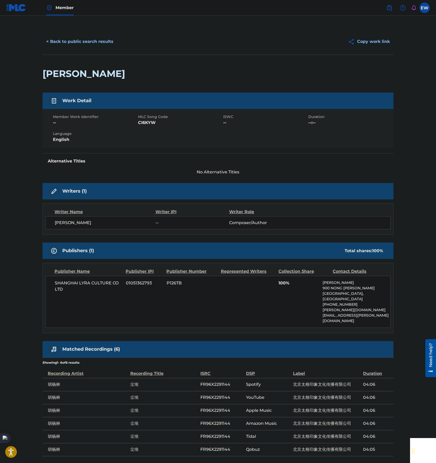
drag, startPoint x: 65, startPoint y: 44, endPoint x: 118, endPoint y: 61, distance: 55.0
click at [65, 44] on button "< Back to public search results" at bounding box center [80, 41] width 75 height 13
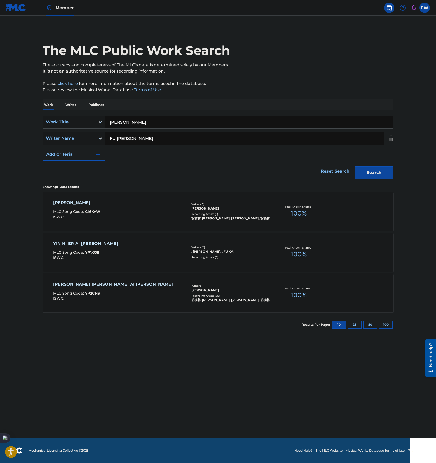
click at [224, 124] on input "[PERSON_NAME]" at bounding box center [249, 122] width 288 height 12
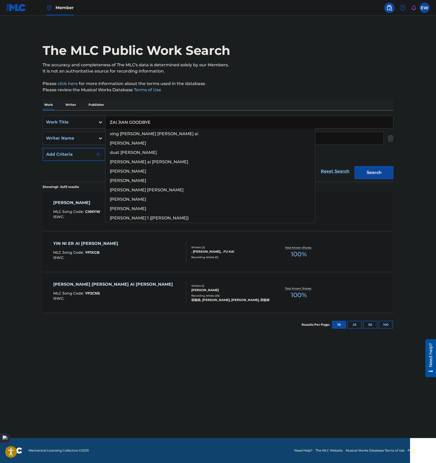
type input "ZAI JIAN GOODBYE"
click at [374, 143] on input "FU [PERSON_NAME]" at bounding box center [244, 138] width 278 height 12
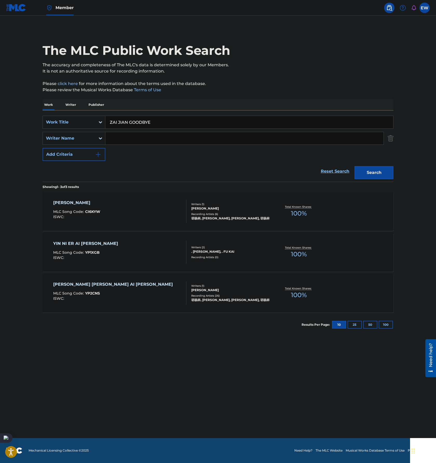
click at [355, 166] on button "Search" at bounding box center [374, 172] width 39 height 13
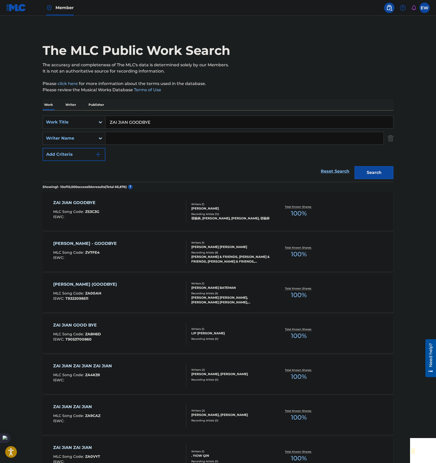
click at [35, 105] on main "The MLC Public Work Search The accuracy and completeness of The MLC's data is d…" at bounding box center [218, 321] width 436 height 611
click at [370, 161] on div "Search" at bounding box center [373, 171] width 42 height 21
click at [373, 169] on button "Search" at bounding box center [374, 172] width 39 height 13
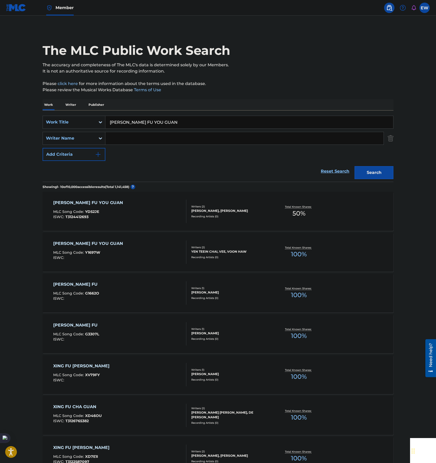
click at [227, 121] on input "[PERSON_NAME] FU YOU GUAN" at bounding box center [249, 122] width 288 height 12
type input "XI HUAN"
click at [363, 143] on input "Search Form" at bounding box center [244, 138] width 278 height 12
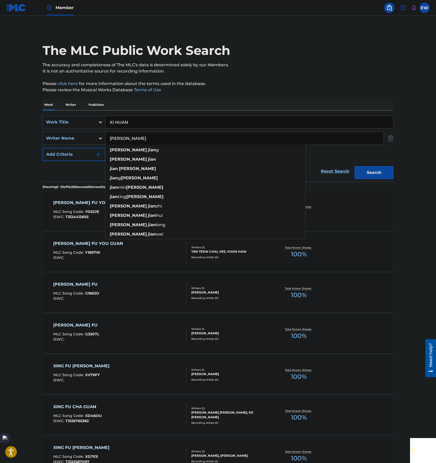
type input "[PERSON_NAME]"
click at [355, 166] on button "Search" at bounding box center [374, 172] width 39 height 13
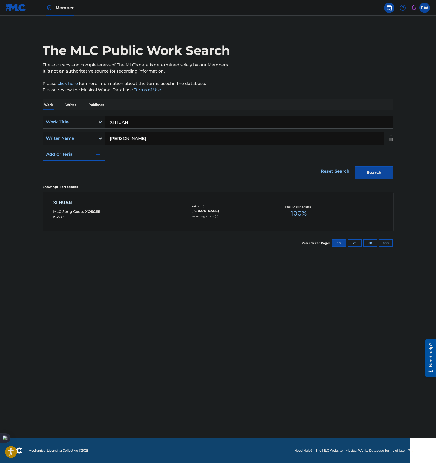
click at [355, 209] on div "XI HUAN MLC Song Code : XQ5CEE ISWC : Writers ( 1 ) [PERSON_NAME] Recording Art…" at bounding box center [218, 211] width 351 height 39
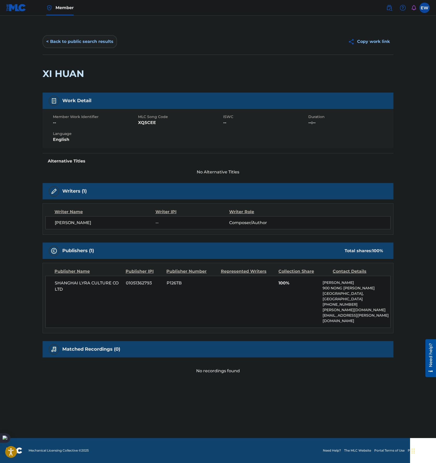
click at [79, 41] on button "< Back to public search results" at bounding box center [80, 41] width 75 height 13
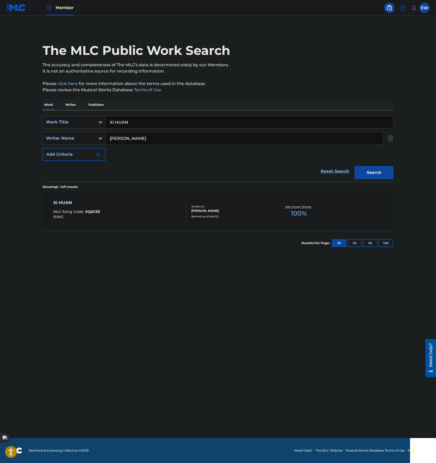
click at [192, 121] on input "XI HUAN" at bounding box center [249, 122] width 288 height 12
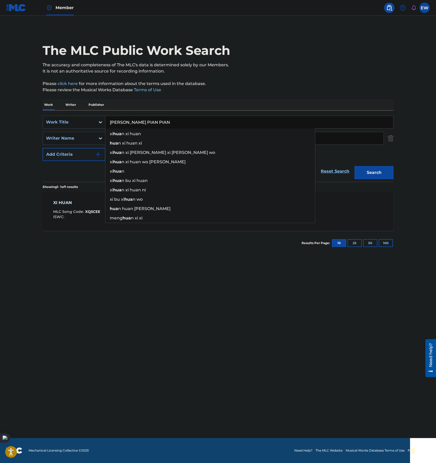
type input "[PERSON_NAME] PIAN PIAN"
click at [358, 138] on input "[PERSON_NAME]" at bounding box center [244, 138] width 278 height 12
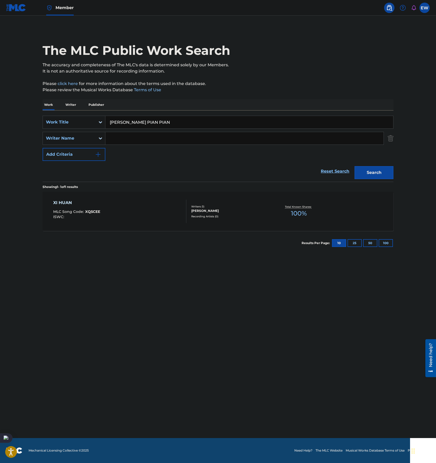
click at [355, 166] on button "Search" at bounding box center [374, 172] width 39 height 13
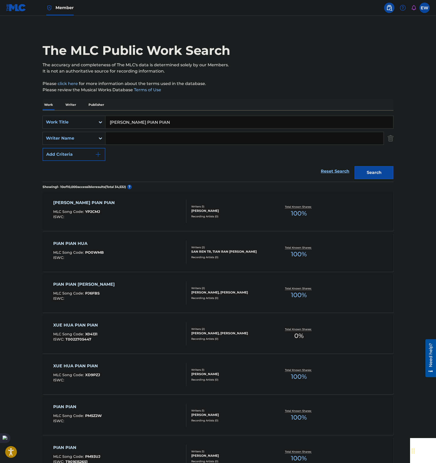
click at [153, 220] on div "[PERSON_NAME] PIAN PIAN MLC Song Code : YP2CMJ ISWC :" at bounding box center [120, 210] width 134 height 23
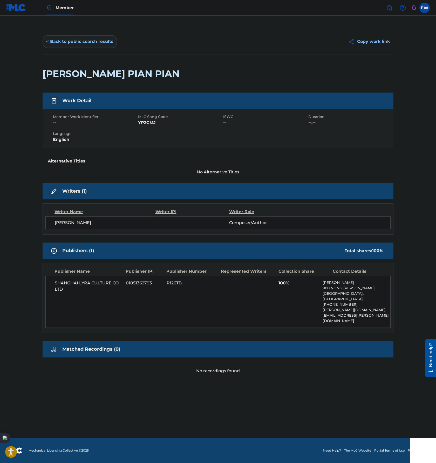
click at [61, 44] on button "< Back to public search results" at bounding box center [80, 41] width 75 height 13
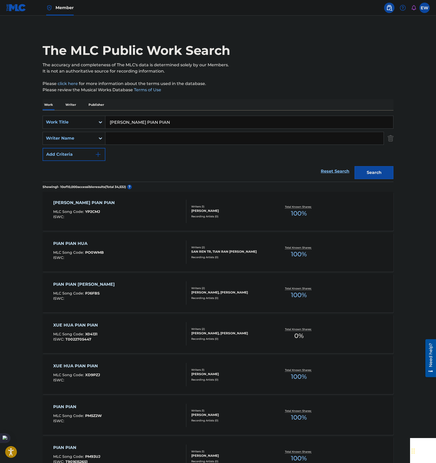
click at [183, 123] on input "[PERSON_NAME] PIAN PIAN" at bounding box center [249, 122] width 288 height 12
click at [384, 164] on div "Search" at bounding box center [373, 171] width 42 height 21
click at [381, 169] on button "Search" at bounding box center [374, 172] width 39 height 13
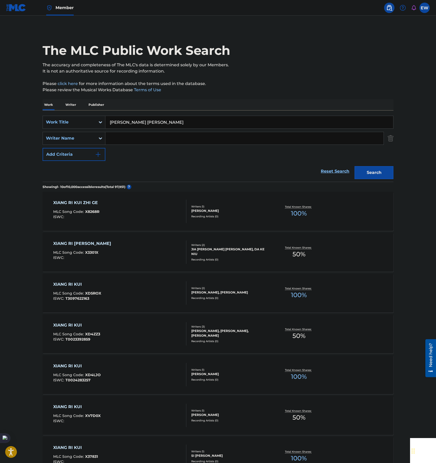
click at [181, 122] on input "[PERSON_NAME] [PERSON_NAME]" at bounding box center [249, 122] width 288 height 12
type input "XU NI [PERSON_NAME]"
click at [381, 172] on button "Search" at bounding box center [374, 172] width 39 height 13
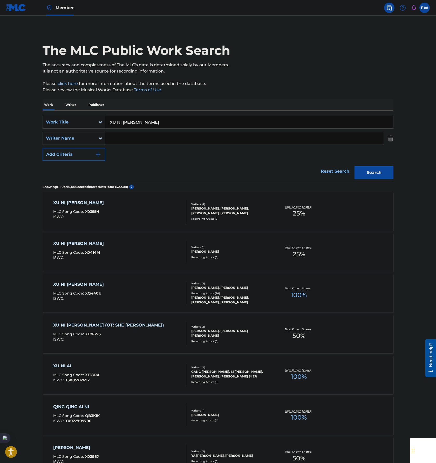
click at [226, 138] on input "Search Form" at bounding box center [244, 138] width 278 height 12
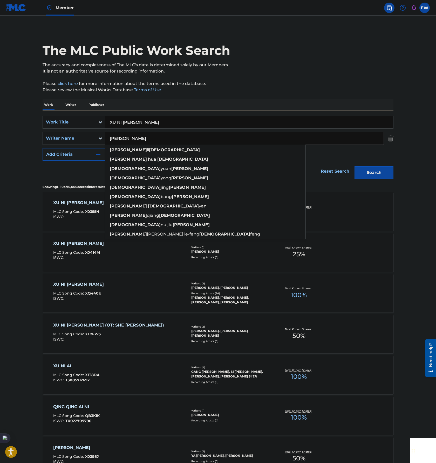
type input "[PERSON_NAME]"
click at [355, 166] on button "Search" at bounding box center [374, 172] width 39 height 13
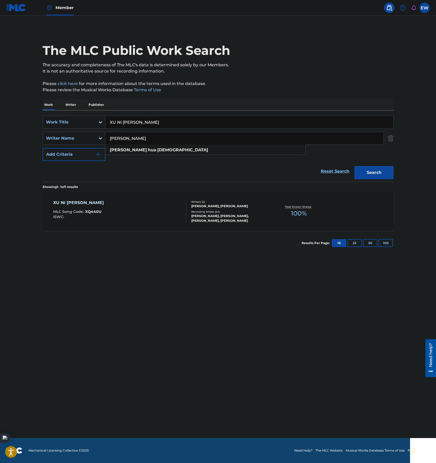
click at [20, 243] on main "The MLC Public Work Search The accuracy and completeness of The MLC's data is d…" at bounding box center [218, 227] width 436 height 422
click at [158, 212] on div "XU NI [PERSON_NAME] MLC Song Code : XQ440U ISWC :" at bounding box center [120, 210] width 134 height 23
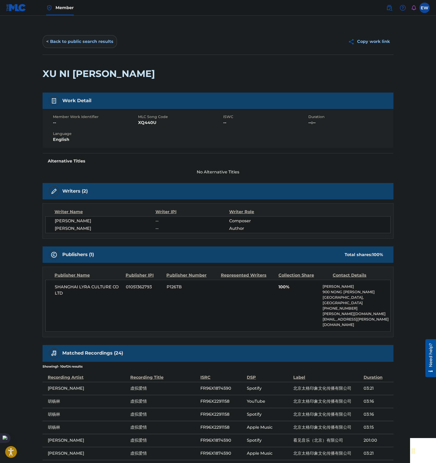
click at [83, 39] on button "< Back to public search results" at bounding box center [80, 41] width 75 height 13
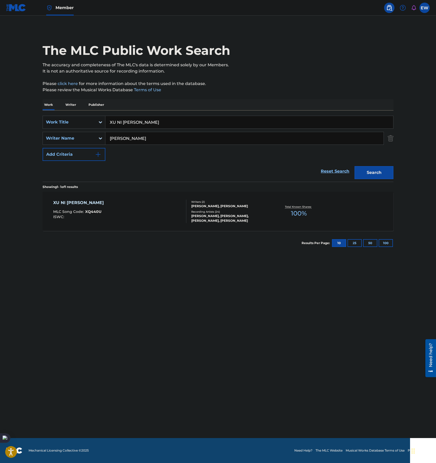
click at [177, 121] on input "XU NI [PERSON_NAME]" at bounding box center [249, 122] width 288 height 12
type input "[PERSON_NAME] [PERSON_NAME] YOU [PERSON_NAME]"
click at [362, 143] on input "[PERSON_NAME]" at bounding box center [244, 138] width 278 height 12
click at [355, 166] on button "Search" at bounding box center [374, 172] width 39 height 13
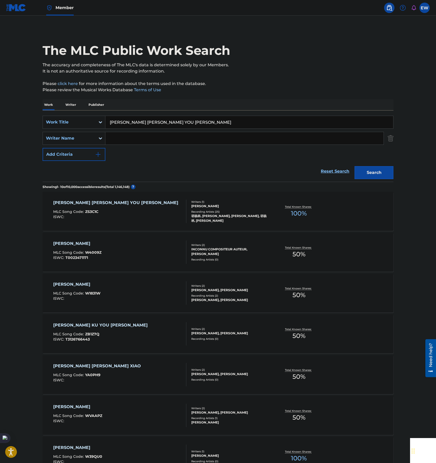
click at [166, 209] on div "[PERSON_NAME] LEI MLC Song Code : ZS3C1C ISWC :" at bounding box center [120, 210] width 134 height 23
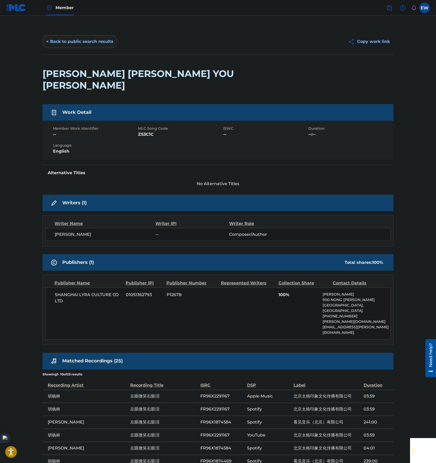
click at [72, 39] on button "< Back to public search results" at bounding box center [80, 41] width 75 height 13
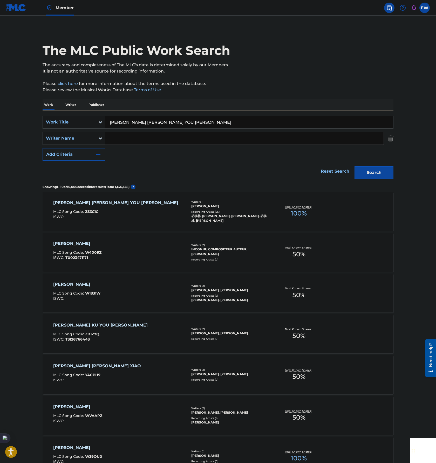
click at [206, 121] on input "[PERSON_NAME] [PERSON_NAME] YOU [PERSON_NAME]" at bounding box center [249, 122] width 288 height 12
type input "[PERSON_NAME] [PERSON_NAME] AI [PERSON_NAME]"
click at [383, 170] on button "Search" at bounding box center [374, 172] width 39 height 13
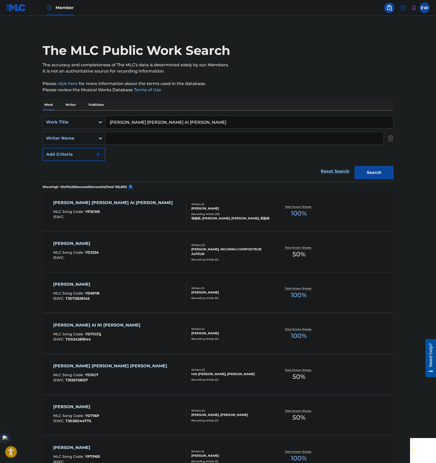
click at [153, 205] on div "[PERSON_NAME] [PERSON_NAME] AI [PERSON_NAME] MLC Song Code : YP2CNS ISWC :" at bounding box center [120, 210] width 134 height 23
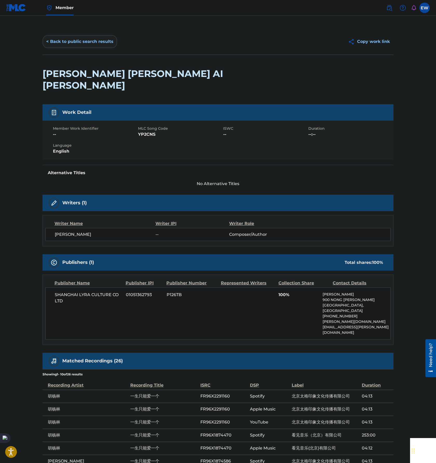
click at [72, 41] on button "< Back to public search results" at bounding box center [80, 41] width 75 height 13
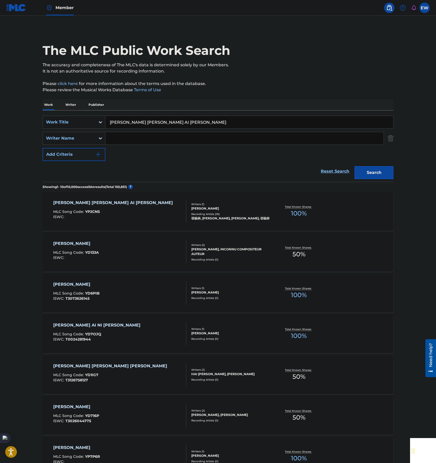
click at [196, 122] on input "[PERSON_NAME] [PERSON_NAME] AI [PERSON_NAME]" at bounding box center [249, 122] width 288 height 12
type input "[PERSON_NAME]"
click at [344, 141] on input "Search Form" at bounding box center [244, 138] width 278 height 12
type input "FU [PERSON_NAME]"
click at [355, 166] on button "Search" at bounding box center [374, 172] width 39 height 13
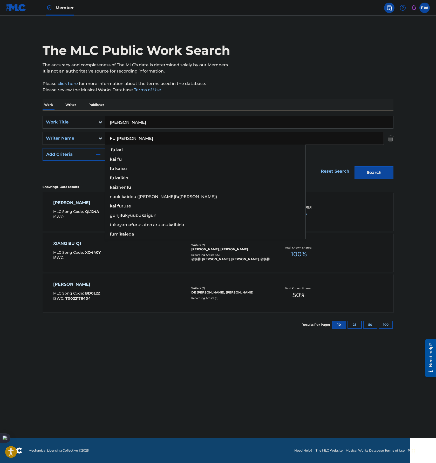
click at [4, 230] on main "The MLC Public Work Search The accuracy and completeness of The MLC's data is d…" at bounding box center [218, 227] width 436 height 422
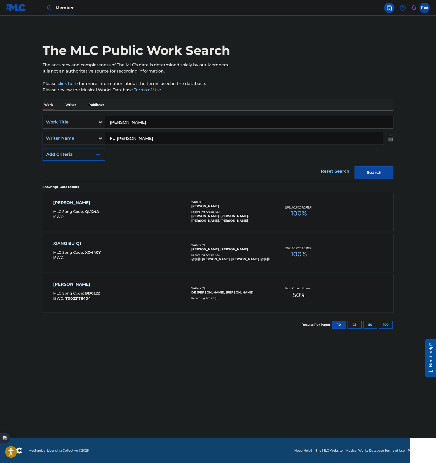
click at [150, 121] on input "[PERSON_NAME]" at bounding box center [249, 122] width 288 height 12
type input "XIANG SHUI YOU DU"
click at [357, 138] on input "FU [PERSON_NAME]" at bounding box center [244, 138] width 278 height 12
click at [355, 166] on button "Search" at bounding box center [374, 172] width 39 height 13
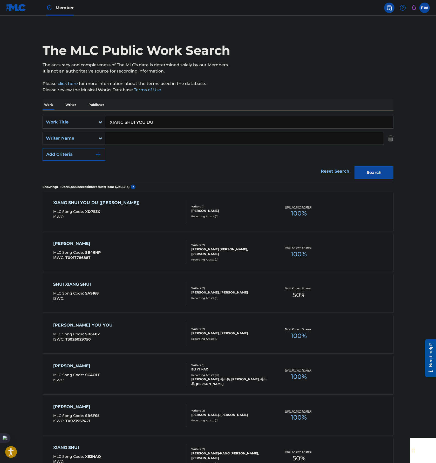
click at [143, 213] on div "XIANG SHUI YOU DU ([PERSON_NAME]) MLC Song Code : XD7E5X ISWC :" at bounding box center [120, 210] width 134 height 23
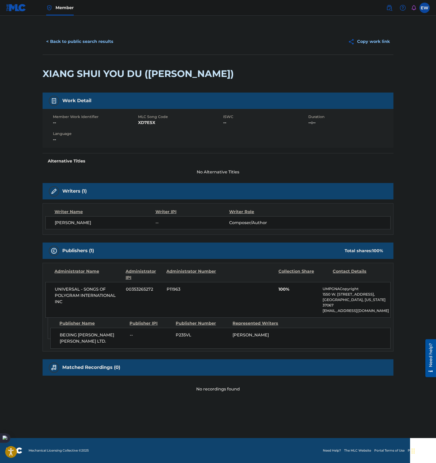
drag, startPoint x: 344, startPoint y: 353, endPoint x: 369, endPoint y: 357, distance: 25.5
click at [369, 357] on div "< Back to public search results Copy work link XIANG SHUI YOU DU ([PERSON_NAME]…" at bounding box center [218, 210] width 364 height 363
click at [230, 342] on div "BEIJING [PERSON_NAME] [PERSON_NAME] LTD. -- P235VL [PERSON_NAME]" at bounding box center [220, 338] width 341 height 21
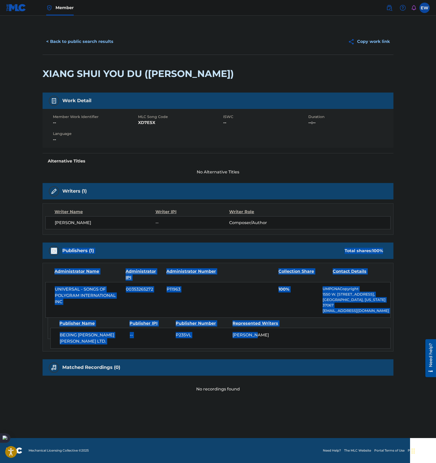
drag, startPoint x: 178, startPoint y: 292, endPoint x: 37, endPoint y: 241, distance: 149.6
click at [37, 241] on div "< Back to public search results Copy work link XIANG SHUI YOU DU ([PERSON_NAME]…" at bounding box center [218, 210] width 364 height 363
click at [365, 337] on div "BEIJING [PERSON_NAME] [PERSON_NAME] LTD. -- P235VL [PERSON_NAME]" at bounding box center [220, 338] width 341 height 21
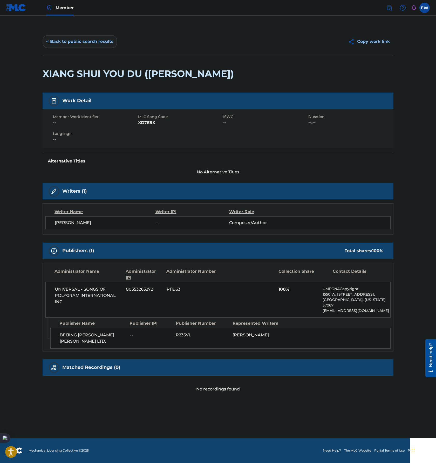
click at [88, 43] on button "< Back to public search results" at bounding box center [80, 41] width 75 height 13
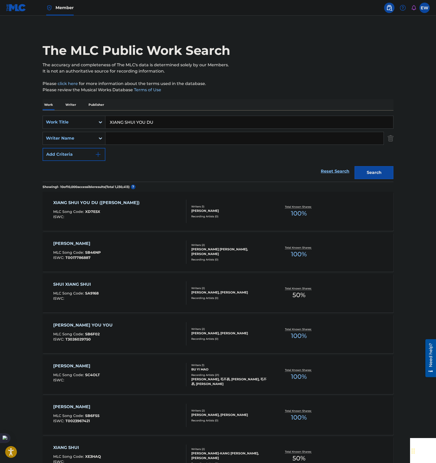
click at [182, 122] on input "XIANG SHUI YOU DU" at bounding box center [249, 122] width 288 height 12
type input "AI [PERSON_NAME]"
click at [396, 173] on div "The MLC Public Work Search The accuracy and completeness of The MLC's data is d…" at bounding box center [218, 327] width 364 height 596
click at [363, 170] on button "Search" at bounding box center [374, 172] width 39 height 13
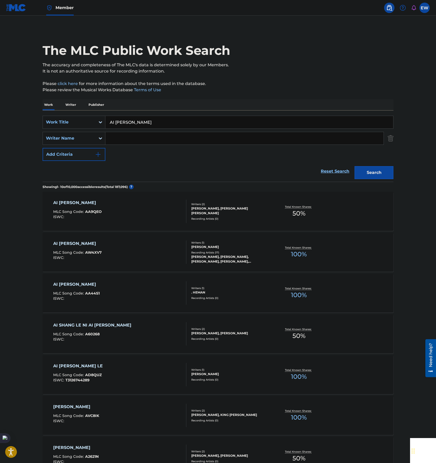
click at [151, 254] on div "AI [PERSON_NAME] MLC Song Code : AW4XV7 ISWC :" at bounding box center [120, 251] width 134 height 23
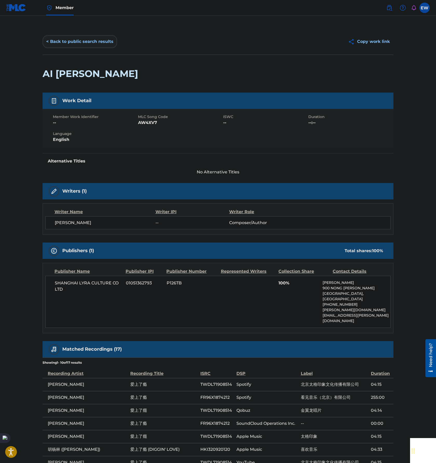
click at [85, 46] on button "< Back to public search results" at bounding box center [80, 41] width 75 height 13
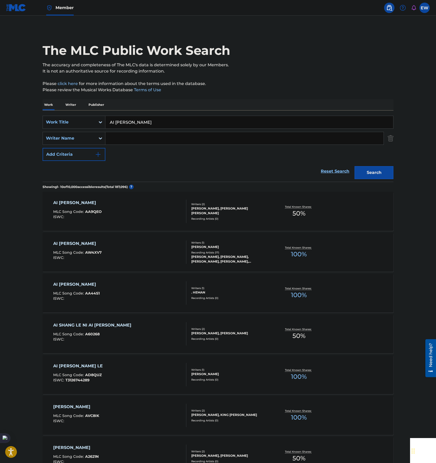
click at [223, 123] on input "AI [PERSON_NAME]" at bounding box center [249, 122] width 288 height 12
type input "[PERSON_NAME] LE"
click at [375, 161] on div "Search" at bounding box center [373, 171] width 42 height 21
click at [378, 174] on button "Search" at bounding box center [374, 172] width 39 height 13
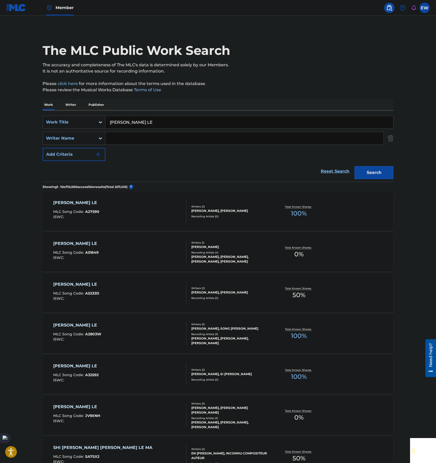
click at [128, 137] on input "Search Form" at bounding box center [244, 138] width 278 height 12
type input "MENG KE"
click at [355, 166] on button "Search" at bounding box center [374, 172] width 39 height 13
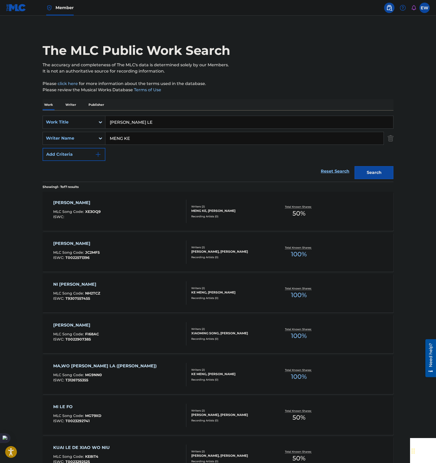
click at [25, 201] on main "The MLC Public Work Search The accuracy and completeness of The MLC's data is d…" at bounding box center [218, 259] width 436 height 487
click at [205, 120] on input "[PERSON_NAME] LE" at bounding box center [249, 122] width 288 height 12
type input "XI [PERSON_NAME] [PERSON_NAME]"
click at [374, 139] on input "MENG KE" at bounding box center [244, 138] width 278 height 12
click at [355, 166] on button "Search" at bounding box center [374, 172] width 39 height 13
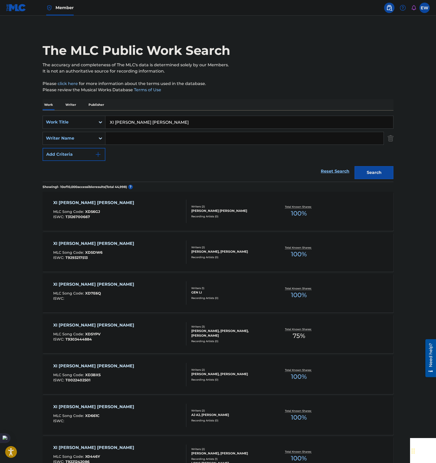
drag, startPoint x: 144, startPoint y: 139, endPoint x: 151, endPoint y: 140, distance: 6.8
click at [144, 139] on input "Search Form" at bounding box center [244, 138] width 278 height 12
type input "[PERSON_NAME]"
click at [355, 166] on button "Search" at bounding box center [374, 172] width 39 height 13
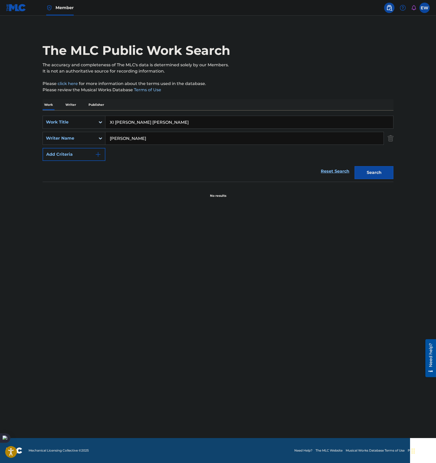
drag, startPoint x: 164, startPoint y: 137, endPoint x: 49, endPoint y: 111, distance: 117.3
click at [26, 122] on main "The MLC Public Work Search The accuracy and completeness of The MLC's data is d…" at bounding box center [218, 227] width 436 height 422
click at [200, 120] on input "XI [PERSON_NAME] [PERSON_NAME]" at bounding box center [249, 122] width 288 height 12
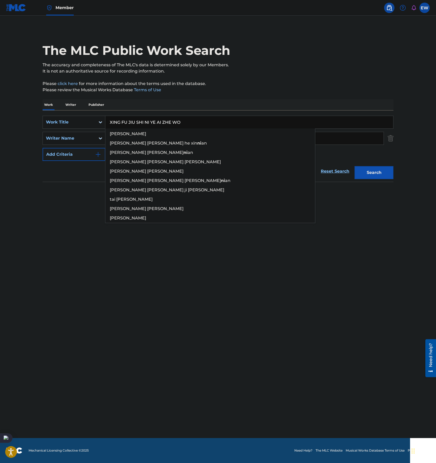
type input "XING FU JIU SHI NI YE AI ZHE WO"
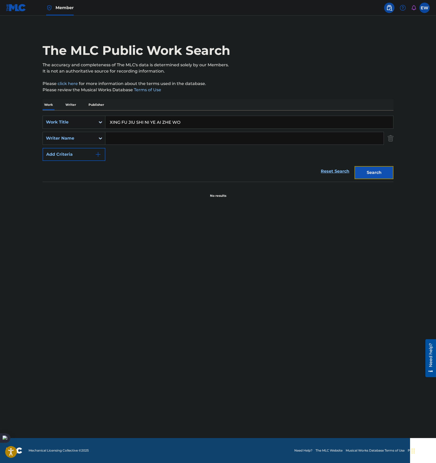
click at [383, 169] on button "Search" at bounding box center [374, 172] width 39 height 13
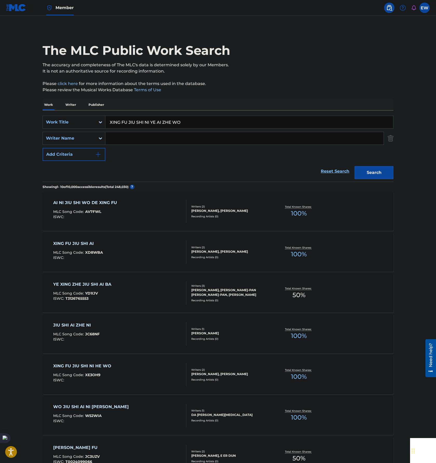
click at [147, 211] on div "AI NI JIU SHI WO DE XING FU MLC Song Code : AV7FWL ISWC :" at bounding box center [120, 210] width 134 height 23
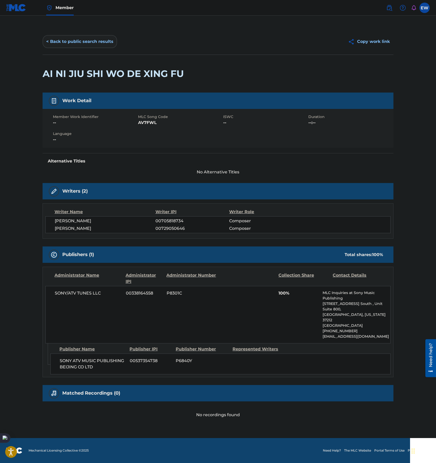
click at [70, 38] on button "< Back to public search results" at bounding box center [80, 41] width 75 height 13
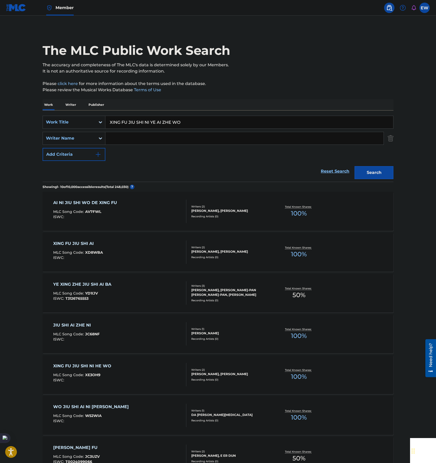
click at [124, 141] on input "Search Form" at bounding box center [244, 138] width 278 height 12
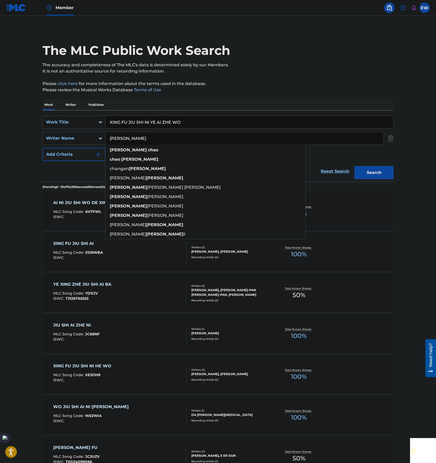
click at [355, 166] on button "Search" at bounding box center [374, 172] width 39 height 13
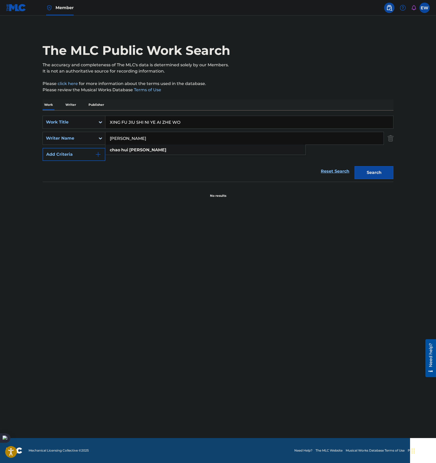
click at [131, 135] on input "[PERSON_NAME]" at bounding box center [244, 138] width 278 height 12
click at [355, 166] on button "Search" at bounding box center [374, 172] width 39 height 13
click at [140, 138] on input "[PERSON_NAME]" at bounding box center [244, 138] width 278 height 12
type input "[PERSON_NAME] [PERSON_NAME]"
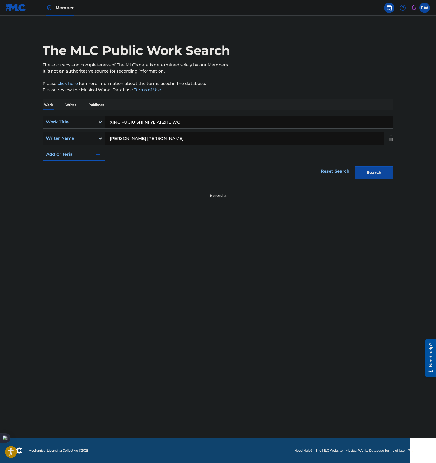
click at [355, 166] on button "Search" at bounding box center [374, 172] width 39 height 13
drag, startPoint x: 176, startPoint y: 141, endPoint x: 27, endPoint y: 120, distance: 150.2
click at [26, 122] on main "The MLC Public Work Search The accuracy and completeness of The MLC's data is d…" at bounding box center [218, 227] width 436 height 422
click at [355, 166] on button "Search" at bounding box center [374, 172] width 39 height 13
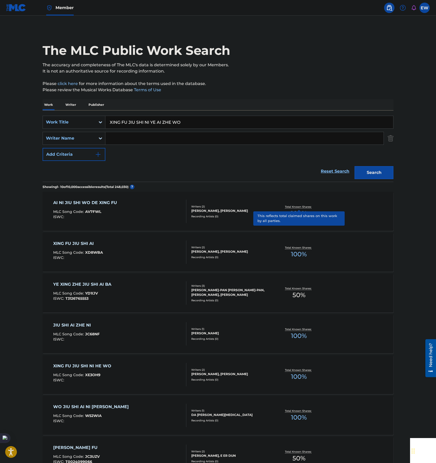
click at [226, 121] on input "XING FU JIU SHI NI YE AI ZHE WO" at bounding box center [249, 122] width 288 height 12
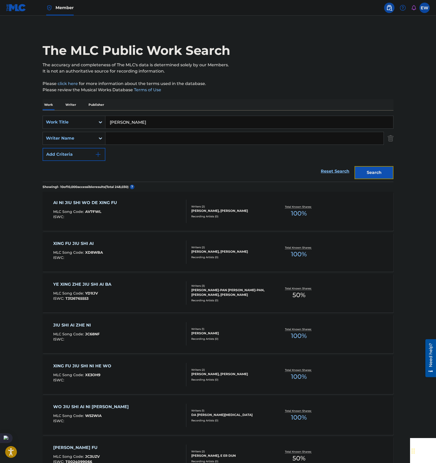
click at [382, 167] on button "Search" at bounding box center [374, 172] width 39 height 13
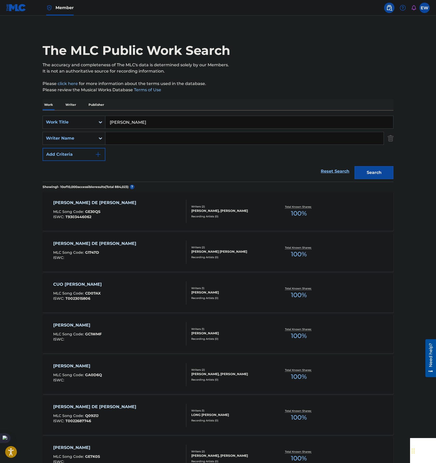
click at [158, 136] on input "Search Form" at bounding box center [244, 138] width 278 height 12
click at [355, 166] on button "Search" at bounding box center [374, 172] width 39 height 13
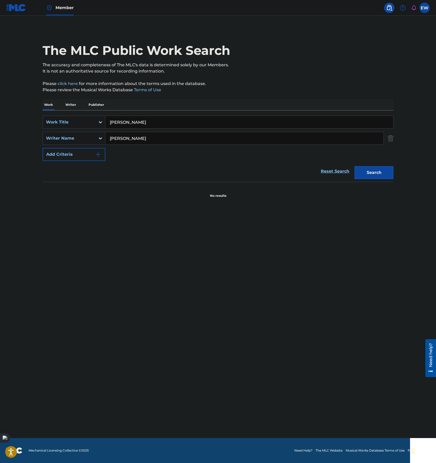
drag, startPoint x: 110, startPoint y: 130, endPoint x: 88, endPoint y: 114, distance: 27.2
click at [60, 128] on div "SearchWithCriteriadd4841ba-d8fa-4995-984b-2003d3d42f72 Work Title [PERSON_NAME]…" at bounding box center [218, 138] width 351 height 45
click at [355, 166] on button "Search" at bounding box center [374, 172] width 39 height 13
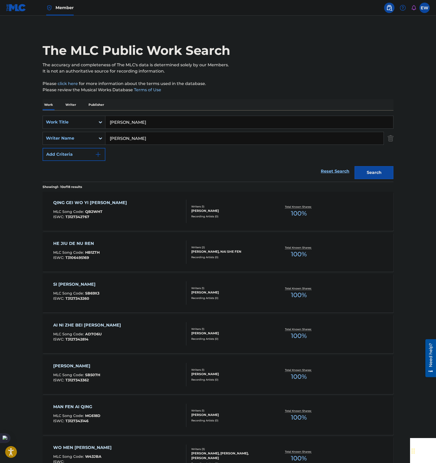
click at [17, 169] on main "The MLC Public Work Search The accuracy and completeness of The MLC's data is d…" at bounding box center [218, 321] width 436 height 611
click at [241, 121] on input "[PERSON_NAME]" at bounding box center [249, 122] width 288 height 12
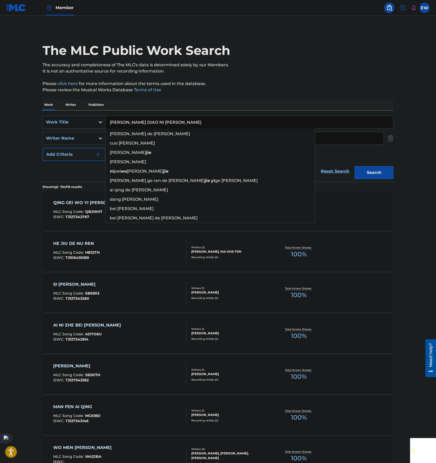
click at [353, 137] on input "[PERSON_NAME]" at bounding box center [244, 138] width 278 height 12
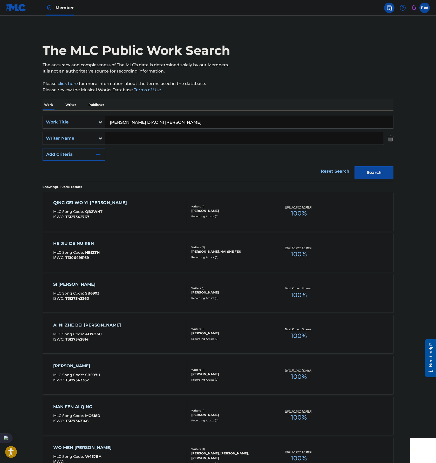
click at [355, 166] on button "Search" at bounding box center [374, 172] width 39 height 13
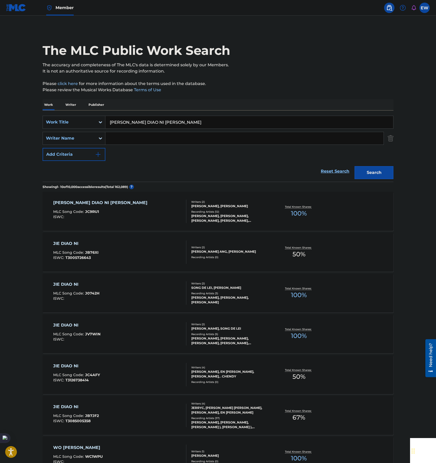
click at [167, 210] on div "JIE DIAO NI [PERSON_NAME] WO MLC Song Code : JC9RU1 ISWC :" at bounding box center [120, 210] width 134 height 23
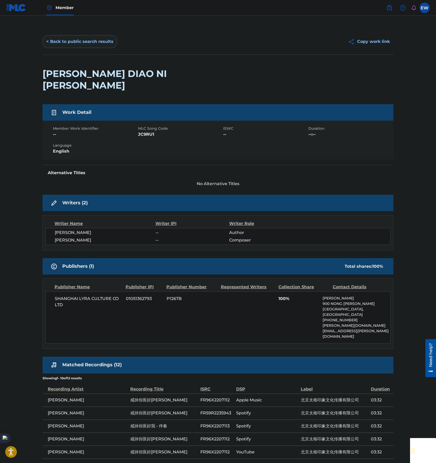
click at [68, 36] on button "< Back to public search results" at bounding box center [80, 41] width 75 height 13
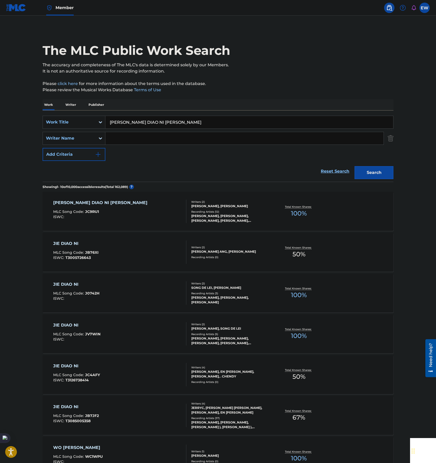
click at [217, 126] on input "[PERSON_NAME] DIAO NI [PERSON_NAME]" at bounding box center [249, 122] width 288 height 12
click at [355, 166] on button "Search" at bounding box center [374, 172] width 39 height 13
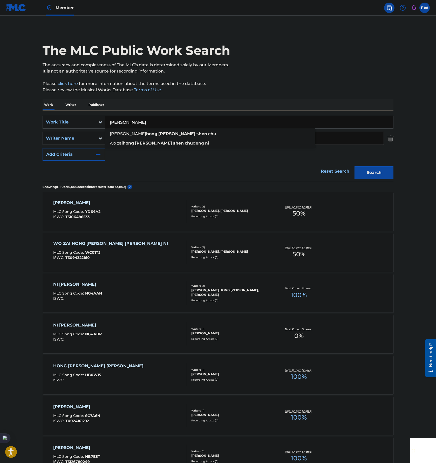
click at [15, 204] on main "The MLC Public Work Search The accuracy and completeness of The MLC's data is d…" at bounding box center [218, 321] width 436 height 611
click at [238, 124] on input "[PERSON_NAME]" at bounding box center [249, 122] width 288 height 12
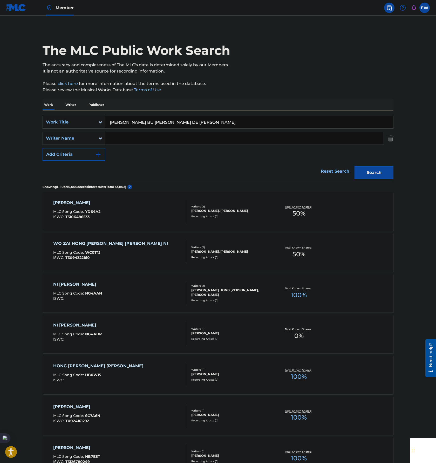
click at [355, 166] on button "Search" at bounding box center [374, 172] width 39 height 13
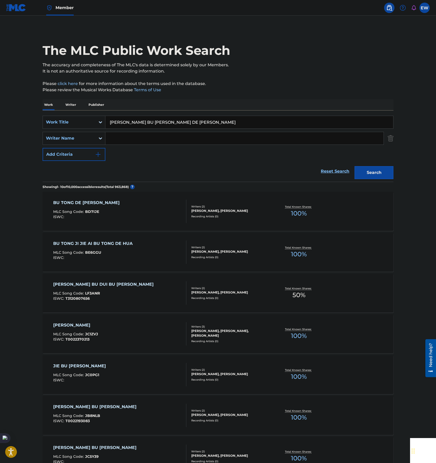
click at [355, 166] on button "Search" at bounding box center [374, 172] width 39 height 13
drag, startPoint x: 204, startPoint y: 125, endPoint x: 210, endPoint y: 124, distance: 6.4
click at [204, 125] on input "[PERSON_NAME] BU [PERSON_NAME] DE [PERSON_NAME]" at bounding box center [249, 122] width 288 height 12
click at [371, 168] on button "Search" at bounding box center [374, 172] width 39 height 13
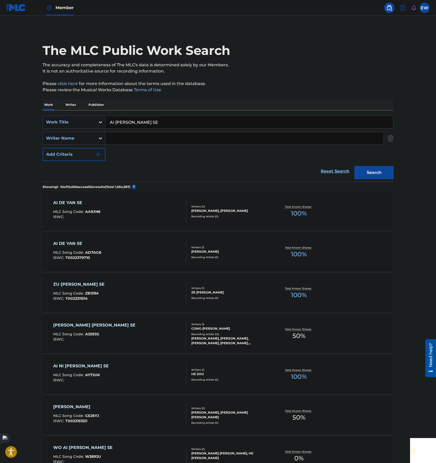
click at [210, 124] on input "AI [PERSON_NAME] SE" at bounding box center [249, 122] width 288 height 12
click at [377, 166] on button "Search" at bounding box center [374, 172] width 39 height 13
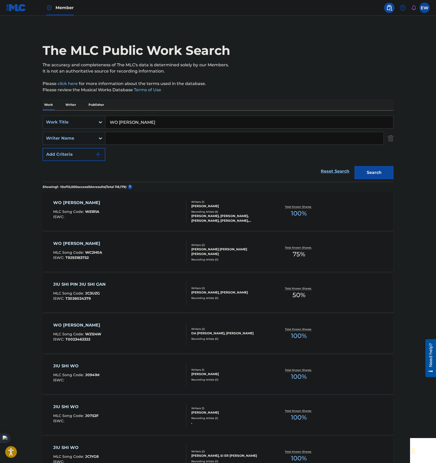
click at [181, 218] on div "WO JIU SHI XING GAN MLC Song Code : W51R1A ISWC :" at bounding box center [120, 210] width 134 height 23
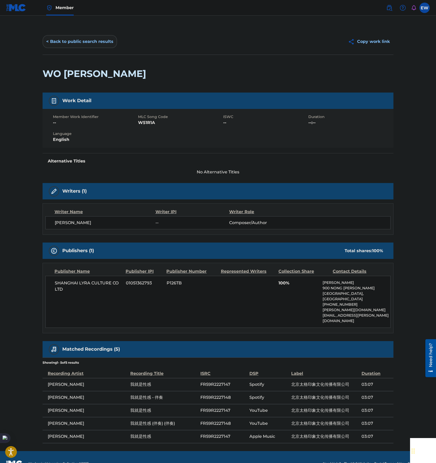
click at [72, 43] on button "< Back to public search results" at bounding box center [80, 41] width 75 height 13
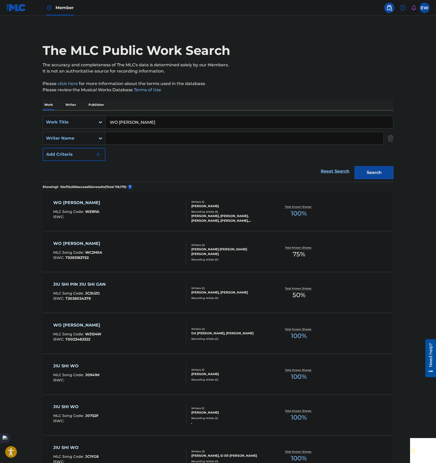
click at [203, 125] on input "WO [PERSON_NAME]" at bounding box center [249, 122] width 288 height 12
click at [378, 166] on button "Search" at bounding box center [374, 172] width 39 height 13
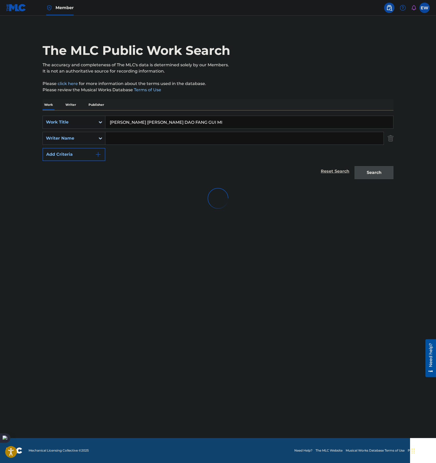
click at [377, 172] on div "Search" at bounding box center [373, 171] width 42 height 21
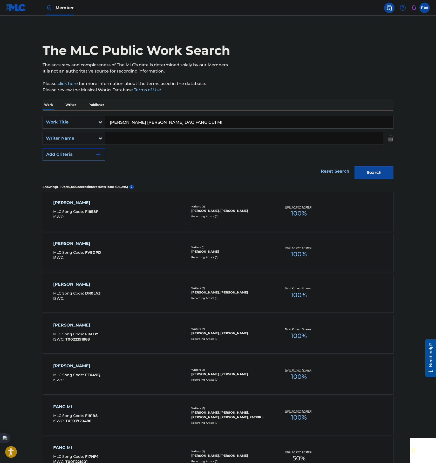
click at [233, 119] on input "[PERSON_NAME] [PERSON_NAME] DAO FANG GUI MI" at bounding box center [249, 122] width 288 height 12
click at [368, 169] on button "Search" at bounding box center [374, 172] width 39 height 13
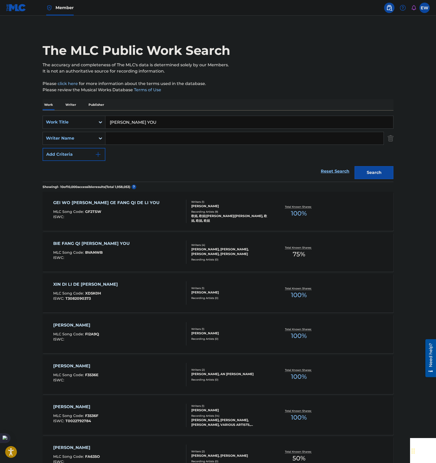
click at [171, 122] on input "[PERSON_NAME] YOU" at bounding box center [249, 122] width 288 height 12
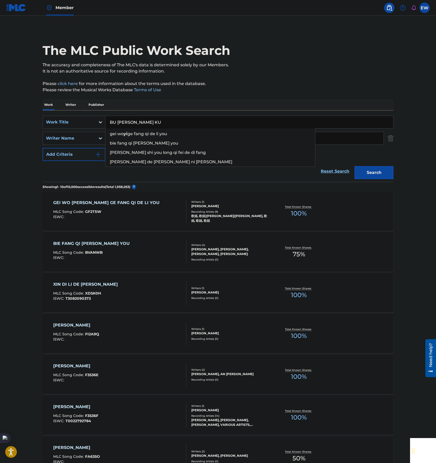
click at [394, 176] on div "The MLC Public Work Search The accuracy and completeness of The MLC's data is d…" at bounding box center [218, 327] width 364 height 596
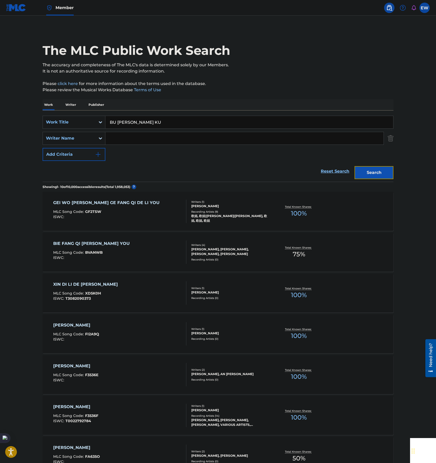
click at [382, 174] on button "Search" at bounding box center [374, 172] width 39 height 13
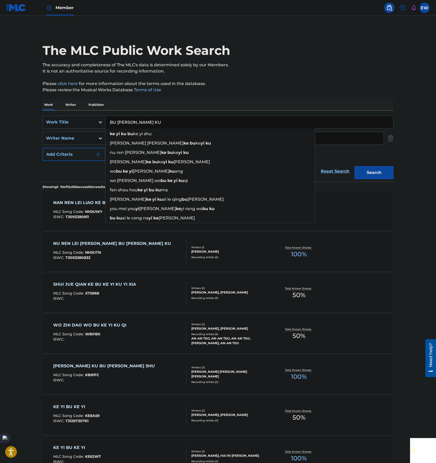
click at [221, 122] on input "BU [PERSON_NAME] KU" at bounding box center [249, 122] width 288 height 12
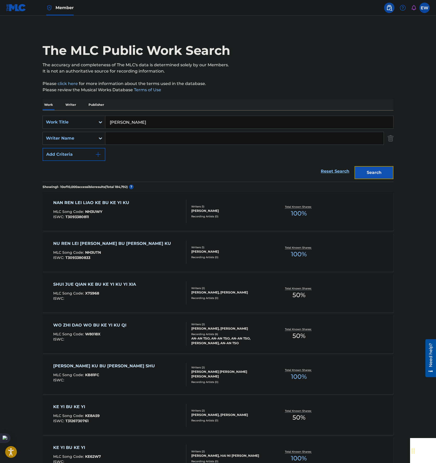
click at [379, 167] on button "Search" at bounding box center [374, 172] width 39 height 13
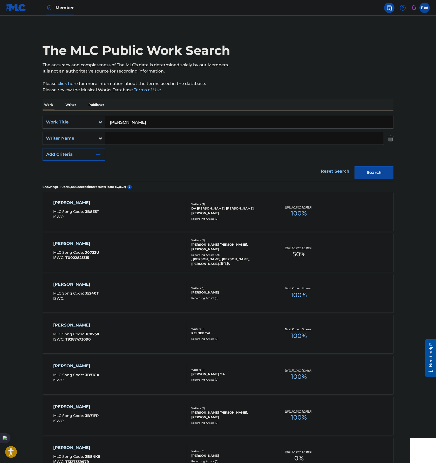
drag, startPoint x: 137, startPoint y: 139, endPoint x: 146, endPoint y: 139, distance: 9.6
click at [137, 139] on input "Search Form" at bounding box center [244, 138] width 278 height 12
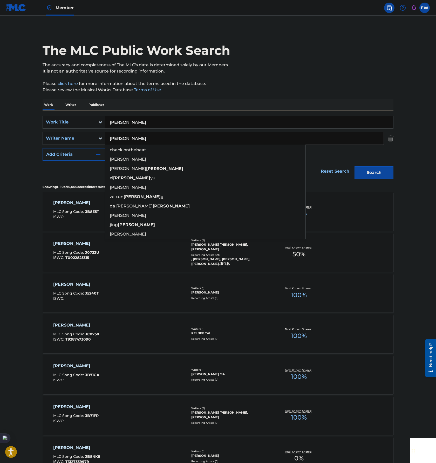
click at [355, 166] on button "Search" at bounding box center [374, 172] width 39 height 13
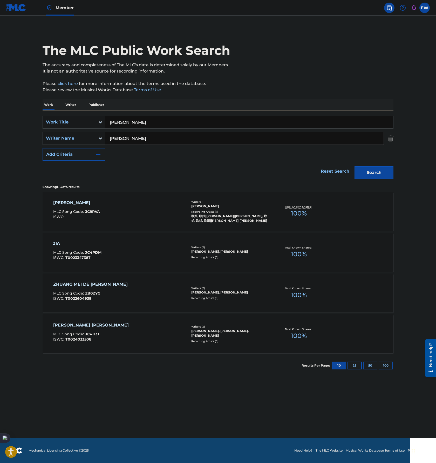
click at [155, 210] on div "JIA ZHUANG MLC Song Code : JC9RVA ISWC :" at bounding box center [120, 210] width 134 height 23
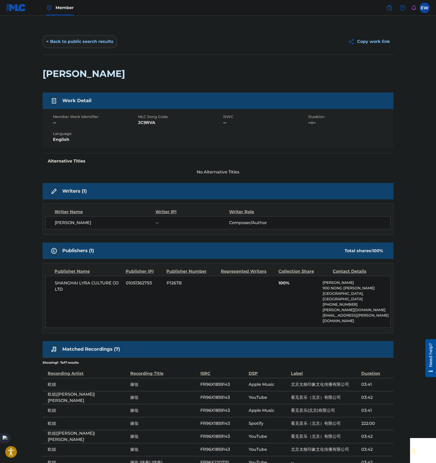
click at [66, 46] on button "< Back to public search results" at bounding box center [80, 41] width 75 height 13
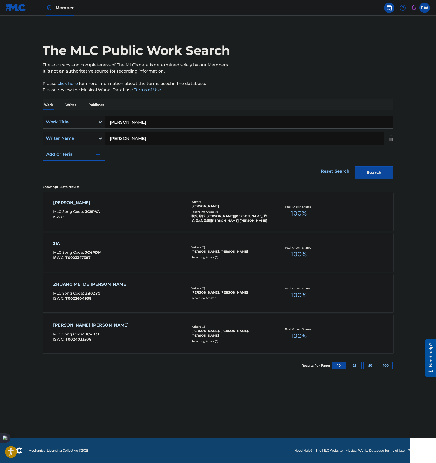
click at [213, 127] on input "[PERSON_NAME]" at bounding box center [249, 122] width 288 height 12
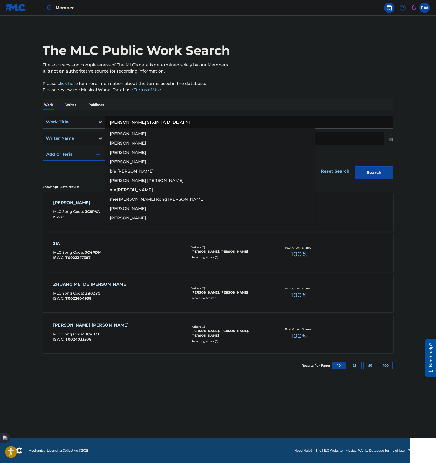
click at [354, 135] on input "[PERSON_NAME]" at bounding box center [244, 138] width 278 height 12
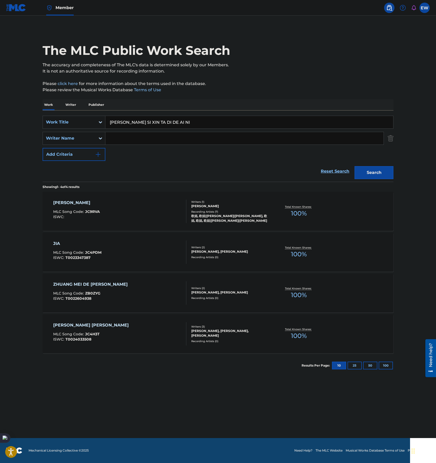
click at [355, 166] on button "Search" at bounding box center [374, 172] width 39 height 13
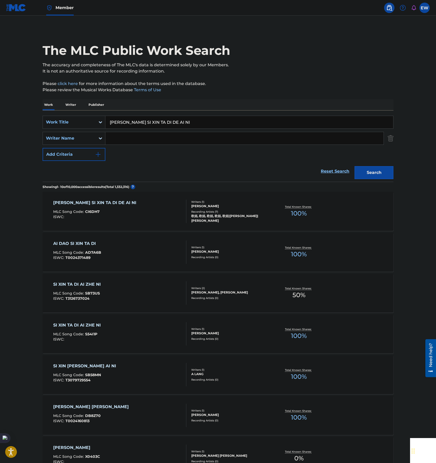
click at [167, 216] on div "[PERSON_NAME] SI XIN TA DI DE AI NI MLC Song Code : CI6DH7 ISWC :" at bounding box center [120, 210] width 134 height 23
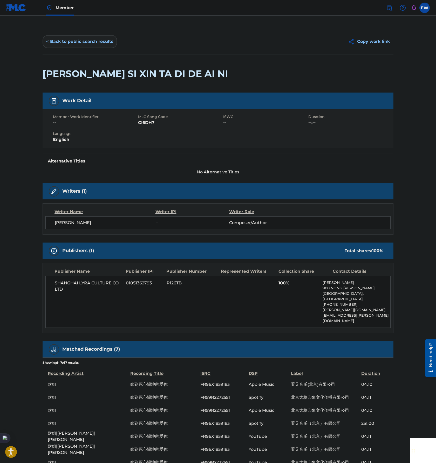
click at [69, 45] on button "< Back to public search results" at bounding box center [80, 41] width 75 height 13
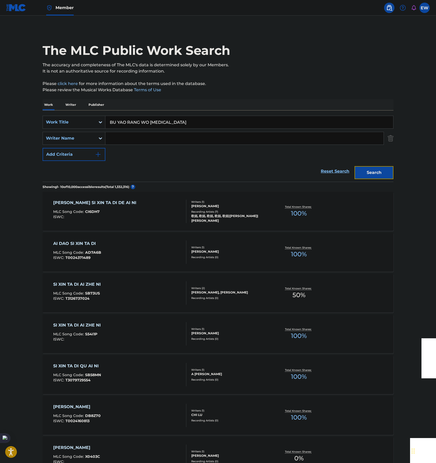
click at [374, 172] on button "Search" at bounding box center [374, 172] width 39 height 13
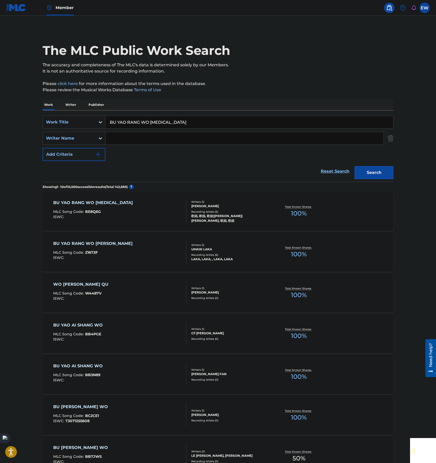
click at [264, 122] on input "BU YAO RANG WO SHANG HUO" at bounding box center [249, 122] width 288 height 12
paste input "GE GE NI BIE WANG LE W"
click at [378, 168] on button "Search" at bounding box center [374, 172] width 39 height 13
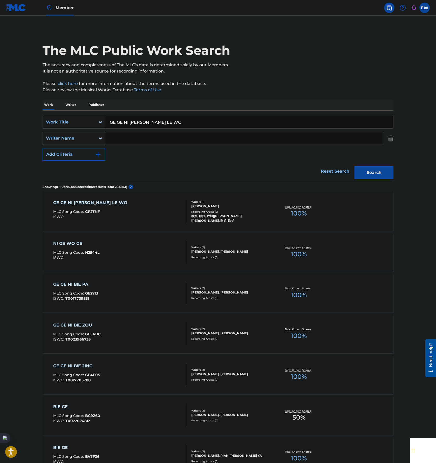
drag, startPoint x: 268, startPoint y: 127, endPoint x: 270, endPoint y: 124, distance: 3.1
click at [268, 127] on input "GE GE NI [PERSON_NAME] LE WO" at bounding box center [249, 122] width 288 height 12
paste input "TA [PERSON_NAME]"
click at [377, 163] on div "Search" at bounding box center [373, 171] width 42 height 21
click at [373, 174] on button "Search" at bounding box center [374, 172] width 39 height 13
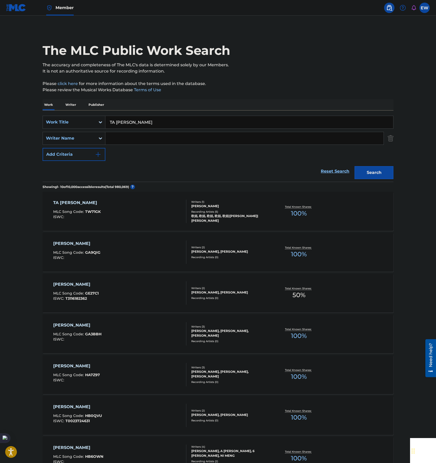
click at [226, 113] on div "SearchWithCriteriadd4841ba-d8fa-4995-984b-2003d3d42f72 Work Title TA GUO DE HAO…" at bounding box center [218, 145] width 351 height 71
click at [232, 124] on input "TA [PERSON_NAME]" at bounding box center [249, 122] width 288 height 12
paste input "SHANG XIN DI TIE ZHAN"
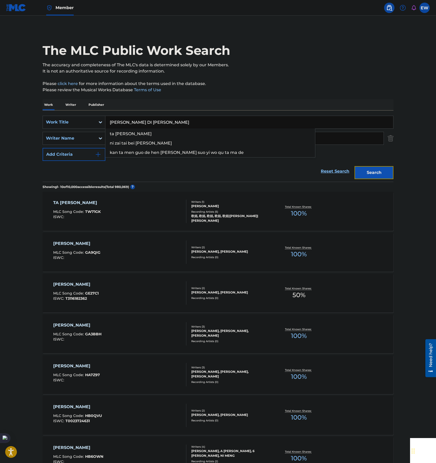
click at [376, 171] on button "Search" at bounding box center [374, 172] width 39 height 13
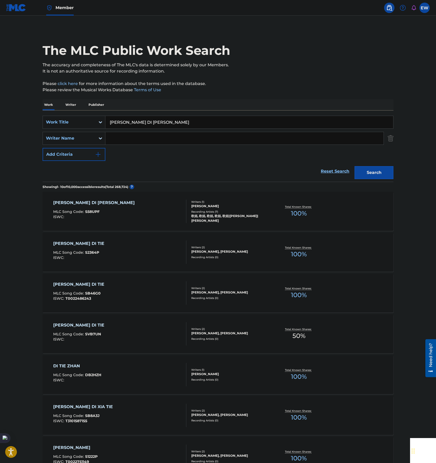
click at [243, 122] on input "SHANG XIN DI TIE ZHAN" at bounding box center [249, 122] width 288 height 12
paste input "GEI WO [PERSON_NAME] GE FANG QI DE LI YOU"
click at [378, 182] on section "Showing 1 - 10 of 10,000 accessible results (Total 268,724 ) ?" at bounding box center [218, 186] width 351 height 8
click at [380, 175] on button "Search" at bounding box center [374, 172] width 39 height 13
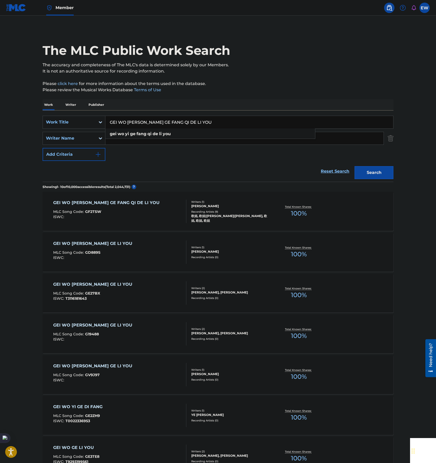
click at [220, 116] on input "GEI WO [PERSON_NAME] GE FANG QI DE LI YOU" at bounding box center [249, 122] width 288 height 12
paste input "NI SHI WO YE WAN HENG CHANG DE GE"
click at [392, 179] on div "Search" at bounding box center [373, 171] width 42 height 21
click at [379, 175] on button "Search" at bounding box center [374, 172] width 39 height 13
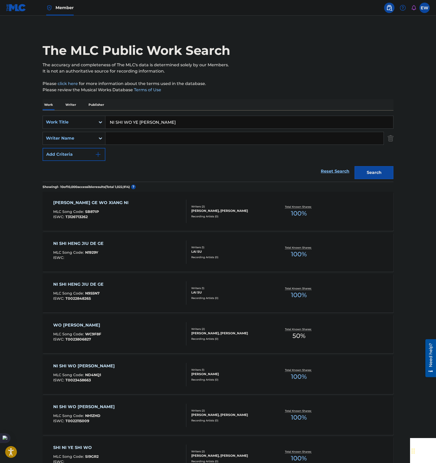
click at [214, 116] on input "NI SHI WO YE WAN HENG CHANG DE GE" at bounding box center [249, 122] width 288 height 12
paste input "SHAN HUA LAN MAN"
type input "SHAN HUA LAN MAN"
click at [368, 165] on div "Search" at bounding box center [373, 171] width 42 height 21
click at [371, 168] on button "Search" at bounding box center [374, 172] width 39 height 13
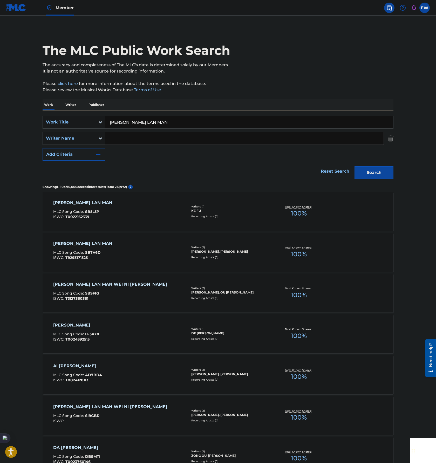
click at [172, 139] on input "Search Form" at bounding box center [244, 138] width 278 height 12
type input "QUAN ZHI"
click at [355, 166] on button "Search" at bounding box center [374, 172] width 39 height 13
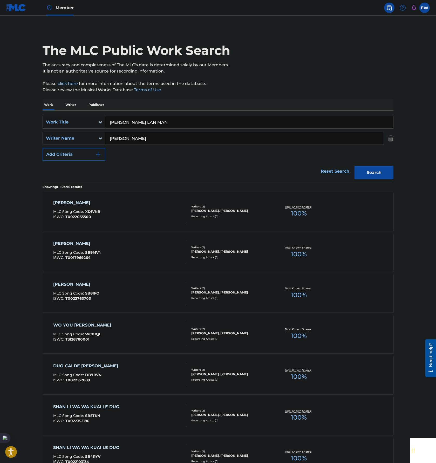
click at [14, 215] on main "The MLC Public Work Search The accuracy and completeness of The MLC's data is d…" at bounding box center [218, 321] width 436 height 611
click at [199, 121] on input "SHAN HUA LAN MAN" at bounding box center [249, 122] width 288 height 12
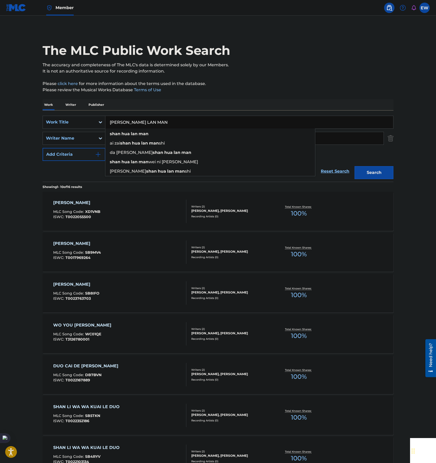
paste input "AI DAO SHEN CHU SHI JI MO"
type input "AI DAO SHEN CHU SHI JI MO"
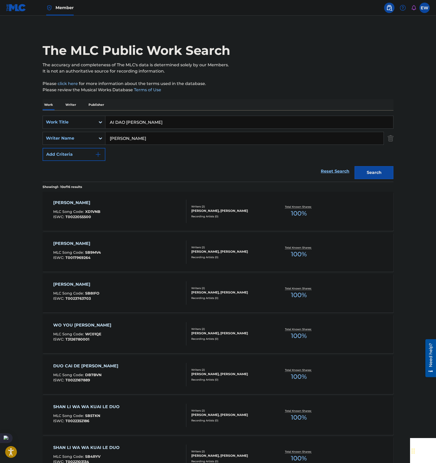
click at [350, 139] on input "QUAN ZHI" at bounding box center [244, 138] width 278 height 12
paste input "AI DAO SHEN CHU SHI JI MO"
type input "AI DAO SHEN CHU SHI JI"
click at [355, 166] on button "Search" at bounding box center [374, 172] width 39 height 13
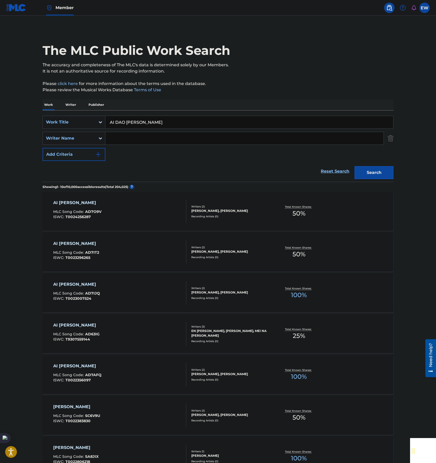
click at [163, 142] on input "Search Form" at bounding box center [244, 138] width 278 height 12
type input "DONG LIN QUAN"
click at [355, 166] on button "Search" at bounding box center [374, 172] width 39 height 13
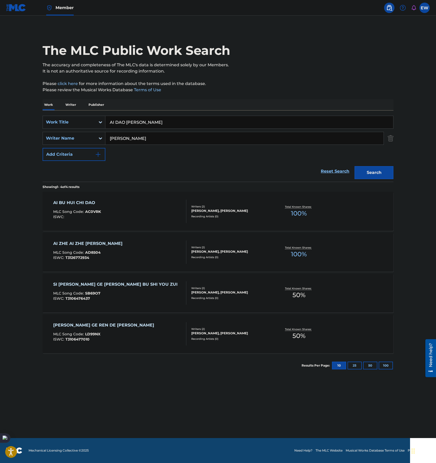
click at [228, 117] on input "AI DAO SHEN CHU SHI JI MO" at bounding box center [249, 122] width 288 height 12
paste input "PIAN W"
type input "PIAN WO"
click at [326, 137] on input "DONG LIN QUAN" at bounding box center [244, 138] width 278 height 12
paste input "PIAN WO"
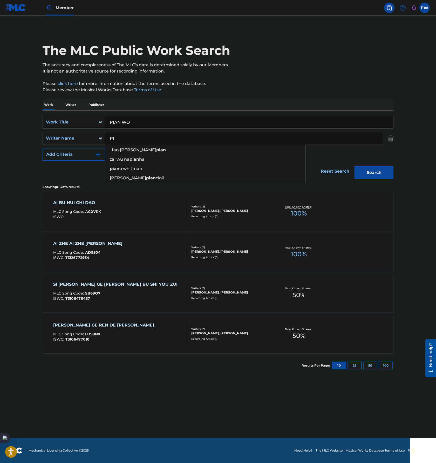
type input "P"
click at [355, 166] on button "Search" at bounding box center [374, 172] width 39 height 13
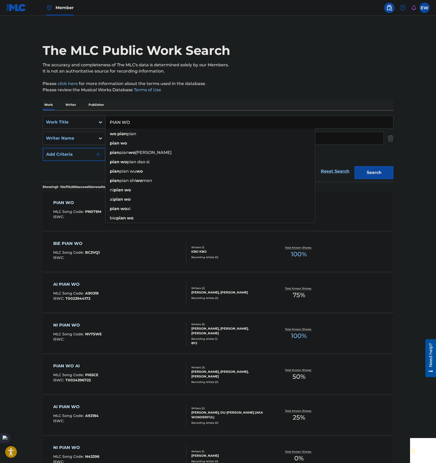
click at [229, 123] on input "PIAN WO" at bounding box center [249, 122] width 288 height 12
paste input "DAO QIAN QING GE"
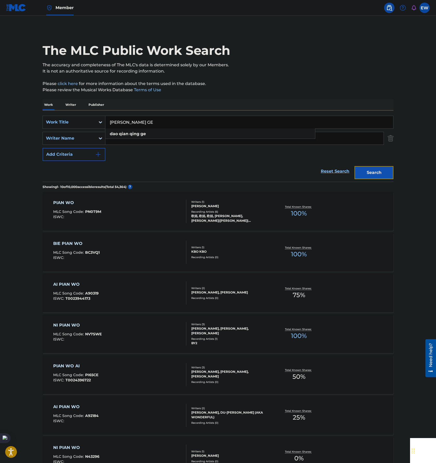
click at [384, 170] on button "Search" at bounding box center [374, 172] width 39 height 13
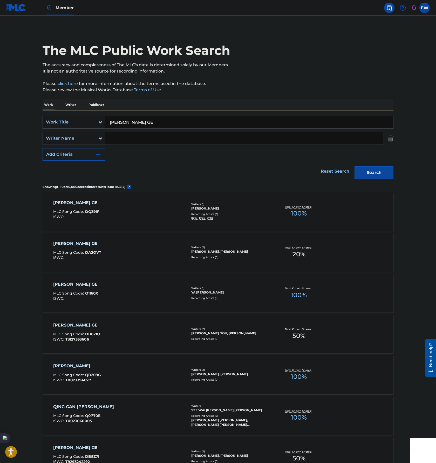
click at [187, 121] on input "DAO QIAN QING GE" at bounding box center [249, 122] width 288 height 12
paste input "ZHI ZHU"
type input "ZHI ZHU"
click at [379, 158] on div "SearchWithCriteriadd4841ba-d8fa-4995-984b-2003d3d42f72 Work Title ZHI ZHU dao q…" at bounding box center [218, 138] width 351 height 45
click at [380, 164] on div "Search" at bounding box center [373, 171] width 42 height 21
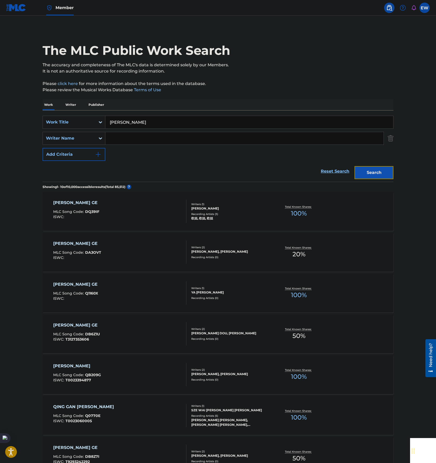
click at [382, 168] on button "Search" at bounding box center [374, 172] width 39 height 13
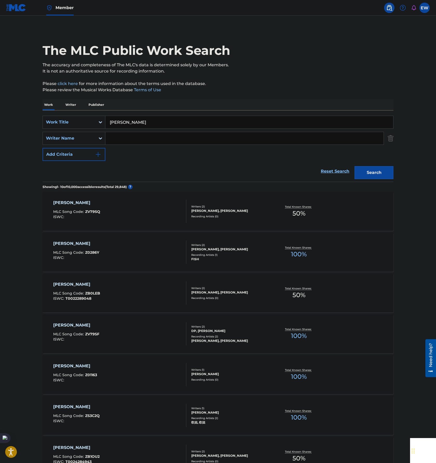
click at [183, 131] on div "SearchWithCriteriadd4841ba-d8fa-4995-984b-2003d3d42f72 Work Title ZHI ZHU Searc…" at bounding box center [218, 138] width 351 height 45
click at [163, 139] on input "Search Form" at bounding box center [244, 138] width 278 height 12
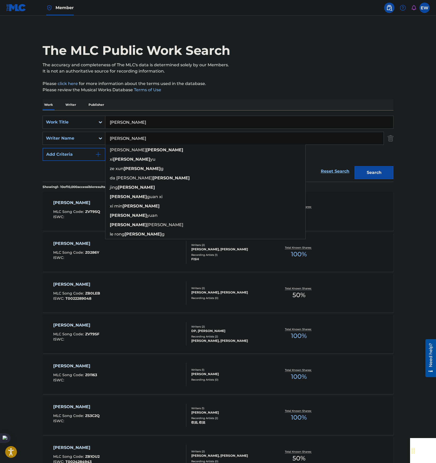
type input "[PERSON_NAME]"
click at [355, 166] on button "Search" at bounding box center [374, 172] width 39 height 13
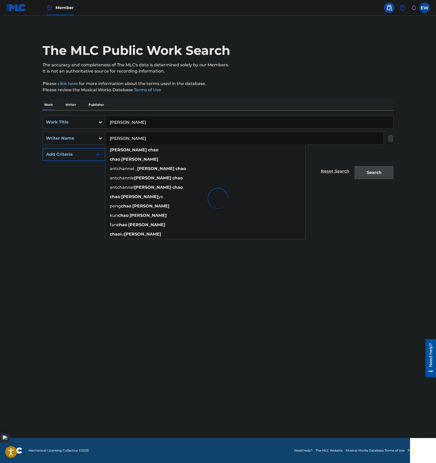
click at [344, 71] on p "It is not an authoritative source for recording information." at bounding box center [218, 71] width 351 height 6
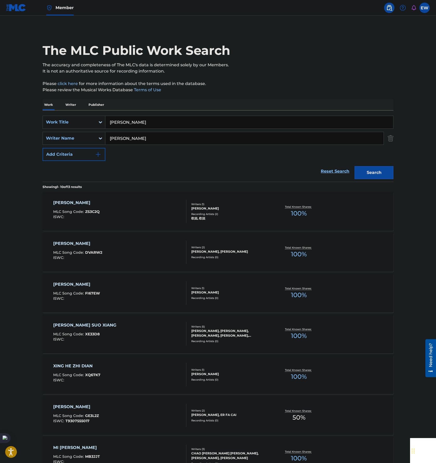
click at [205, 121] on input "ZHI ZHU" at bounding box center [249, 122] width 288 height 12
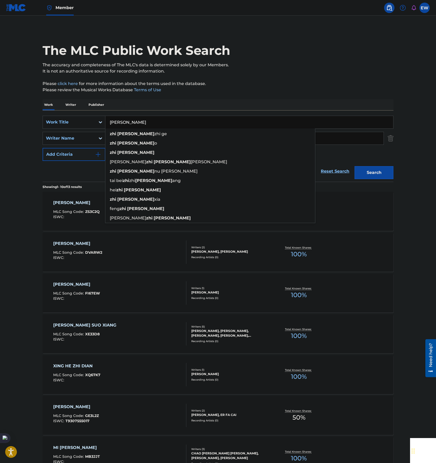
paste input "WAN J"
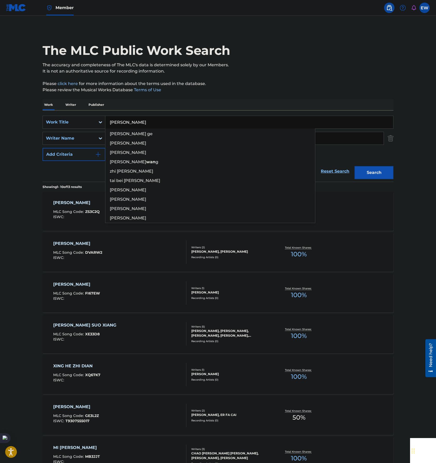
type input "WAN JU"
click at [372, 173] on button "Search" at bounding box center [374, 172] width 39 height 13
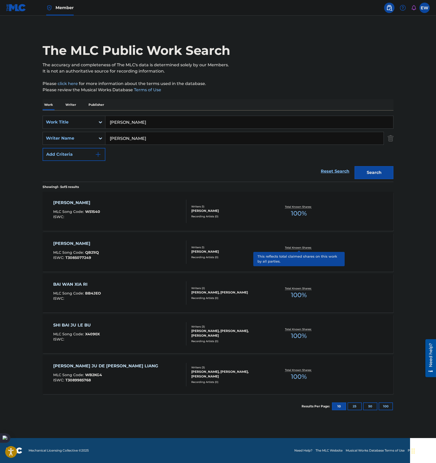
click at [147, 200] on div "WAN JU MLC Song Code : W51S40 ISWC :" at bounding box center [120, 210] width 134 height 23
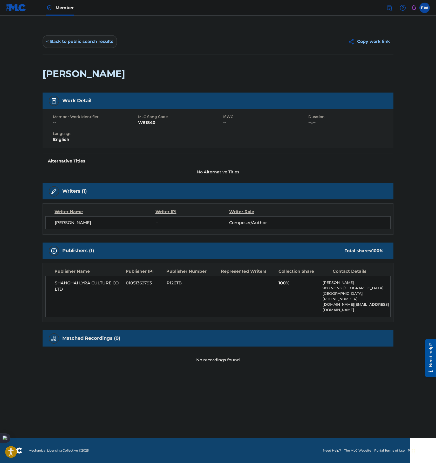
click at [71, 41] on button "< Back to public search results" at bounding box center [80, 41] width 75 height 13
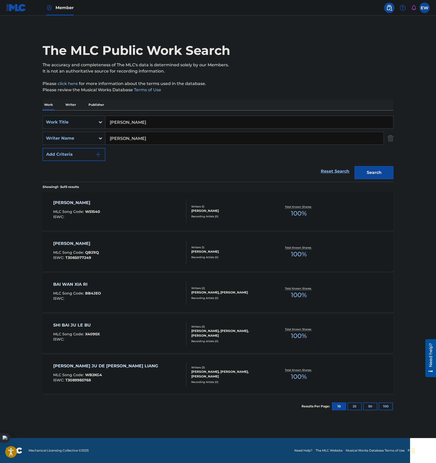
click at [215, 118] on input "WAN JU" at bounding box center [249, 122] width 288 height 12
paste input "HUAI LE"
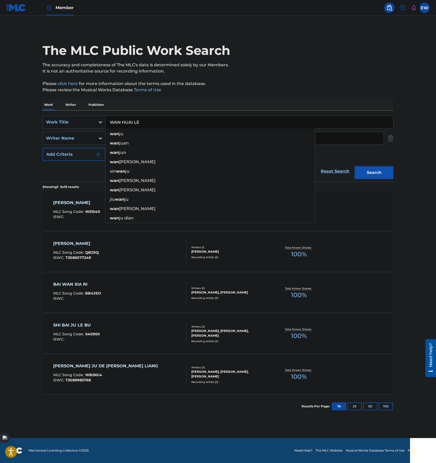
type input "WAN HUAI LE"
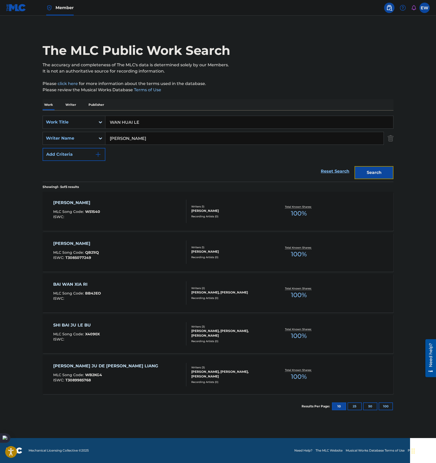
drag, startPoint x: 381, startPoint y: 172, endPoint x: 384, endPoint y: 172, distance: 3.1
click at [381, 172] on button "Search" at bounding box center [374, 172] width 39 height 13
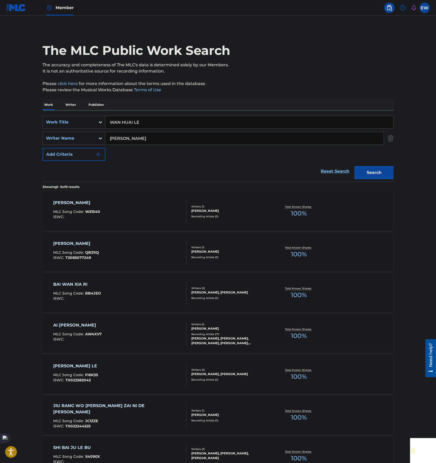
click at [137, 197] on div "WAN JU MLC Song Code : W51S40 ISWC : Writers ( 1 ) CHAO CHEN Recording Artists …" at bounding box center [218, 211] width 351 height 39
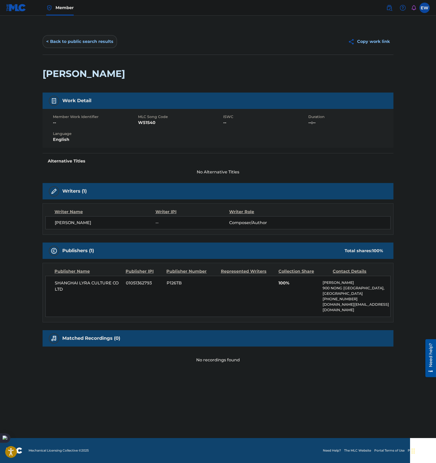
click at [82, 45] on button "< Back to public search results" at bounding box center [80, 41] width 75 height 13
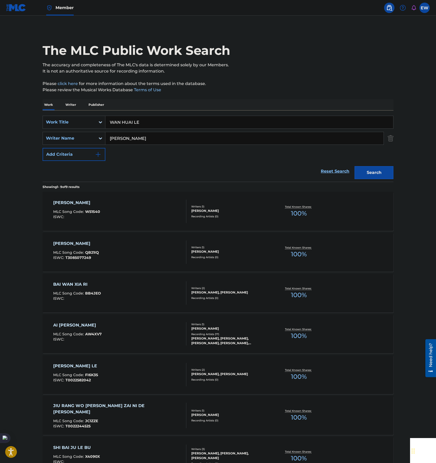
click at [221, 119] on input "WAN HUAI LE" at bounding box center [249, 122] width 288 height 12
paste input "MEI AI REN"
type input "WAN MEI AI REN"
click at [374, 172] on button "Search" at bounding box center [374, 172] width 39 height 13
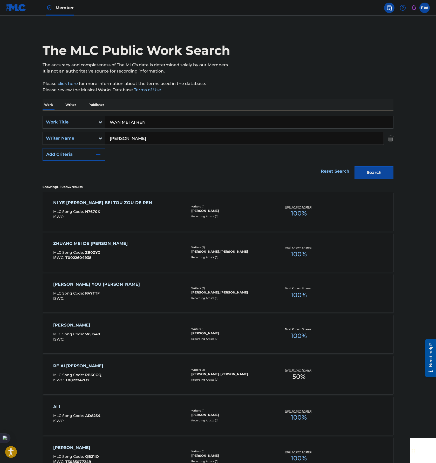
click at [194, 137] on input "[PERSON_NAME]" at bounding box center [244, 138] width 278 height 12
type input "CUI BAO MIN"
click at [355, 166] on button "Search" at bounding box center [374, 172] width 39 height 13
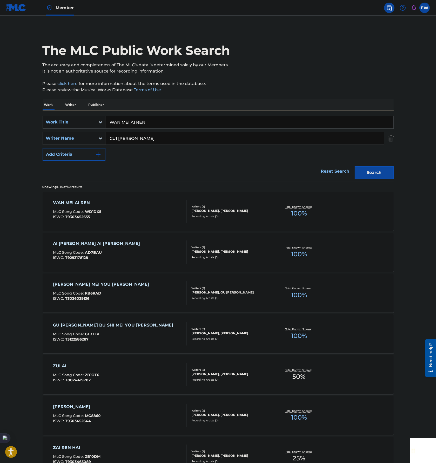
click at [11, 149] on main "The MLC Public Work Search The accuracy and completeness of The MLC's data is d…" at bounding box center [218, 321] width 436 height 611
click at [129, 202] on div "WAN MEI AI REN MLC Song Code : WD1DX5 ISWC : T9303452655" at bounding box center [120, 210] width 134 height 23
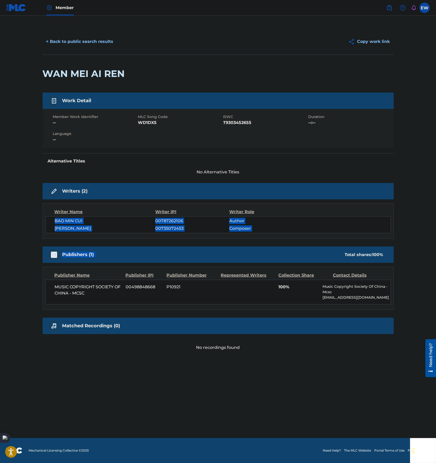
drag, startPoint x: 53, startPoint y: 217, endPoint x: 247, endPoint y: 244, distance: 195.9
click at [247, 244] on div "Work Detail Member Work Identifier -- MLC Song Code WD1DX5 ISWC T9303452655 Dur…" at bounding box center [218, 221] width 351 height 258
drag, startPoint x: 79, startPoint y: 45, endPoint x: 439, endPoint y: 278, distance: 428.7
click at [79, 45] on button "< Back to public search results" at bounding box center [80, 41] width 75 height 13
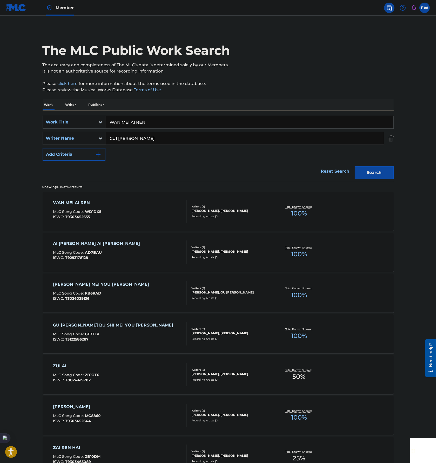
click at [245, 121] on input "WAN MEI AI REN" at bounding box center [249, 122] width 288 height 12
paste input "TA TA TA"
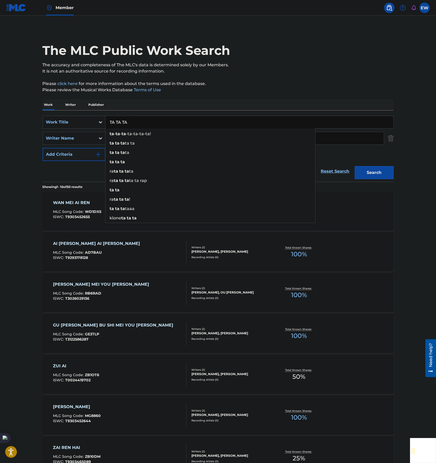
click at [177, 133] on div "ta - ta - ta -ta-ta-ta-ta!" at bounding box center [210, 133] width 210 height 9
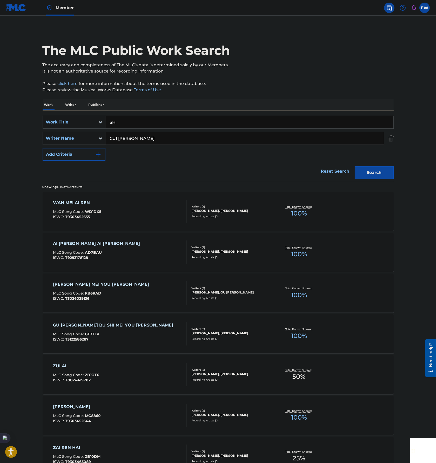
type input "S"
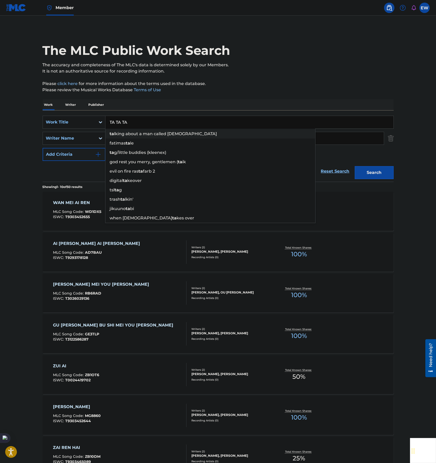
type input "TA TA TA"
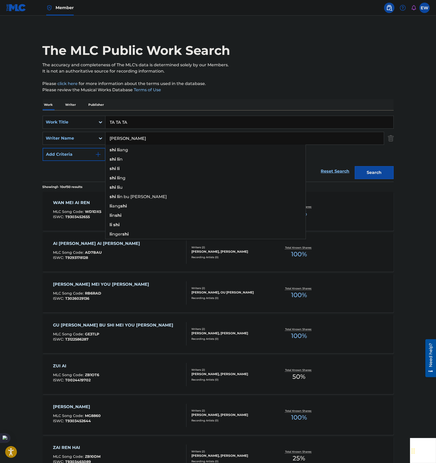
type input "SHI LI ZHAI"
click at [355, 166] on button "Search" at bounding box center [374, 172] width 39 height 13
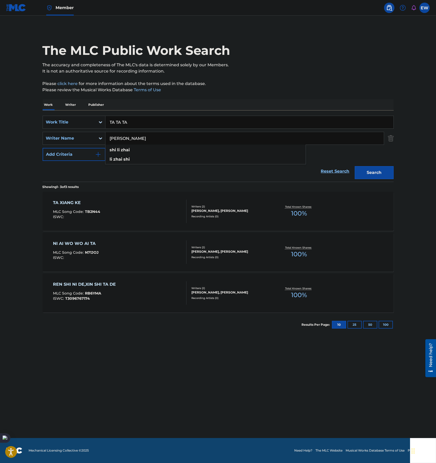
click at [202, 388] on main "The MLC Public Work Search The accuracy and completeness of The MLC's data is d…" at bounding box center [218, 227] width 436 height 422
click at [227, 122] on input "TA TA TA" at bounding box center [249, 122] width 288 height 12
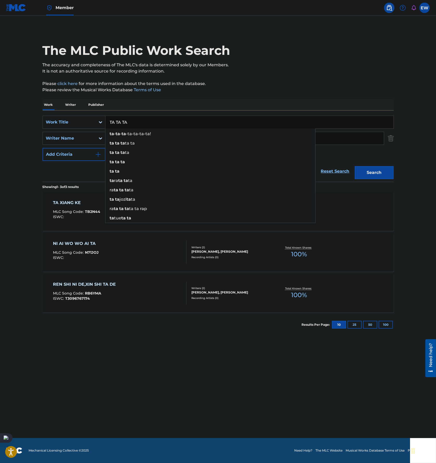
paste input "AI QING RU HUA KAI"
type input "AI QING RU HUA KAI"
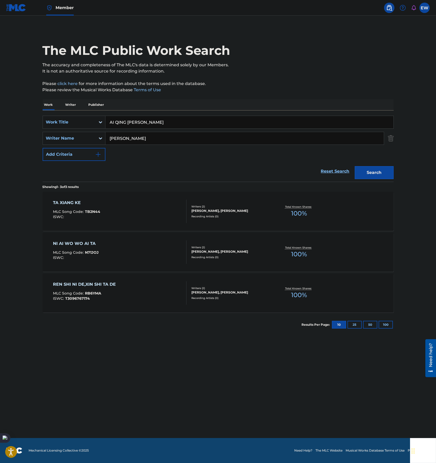
click at [349, 146] on div "SearchWithCriteriadd4841ba-d8fa-4995-984b-2003d3d42f72 Work Title AI QING RU HU…" at bounding box center [218, 138] width 351 height 45
click at [354, 139] on input "SHI LI ZHAI" at bounding box center [244, 138] width 278 height 12
paste input "AI QING RU HUA K"
type input "A"
click at [355, 166] on button "Search" at bounding box center [374, 172] width 39 height 13
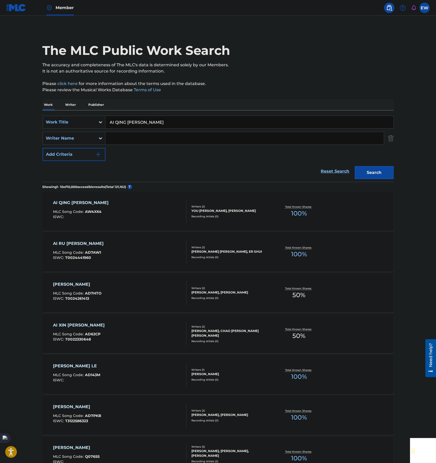
click at [157, 217] on div "AI QING RU HUA KAI MLC Song Code : AW4XK4 ISWC :" at bounding box center [120, 210] width 134 height 23
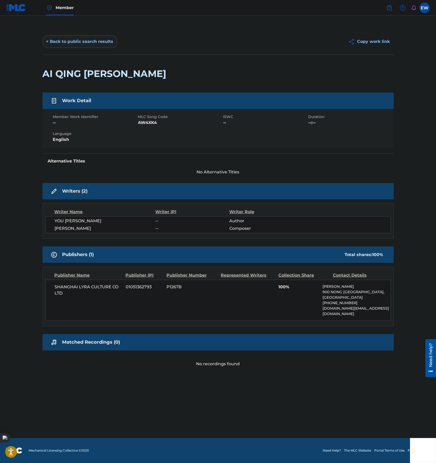
click at [69, 40] on button "< Back to public search results" at bounding box center [80, 41] width 75 height 13
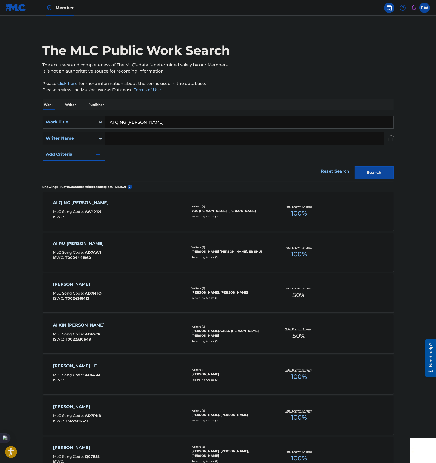
click at [218, 116] on input "AI QING RU HUA KAI" at bounding box center [249, 122] width 288 height 12
paste input "NI YE [PERSON_NAME] BEI [PERSON_NAME] DE REN"
type input "NI YE [PERSON_NAME] BEI [PERSON_NAME] DE REN"
click at [375, 166] on button "Search" at bounding box center [374, 172] width 39 height 13
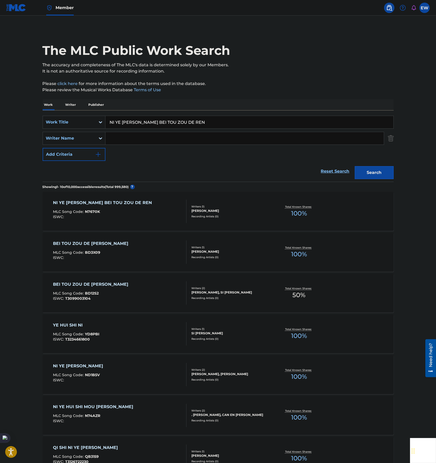
click at [149, 213] on div "NI YE SHI HUI BEI TOU ZOU DE REN MLC Song Code : N7670K ISWC :" at bounding box center [120, 210] width 134 height 23
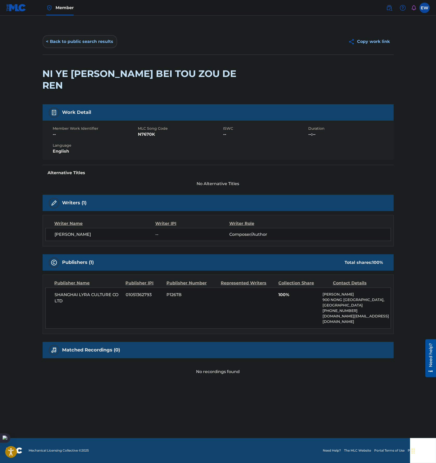
click at [83, 47] on button "< Back to public search results" at bounding box center [80, 41] width 75 height 13
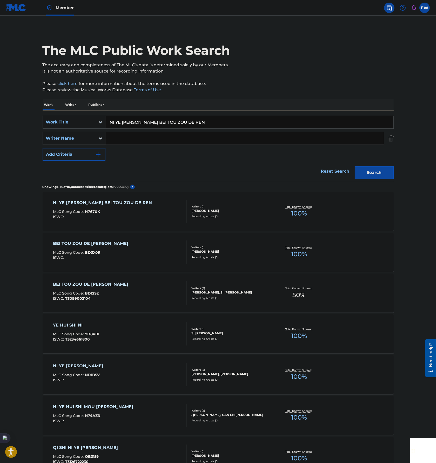
click at [190, 120] on input "NI YE [PERSON_NAME] BEI [PERSON_NAME] DE REN" at bounding box center [249, 122] width 288 height 12
paste input "TAI NIAN JIU"
type input "TAI NIAN JIU"
click at [378, 178] on button "Search" at bounding box center [374, 172] width 39 height 13
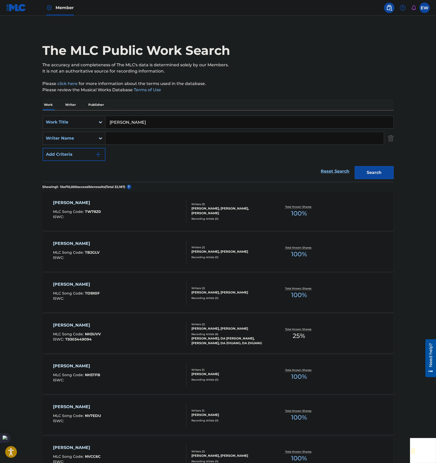
click at [174, 209] on div "TAI NIAN JIU MLC Song Code : TW78Z0 ISWC :" at bounding box center [120, 210] width 134 height 23
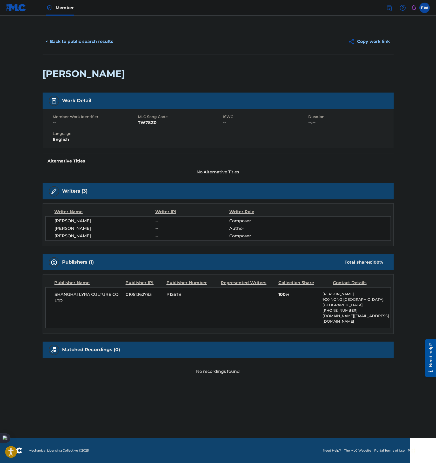
drag, startPoint x: 69, startPoint y: 43, endPoint x: 181, endPoint y: 97, distance: 124.5
click at [69, 43] on button "< Back to public search results" at bounding box center [80, 41] width 75 height 13
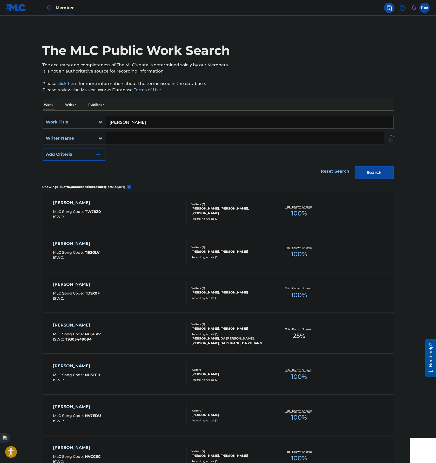
click at [220, 121] on input "TAI NIAN JIU" at bounding box center [249, 122] width 288 height 12
paste input "ZUO GE NU REN BU RONG YI"
type input "ZUO GE NU REN BU RONG YI"
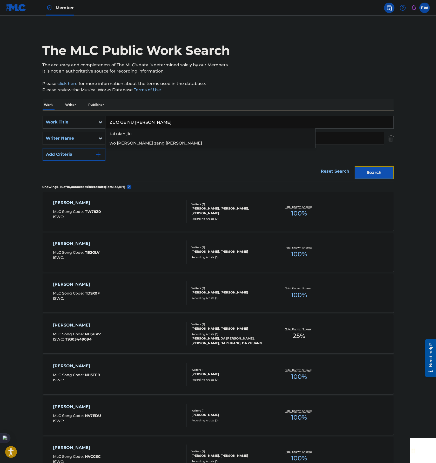
click at [376, 169] on button "Search" at bounding box center [374, 172] width 39 height 13
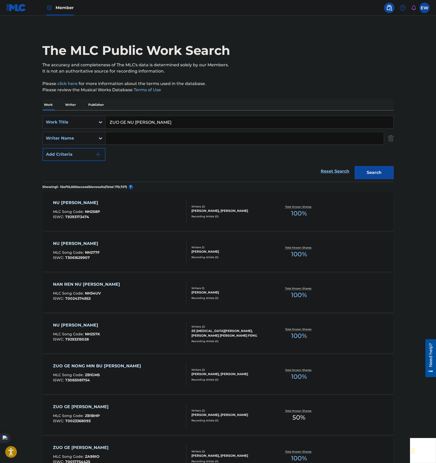
click at [143, 210] on div "NU REN BU RONG YI MLC Song Code : NH2S8P ISWC : T9293173474" at bounding box center [120, 210] width 134 height 23
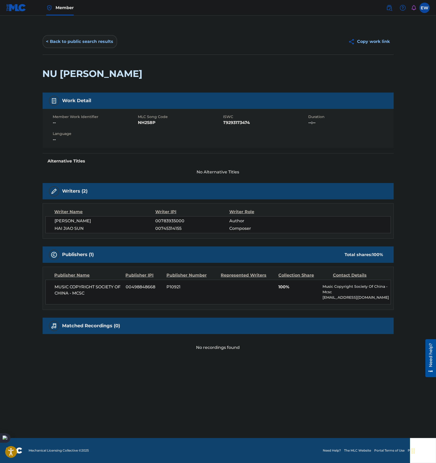
click at [94, 41] on button "< Back to public search results" at bounding box center [80, 41] width 75 height 13
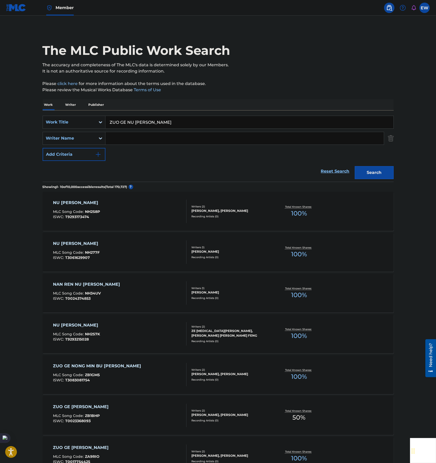
click at [199, 119] on input "ZUO GE NU REN BU RONG YI" at bounding box center [249, 122] width 288 height 12
paste input "HE XIE NIAN NI YOU MEI YOU XIANG GUO LAI ZHAO WO"
type input "ZHE XIE NIAN NI YOU MEI YOU XIANG GUO LAI ZHAO WO"
click at [379, 174] on button "Search" at bounding box center [374, 172] width 39 height 13
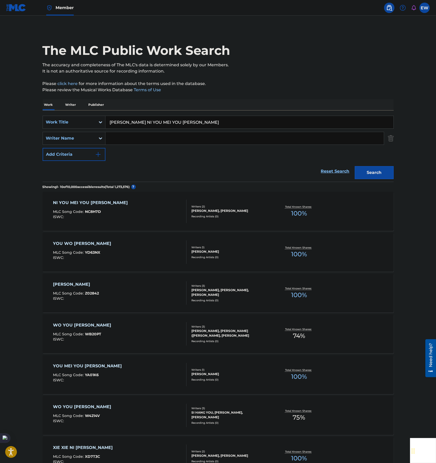
click at [139, 222] on div "NI YOU MEI YOU XIANG GUO WO MLC Song Code : NC8H7D ISWC :" at bounding box center [120, 210] width 134 height 23
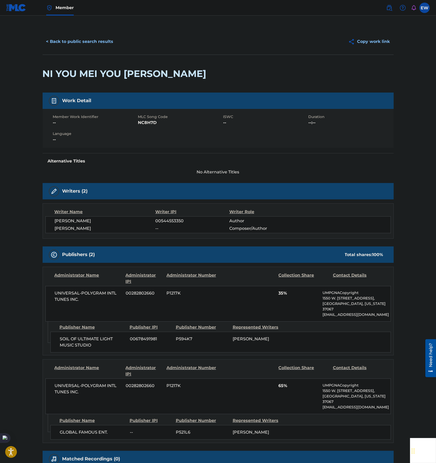
drag, startPoint x: 68, startPoint y: 38, endPoint x: 97, endPoint y: 54, distance: 32.7
click at [68, 38] on button "< Back to public search results" at bounding box center [80, 41] width 75 height 13
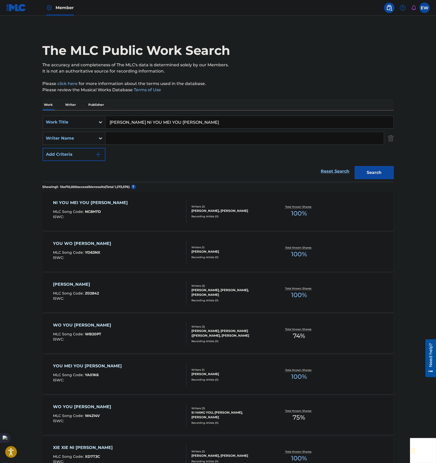
click at [225, 122] on input "ZHE XIE NIAN NI YOU MEI YOU XIANG GUO LAI ZHAO WO" at bounding box center [249, 122] width 288 height 12
paste input "JIANG XIAO BAI"
click at [366, 174] on button "Search" at bounding box center [374, 172] width 39 height 13
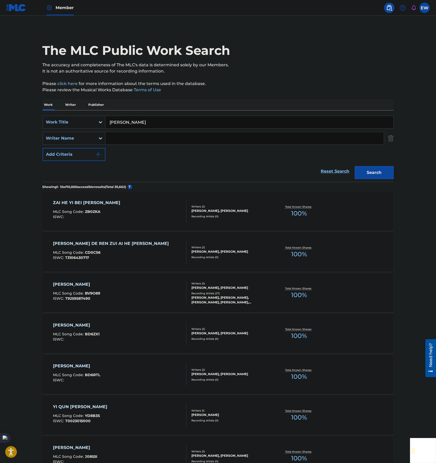
click at [196, 115] on div "SearchWithCriteriadd4841ba-d8fa-4995-984b-2003d3d42f72 Work Title JIANG XIAO BA…" at bounding box center [218, 145] width 351 height 71
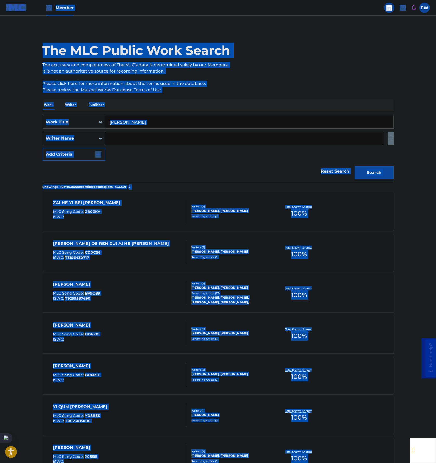
click at [226, 116] on input "JIANG XIAO BAI" at bounding box center [249, 122] width 288 height 12
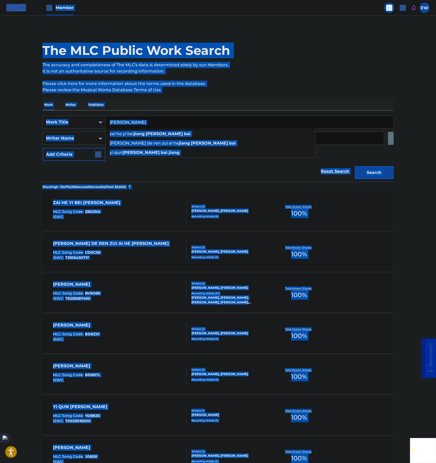
click at [257, 116] on input "JIANG XIAO BAI" at bounding box center [249, 122] width 288 height 12
click at [299, 94] on div "The MLC Public Work Search The accuracy and completeness of The MLC's data is d…" at bounding box center [218, 327] width 364 height 596
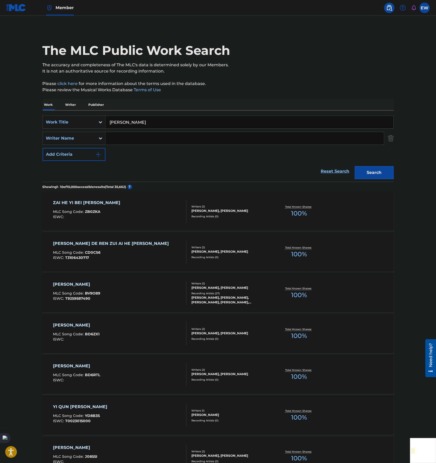
click at [282, 123] on input "JIANG XIAO BAI" at bounding box center [249, 122] width 288 height 12
paste input "ZHUAN QING"
type input "ZHUAN QING"
click at [384, 167] on button "Search" at bounding box center [374, 172] width 39 height 13
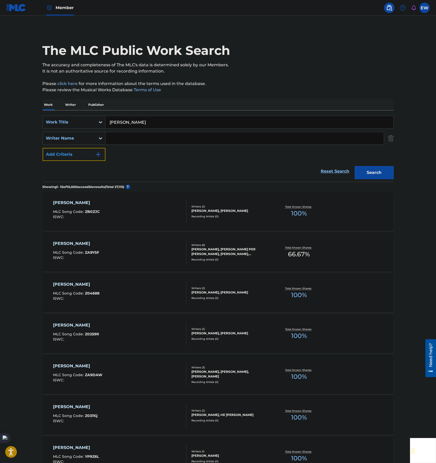
click at [90, 157] on button "Add Criteria" at bounding box center [74, 154] width 63 height 13
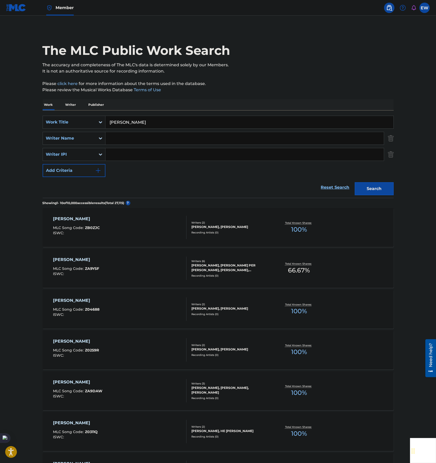
click at [120, 141] on input "Search Form" at bounding box center [244, 138] width 278 height 12
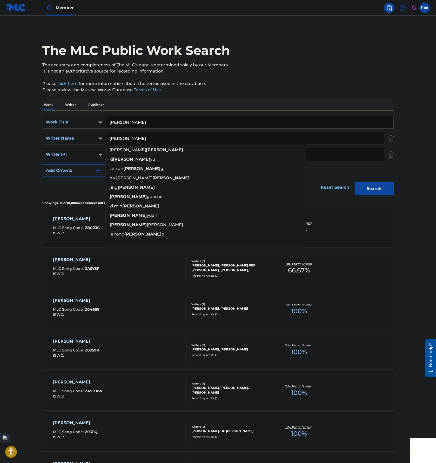
type input "[PERSON_NAME]"
click at [355, 182] on button "Search" at bounding box center [374, 188] width 39 height 13
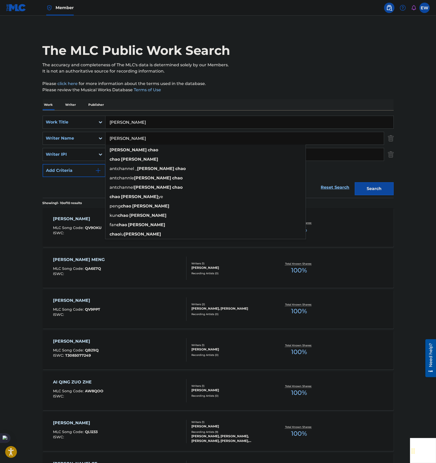
click at [16, 232] on main "The MLC Public Work Search The accuracy and completeness of The MLC's data is d…" at bounding box center [218, 328] width 436 height 625
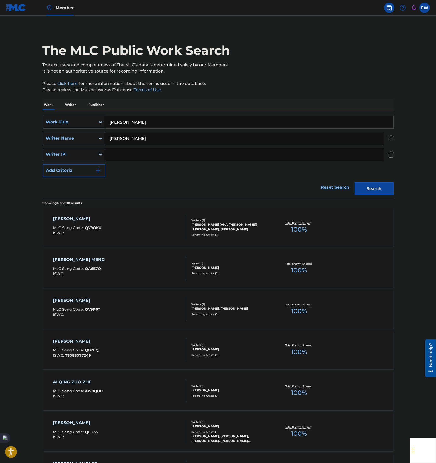
click at [239, 119] on input "ZHUAN QING" at bounding box center [249, 122] width 288 height 12
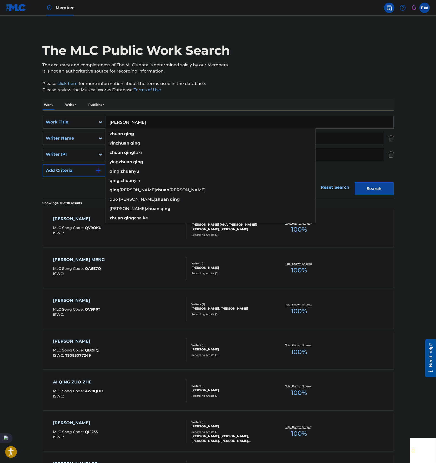
paste input "YING XIONG LEI"
type input "YING XIONG LEI"
click at [348, 137] on input "[PERSON_NAME]" at bounding box center [244, 138] width 278 height 12
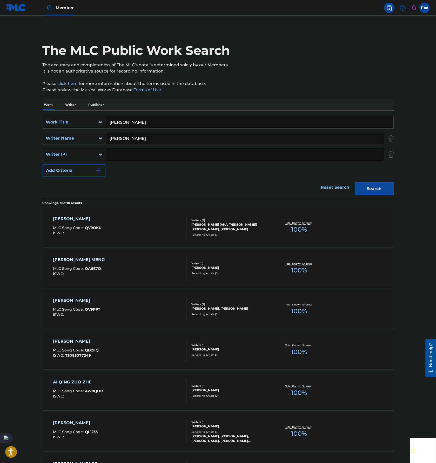
paste input "YING XIONG LEI"
type input "Y"
click at [355, 182] on button "Search" at bounding box center [374, 188] width 39 height 13
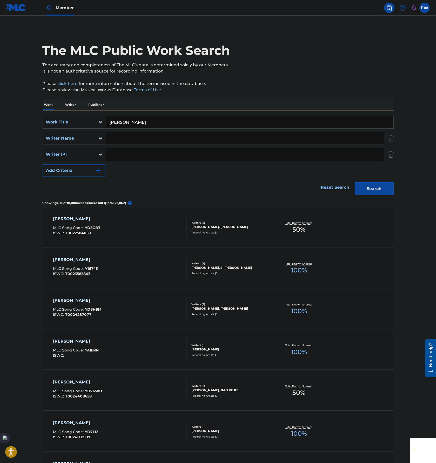
click at [131, 140] on input "Search Form" at bounding box center [244, 138] width 278 height 12
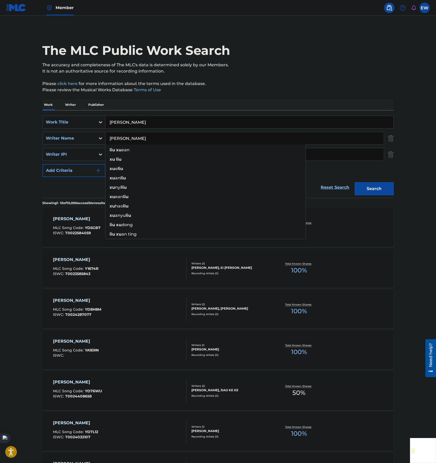
click at [355, 182] on button "Search" at bounding box center [374, 188] width 39 height 13
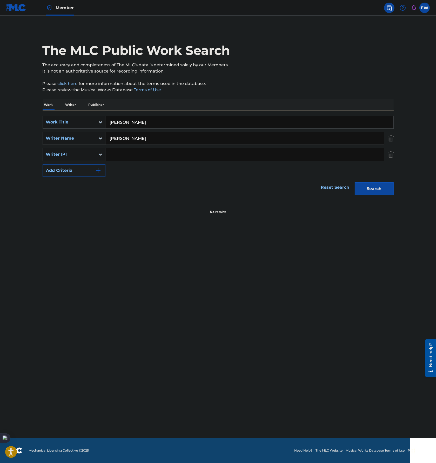
click at [198, 141] on input "LIU XU YONG" at bounding box center [244, 138] width 278 height 12
type input "[PERSON_NAME]"
click at [355, 182] on button "Search" at bounding box center [374, 188] width 39 height 13
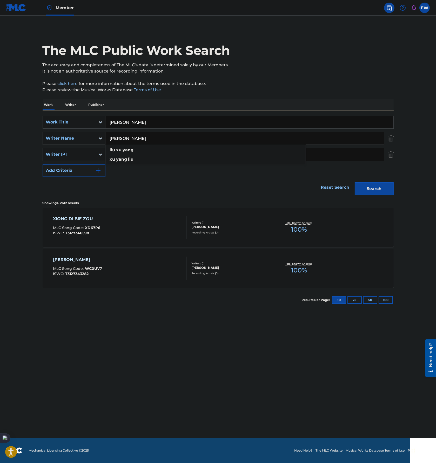
drag, startPoint x: 15, startPoint y: 220, endPoint x: 37, endPoint y: 221, distance: 22.9
click at [15, 218] on main "The MLC Public Work Search The accuracy and completeness of The MLC's data is d…" at bounding box center [218, 227] width 436 height 422
click at [195, 118] on input "YING XIONG LEI" at bounding box center [249, 122] width 288 height 12
paste input "LONG XING TIAN XIA"
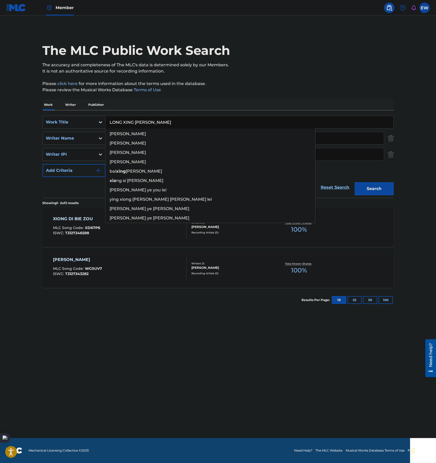
type input "LONG XING TIAN XIA"
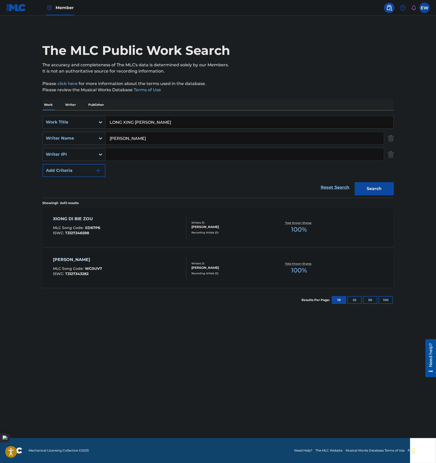
click at [318, 138] on input "[PERSON_NAME]" at bounding box center [244, 138] width 278 height 12
paste input "ONG XING TIAN XIA"
type input "L"
click at [355, 182] on button "Search" at bounding box center [374, 188] width 39 height 13
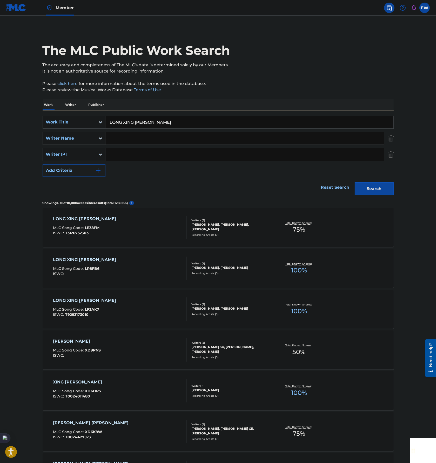
click at [148, 264] on div "LONG XING TIAN XIA MLC Song Code : LR8FB6 ISWC :" at bounding box center [120, 267] width 134 height 23
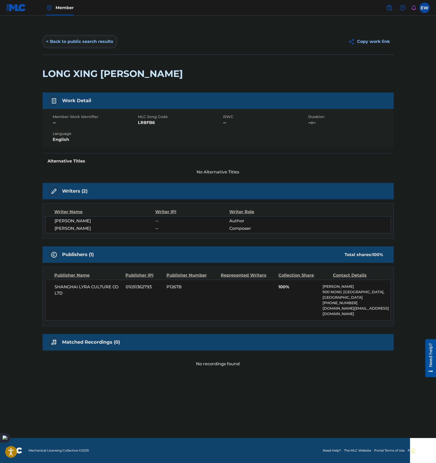
click at [83, 41] on button "< Back to public search results" at bounding box center [80, 41] width 75 height 13
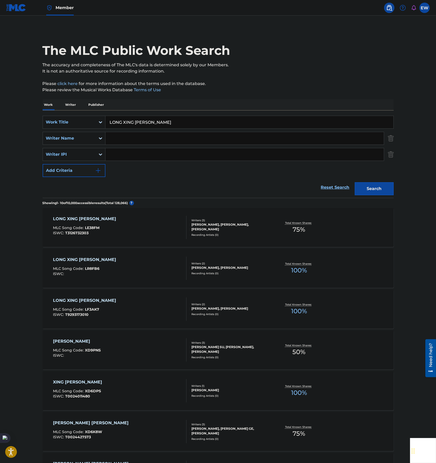
click at [182, 119] on input "LONG XING TIAN XIA" at bounding box center [249, 122] width 288 height 12
paste input "XING FU DE NAN REN"
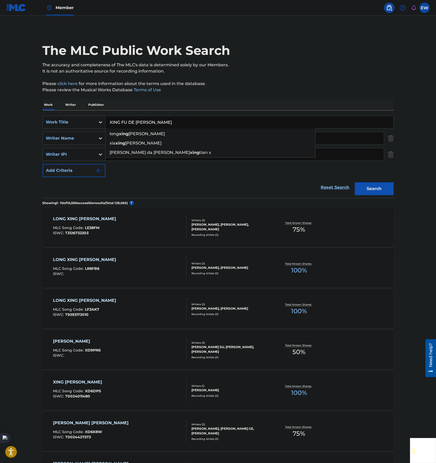
type input "XING FU DE NAN REN"
click at [391, 193] on button "Search" at bounding box center [374, 188] width 39 height 13
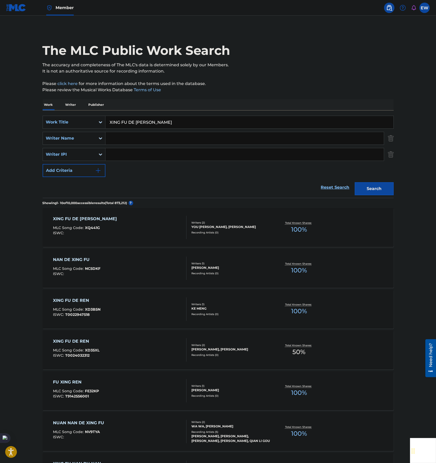
click at [125, 230] on div "XING FU DE NAN REN MLC Song Code : XQ441G ISWC :" at bounding box center [120, 227] width 134 height 23
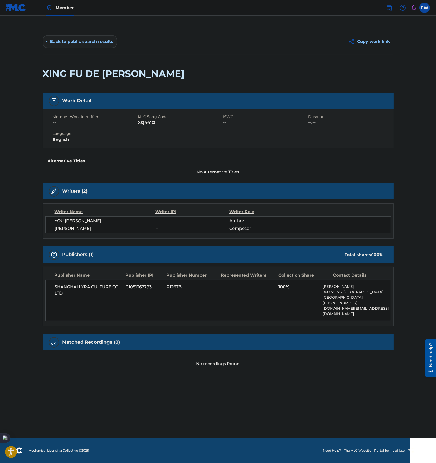
click at [86, 44] on button "< Back to public search results" at bounding box center [80, 41] width 75 height 13
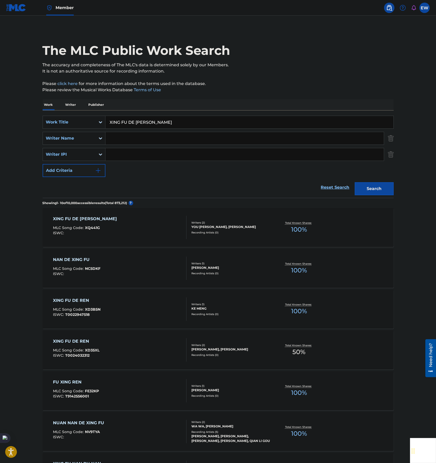
click at [189, 117] on input "XING FU DE NAN REN" at bounding box center [249, 122] width 288 height 12
paste input "RU GUO FANG SHOU SHI YI ZHONG CHENG QUA"
type input "RU GUO FANG SHOU SHI YI ZHONG CHENG QUAN"
click at [382, 190] on button "Search" at bounding box center [374, 188] width 39 height 13
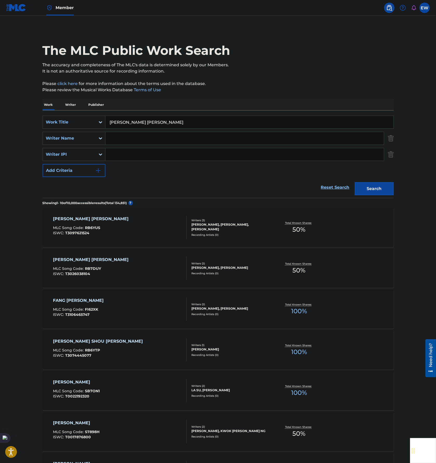
click at [131, 226] on div "MLC Song Code : RB6YUS" at bounding box center [92, 228] width 78 height 5
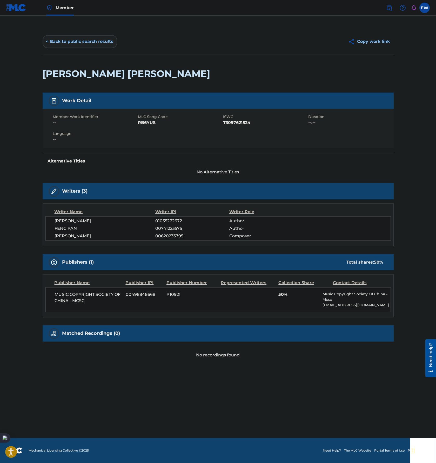
click at [77, 43] on button "< Back to public search results" at bounding box center [80, 41] width 75 height 13
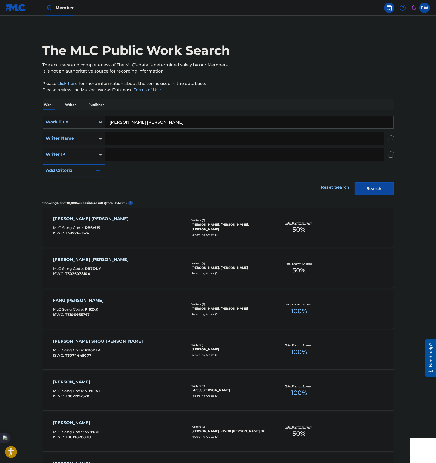
click at [248, 126] on input "RU GUO FANG SHOU SHI YI ZHONG CHENG QUAN" at bounding box center [249, 122] width 288 height 12
paste input "WO [PERSON_NAME] GE REN BAI TOU DAO LAO MA"
type input "WO [PERSON_NAME] GE REN BAI TOU DAO LAO MA"
click at [379, 186] on button "Search" at bounding box center [374, 188] width 39 height 13
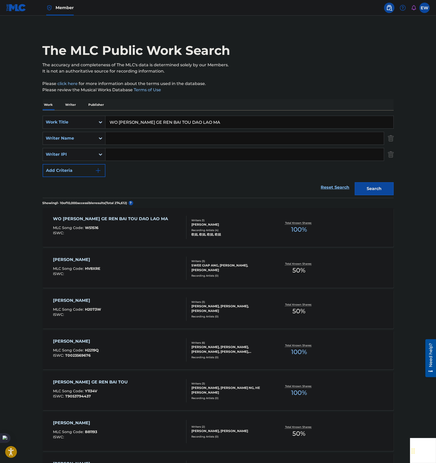
click at [171, 229] on div "WO HUI YI GE REN BAI TOU DAO LAO MA MLC Song Code : W51S16 ISWC :" at bounding box center [120, 227] width 134 height 23
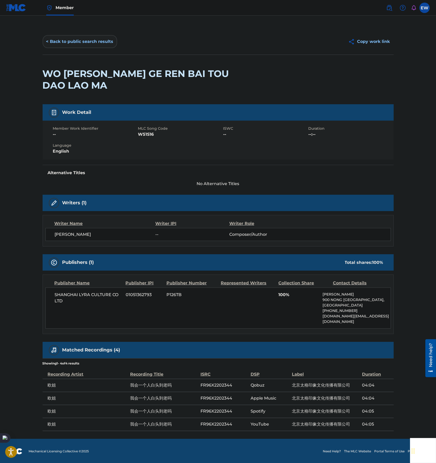
click at [85, 41] on button "< Back to public search results" at bounding box center [80, 41] width 75 height 13
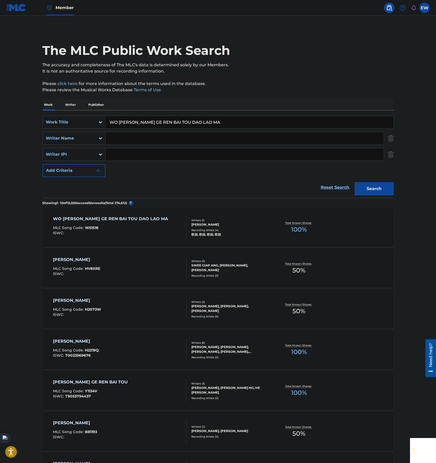
click at [229, 119] on input "WO [PERSON_NAME] GE REN BAI TOU DAO LAO MA" at bounding box center [249, 122] width 288 height 12
paste input "AI QING BAO FENG YU"
type input "AI QING BAO FENG YU"
drag, startPoint x: 372, startPoint y: 190, endPoint x: 376, endPoint y: 190, distance: 3.7
click at [372, 189] on button "Search" at bounding box center [374, 188] width 39 height 13
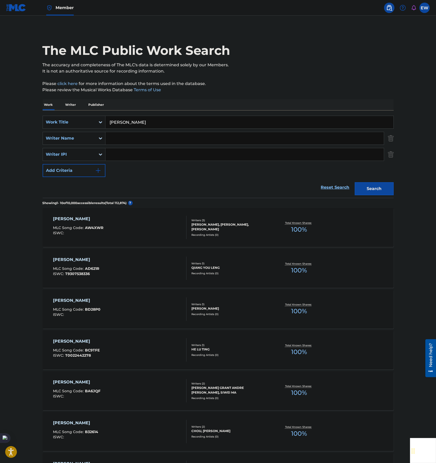
click at [122, 231] on div "AI QING BAO FENG YU MLC Song Code : AW4XWR ISWC :" at bounding box center [120, 227] width 134 height 23
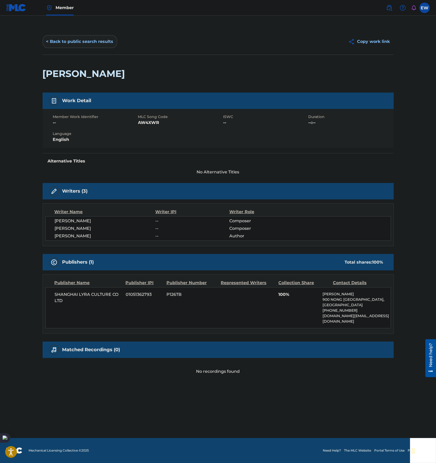
drag, startPoint x: 88, startPoint y: 43, endPoint x: 85, endPoint y: 44, distance: 3.2
click at [85, 44] on button "< Back to public search results" at bounding box center [80, 41] width 75 height 13
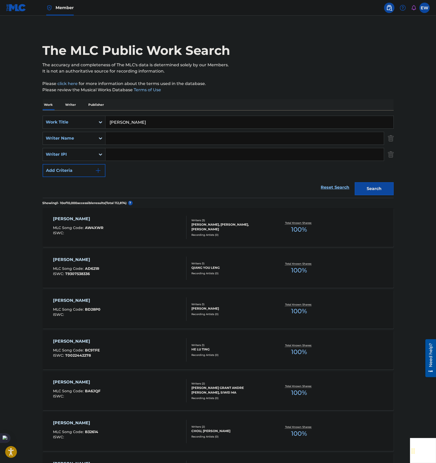
click at [214, 118] on input "AI QING BAO FENG YU" at bounding box center [249, 122] width 288 height 12
paste input "TAI YANG WEN RE BU LIAO TAI YANG"
click at [386, 185] on button "Search" at bounding box center [374, 188] width 39 height 13
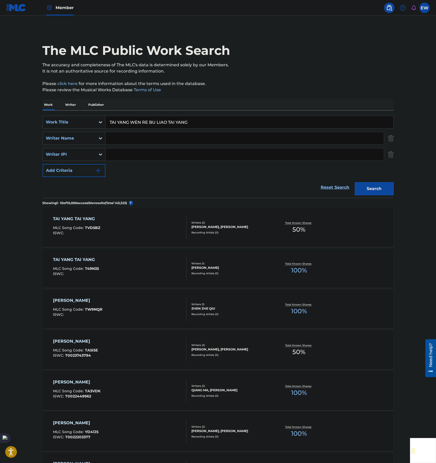
click at [185, 121] on input "TAI YANG WEN RE BU LIAO TAI YANG" at bounding box center [249, 122] width 288 height 12
paste input "WO MEN DE XIAO K"
click at [393, 195] on div "The MLC Public Work Search The accuracy and completeness of The MLC's data is d…" at bounding box center [218, 335] width 364 height 612
click at [380, 195] on div "Search" at bounding box center [373, 187] width 42 height 21
click at [390, 189] on button "Search" at bounding box center [374, 188] width 39 height 13
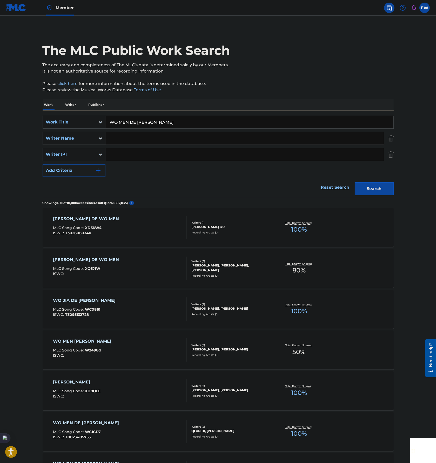
click at [241, 124] on input "WO MEN DE XIAO KANG" at bounding box center [249, 122] width 288 height 12
paste input "CHUN XIA QIU DO"
type input "CHUN XIA QIU DONG"
click at [376, 188] on button "Search" at bounding box center [374, 188] width 39 height 13
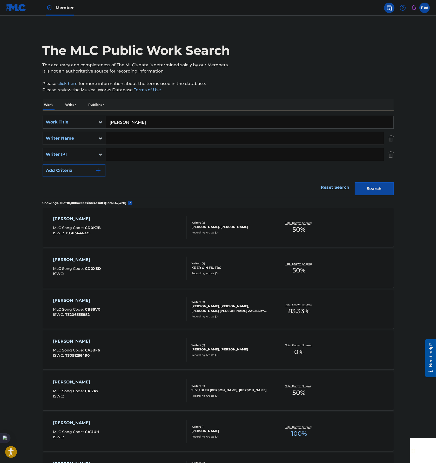
click at [150, 132] on input "Search Form" at bounding box center [244, 138] width 278 height 12
type input "YU HUO LING"
click at [355, 182] on button "Search" at bounding box center [374, 188] width 39 height 13
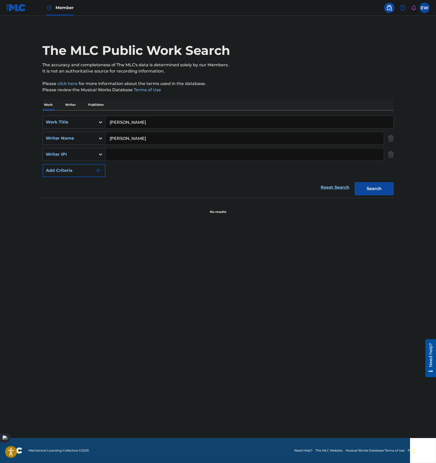
drag, startPoint x: 218, startPoint y: 125, endPoint x: 240, endPoint y: 96, distance: 36.5
click at [218, 125] on input "CHUN XIA QIU DONG" at bounding box center [249, 122] width 288 height 12
paste input "LAO ZI DE DAO DE JI"
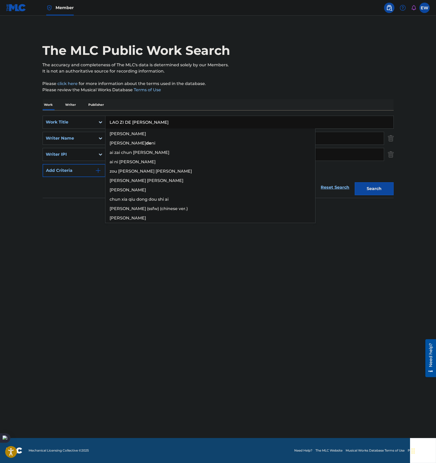
type input "LAO ZI DE DAO DE JING"
click at [356, 137] on input "YU HUO LING" at bounding box center [244, 138] width 278 height 12
paste input "LAO ZI DE DAO DE J"
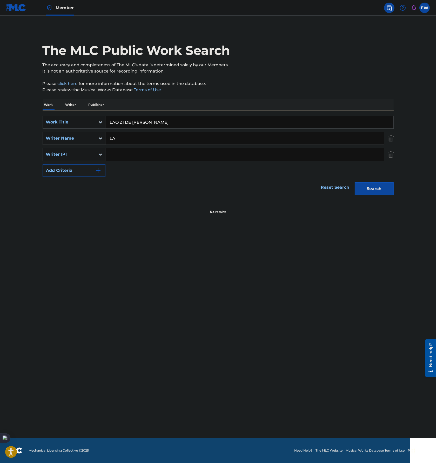
type input "L"
click at [355, 182] on button "Search" at bounding box center [374, 188] width 39 height 13
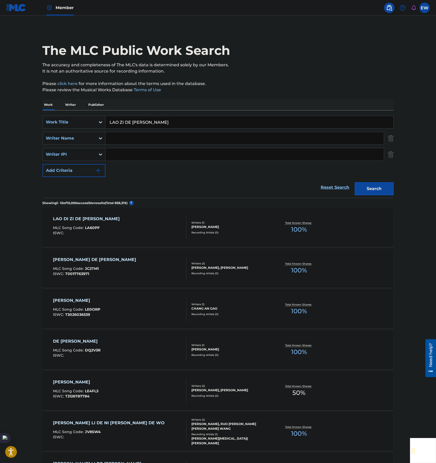
click at [155, 137] on input "Search Form" at bounding box center [244, 138] width 278 height 12
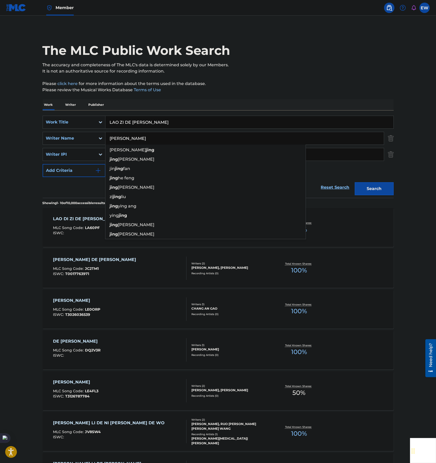
type input "JING ZHI XIN"
click at [355, 182] on button "Search" at bounding box center [374, 188] width 39 height 13
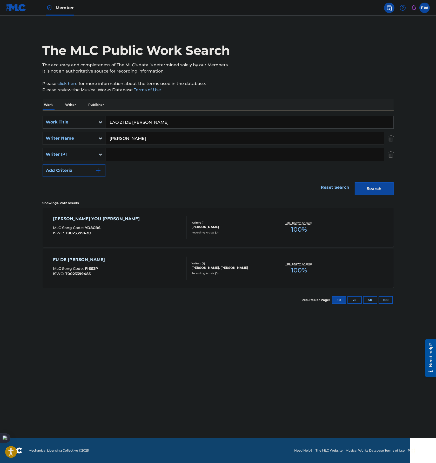
click at [1, 182] on main "The MLC Public Work Search The accuracy and completeness of The MLC's data is d…" at bounding box center [218, 227] width 436 height 422
click at [197, 122] on input "LAO ZI DE DAO DE JING" at bounding box center [249, 122] width 288 height 12
paste input "NIN DE SHI JIE WO ZUI DO"
type input "NIN DE SHI JIE WO ZUI DONG"
click at [352, 140] on input "JING ZHI XIN" at bounding box center [244, 138] width 278 height 12
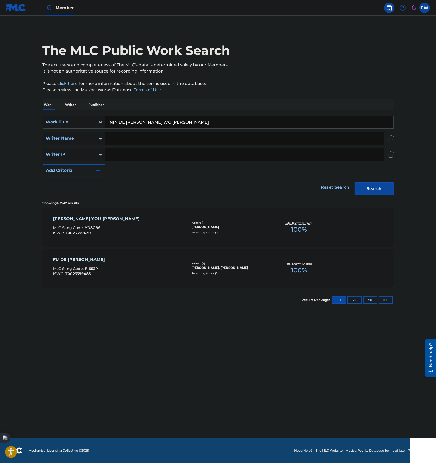
click at [355, 182] on button "Search" at bounding box center [374, 188] width 39 height 13
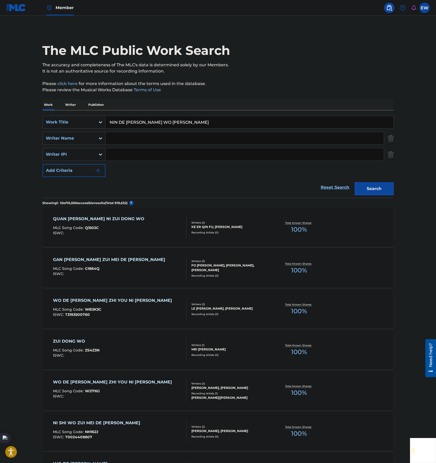
drag, startPoint x: 247, startPoint y: 123, endPoint x: 252, endPoint y: 118, distance: 7.3
click at [247, 123] on input "NIN DE SHI JIE WO ZUI DONG" at bounding box center [249, 122] width 288 height 12
paste input "XIN LING ZHI YUE"
type input "XIN LING ZHI YUE"
drag, startPoint x: 378, startPoint y: 191, endPoint x: 389, endPoint y: 184, distance: 13.0
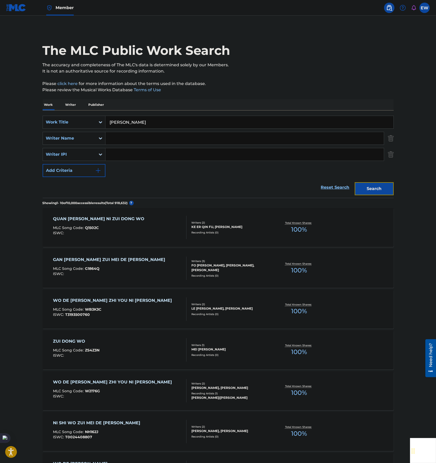
click at [379, 191] on button "Search" at bounding box center [374, 188] width 39 height 13
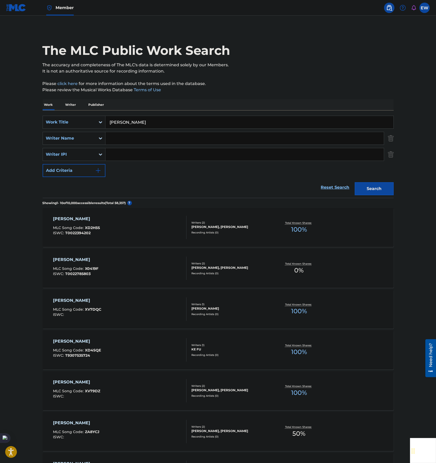
click at [146, 230] on div "XIN LING ZHI YUE MLC Song Code : XD2H5S ISWC : T0022394202" at bounding box center [120, 227] width 134 height 23
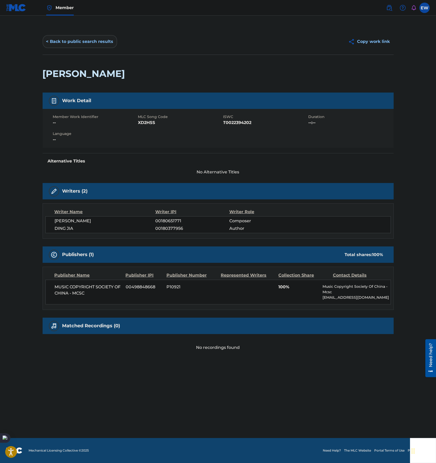
click at [72, 44] on button "< Back to public search results" at bounding box center [80, 41] width 75 height 13
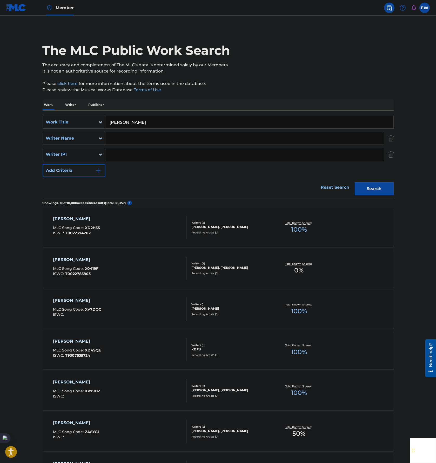
drag, startPoint x: 176, startPoint y: 157, endPoint x: 179, endPoint y: 154, distance: 4.5
click at [176, 157] on input "Search Form" at bounding box center [244, 154] width 278 height 12
click at [170, 131] on div "SearchWithCriteriadd4841ba-d8fa-4995-984b-2003d3d42f72 Work Title XIN LING ZHI …" at bounding box center [218, 146] width 351 height 61
click at [172, 135] on input "Search Form" at bounding box center [244, 138] width 278 height 12
click at [355, 182] on button "Search" at bounding box center [374, 188] width 39 height 13
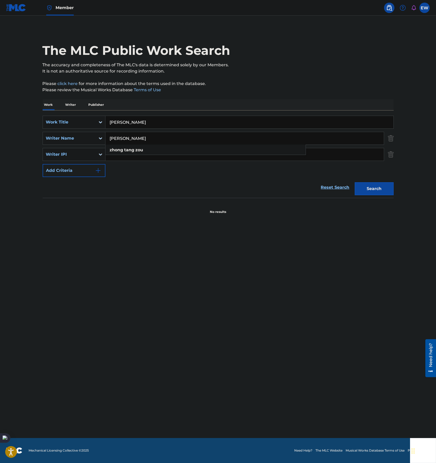
click at [16, 224] on main "The MLC Public Work Search The accuracy and completeness of The MLC's data is d…" at bounding box center [218, 227] width 436 height 422
click at [204, 132] on input "ZOU ZHONG TANG" at bounding box center [244, 138] width 278 height 12
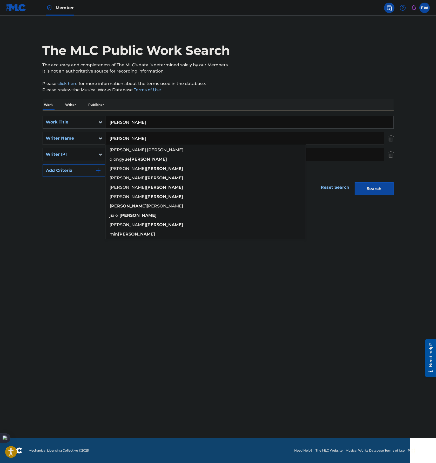
type input "ZHANG YU"
click at [355, 182] on button "Search" at bounding box center [374, 188] width 39 height 13
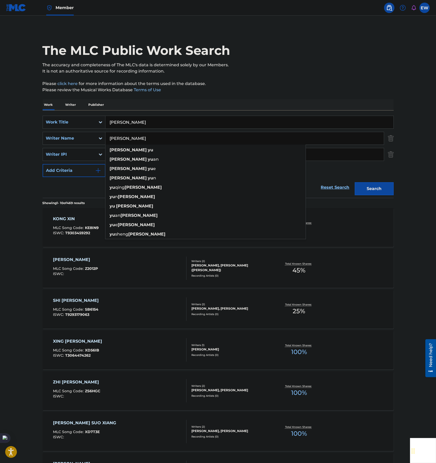
click at [19, 222] on main "The MLC Public Work Search The accuracy and completeness of The MLC's data is d…" at bounding box center [218, 330] width 436 height 628
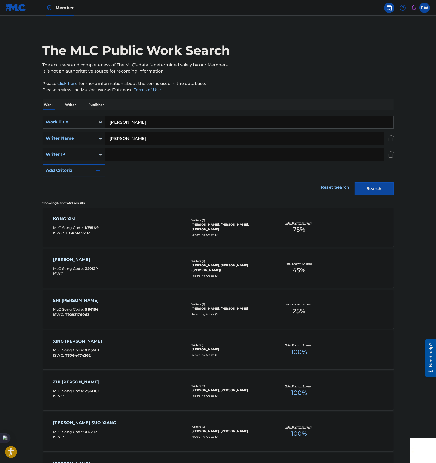
click at [185, 124] on input "XIN LING ZHI YUE" at bounding box center [249, 122] width 288 height 12
paste input "AO XIANG LI DE XIN NIANG"
type input "XIAO XIANG LI DE XIN NIANG"
click at [346, 137] on input "ZHANG YU" at bounding box center [244, 138] width 278 height 12
click at [355, 182] on button "Search" at bounding box center [374, 188] width 39 height 13
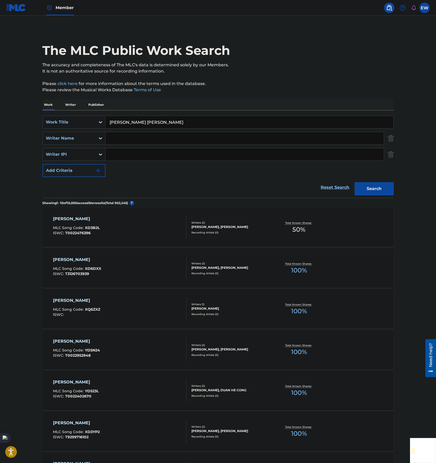
click at [227, 115] on div "SearchWithCriteriadd4841ba-d8fa-4995-984b-2003d3d42f72 Work Title XIAO XIANG LI…" at bounding box center [218, 153] width 351 height 87
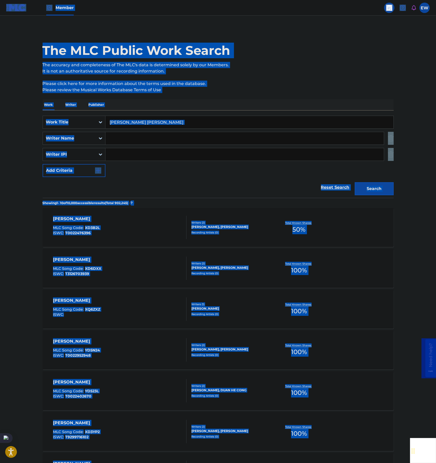
click at [263, 119] on input "XIAO XIANG LI DE XIN NIANG" at bounding box center [249, 122] width 288 height 12
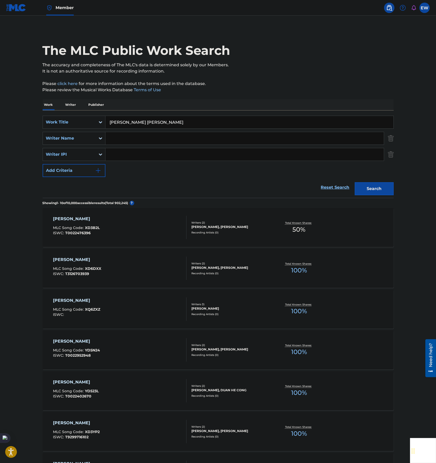
paste input "AI ZUO MENG DE NU REN"
type input "AI ZUO MENG DE NU REN"
click at [381, 186] on button "Search" at bounding box center [374, 188] width 39 height 13
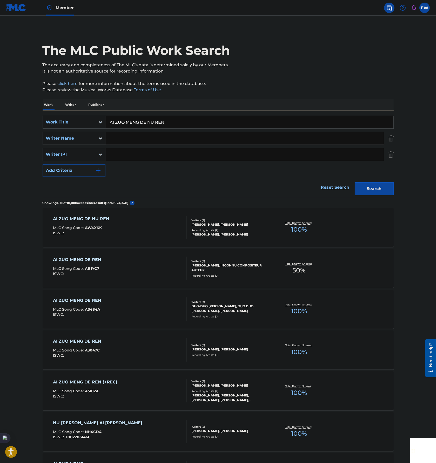
click at [155, 230] on div "AI ZUO MENG DE NU REN MLC Song Code : AW4XKK ISWC :" at bounding box center [120, 227] width 134 height 23
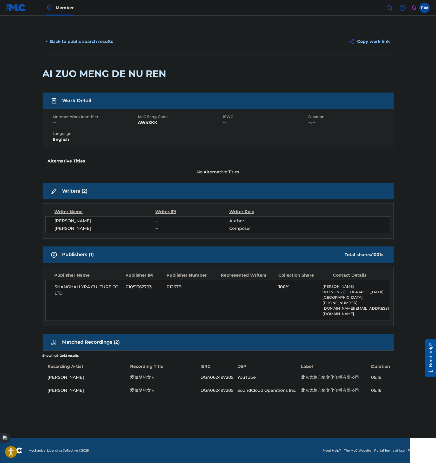
click at [79, 44] on button "< Back to public search results" at bounding box center [80, 41] width 75 height 13
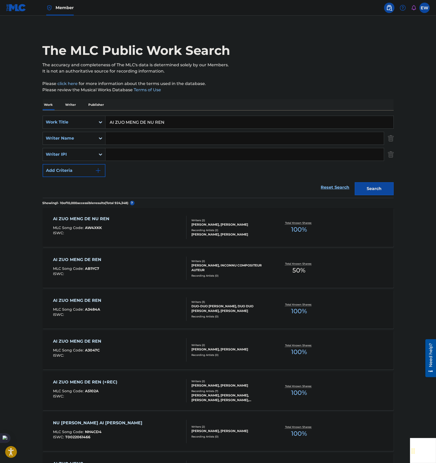
click at [173, 116] on input "AI ZUO MENG DE NU REN" at bounding box center [249, 122] width 288 height 12
paste input "HUANG HUN HAI A"
type input "HUANG HUN HAI AN"
click at [371, 190] on button "Search" at bounding box center [374, 188] width 39 height 13
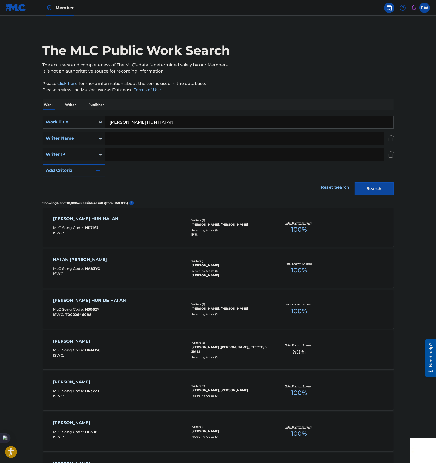
click at [148, 232] on div "HUANG HUN HAI AN MLC Song Code : HP7ISJ ISWC :" at bounding box center [120, 227] width 134 height 23
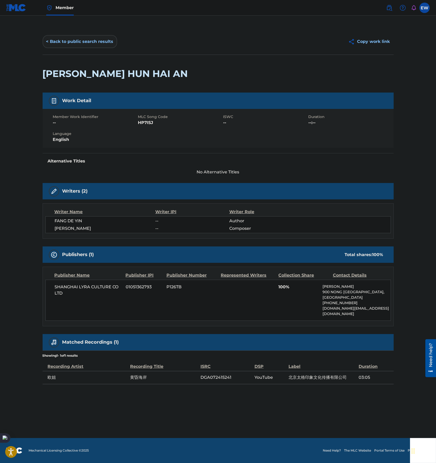
click at [73, 40] on button "< Back to public search results" at bounding box center [80, 41] width 75 height 13
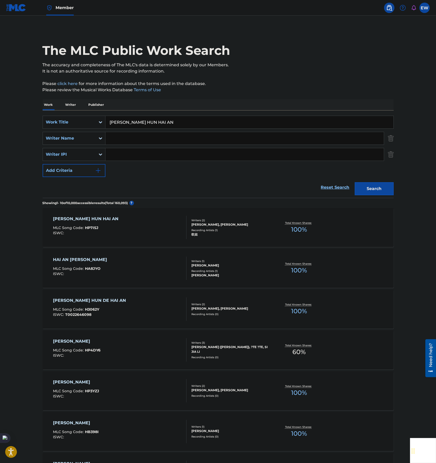
click at [202, 118] on input "HUANG HUN HAI AN" at bounding box center [249, 122] width 288 height 12
paste input "JING DI ZHI WA"
type input "JING DI ZHI WA"
click at [381, 194] on button "Search" at bounding box center [374, 188] width 39 height 13
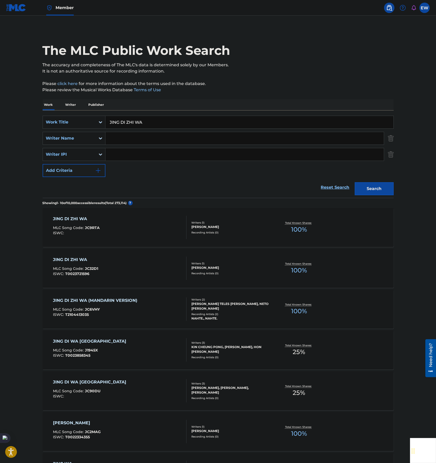
click at [148, 228] on div "JING DI ZHI WA MLC Song Code : JC9RTA ISWC :" at bounding box center [120, 227] width 134 height 23
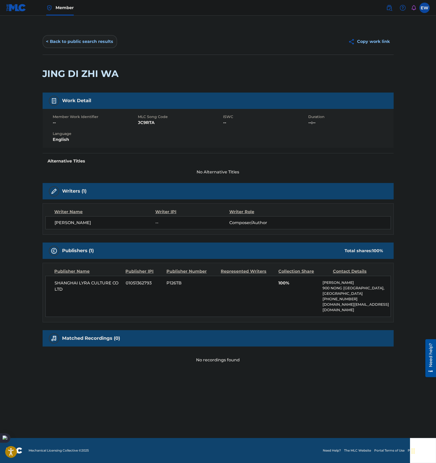
click at [79, 47] on button "< Back to public search results" at bounding box center [80, 41] width 75 height 13
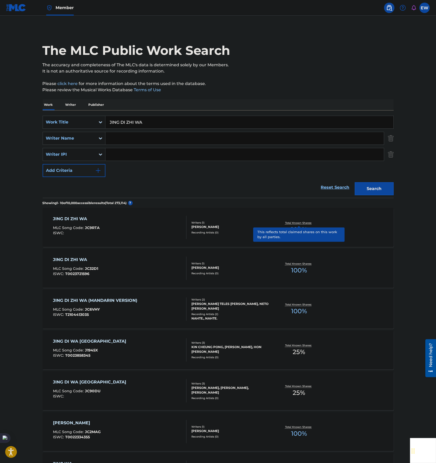
click at [210, 119] on input "JING DI ZHI WA" at bounding box center [249, 122] width 288 height 12
paste input "SUI YUE BIE CUI"
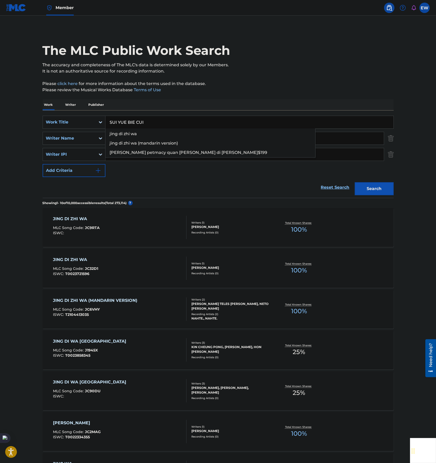
type input "SUI YUE BIE CUI"
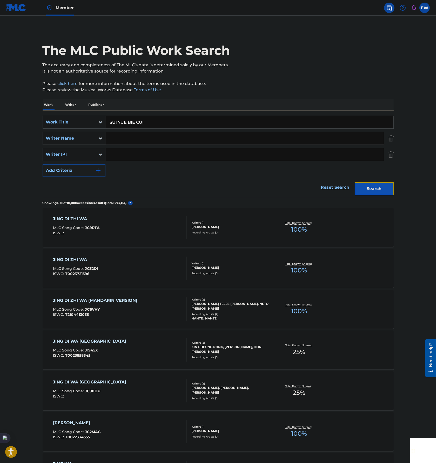
click at [383, 187] on button "Search" at bounding box center [374, 188] width 39 height 13
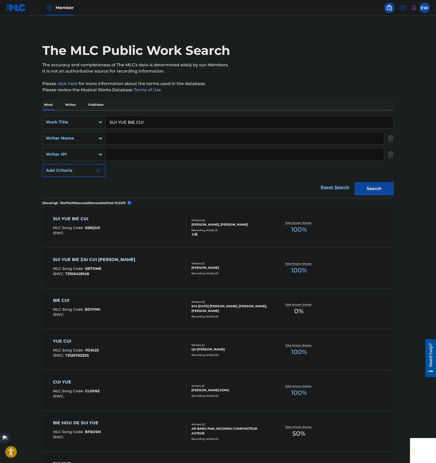
click at [144, 229] on div "SUI YUE BIE CUI MLC Song Code : S58QU0 ISWC :" at bounding box center [120, 227] width 134 height 23
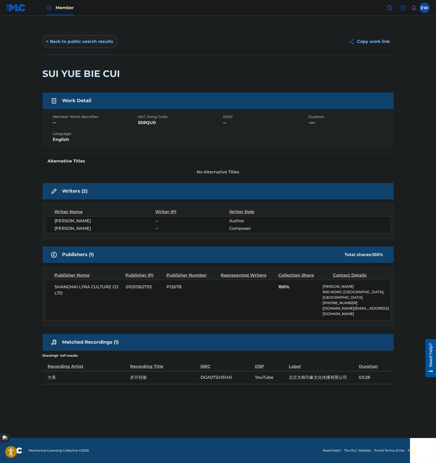
click at [79, 38] on button "< Back to public search results" at bounding box center [80, 41] width 75 height 13
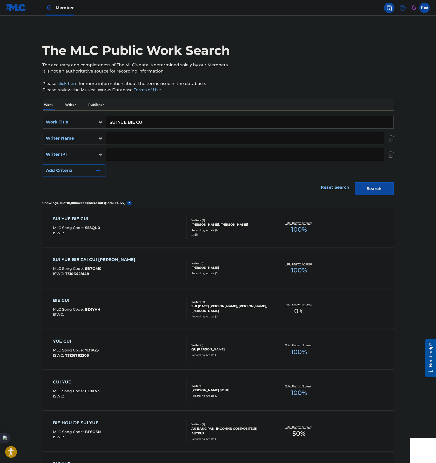
click at [183, 121] on input "SUI YUE BIE CUI" at bounding box center [249, 122] width 288 height 12
paste input "YI JIU SHI LU REN"
type input "YI JIU SHI LU REN"
click at [371, 192] on button "Search" at bounding box center [374, 188] width 39 height 13
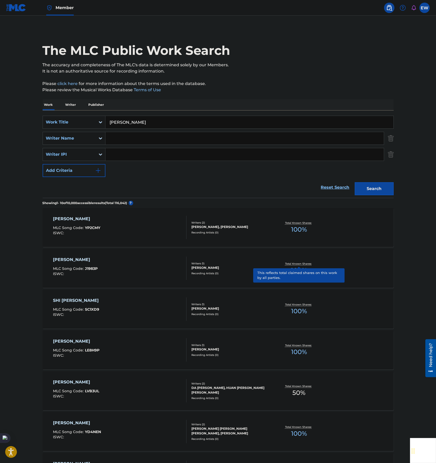
click at [144, 227] on div "YI JIU SHI LU REN MLC Song Code : YP2CMY ISWC :" at bounding box center [120, 227] width 134 height 23
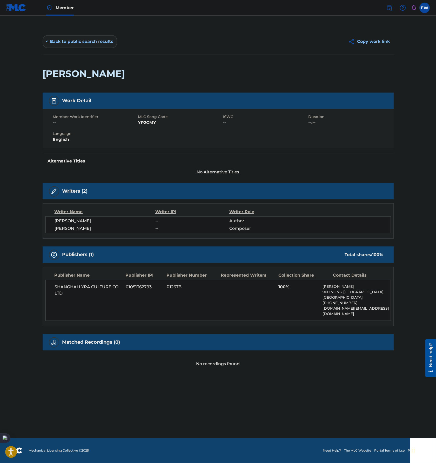
click at [85, 41] on button "< Back to public search results" at bounding box center [80, 41] width 75 height 13
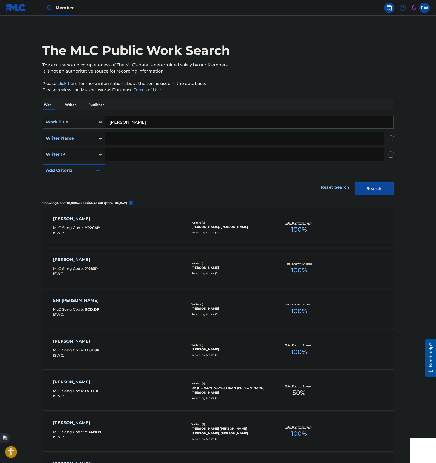
click at [183, 116] on input "YI JIU SHI LU REN" at bounding box center [249, 122] width 288 height 12
paste input "CHONG FU DE XUAN LU"
type input "CHONG FU DE XUAN LU"
click at [384, 186] on button "Search" at bounding box center [374, 188] width 39 height 13
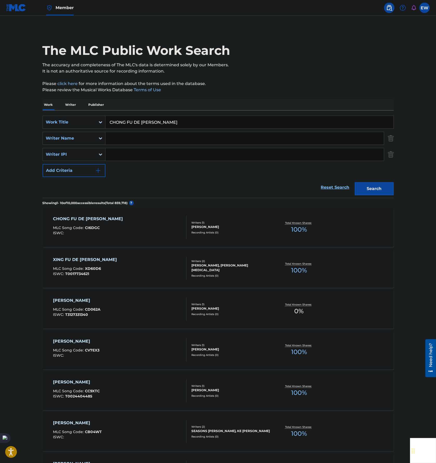
click at [142, 224] on div "CHONG FU DE XUAN LU MLC Song Code : CI6DGC ISWC :" at bounding box center [120, 227] width 134 height 23
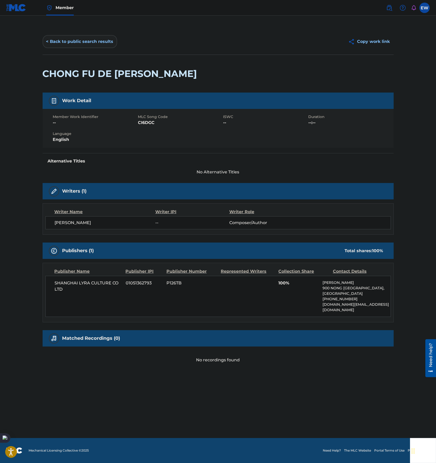
click at [83, 38] on button "< Back to public search results" at bounding box center [80, 41] width 75 height 13
